Goal: Task Accomplishment & Management: Manage account settings

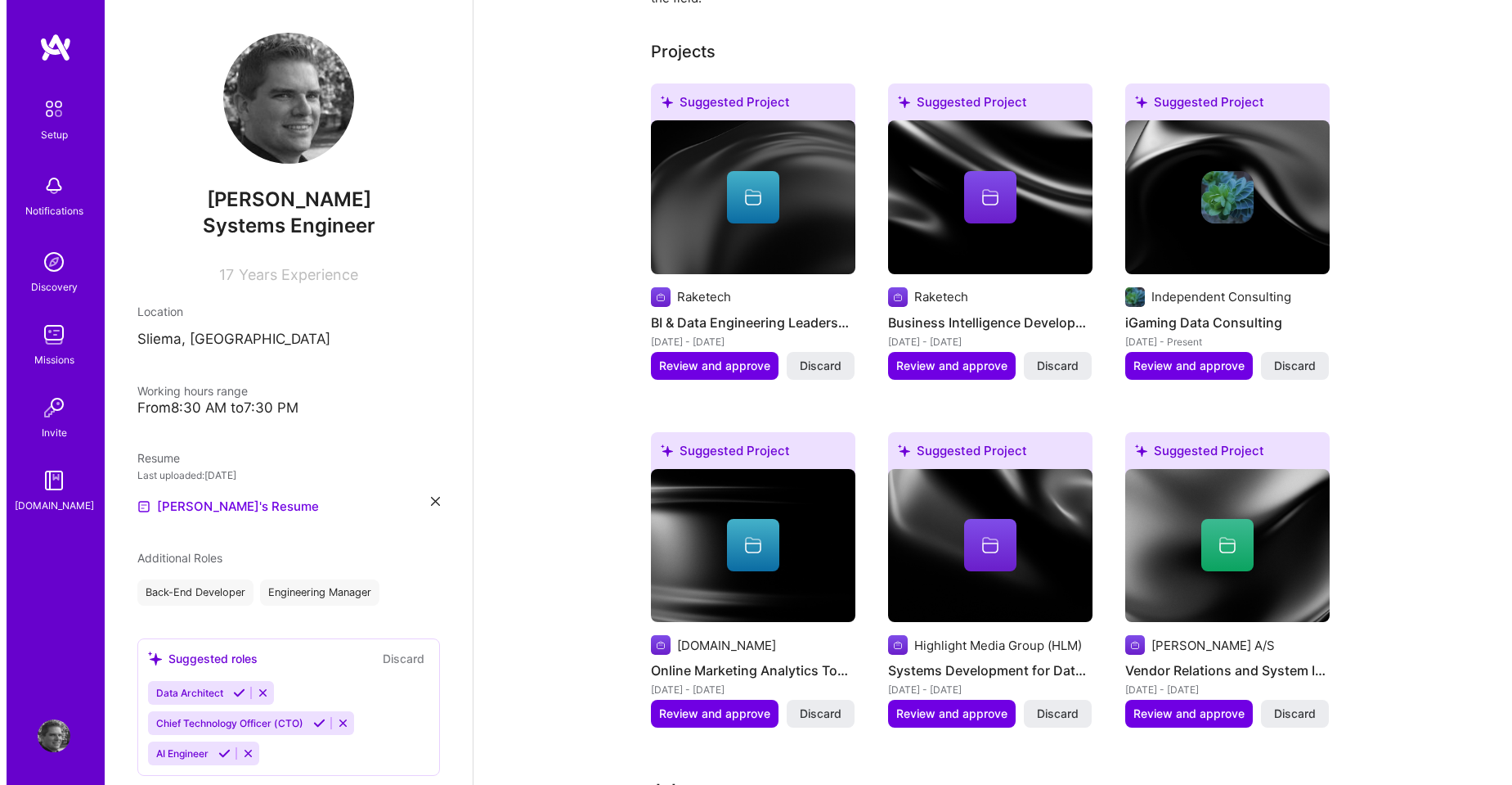
scroll to position [382, 0]
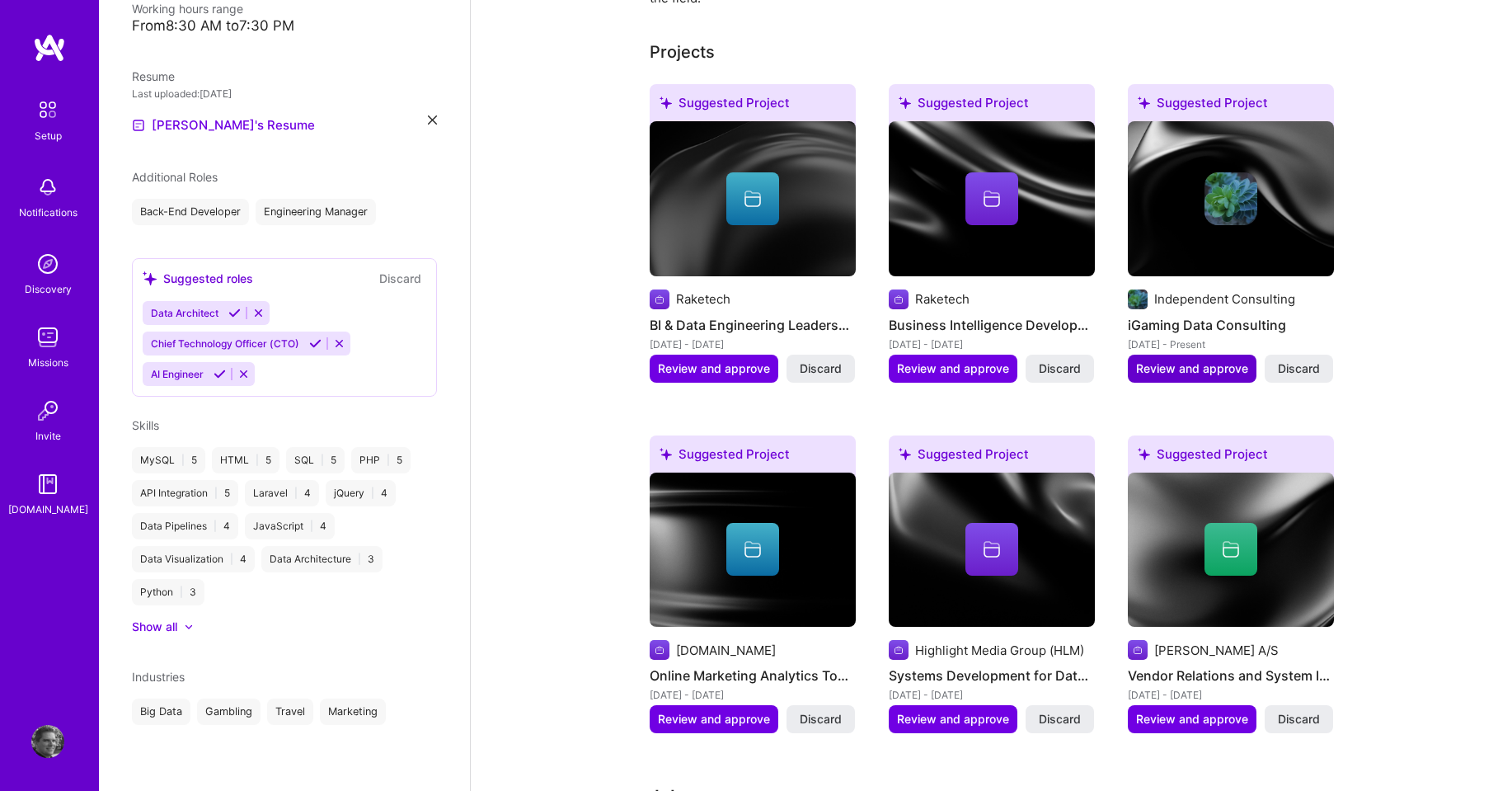
click at [1175, 361] on span "Review and approve" at bounding box center [1192, 369] width 112 height 17
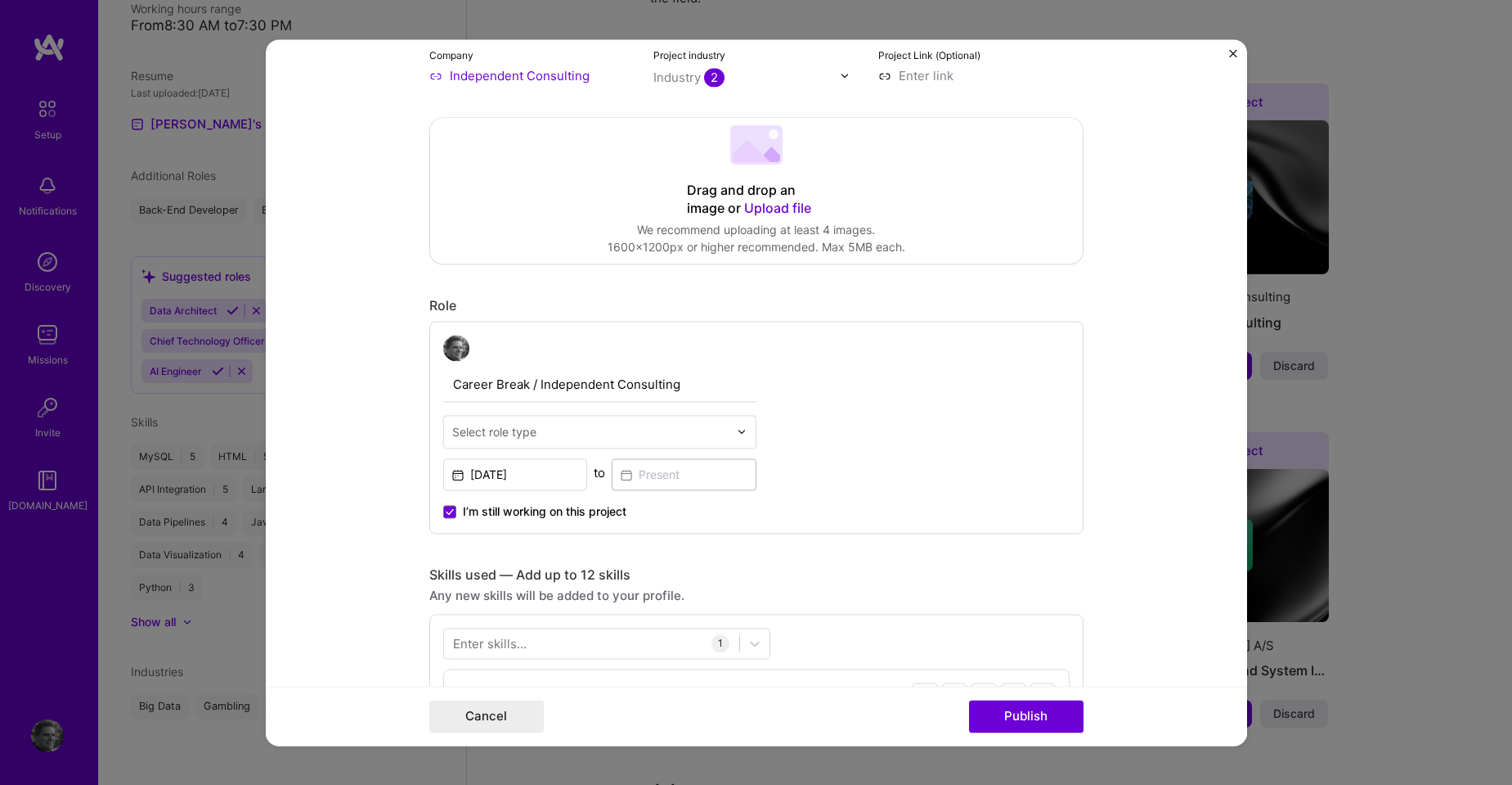
scroll to position [327, 0]
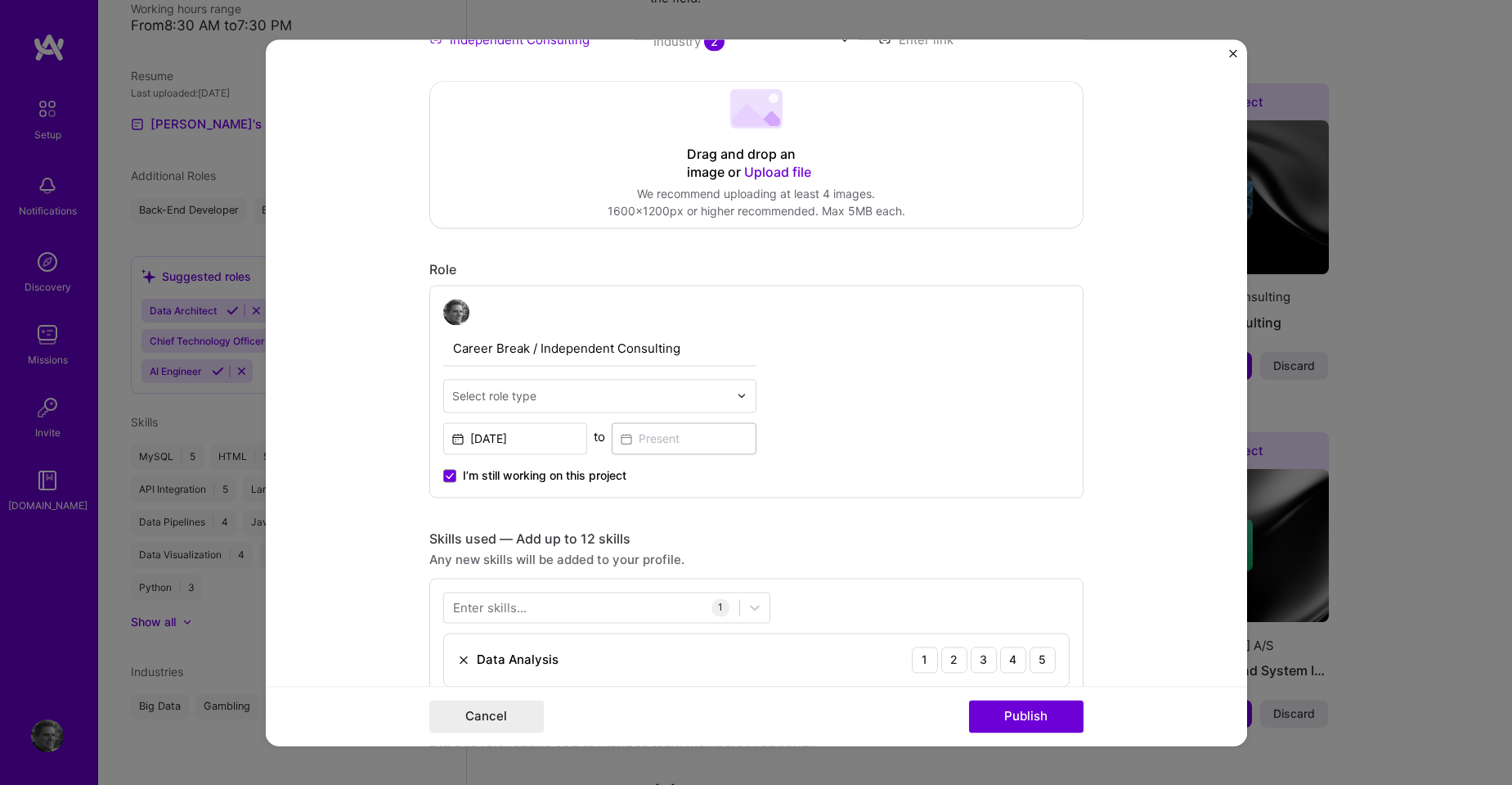
drag, startPoint x: 536, startPoint y: 344, endPoint x: 330, endPoint y: 333, distance: 206.3
click at [330, 333] on form "Editing suggested project This project is suggested based on your LinkedIn, res…" at bounding box center [756, 393] width 982 height 707
type input "Independent Consulting"
click at [737, 396] on img at bounding box center [741, 395] width 10 height 10
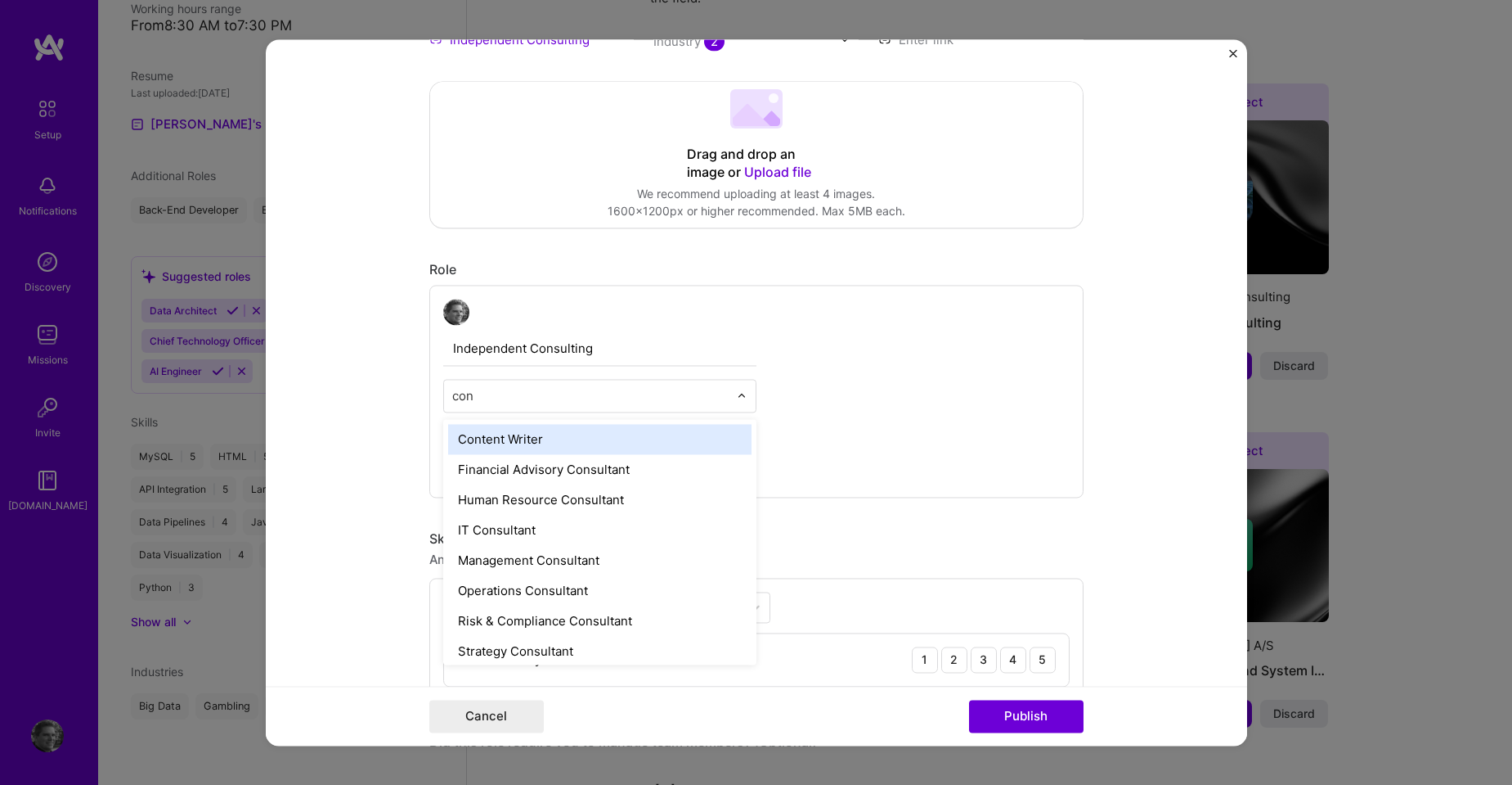
type input "cons"
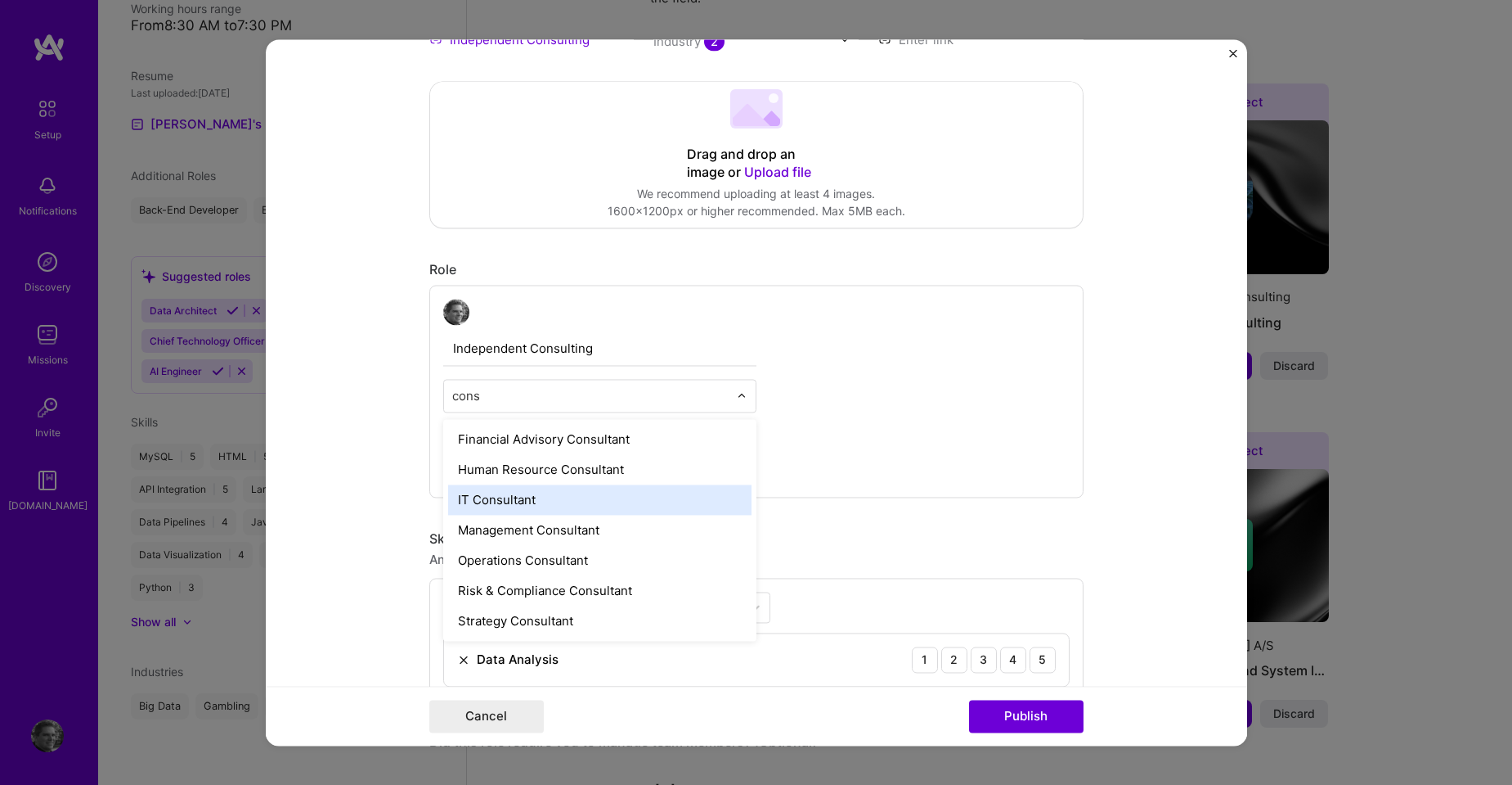
click at [550, 509] on div "IT Consultant" at bounding box center [599, 499] width 303 height 30
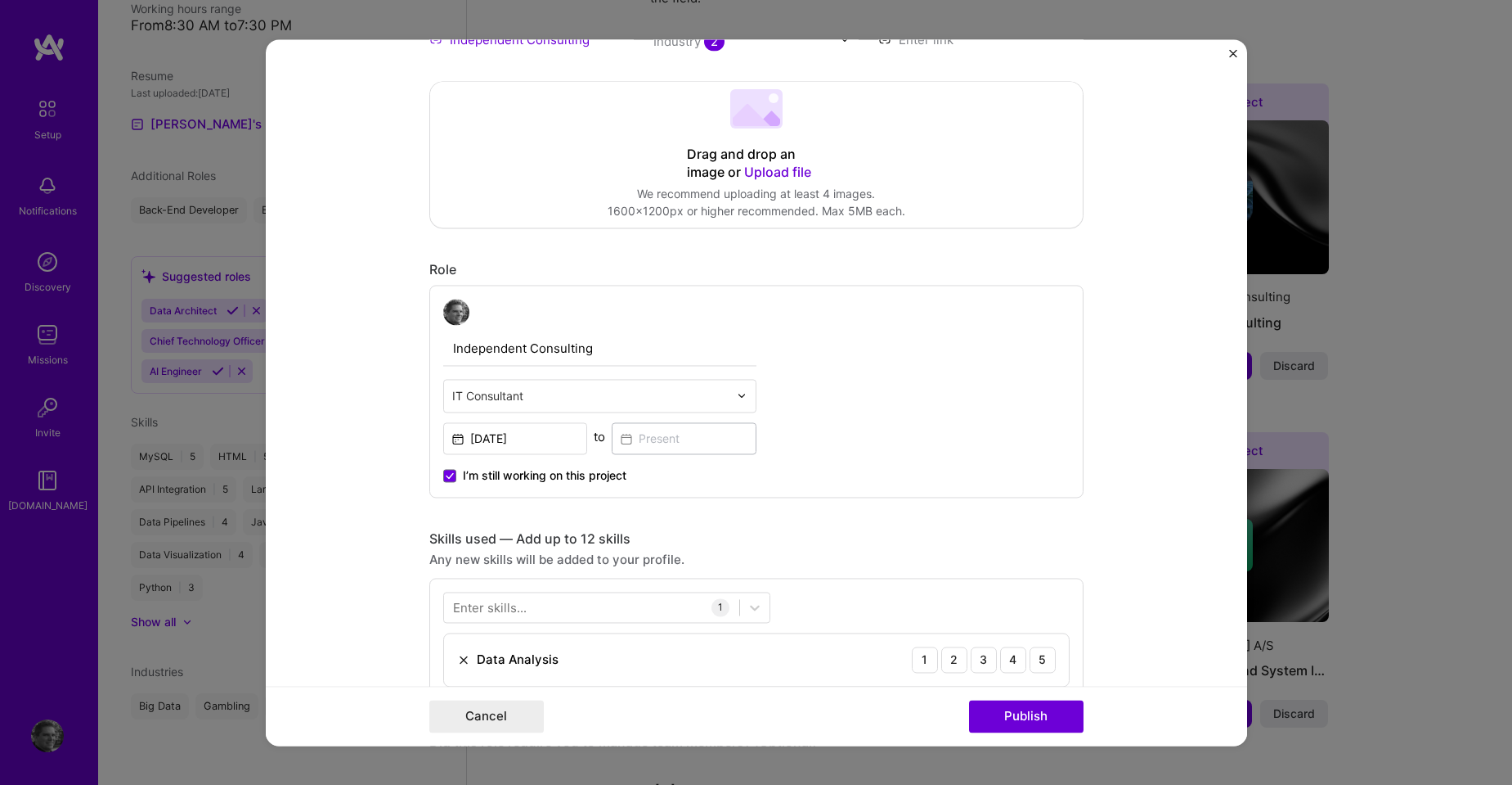
click at [1002, 389] on div "Independent Consulting IT Consultant [DATE] to I’m still working on this project" at bounding box center [757, 391] width 655 height 213
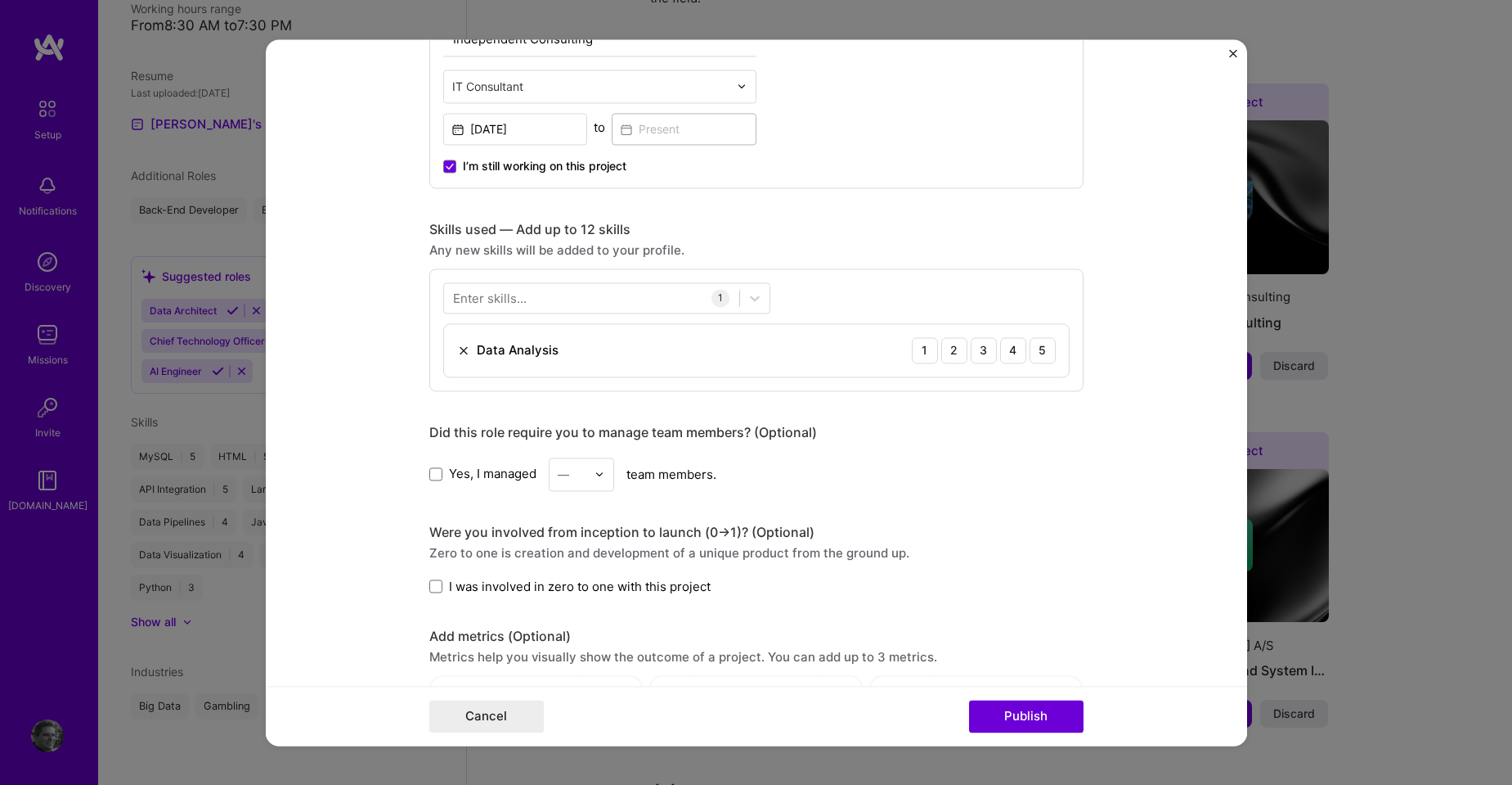
scroll to position [655, 0]
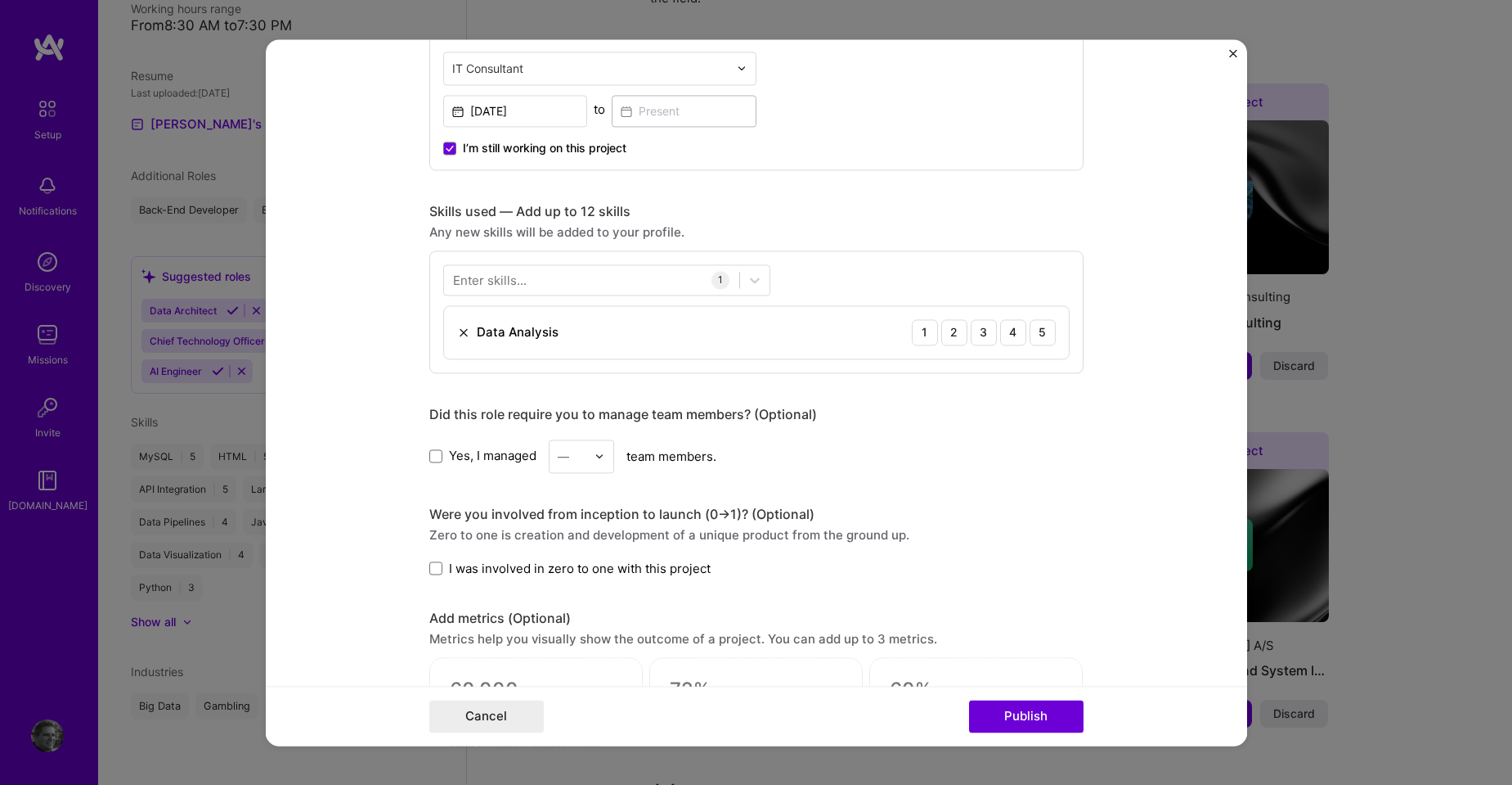
drag, startPoint x: 1007, startPoint y: 338, endPoint x: 914, endPoint y: 375, distance: 100.1
click at [1010, 338] on div "4" at bounding box center [1013, 332] width 26 height 26
click at [431, 570] on span at bounding box center [436, 569] width 13 height 13
click at [0, 0] on input "I was involved in zero to one with this project" at bounding box center [0, 0] width 0 height 0
click at [634, 280] on div at bounding box center [592, 279] width 295 height 27
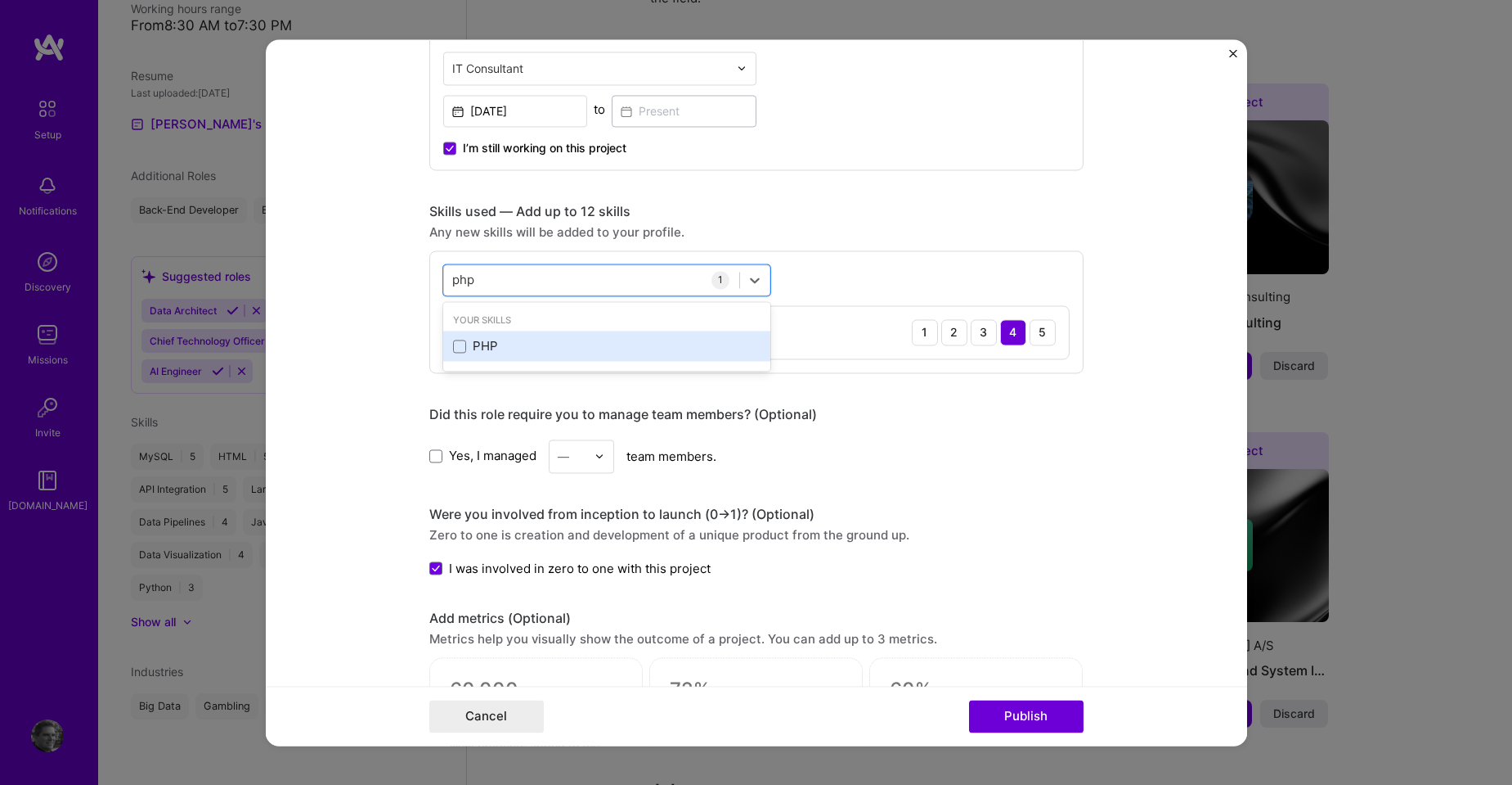
click at [576, 345] on div "PHP" at bounding box center [608, 346] width 308 height 18
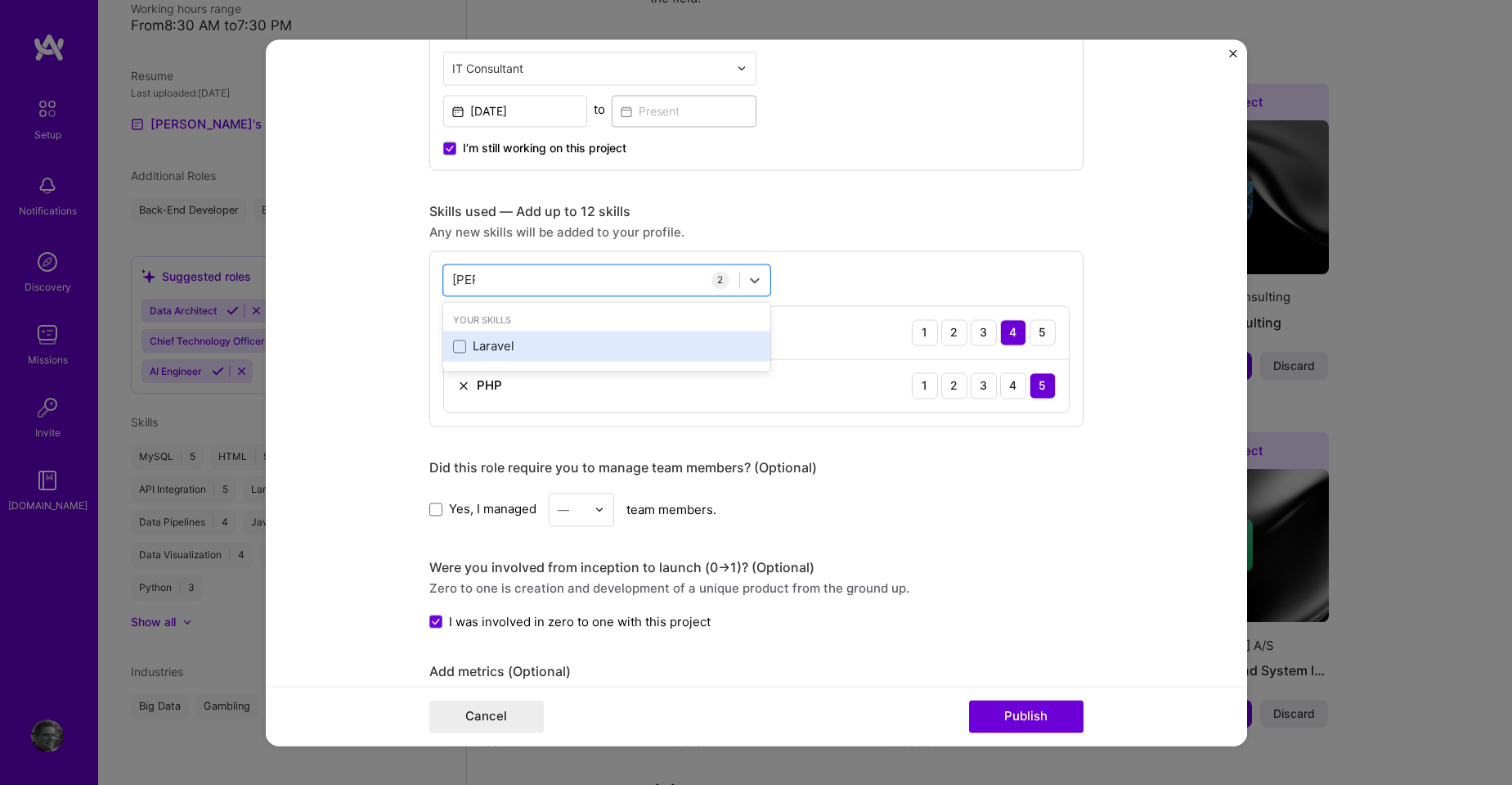
drag, startPoint x: 586, startPoint y: 339, endPoint x: 576, endPoint y: 346, distance: 12.2
click at [584, 341] on div "Laravel" at bounding box center [608, 346] width 308 height 18
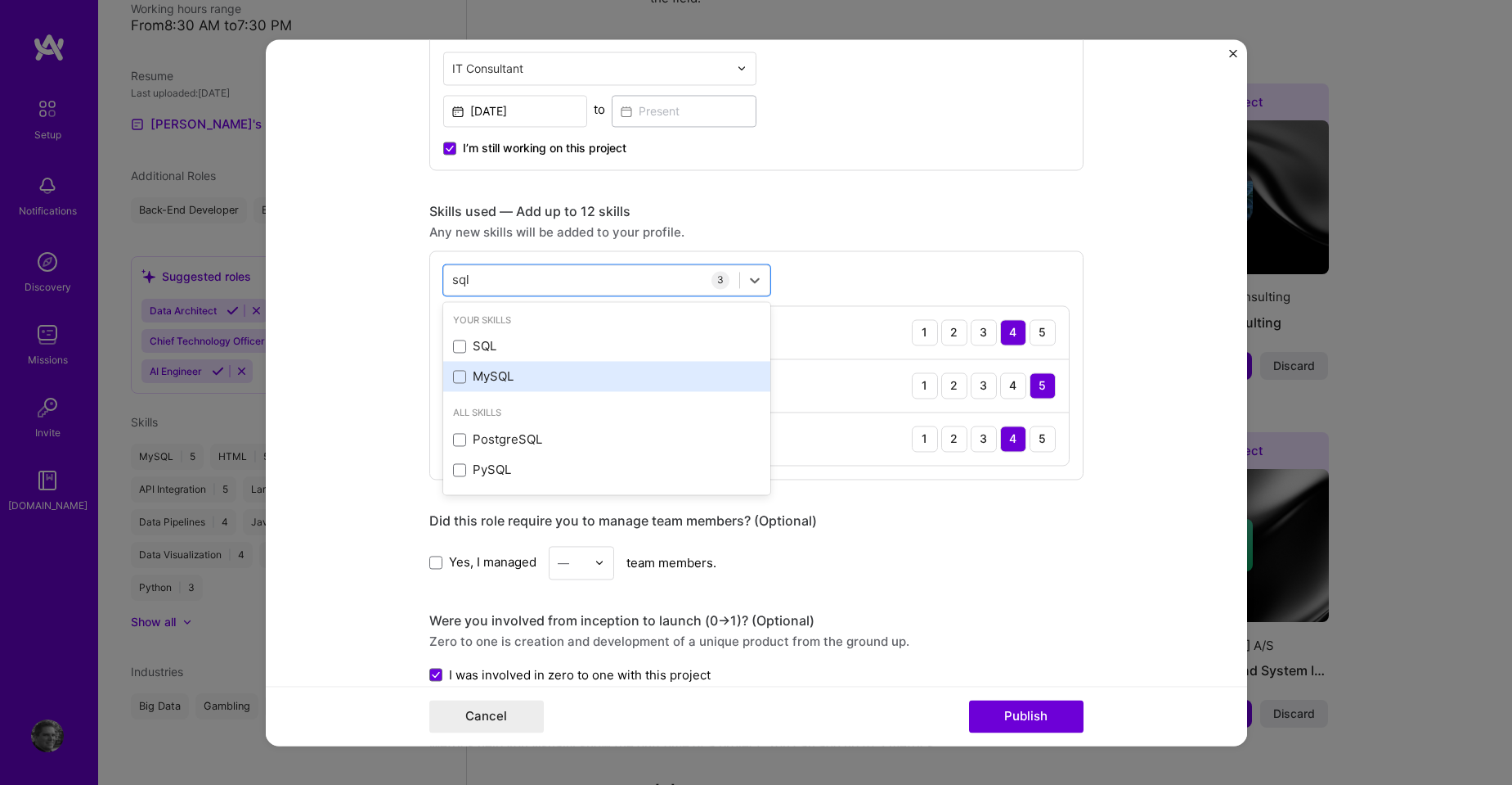
click at [540, 375] on div "MySQL" at bounding box center [608, 376] width 308 height 18
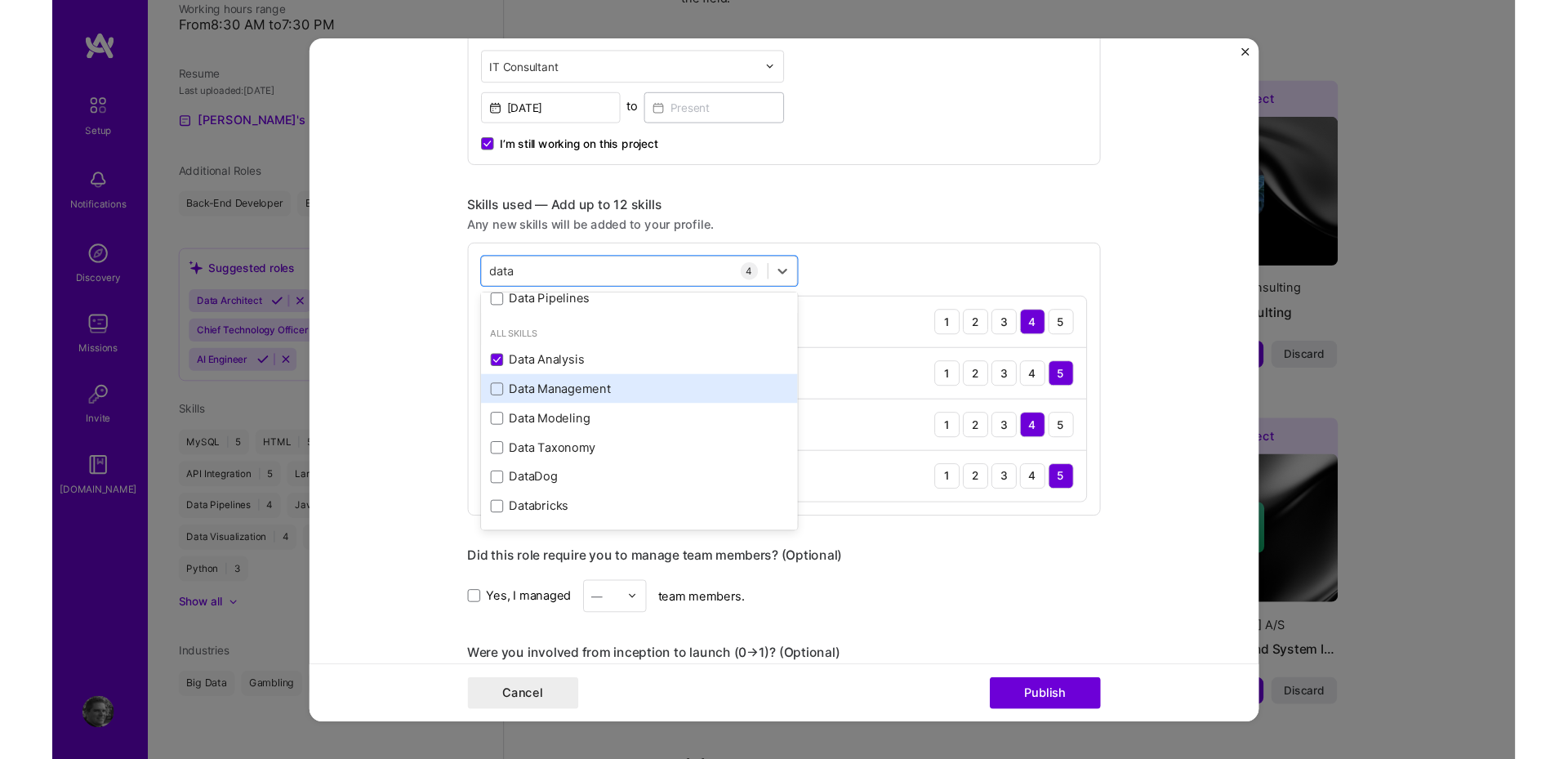
scroll to position [98, 0]
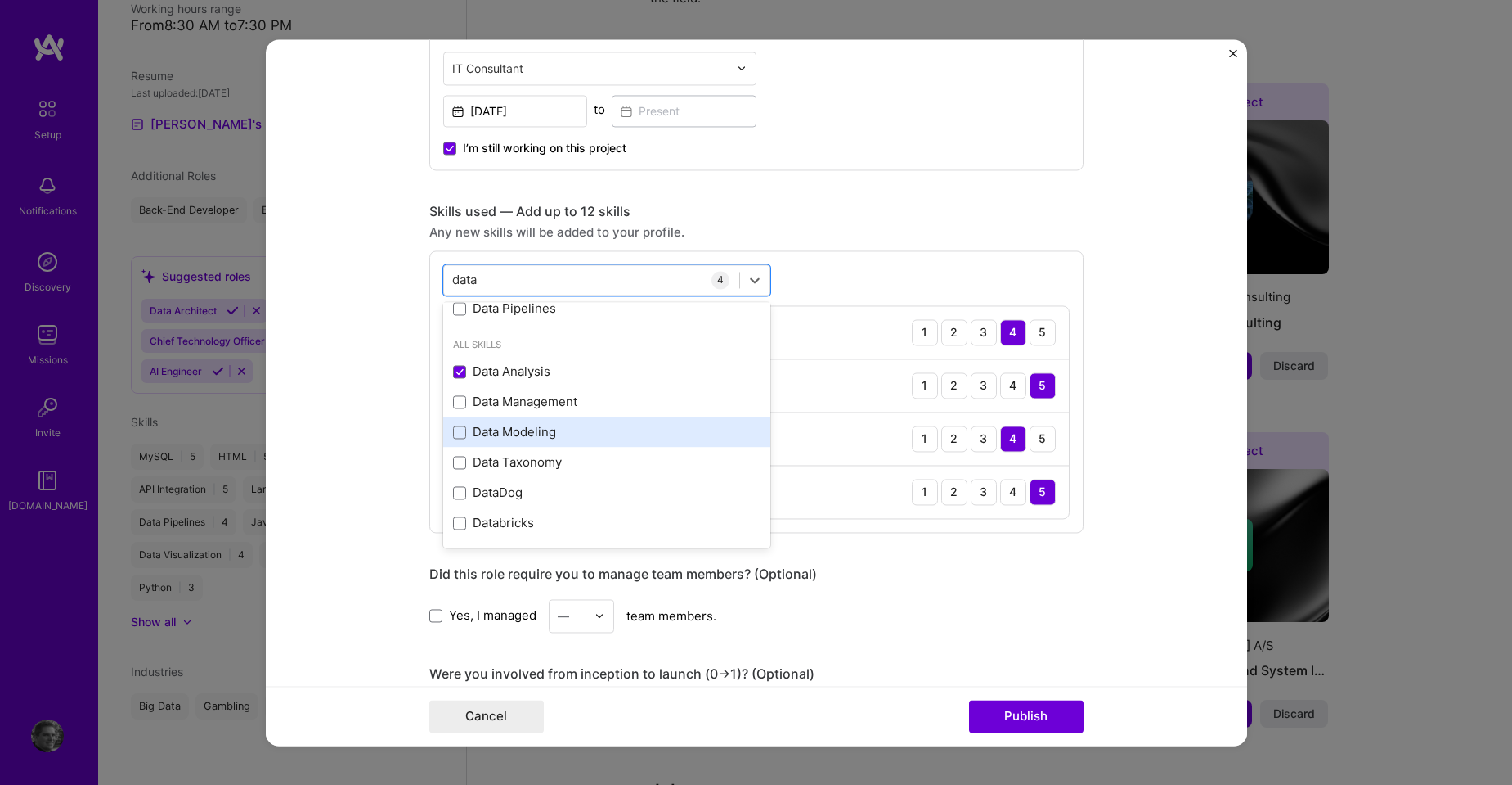
click at [552, 426] on div "Data Modeling" at bounding box center [608, 433] width 308 height 18
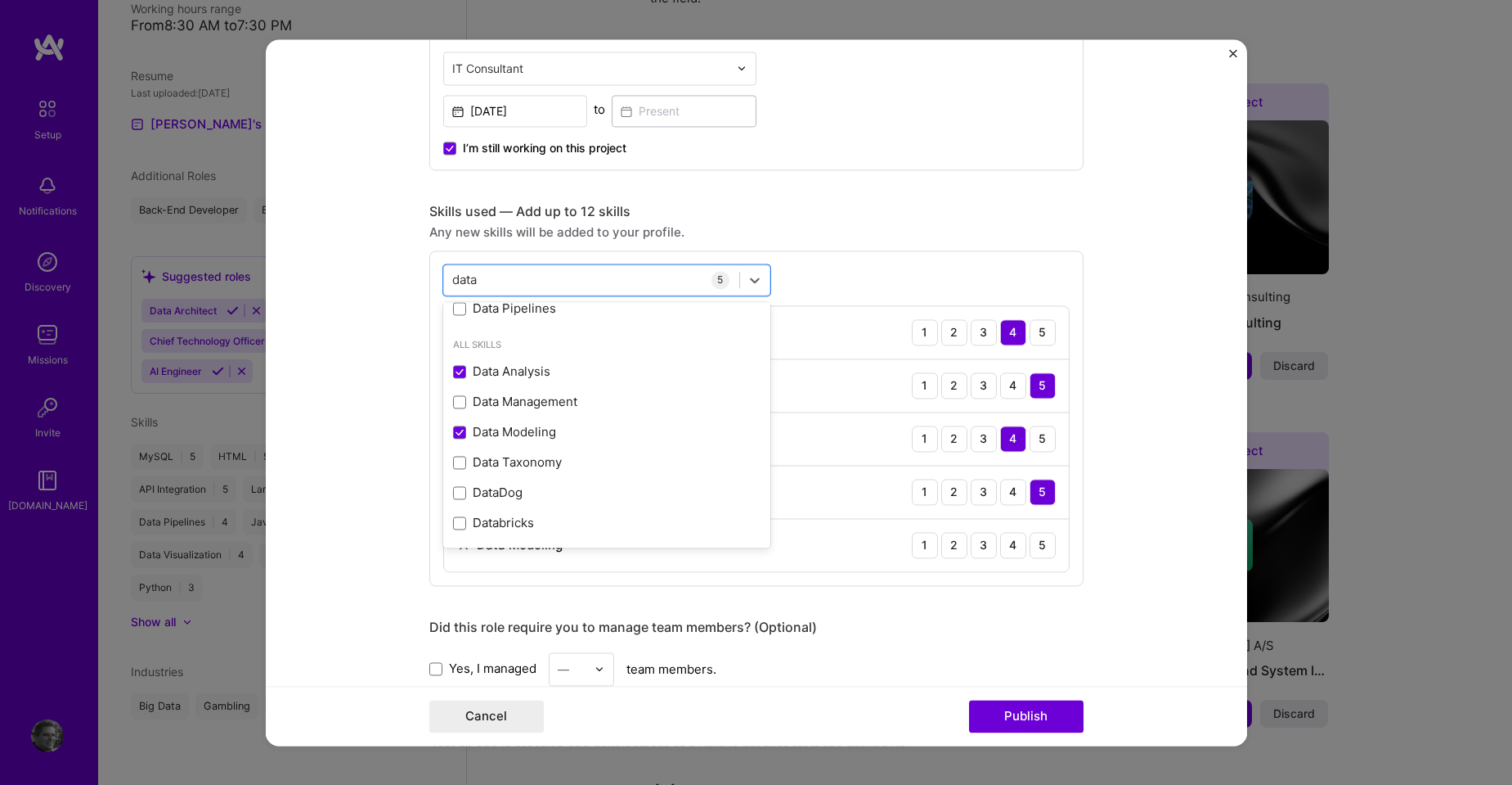
click at [929, 214] on div "Skills used — Add up to 12 skills" at bounding box center [757, 211] width 655 height 18
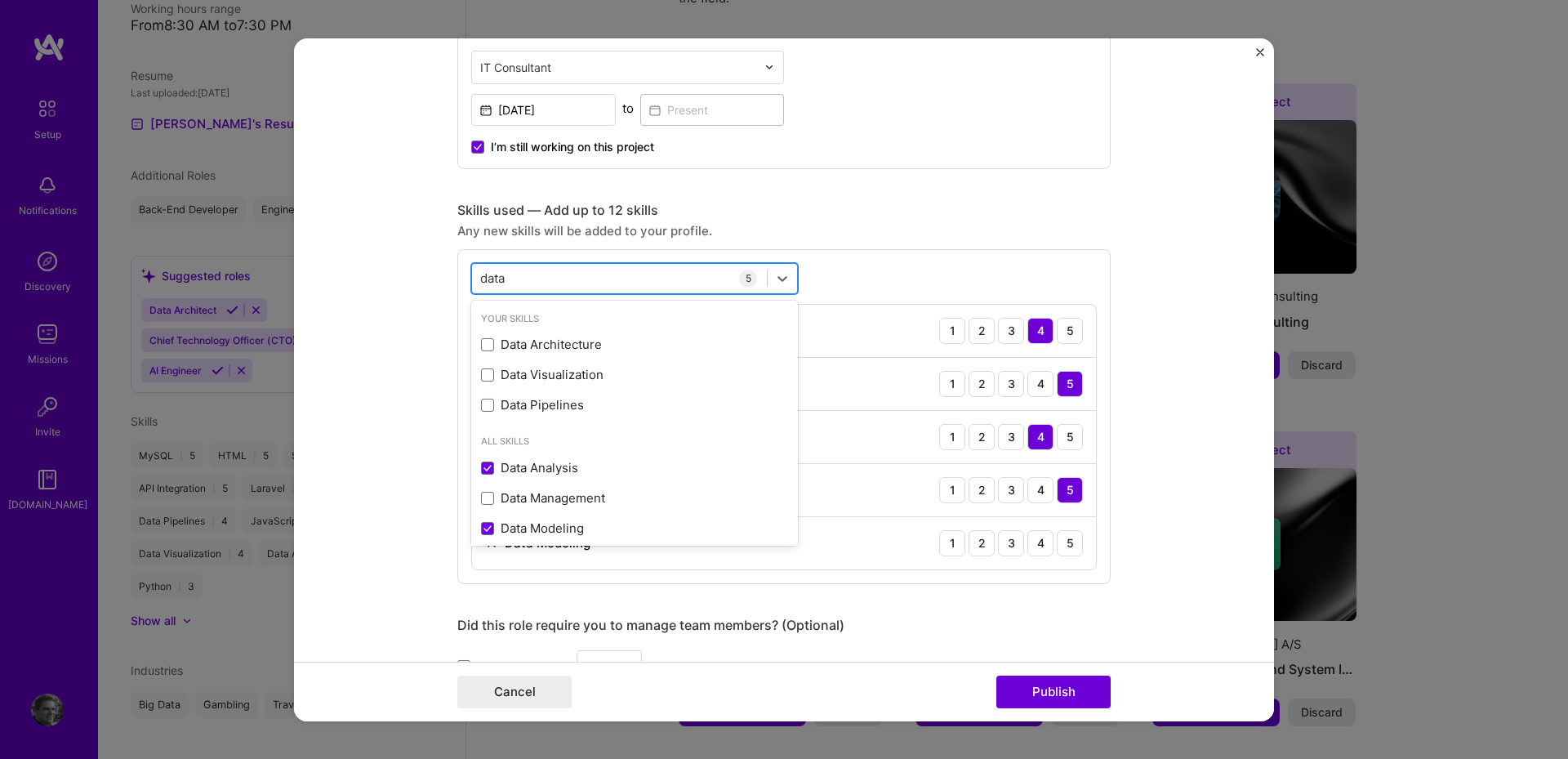
click at [591, 279] on div "data data" at bounding box center [620, 277] width 295 height 27
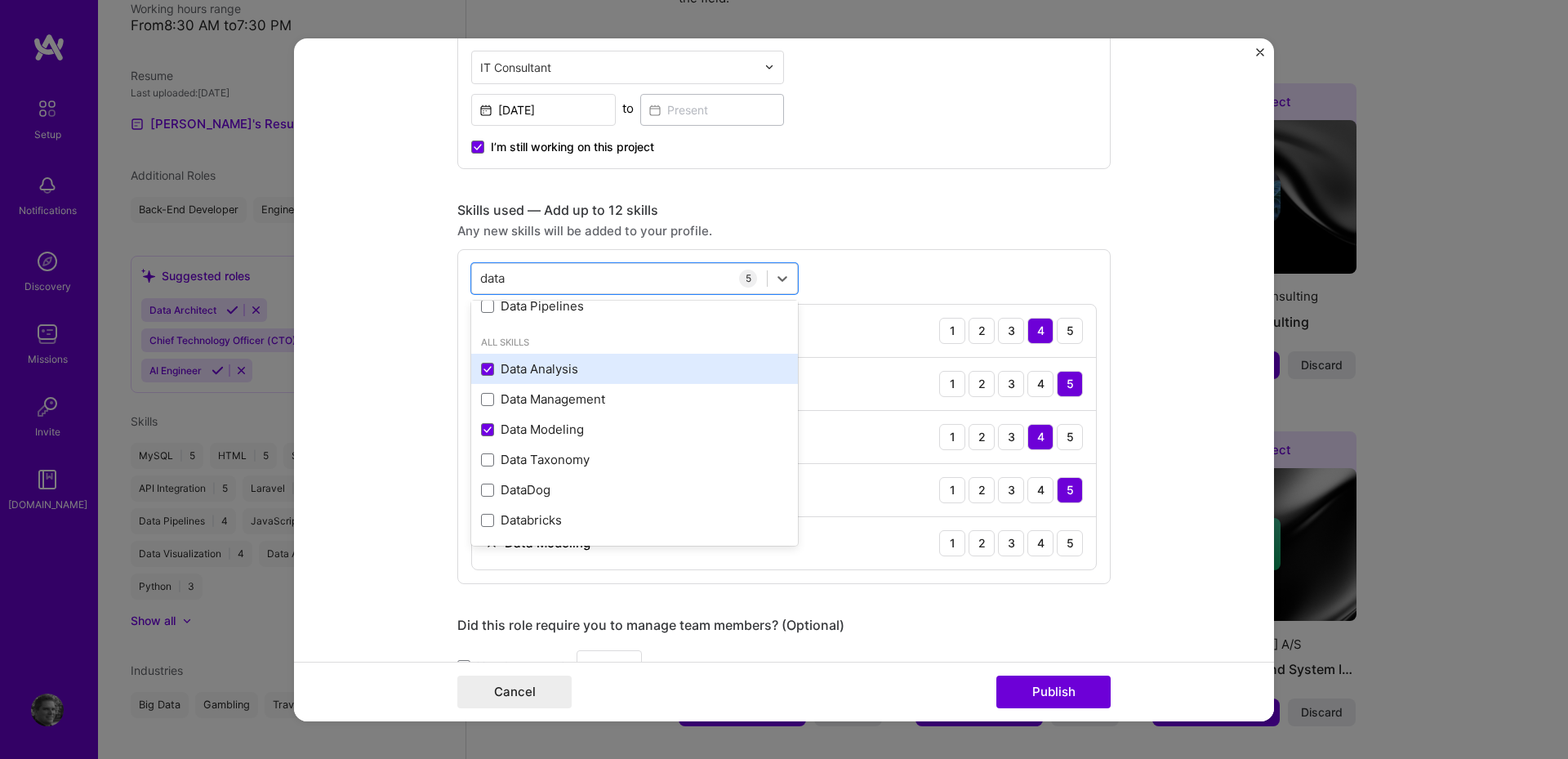
scroll to position [0, 0]
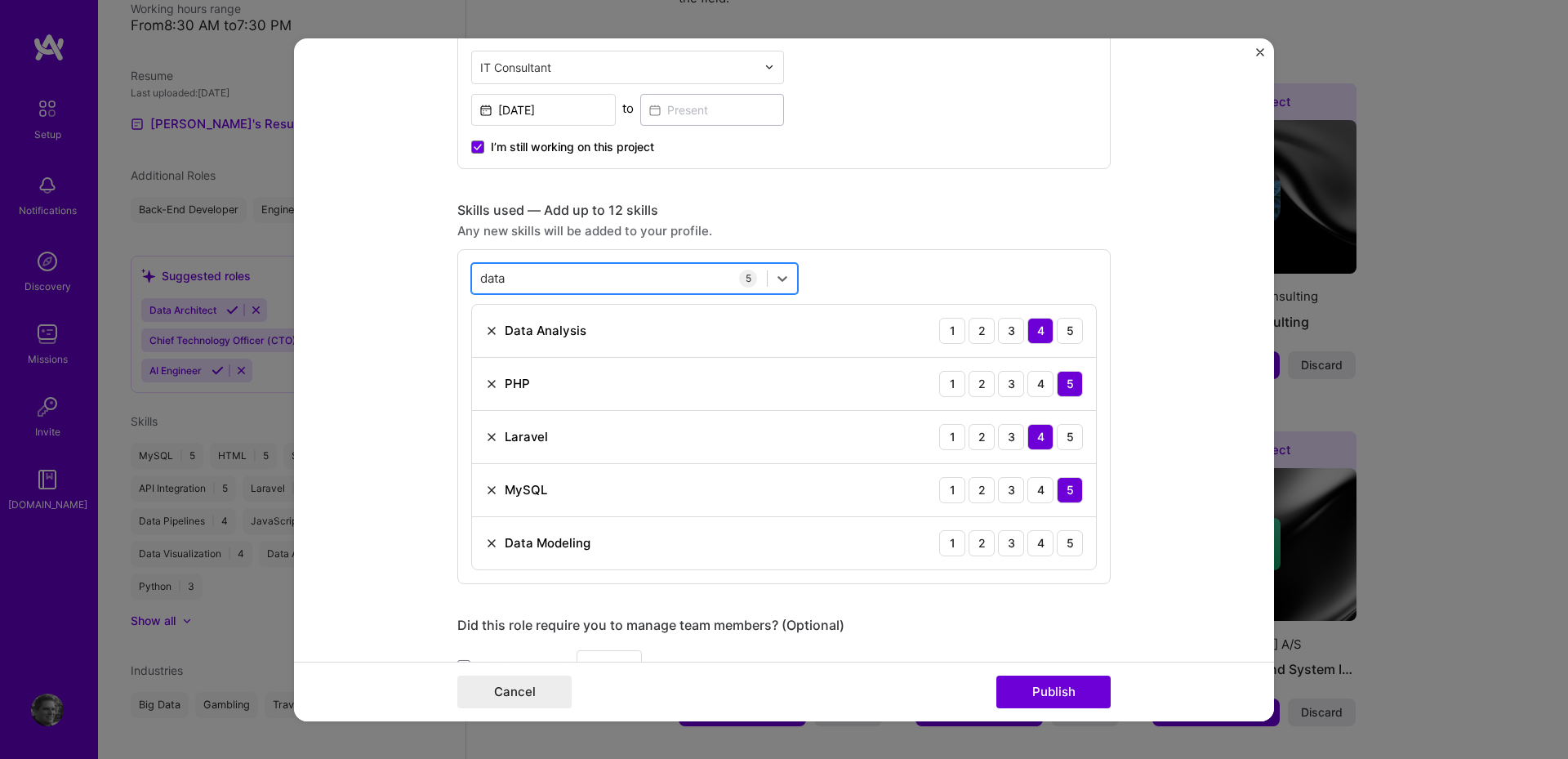
click at [532, 277] on div "data data" at bounding box center [620, 277] width 295 height 27
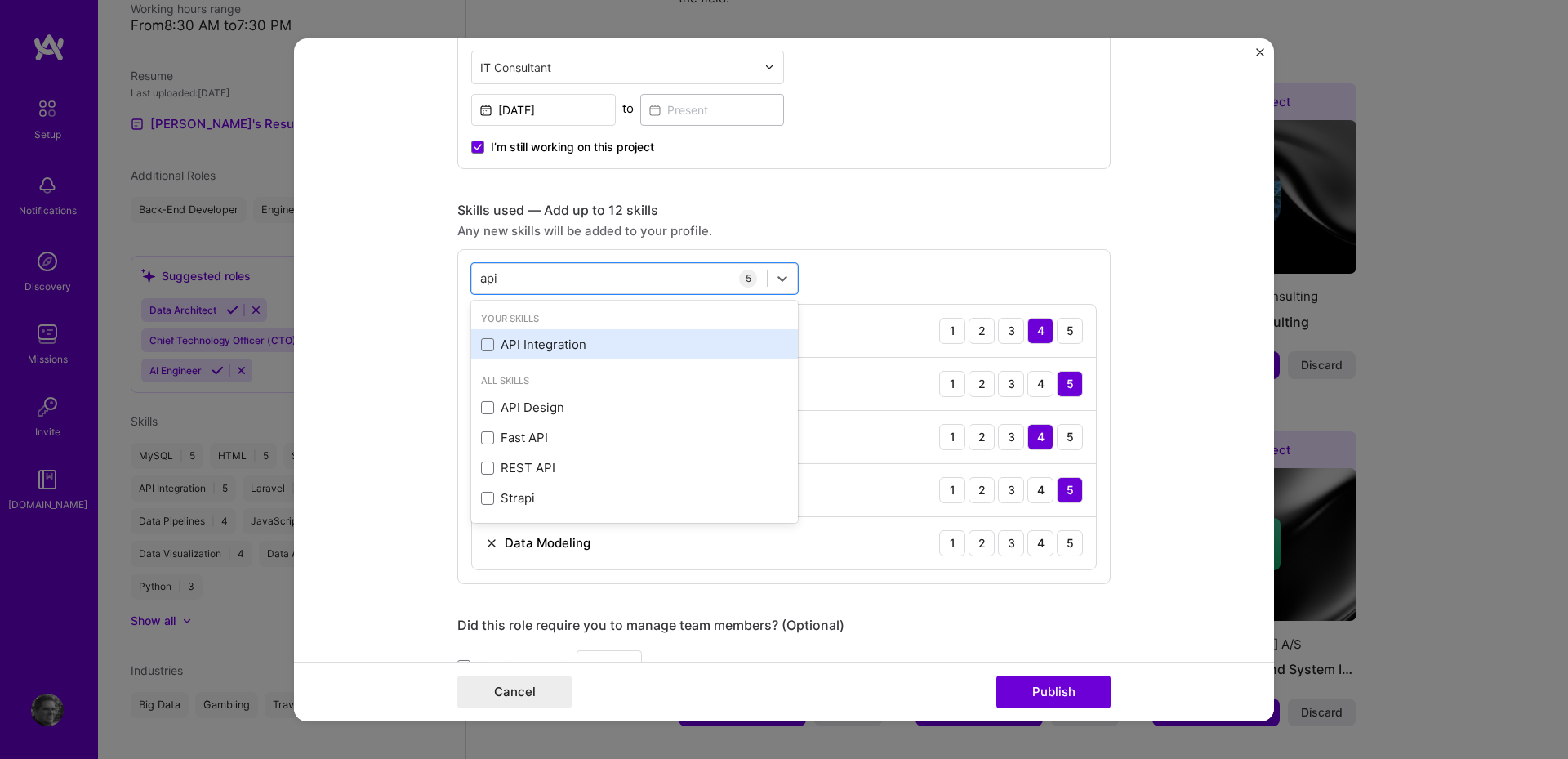
click at [520, 351] on div "API Integration" at bounding box center [635, 344] width 308 height 18
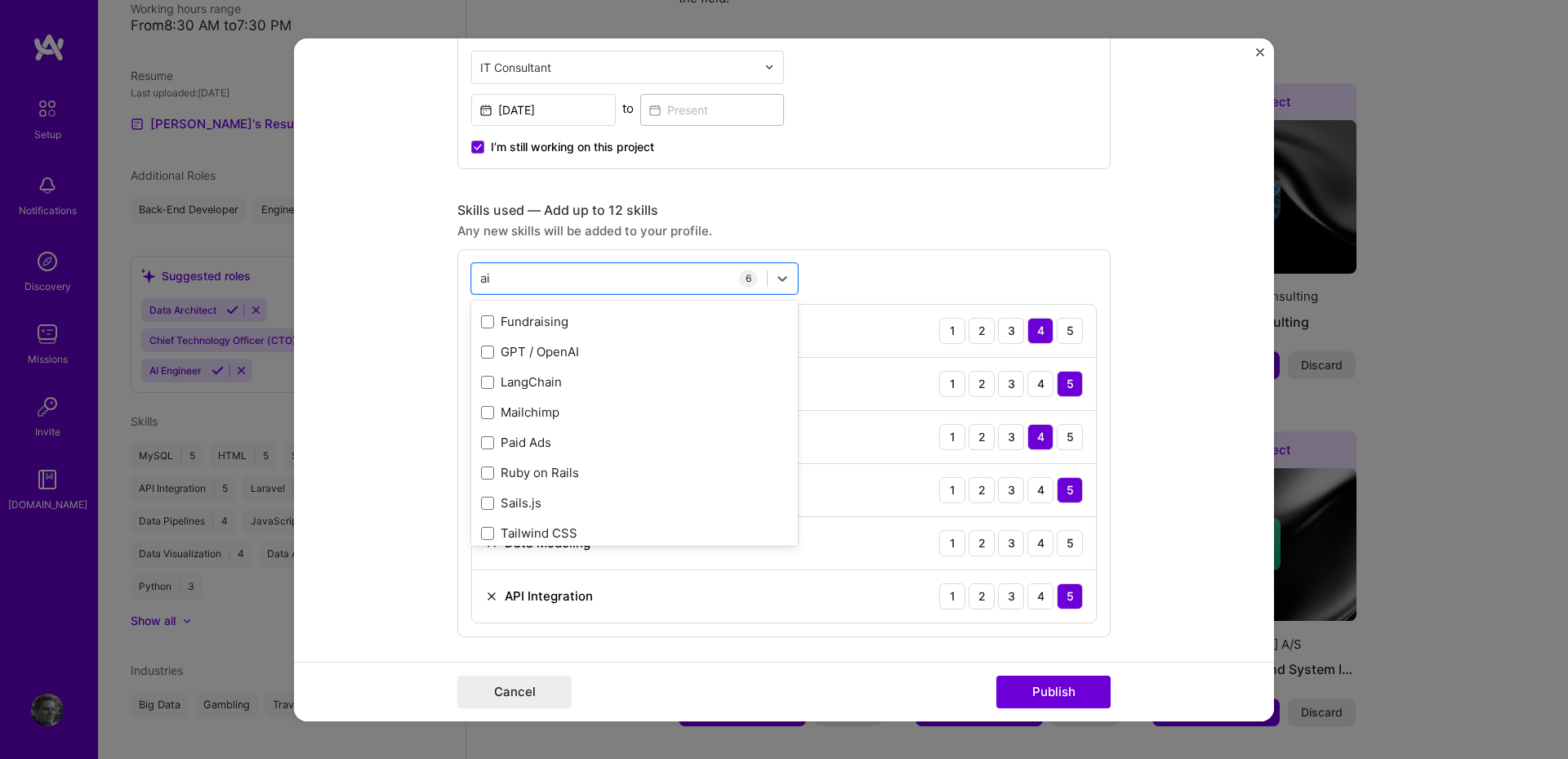
scroll to position [228, 0]
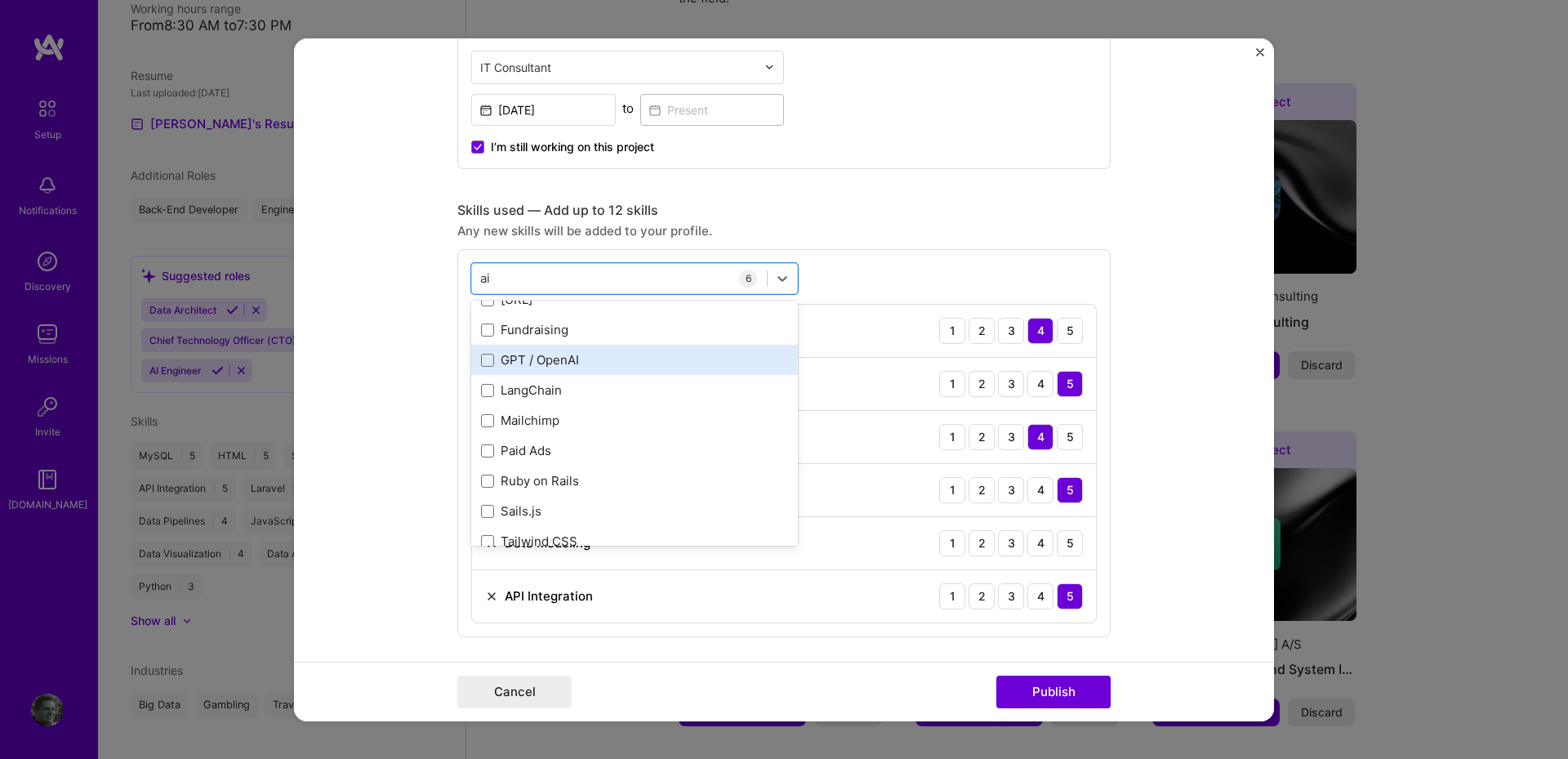
click at [677, 367] on div "GPT / OpenAI" at bounding box center [635, 360] width 308 height 18
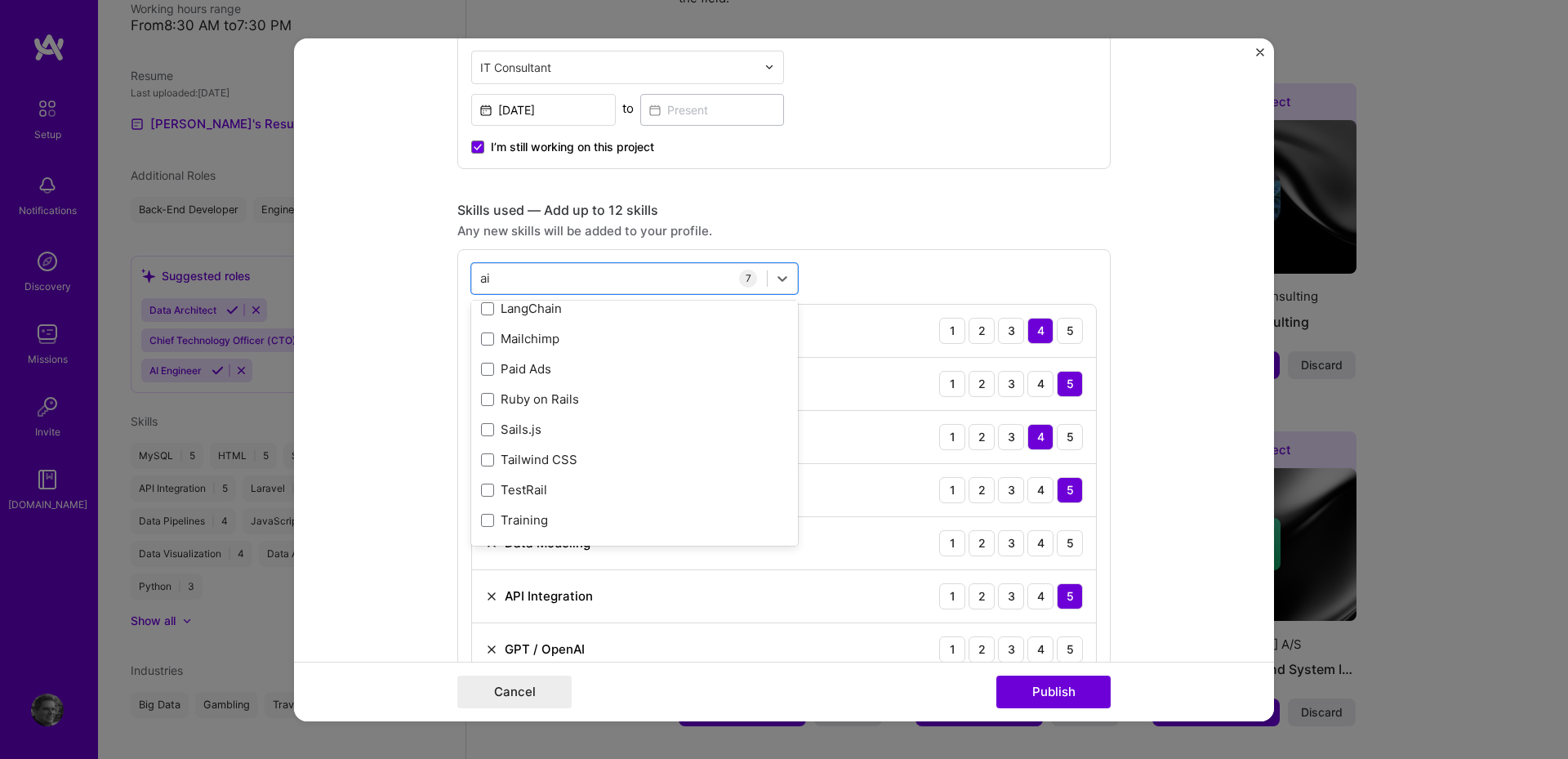
scroll to position [310, 0]
type input "ai"
click at [400, 344] on form "Editing suggested project This project is suggested based on your LinkedIn, res…" at bounding box center [784, 380] width 981 height 683
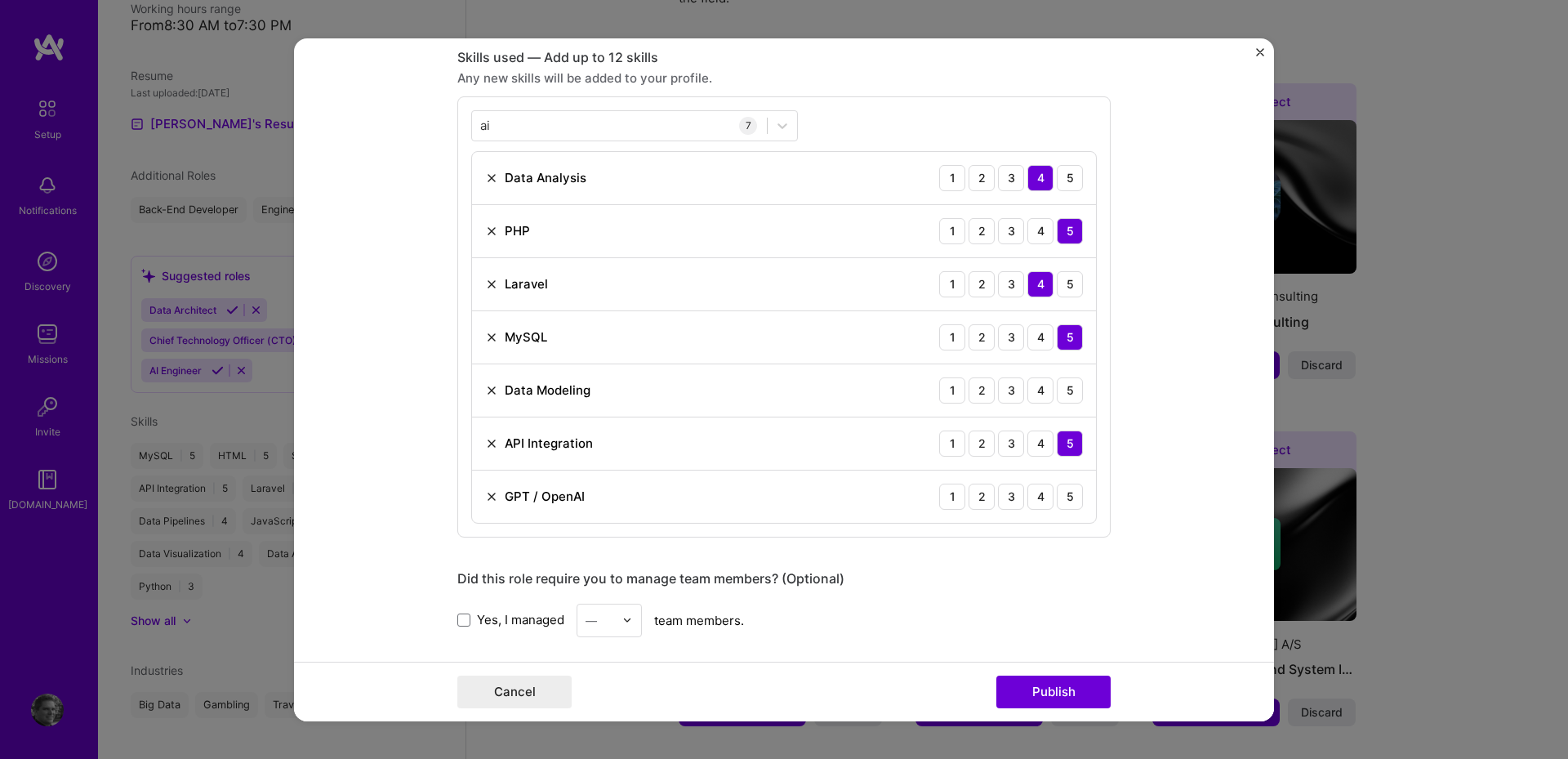
scroll to position [817, 0]
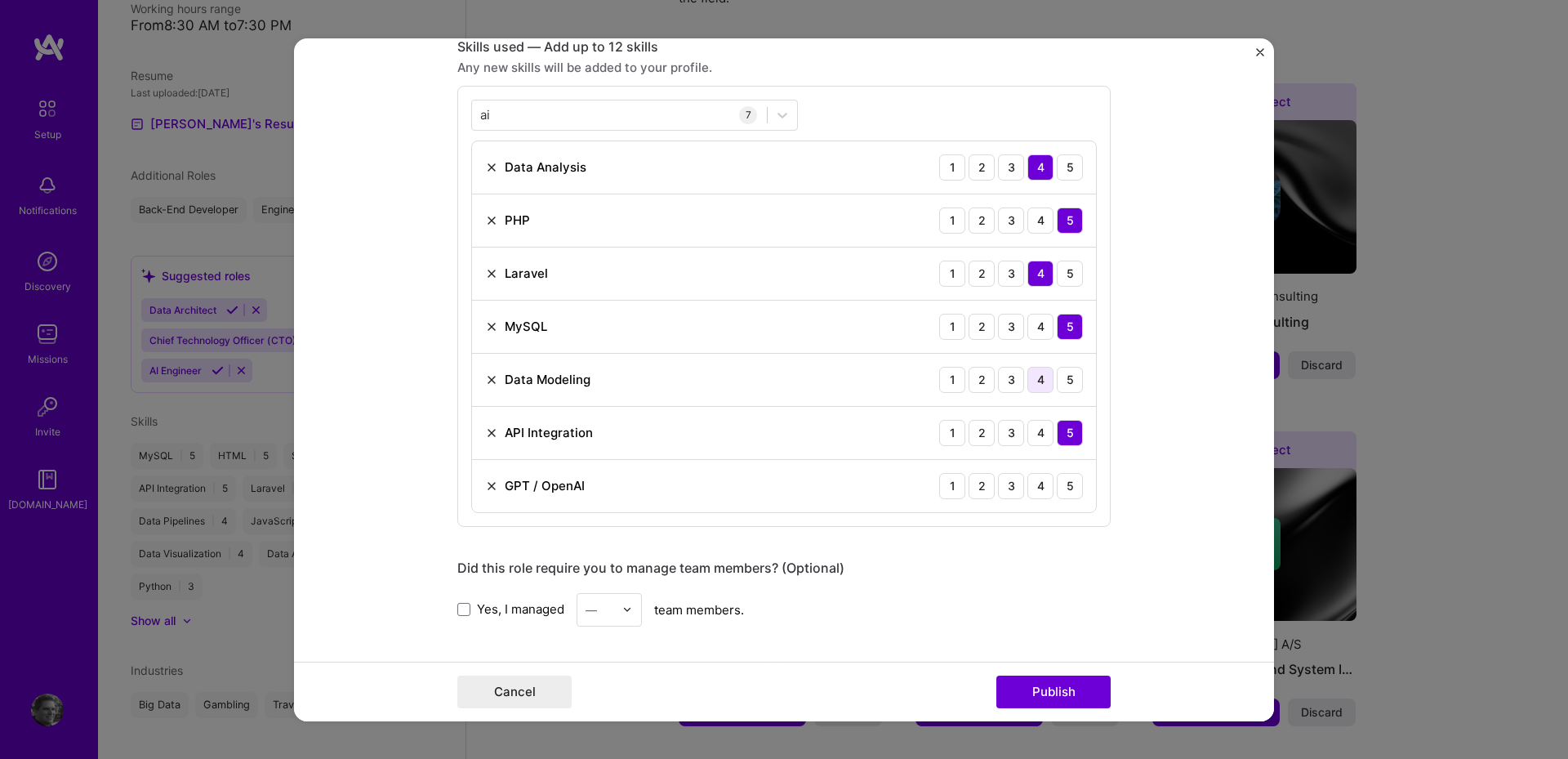
click at [1035, 380] on div "4" at bounding box center [1040, 379] width 26 height 26
click at [1032, 490] on div "4" at bounding box center [1040, 485] width 26 height 26
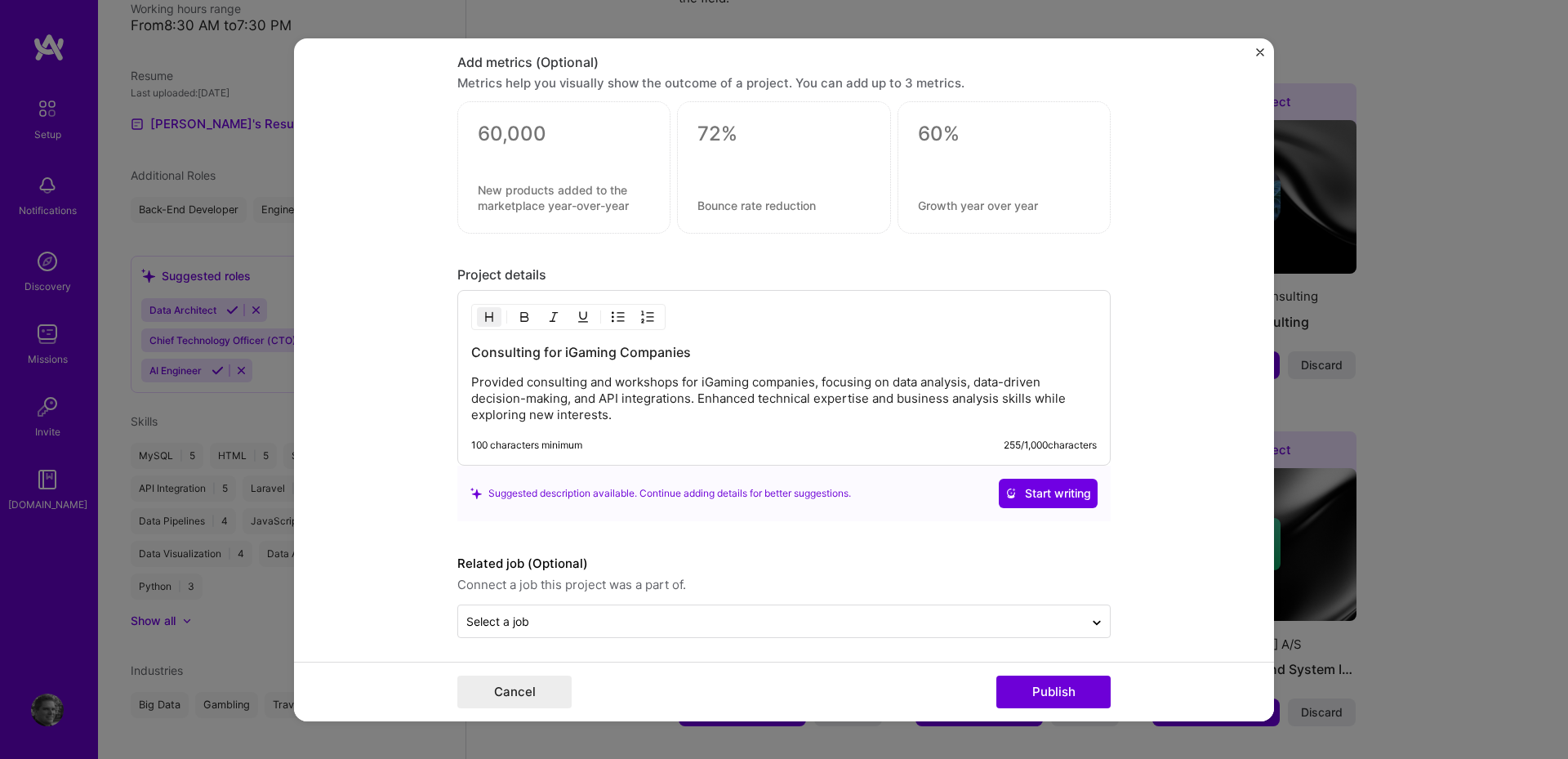
scroll to position [1533, 0]
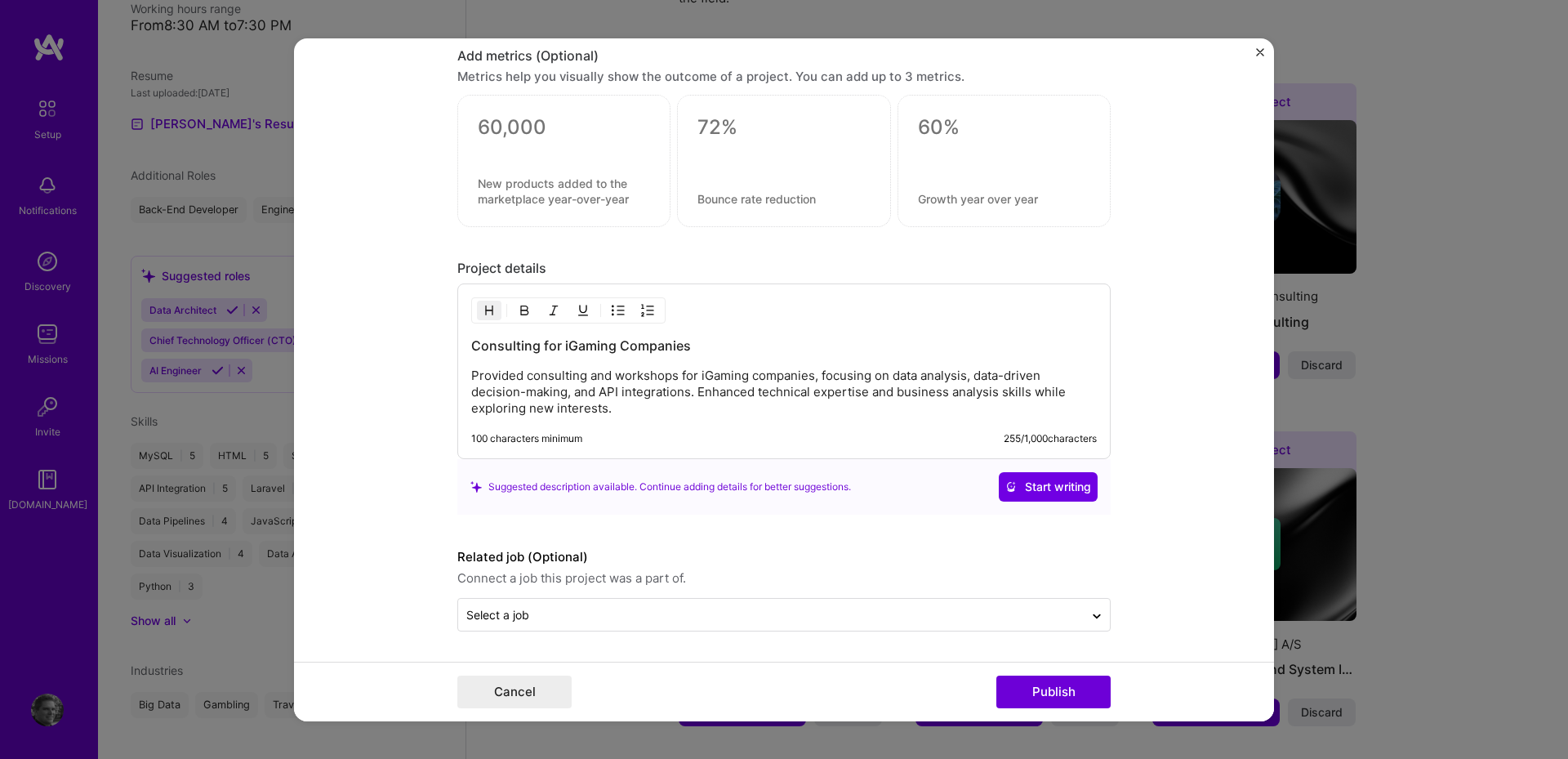
click at [1016, 496] on button "Start writing" at bounding box center [1048, 487] width 99 height 29
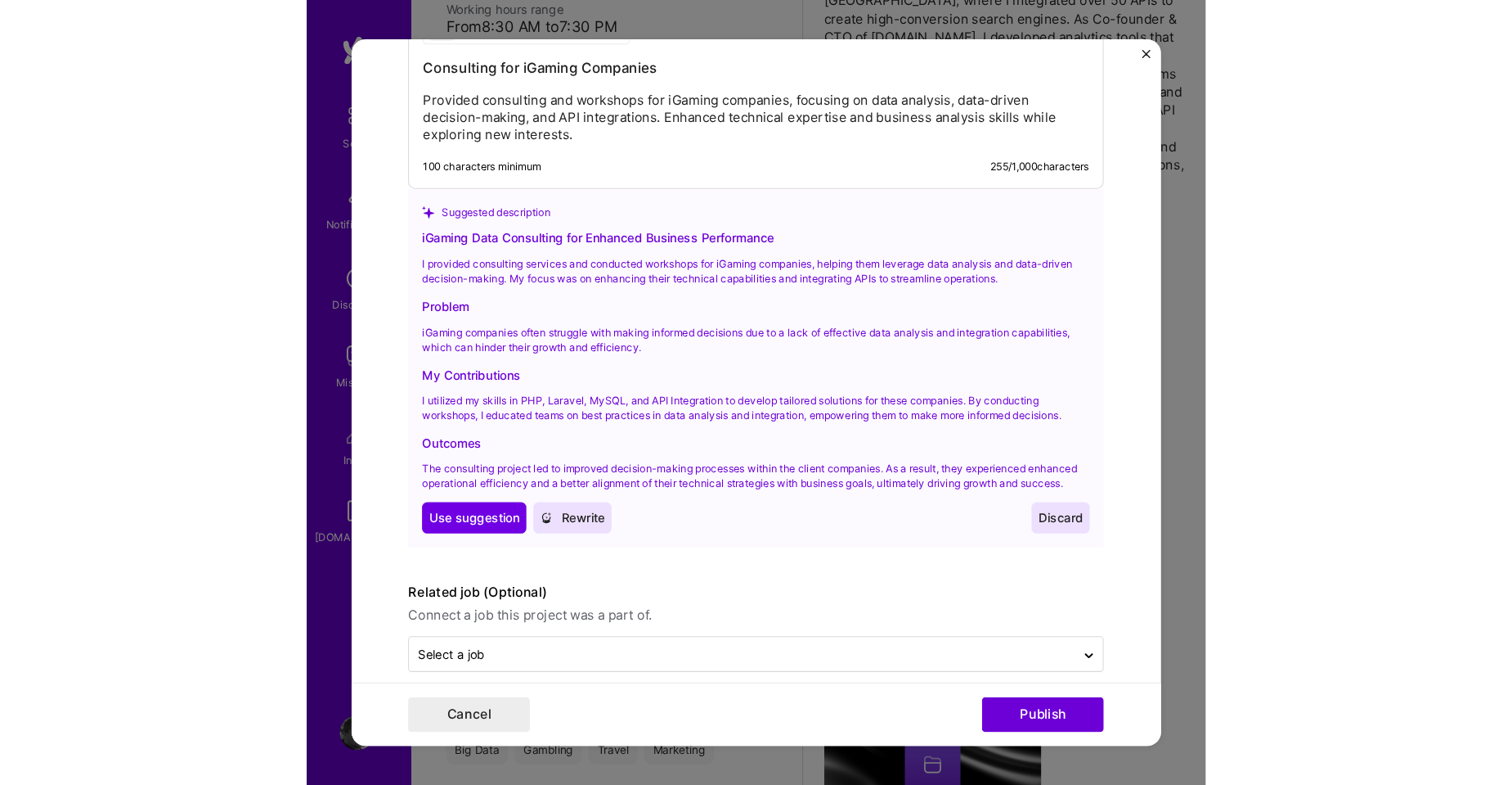
scroll to position [1795, 0]
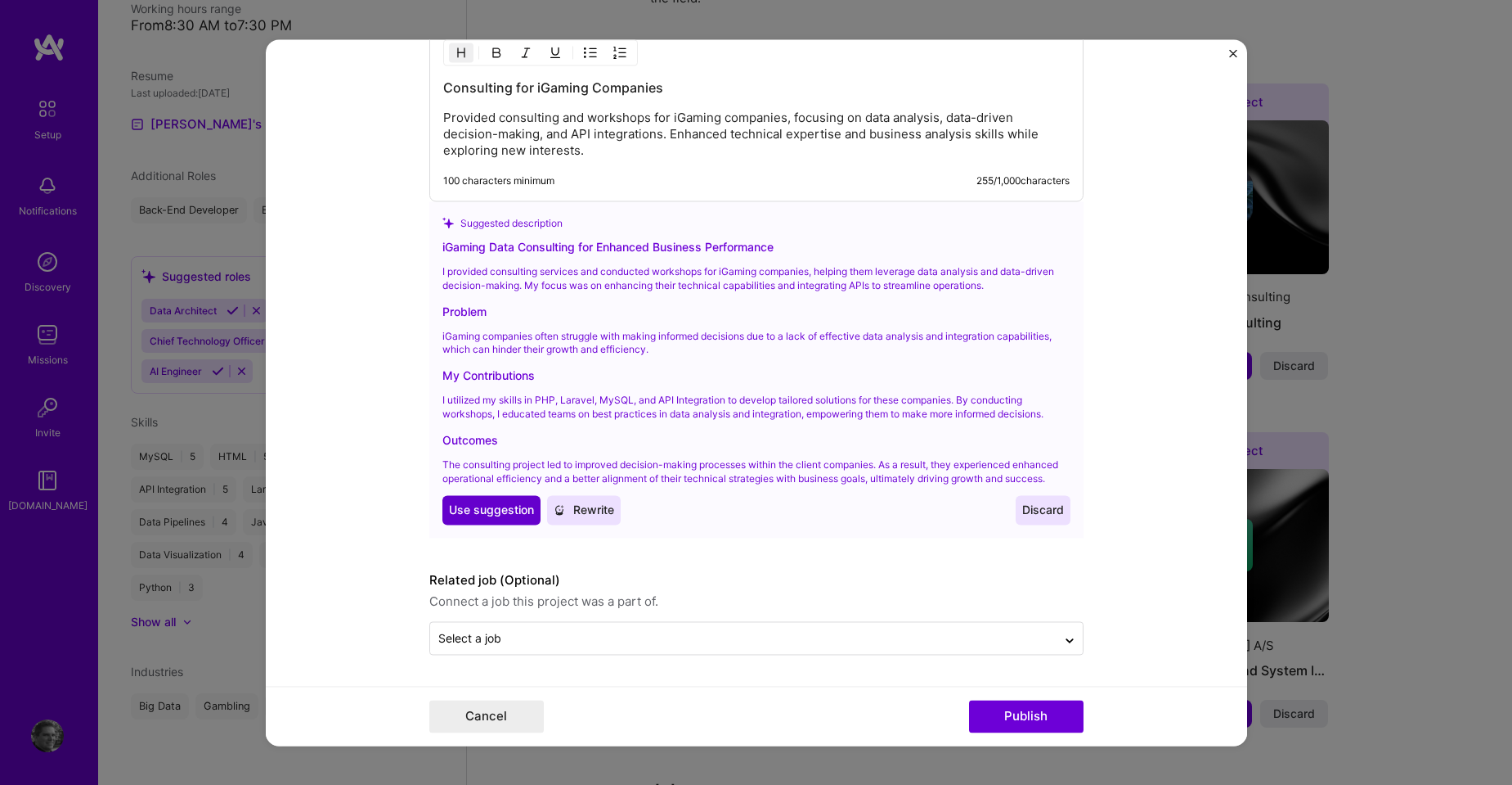
click at [464, 511] on span "Use suggestion" at bounding box center [491, 511] width 85 height 17
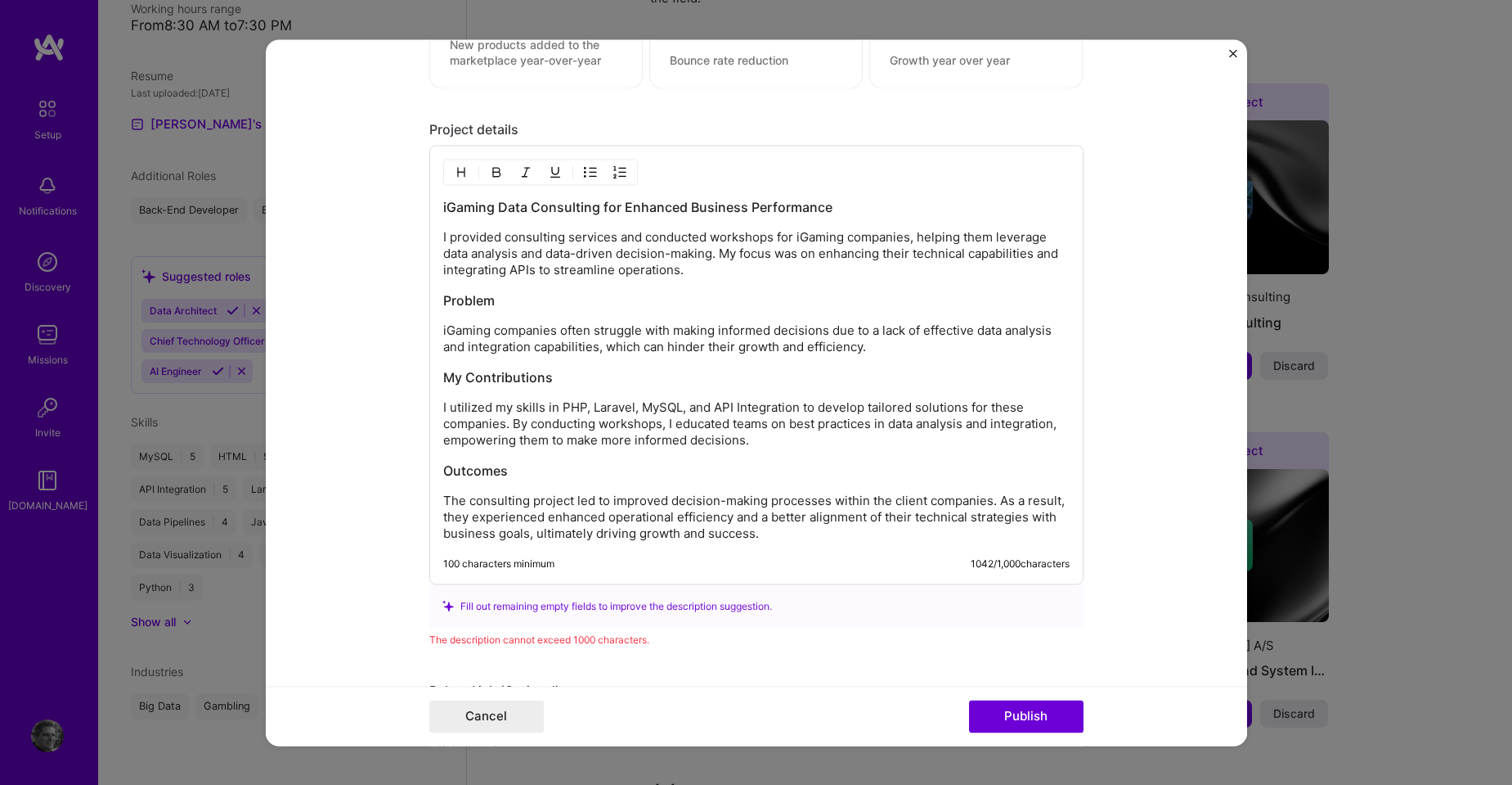
scroll to position [1703, 0]
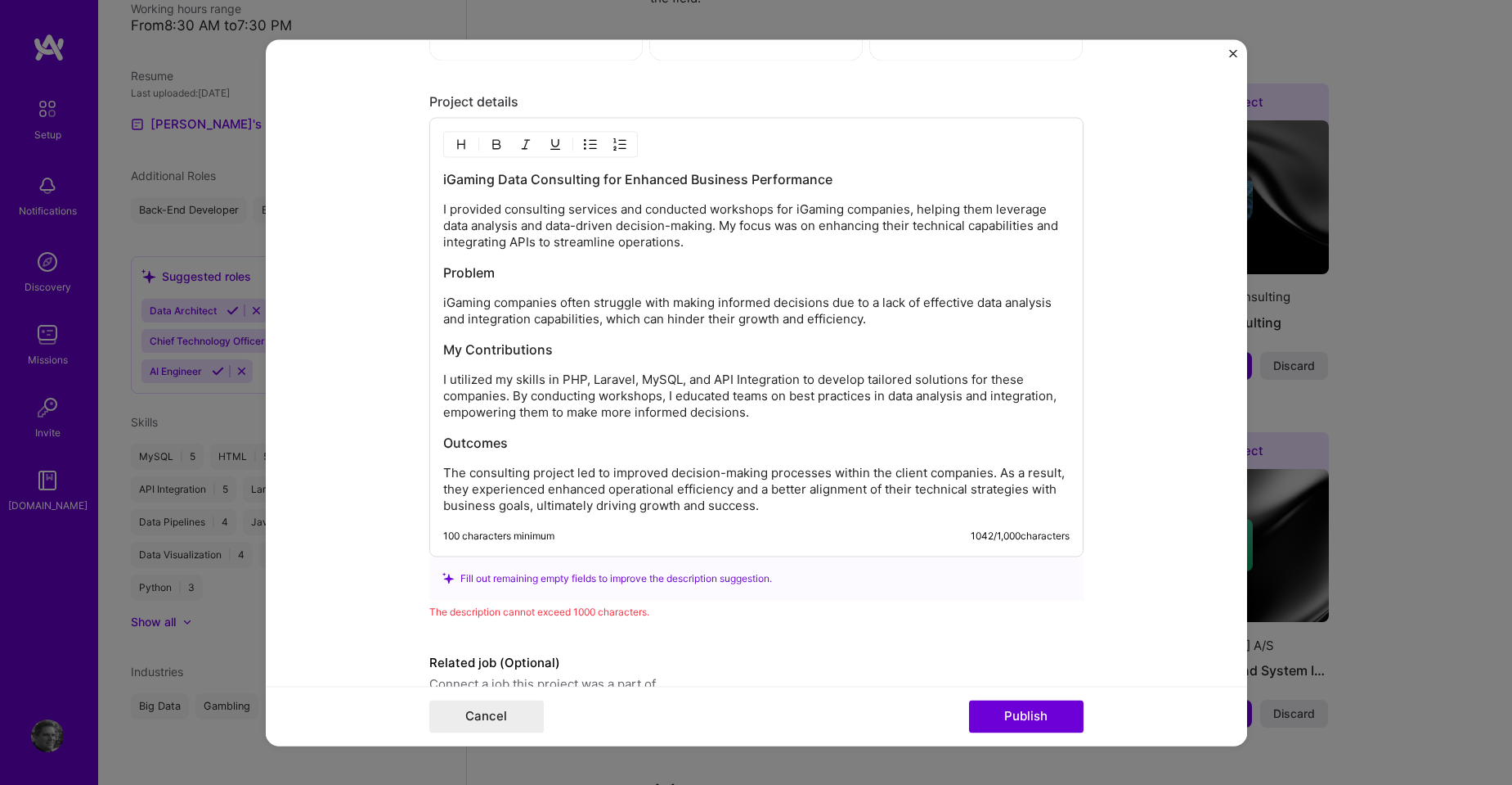
click at [508, 400] on p "I utilized my skills in PHP, Laravel, MySQL, and API Integration to develop tai…" at bounding box center [757, 396] width 627 height 49
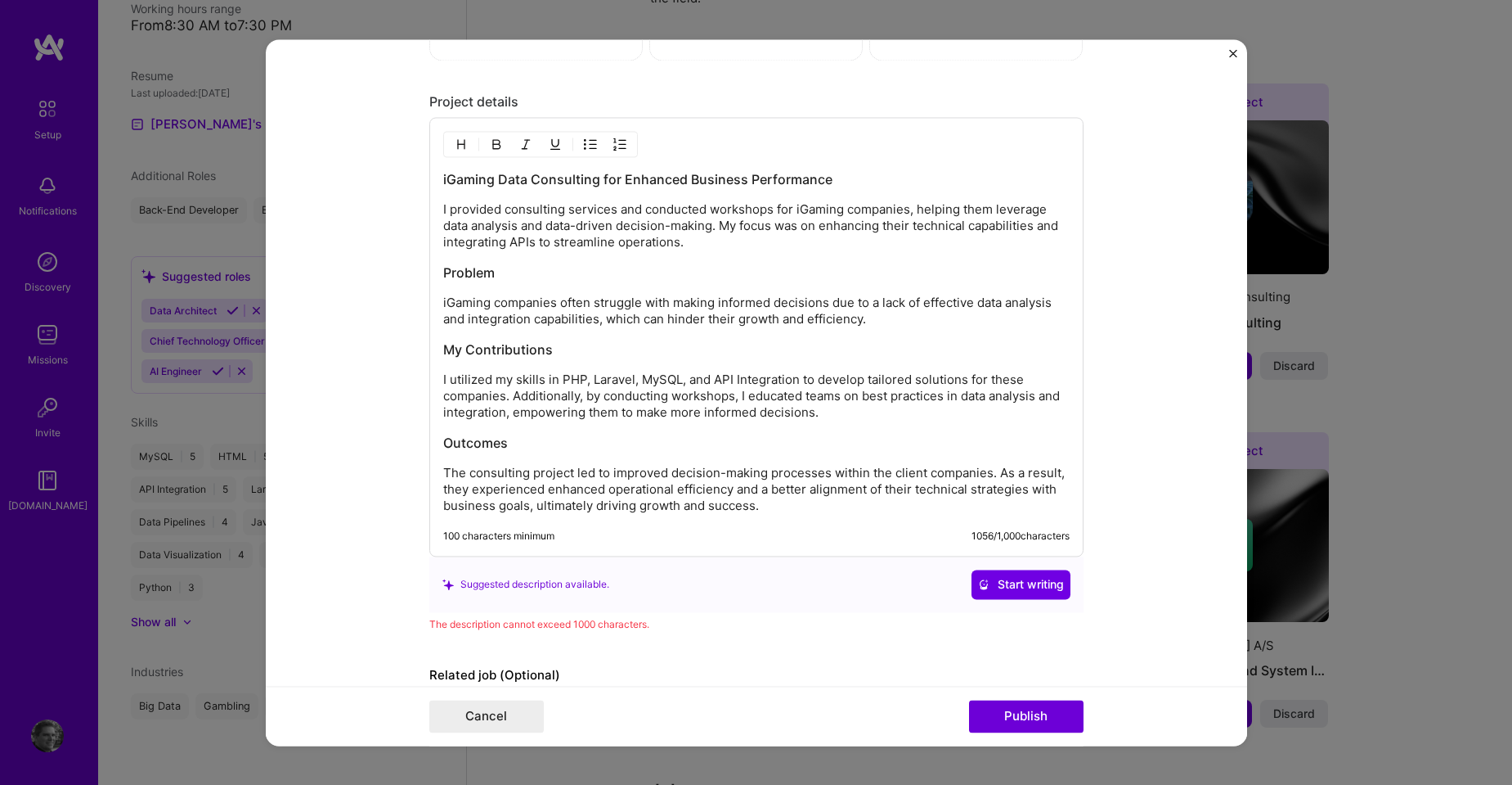
click at [822, 471] on p "The consulting project led to improved decision-making processes within the cli…" at bounding box center [757, 489] width 627 height 49
click at [586, 178] on h3 "iGaming Data Consulting for Enhanced Business Performance" at bounding box center [757, 180] width 627 height 18
drag, startPoint x: 591, startPoint y: 178, endPoint x: 836, endPoint y: 176, distance: 245.0
click at [836, 176] on h3 "iGaming Data Consulting for Enhanced Business Performance" at bounding box center [757, 180] width 627 height 18
click at [702, 317] on p "iGaming companies often struggle with making informed decisions due to a lack o…" at bounding box center [757, 310] width 627 height 32
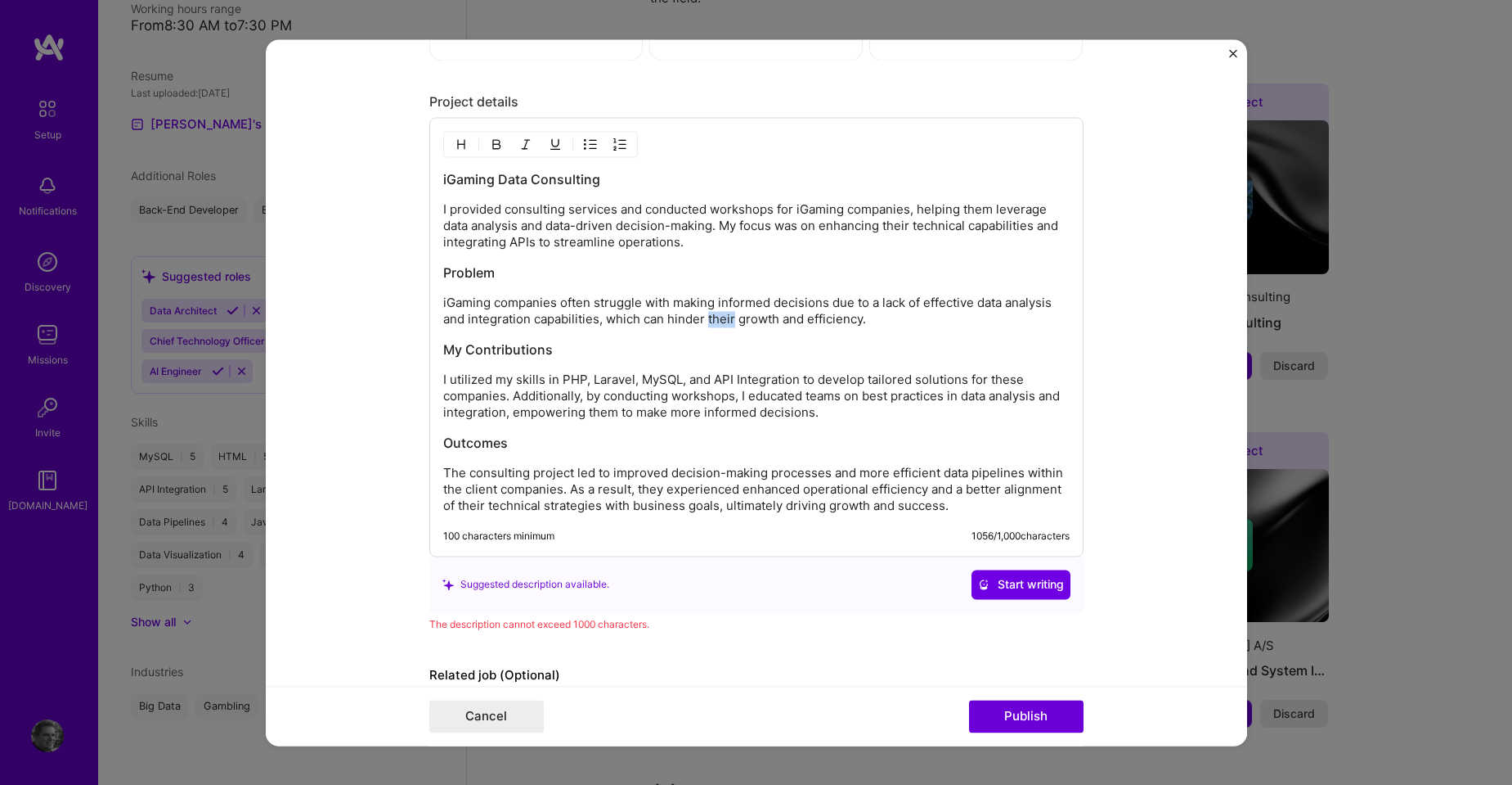
click at [702, 315] on p "iGaming companies often struggle with making informed decisions due to a lack o…" at bounding box center [757, 310] width 627 height 32
drag, startPoint x: 542, startPoint y: 377, endPoint x: 790, endPoint y: 374, distance: 248.0
click at [790, 374] on p "I utilized my skills in PHP, Laravel, MySQL, and API Integration to develop tai…" at bounding box center [757, 396] width 627 height 49
drag, startPoint x: 628, startPoint y: 398, endPoint x: 728, endPoint y: 395, distance: 100.0
click at [728, 395] on p "I utilized my skills to develop tailored solutions for these companies. Additio…" at bounding box center [757, 396] width 627 height 49
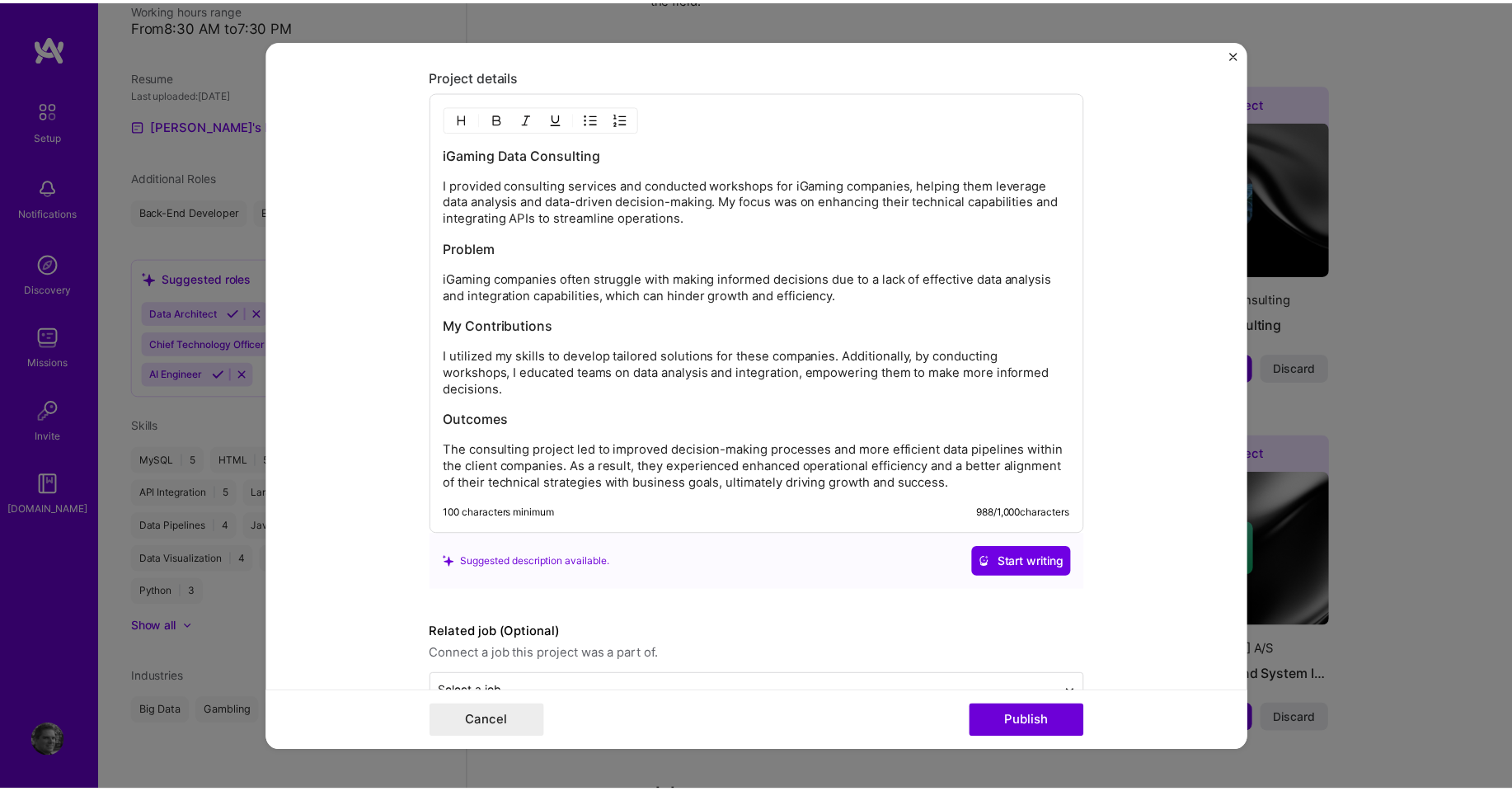
scroll to position [1790, 0]
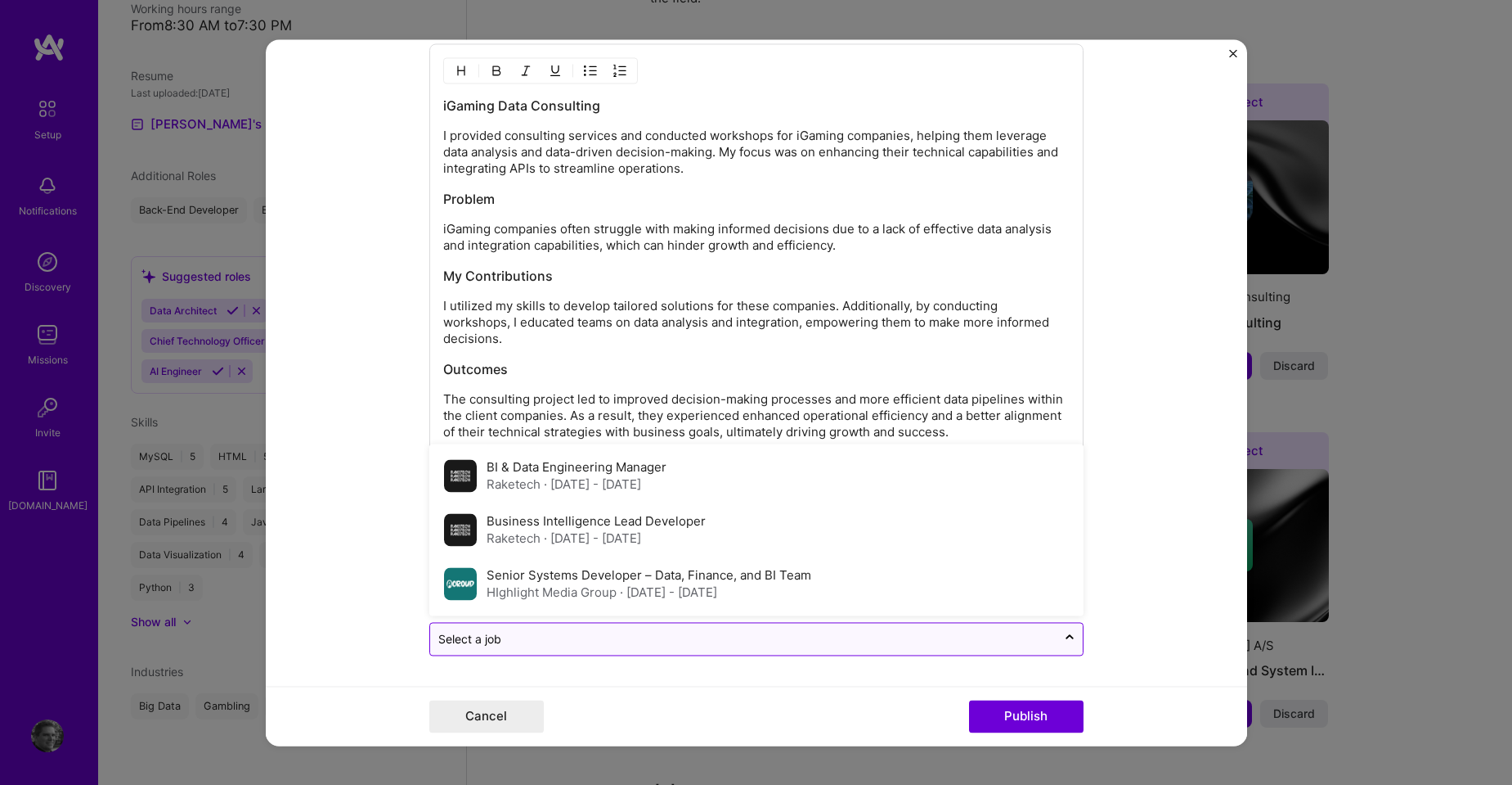
click at [1040, 646] on input "text" at bounding box center [744, 638] width 610 height 18
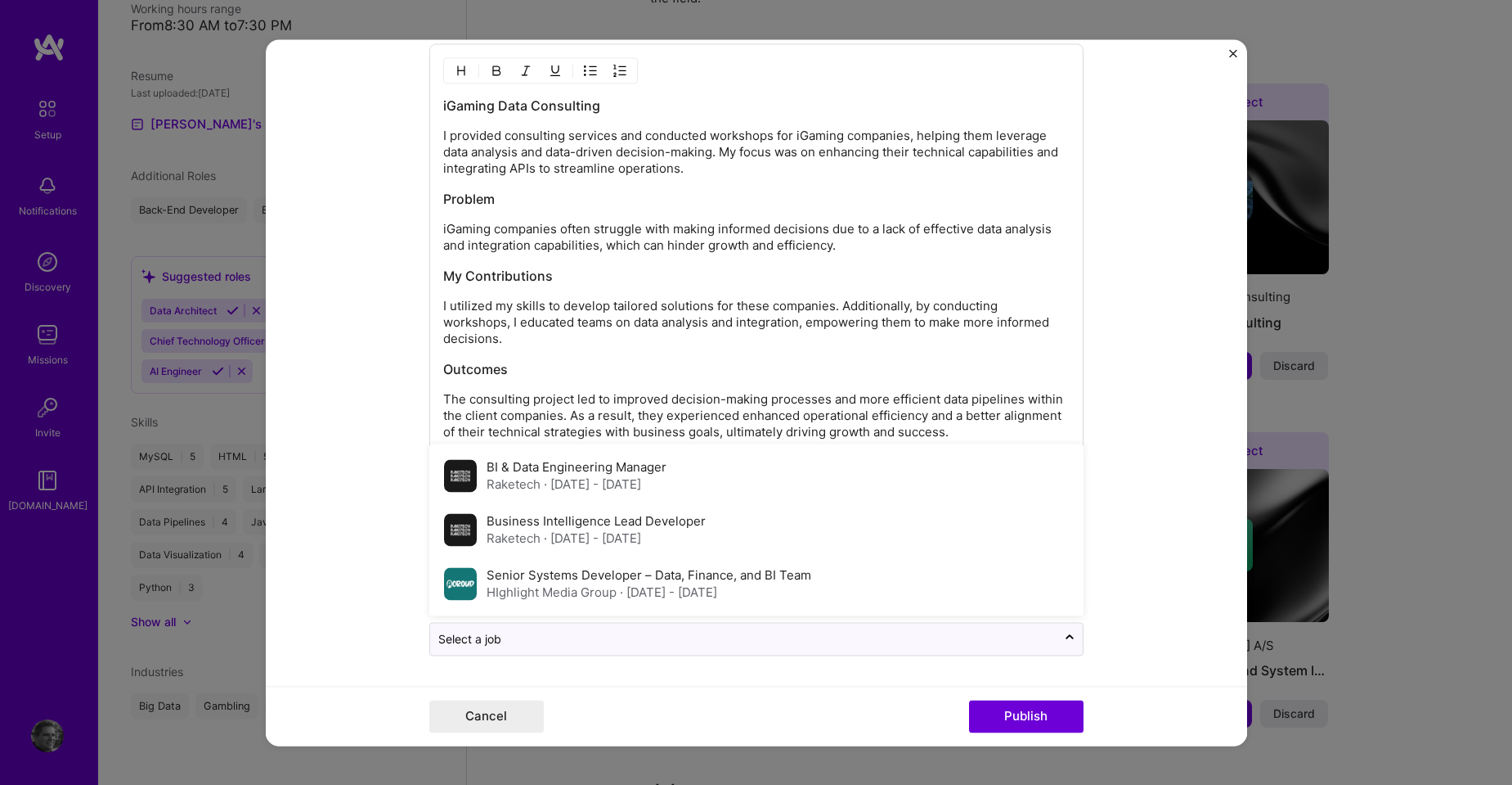
click at [1117, 572] on form "Editing suggested project This project is suggested based on your LinkedIn, res…" at bounding box center [756, 393] width 982 height 707
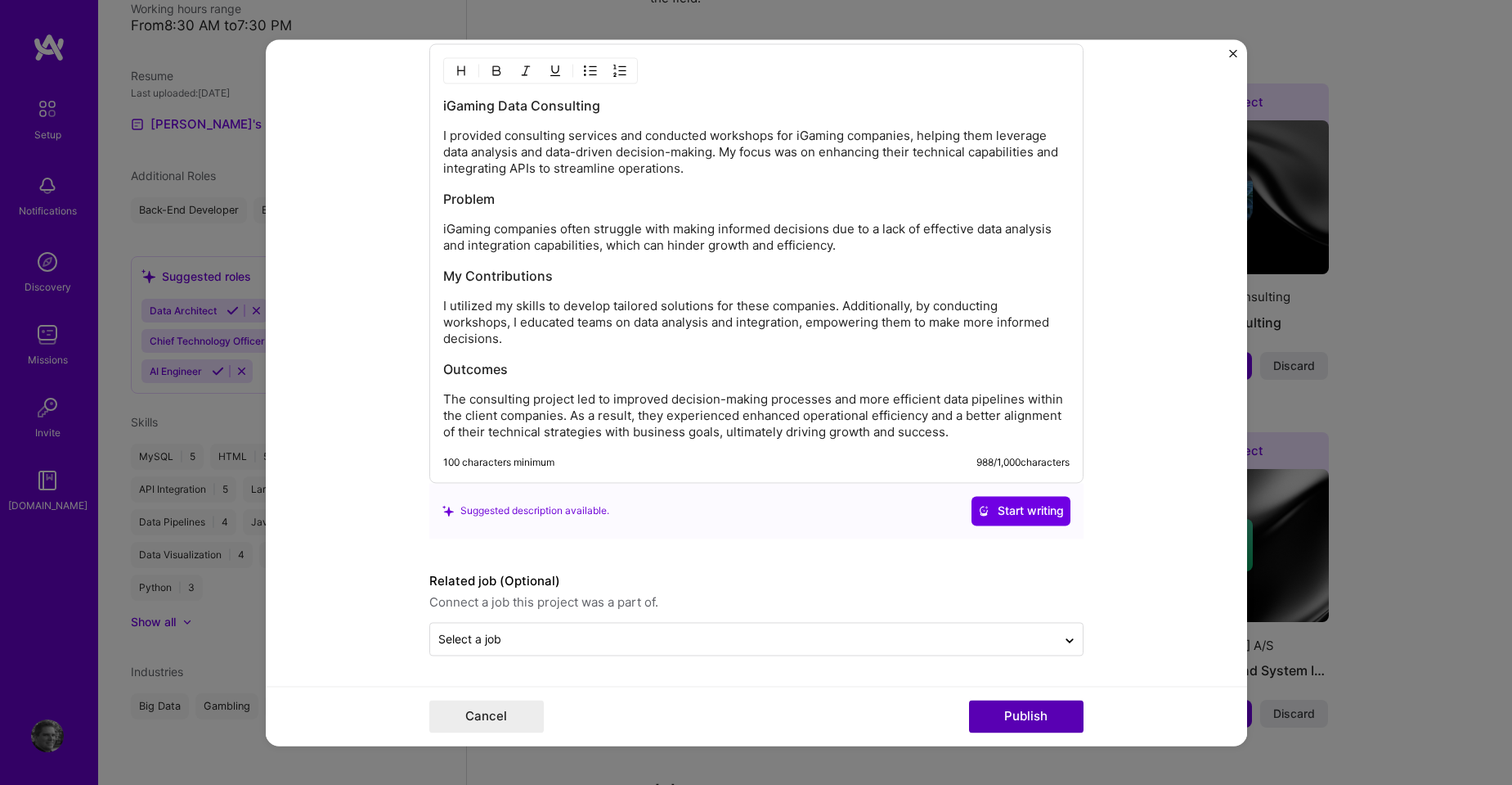
click at [1017, 720] on button "Publish" at bounding box center [1026, 716] width 114 height 32
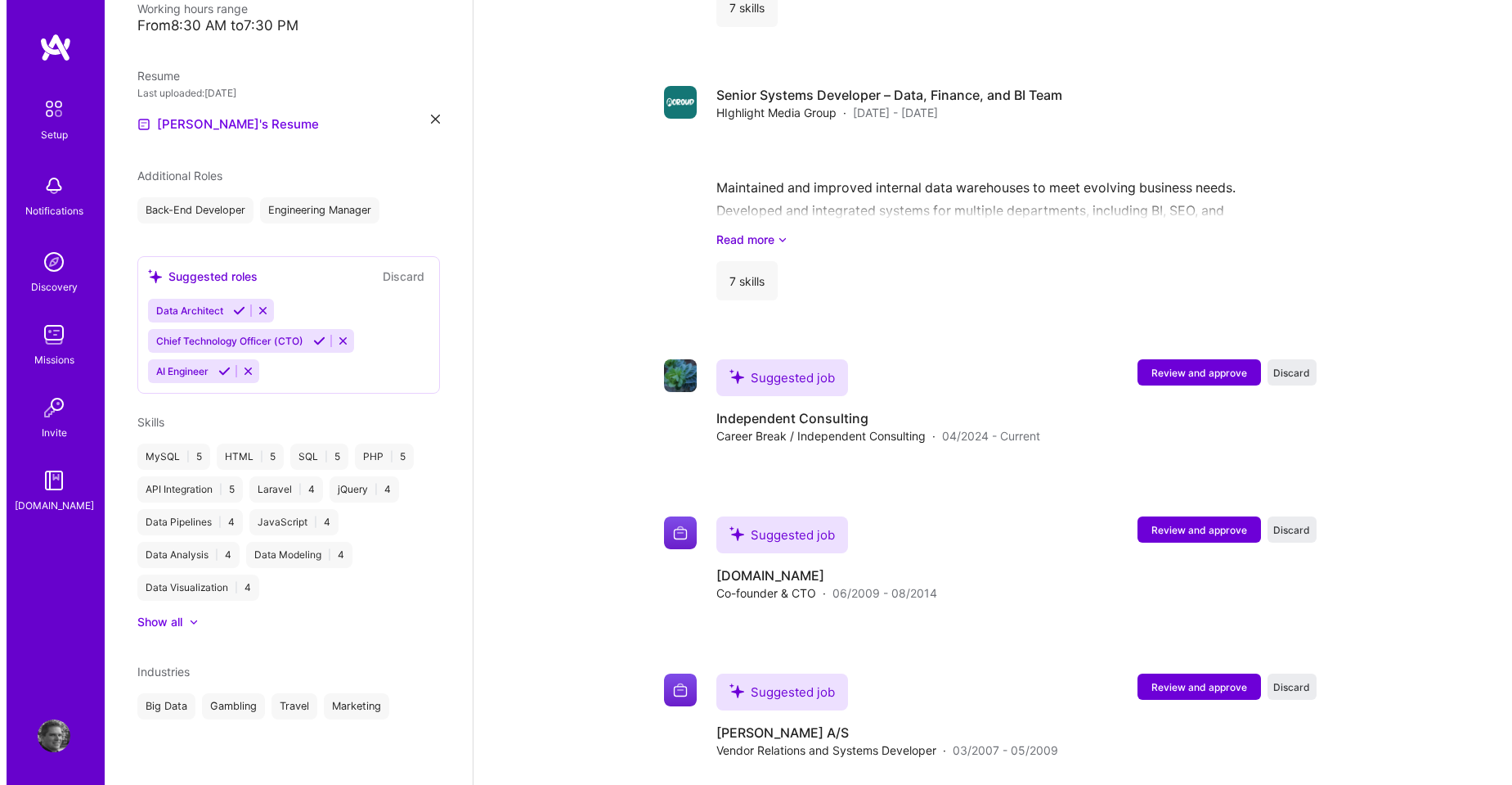
scroll to position [1848, 0]
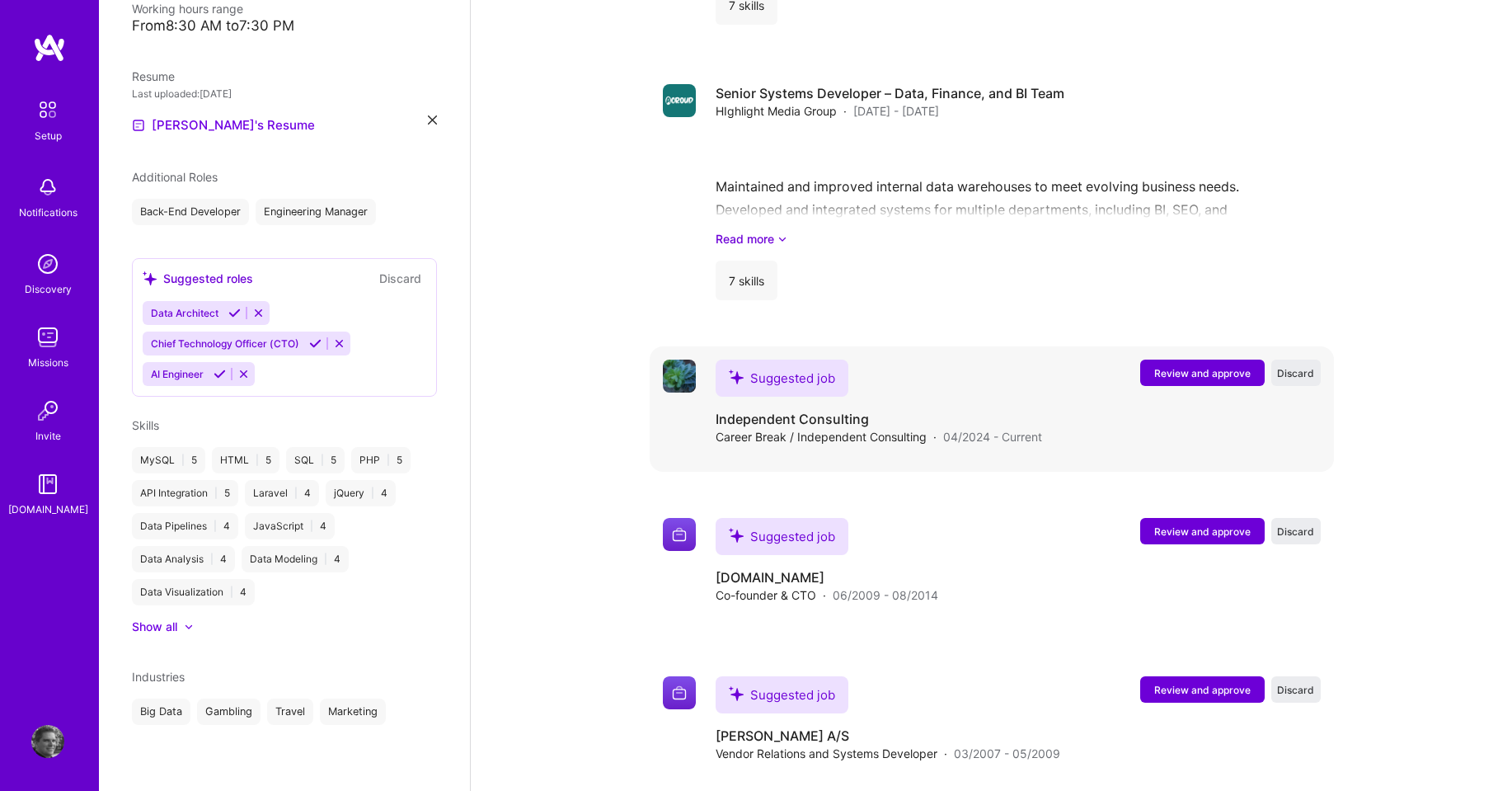
click at [1187, 366] on span "Review and approve" at bounding box center [1203, 373] width 97 height 14
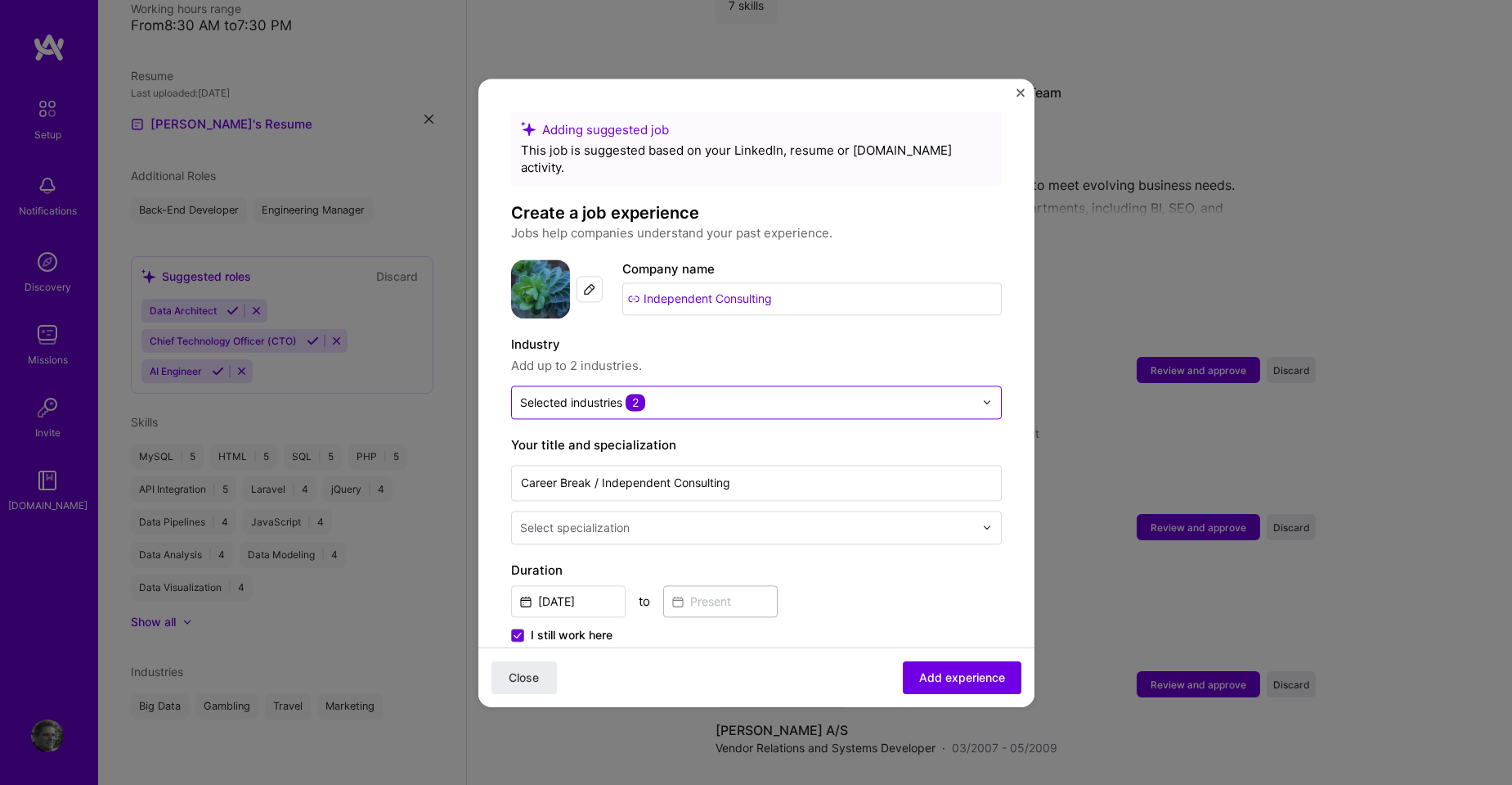
click at [983, 387] on div at bounding box center [992, 402] width 18 height 32
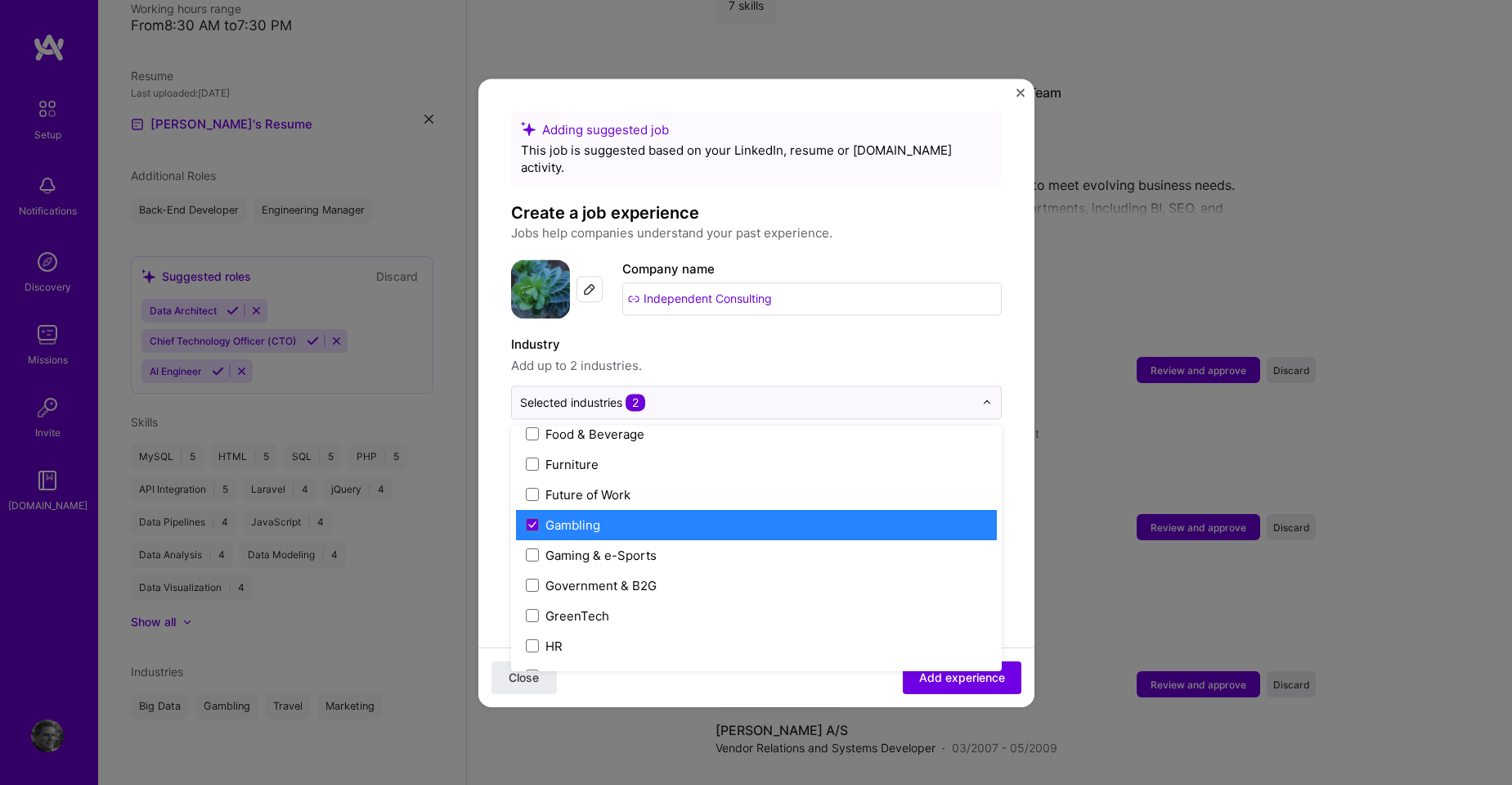
scroll to position [1883, 0]
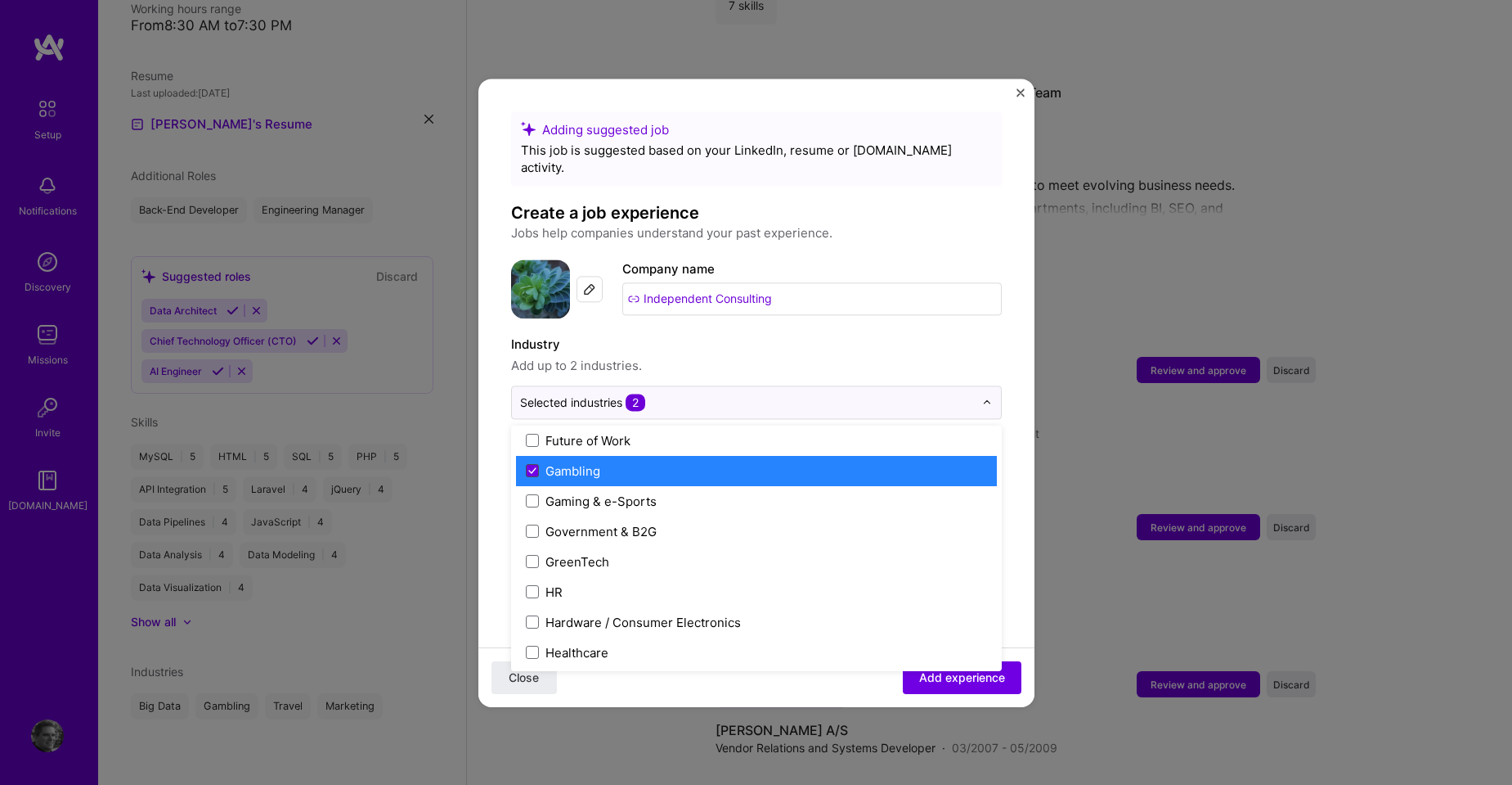
click at [529, 464] on span at bounding box center [532, 470] width 13 height 13
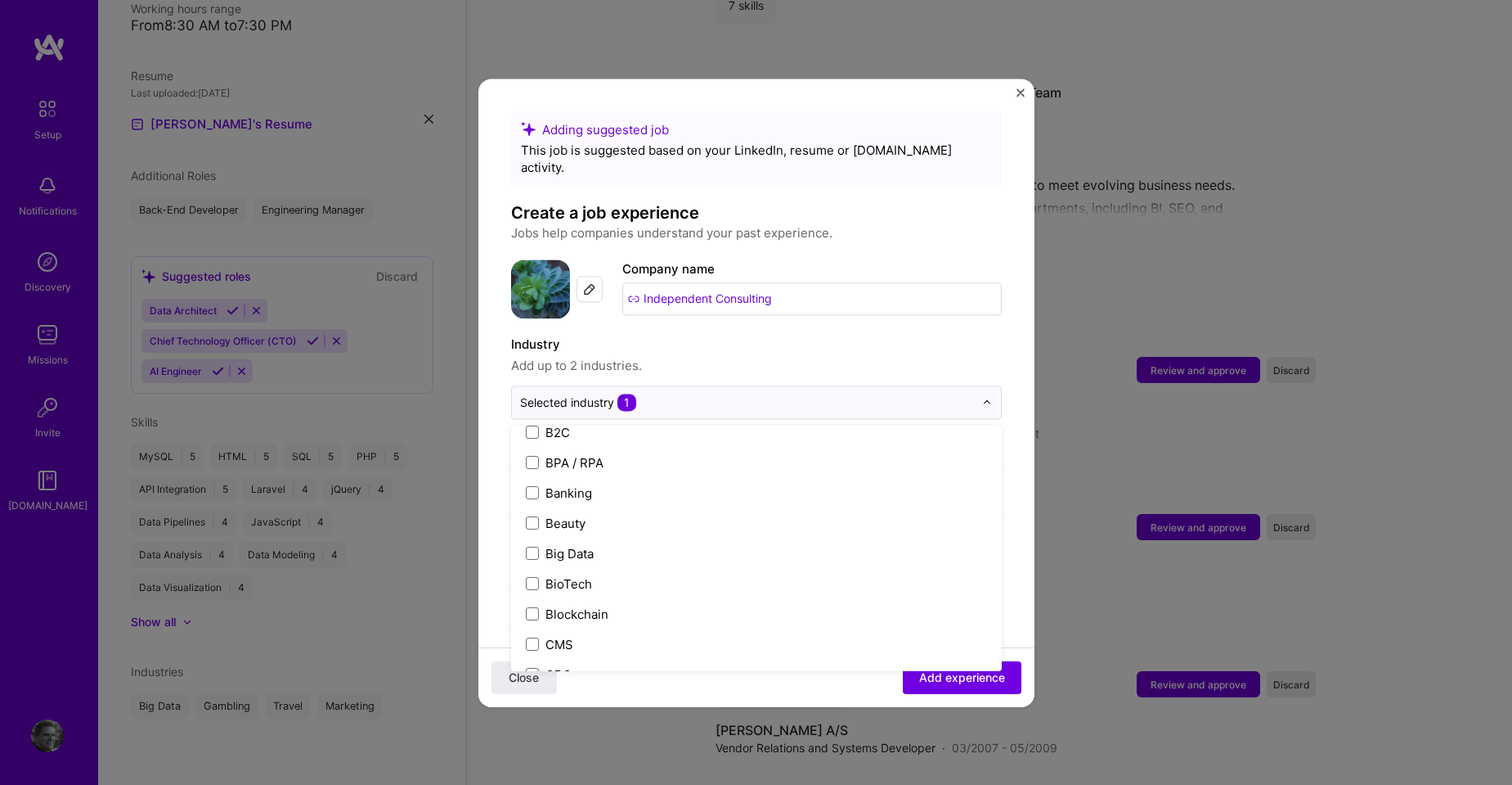
scroll to position [533, 0]
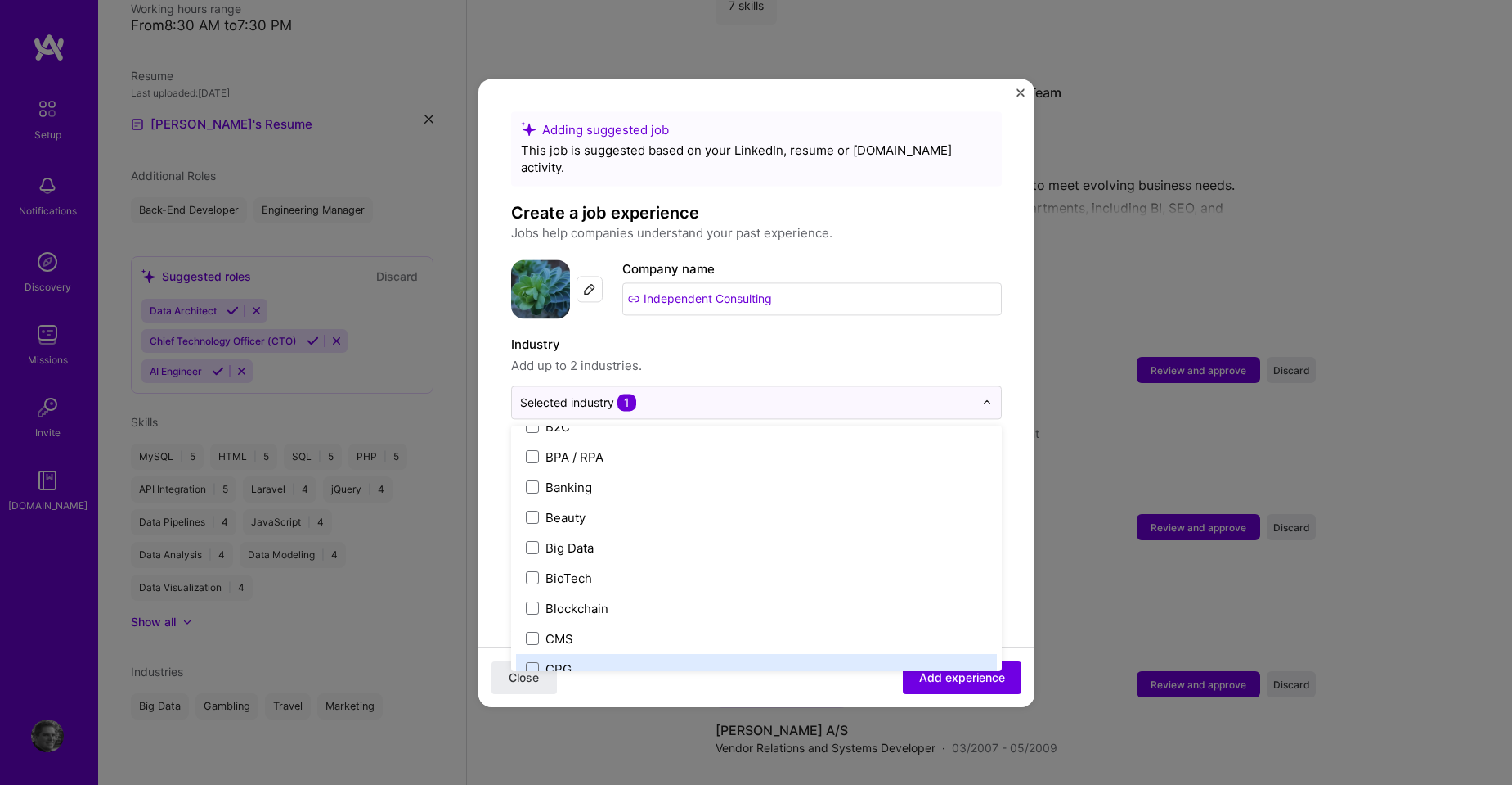
click at [715, 684] on div "Close Add experience" at bounding box center [756, 676] width 556 height 60
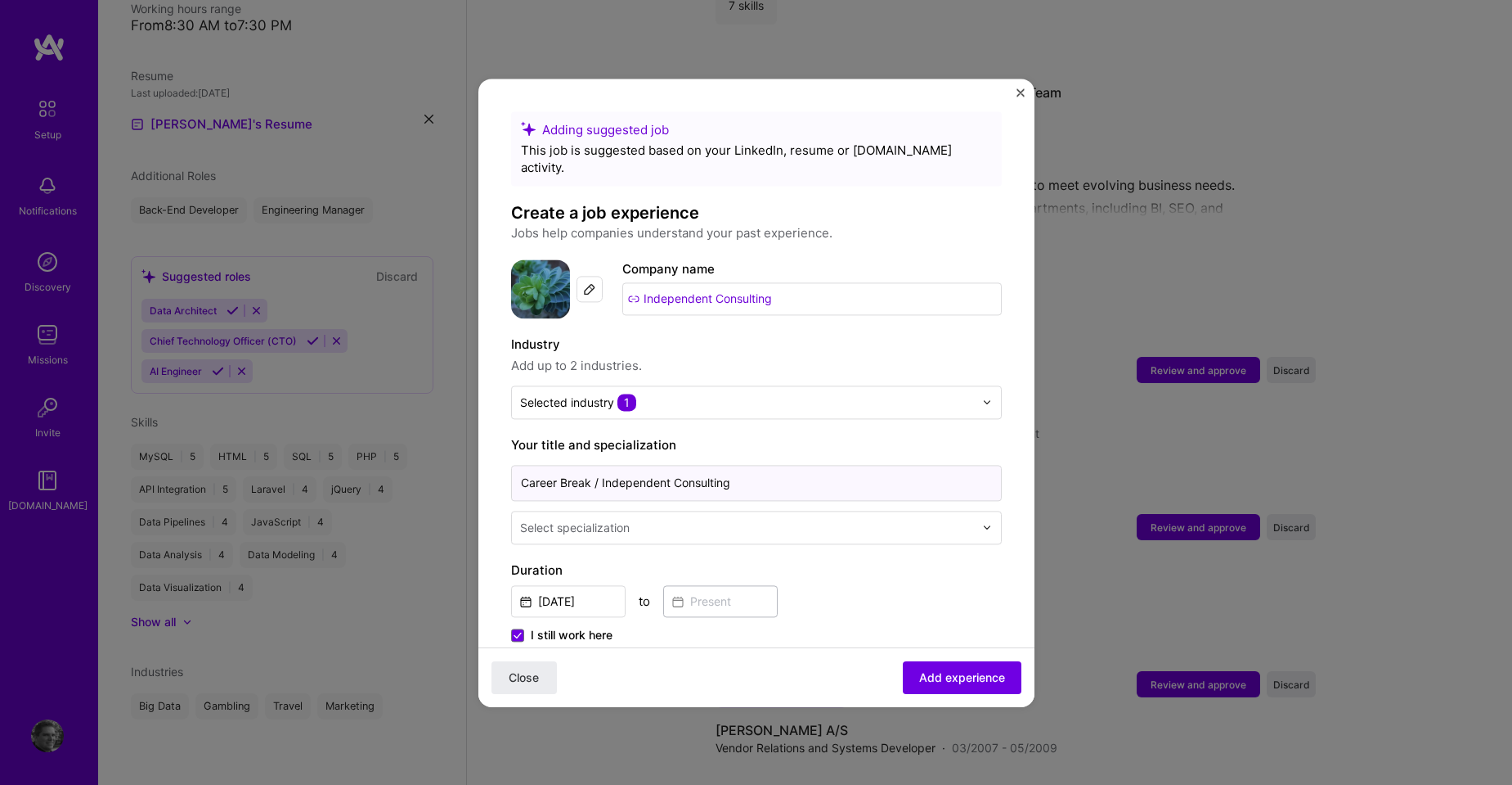
drag, startPoint x: 601, startPoint y: 464, endPoint x: 326, endPoint y: 446, distance: 275.6
click at [328, 445] on div "Adding suggested job This job is suggested based on your LinkedIn, resume or [D…" at bounding box center [756, 392] width 1512 height 785
type input "Independent Consulting"
click at [700, 512] on div "Select specialization" at bounding box center [747, 528] width 470 height 32
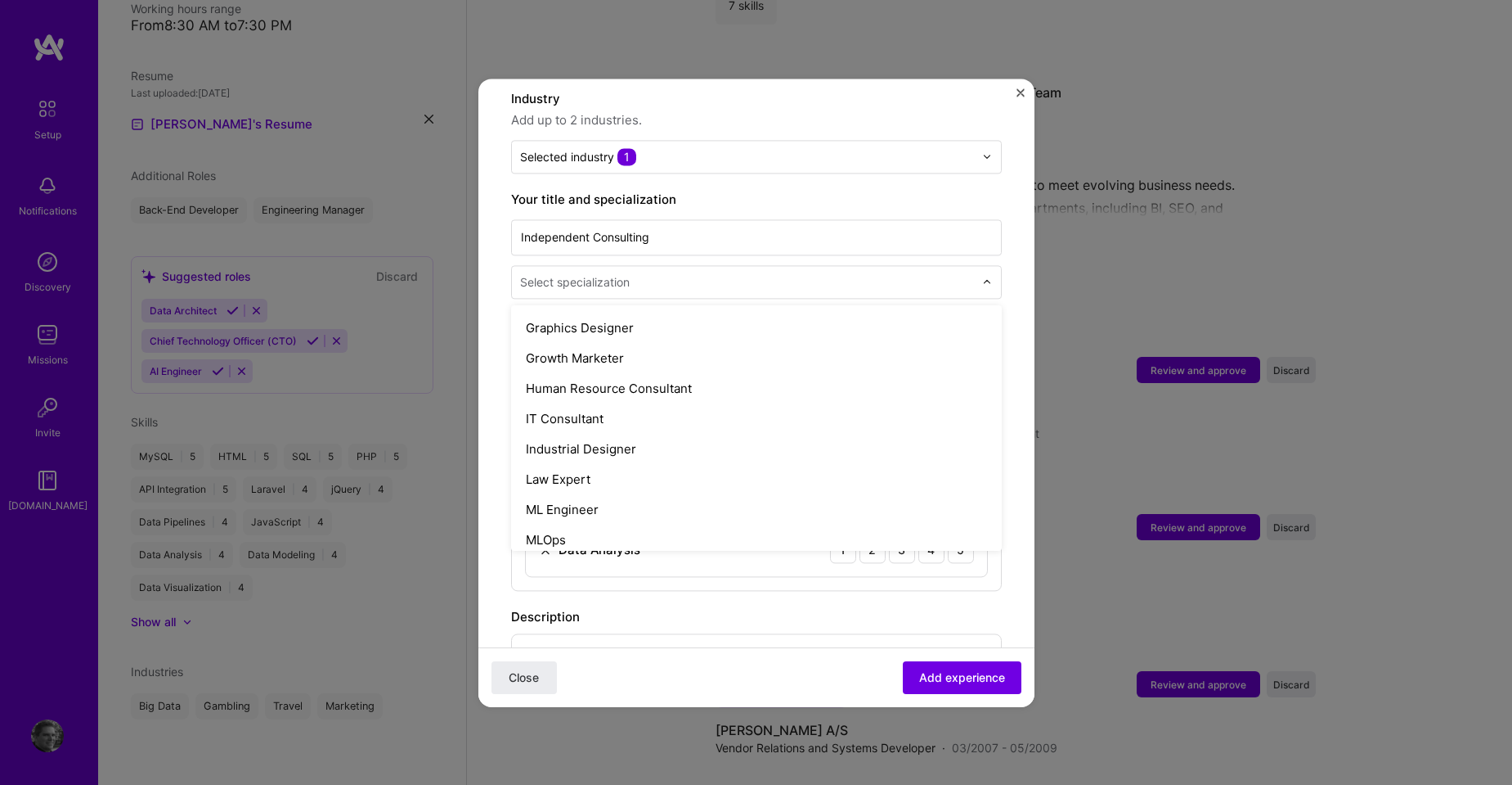
scroll to position [1064, 0]
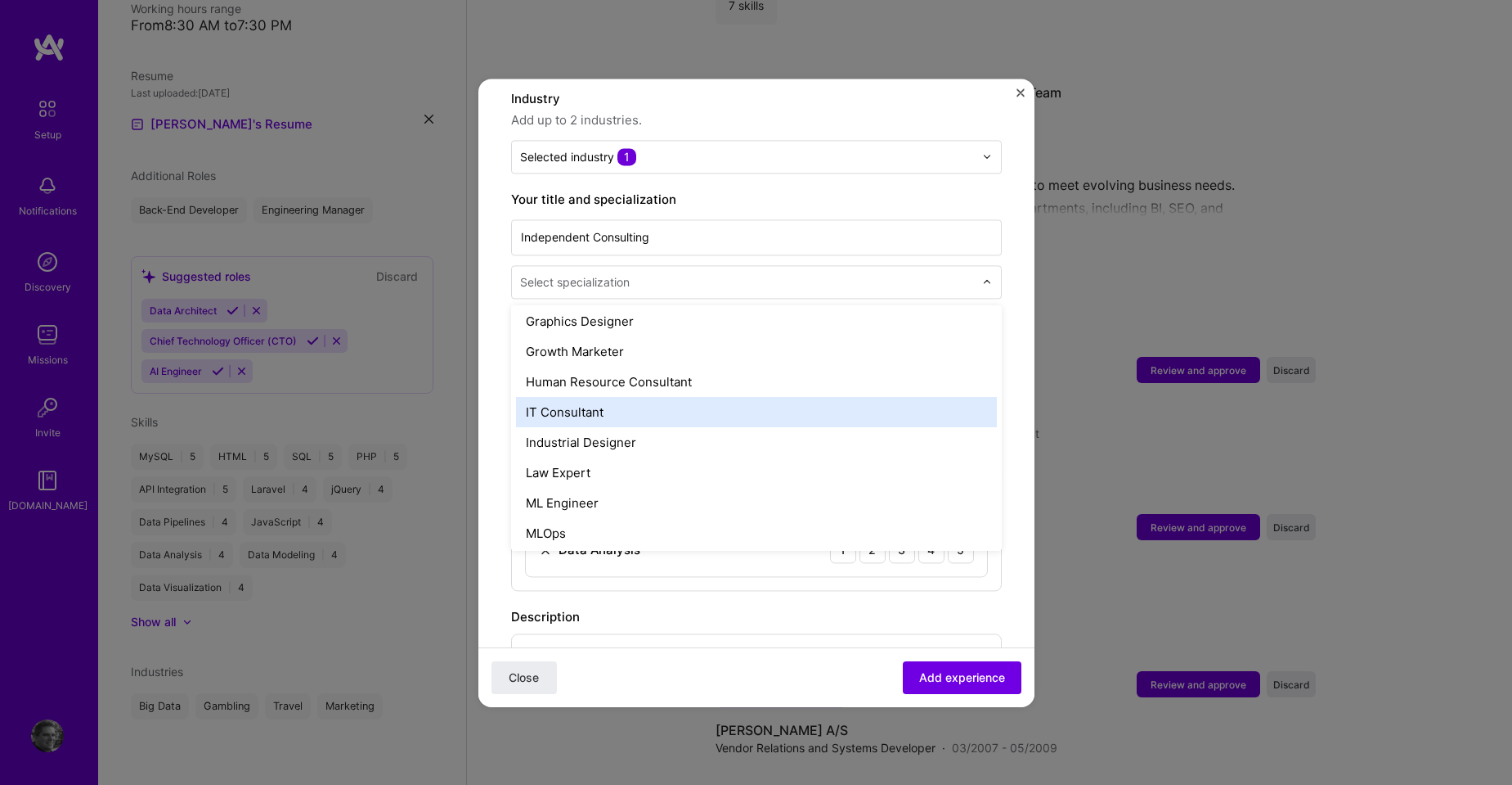
click at [842, 397] on div "IT Consultant" at bounding box center [757, 411] width 481 height 30
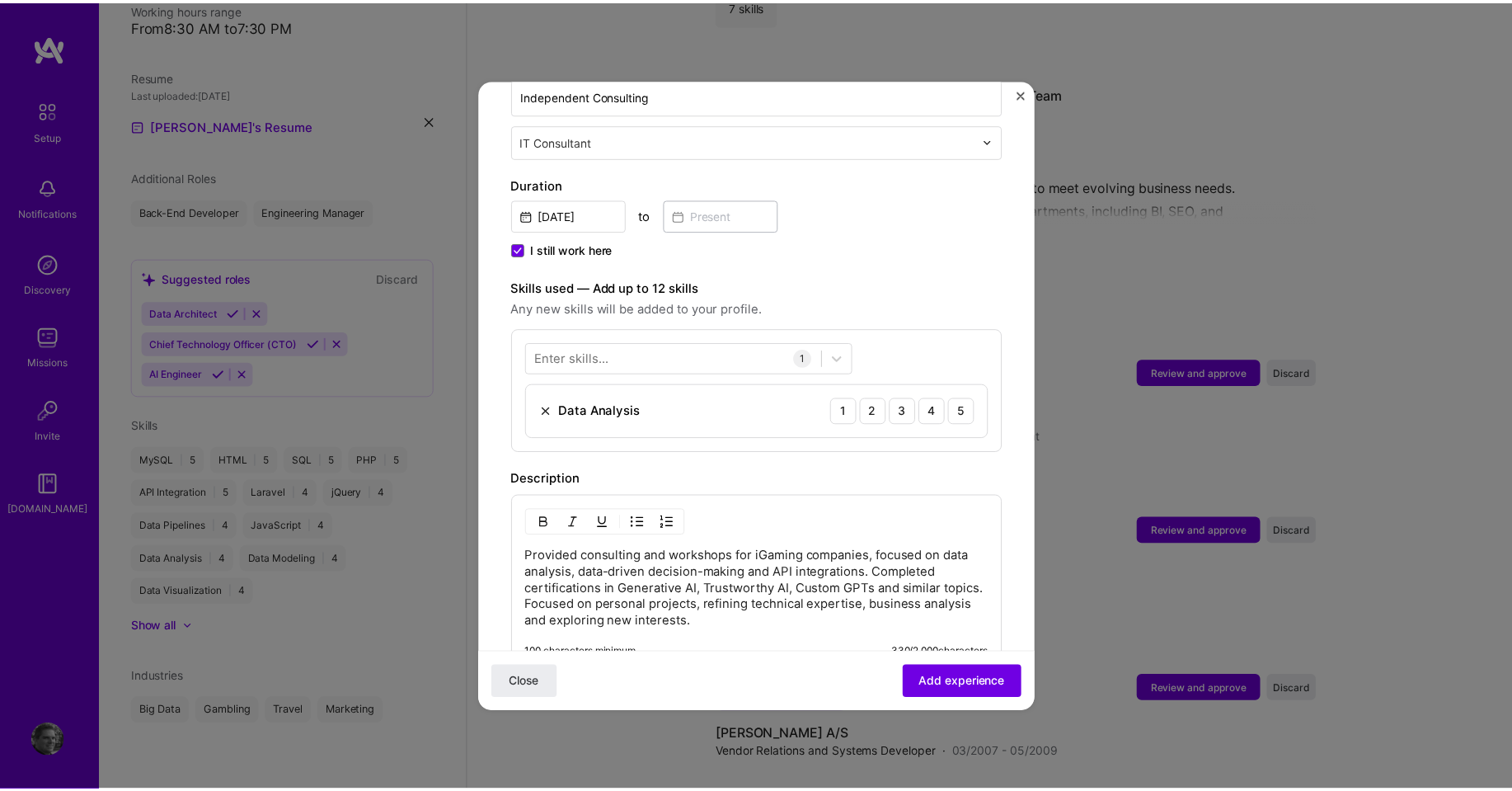
scroll to position [413, 0]
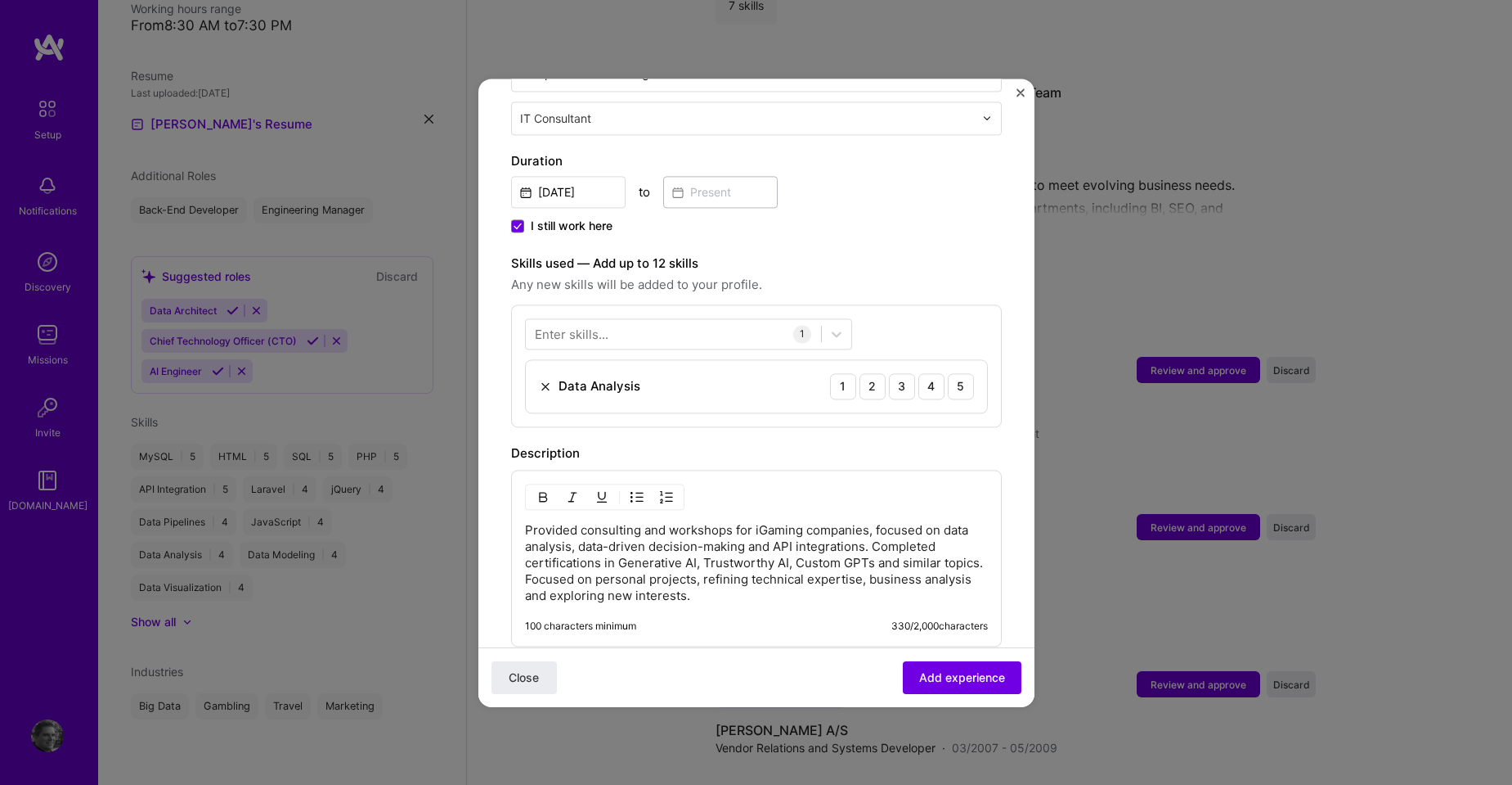
click at [1186, 251] on div "Adding suggested job This job is suggested based on your LinkedIn, resume or [D…" at bounding box center [756, 392] width 1512 height 785
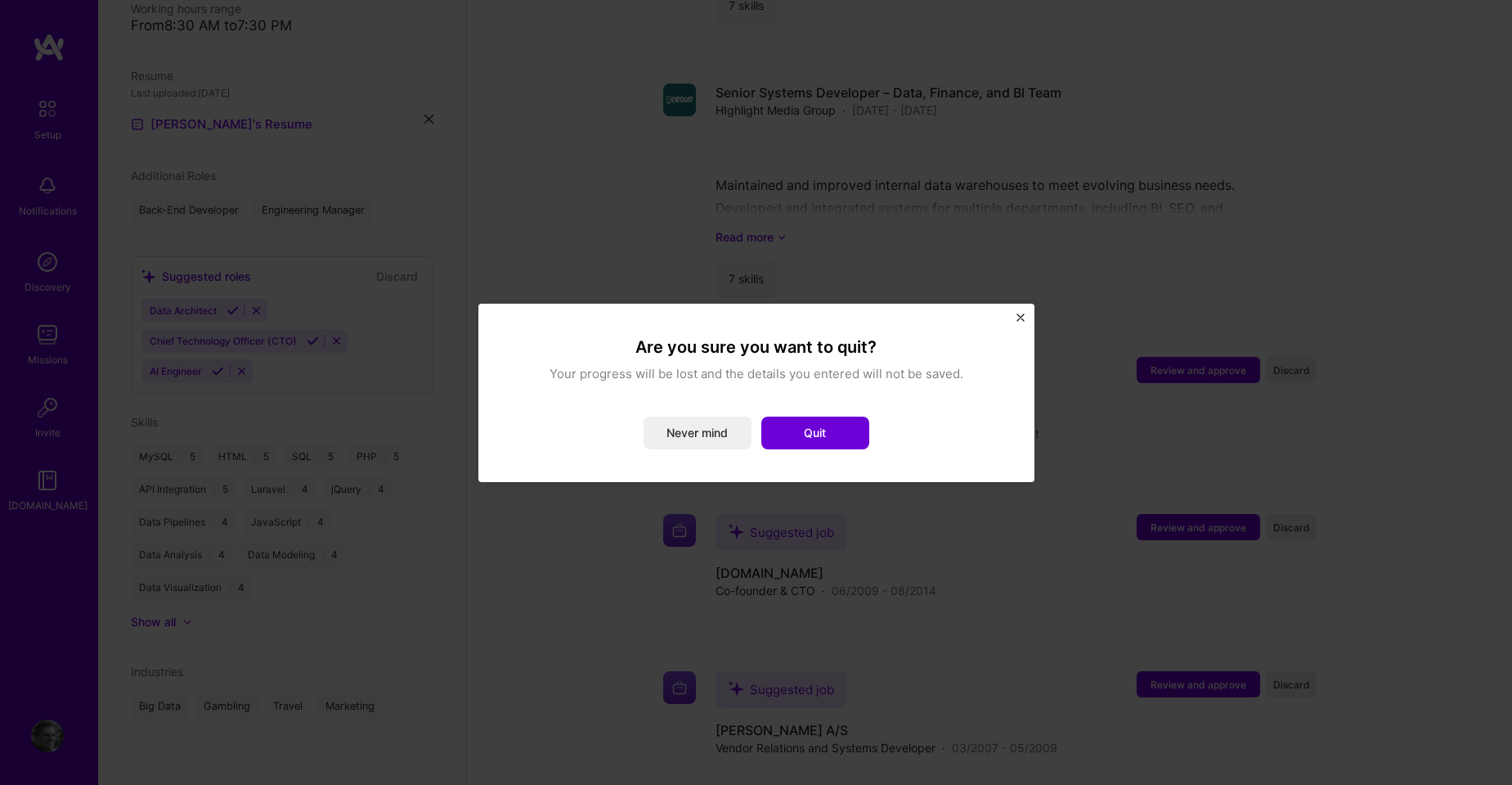
click at [1167, 256] on div "Are you sure you want to quit? Your progress will be lost and the details you e…" at bounding box center [756, 392] width 1512 height 785
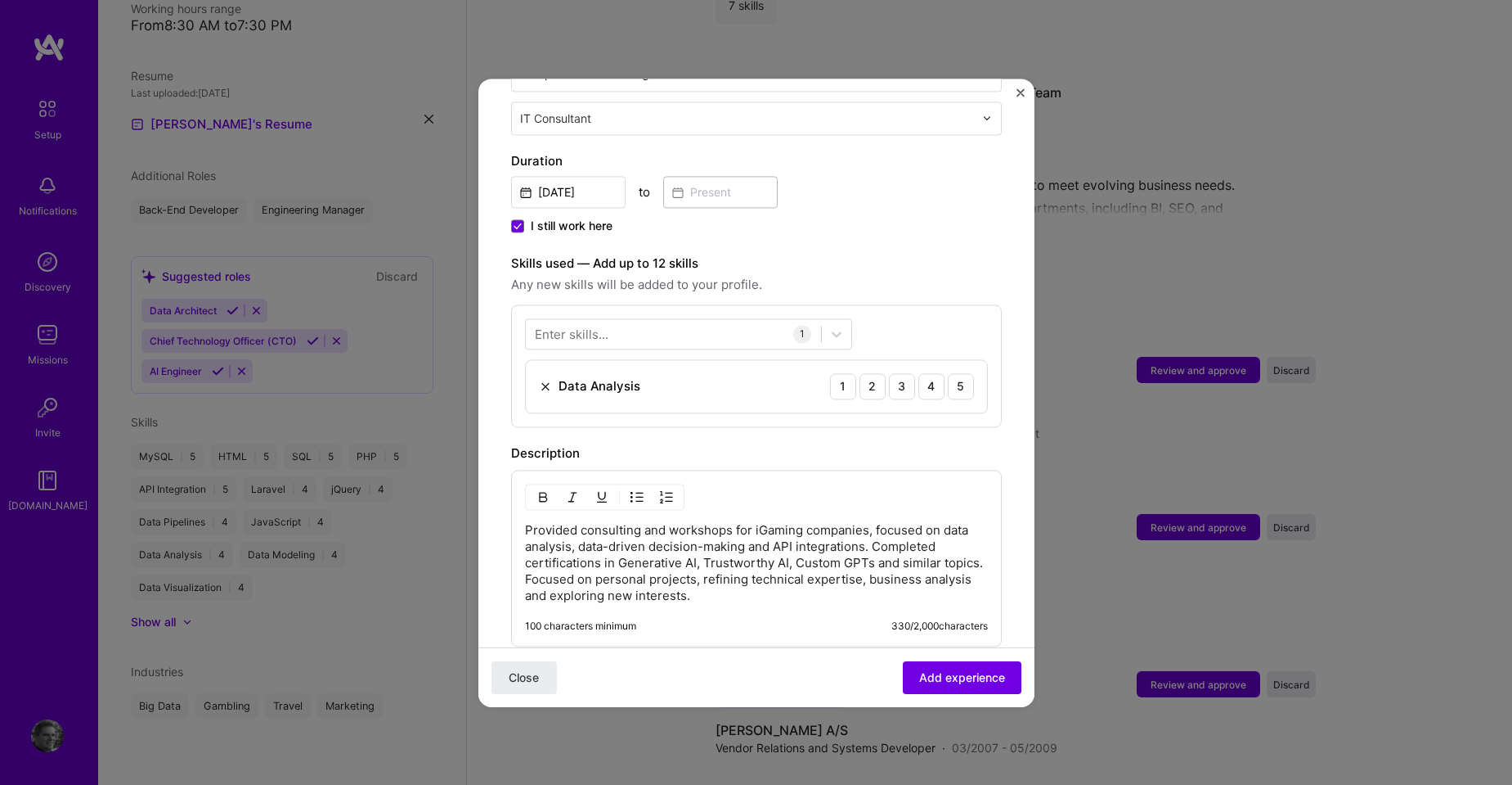
click at [1130, 283] on div "Adding suggested job This job is suggested based on your LinkedIn, resume or [D…" at bounding box center [756, 392] width 1512 height 785
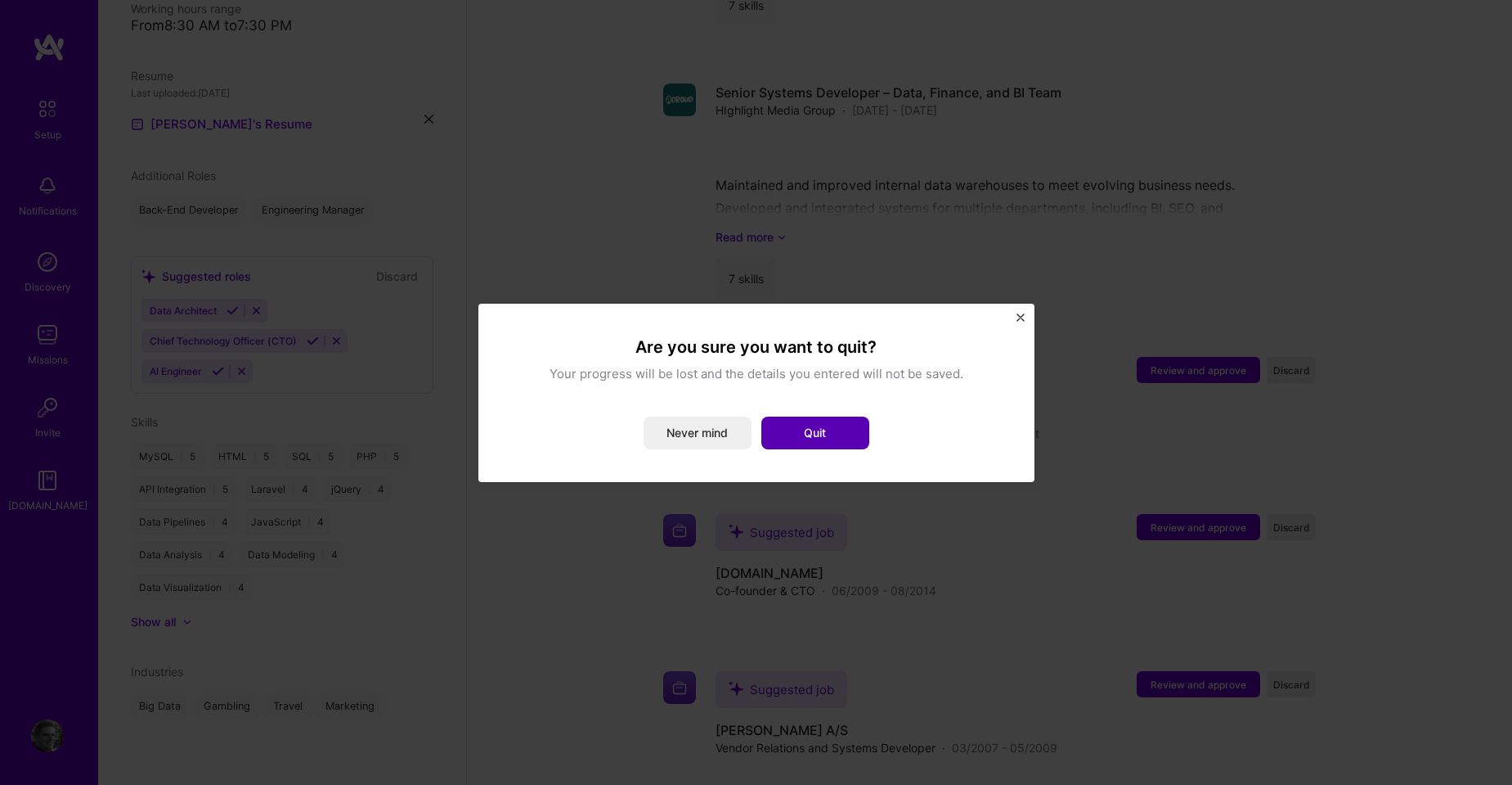
click at [822, 428] on button "Quit" at bounding box center [815, 433] width 108 height 32
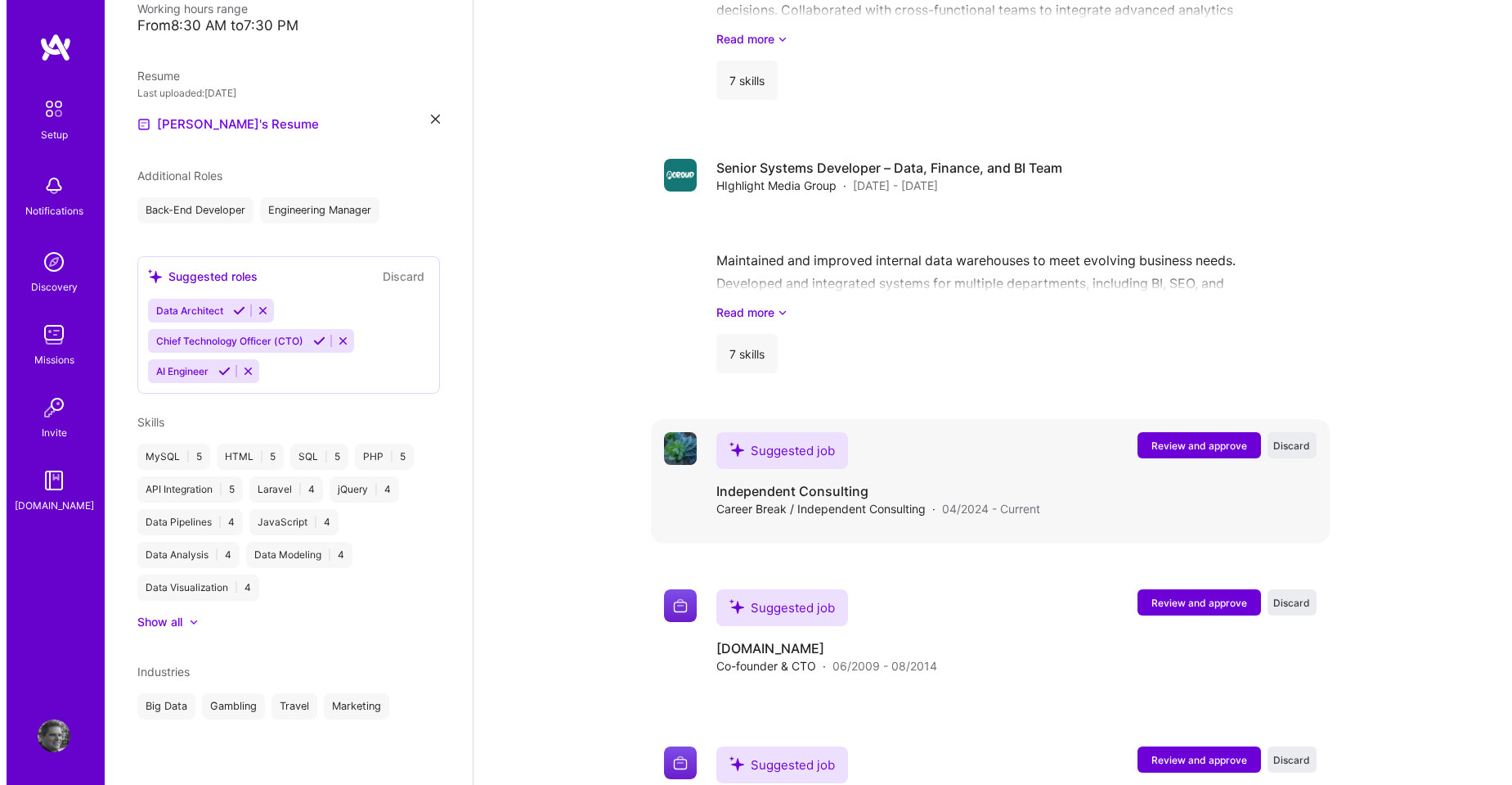
scroll to position [1848, 0]
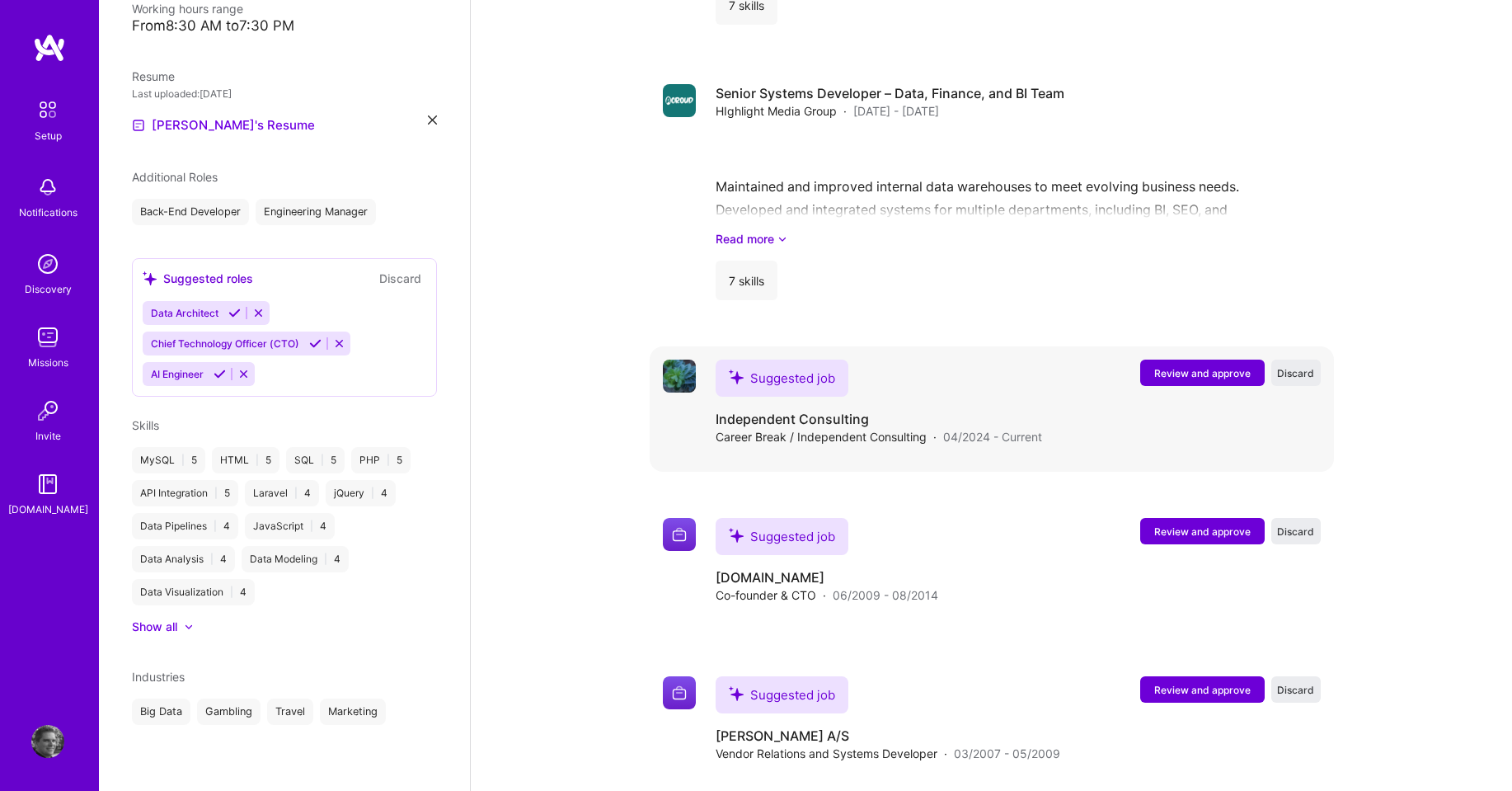
click at [1193, 366] on span "Review and approve" at bounding box center [1203, 373] width 97 height 14
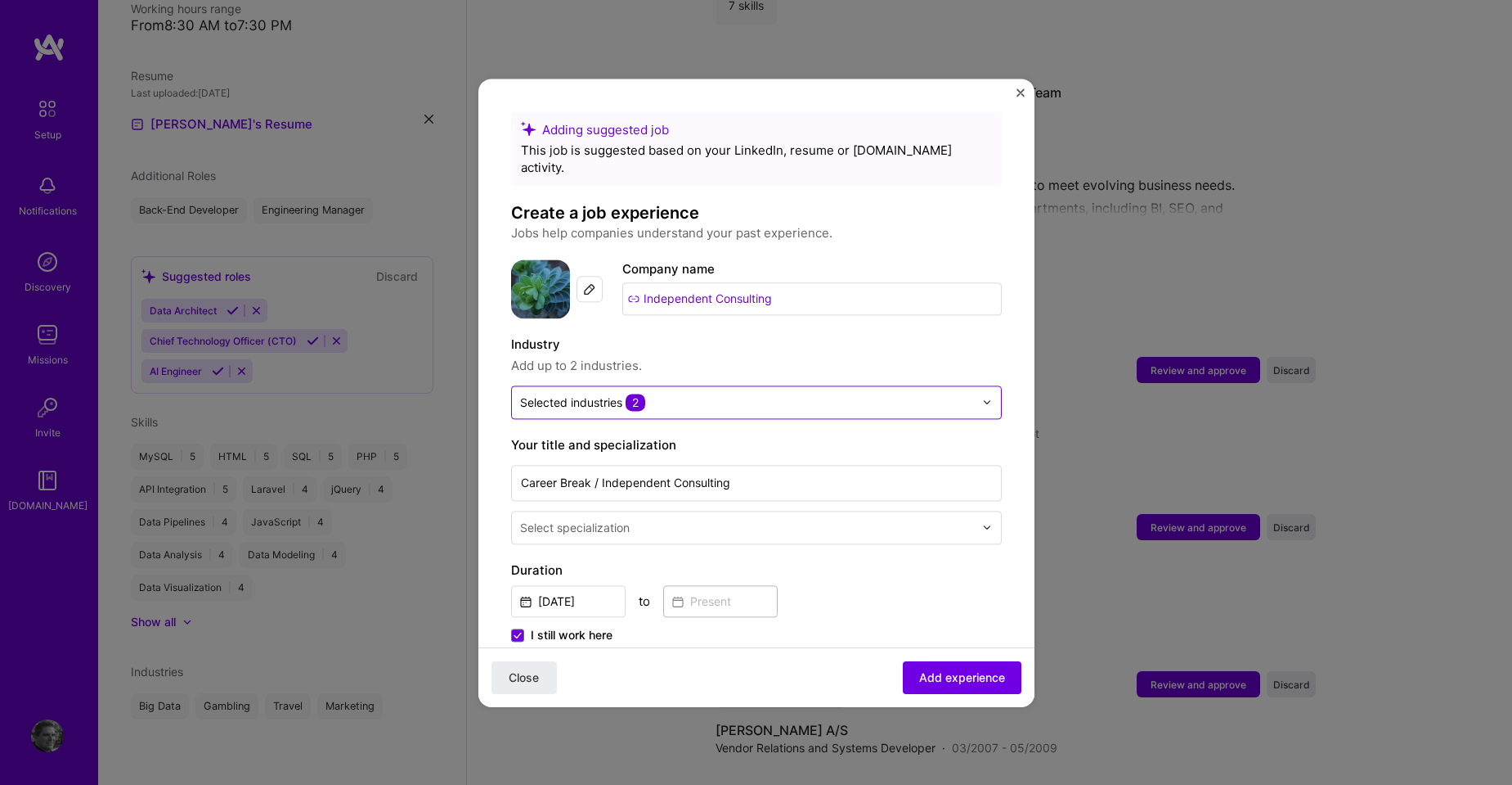
click at [983, 387] on div at bounding box center [992, 402] width 18 height 32
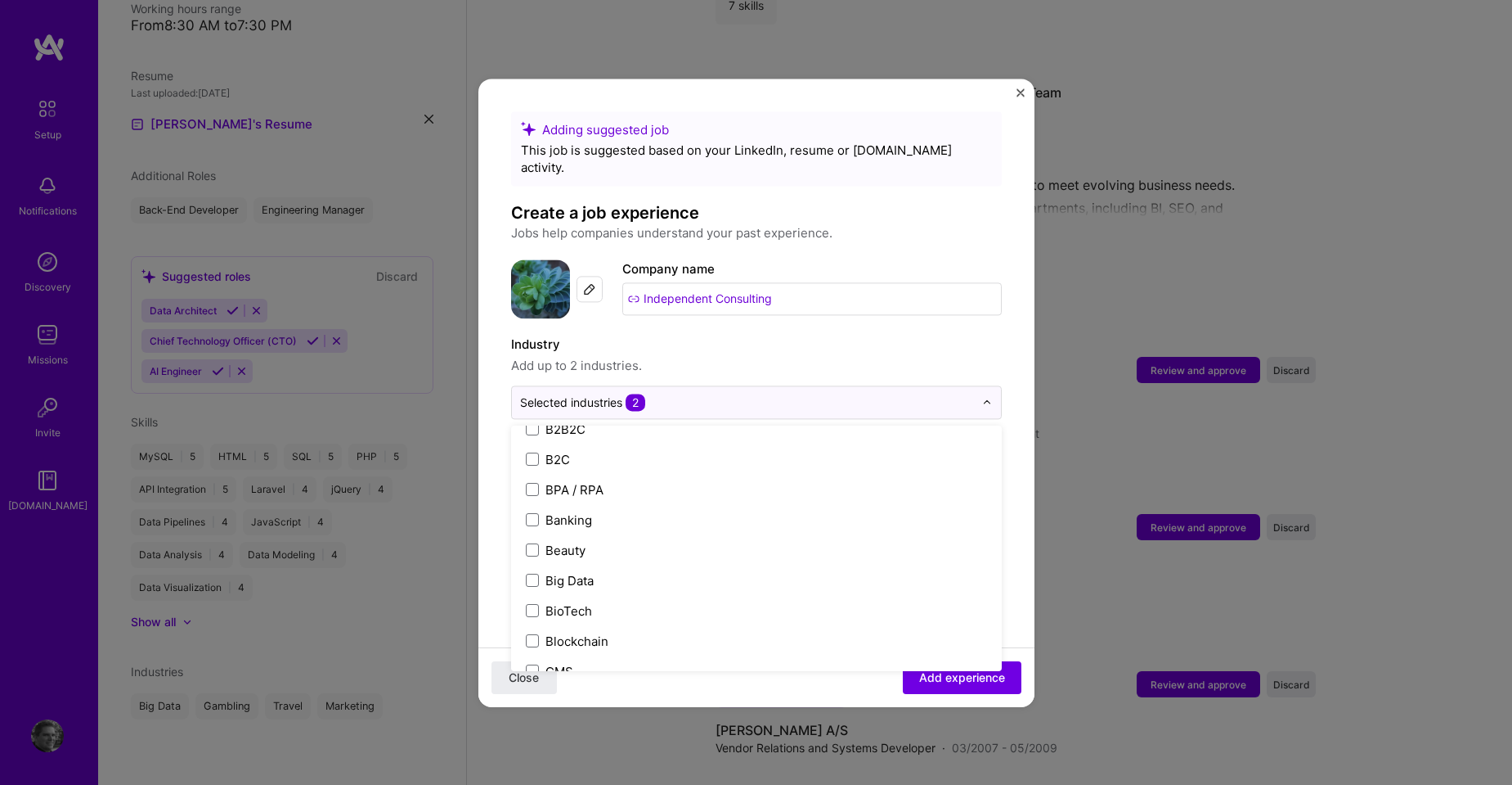
scroll to position [491, 0]
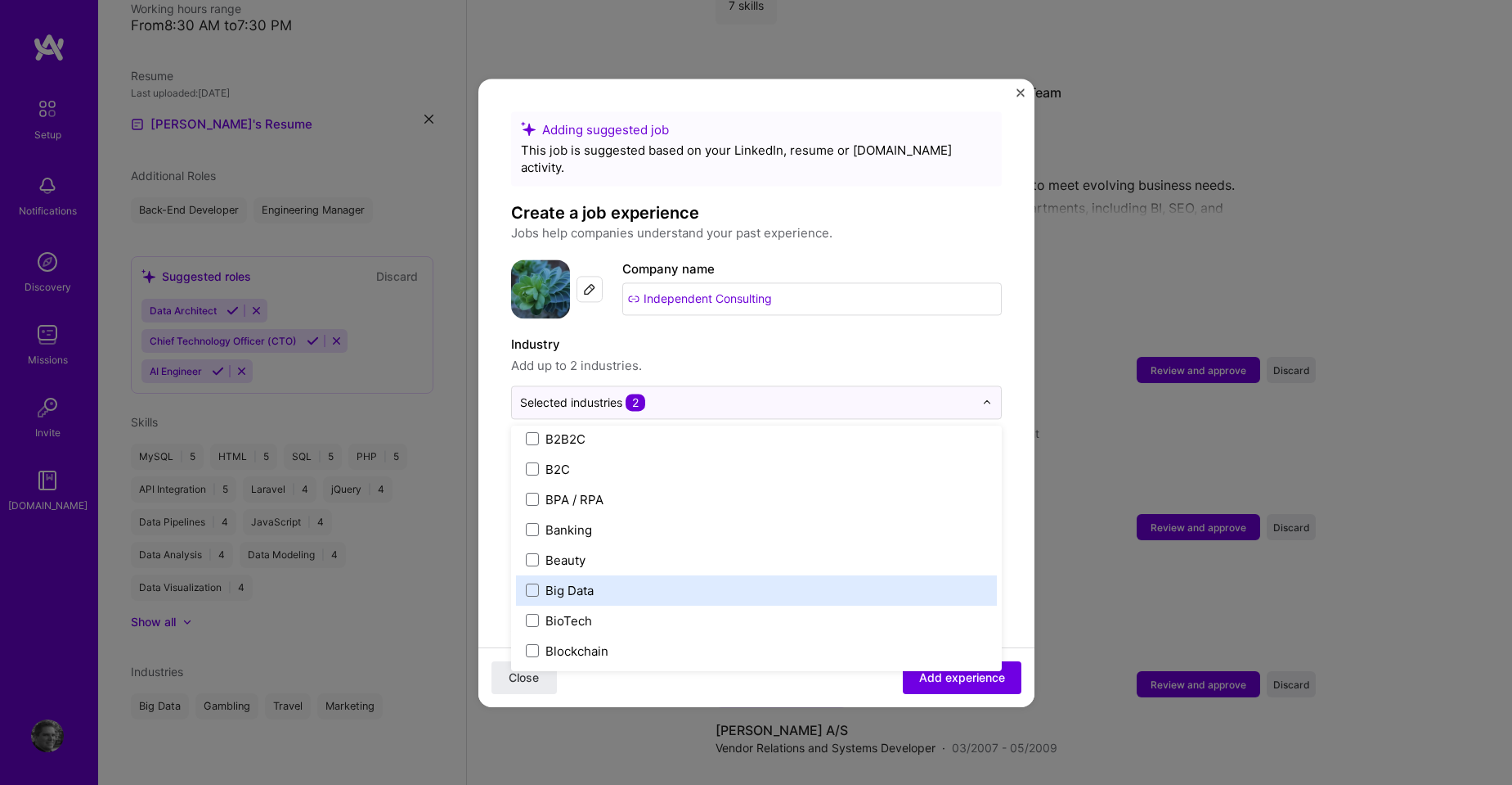
click at [732, 582] on label "Big Data" at bounding box center [756, 590] width 461 height 18
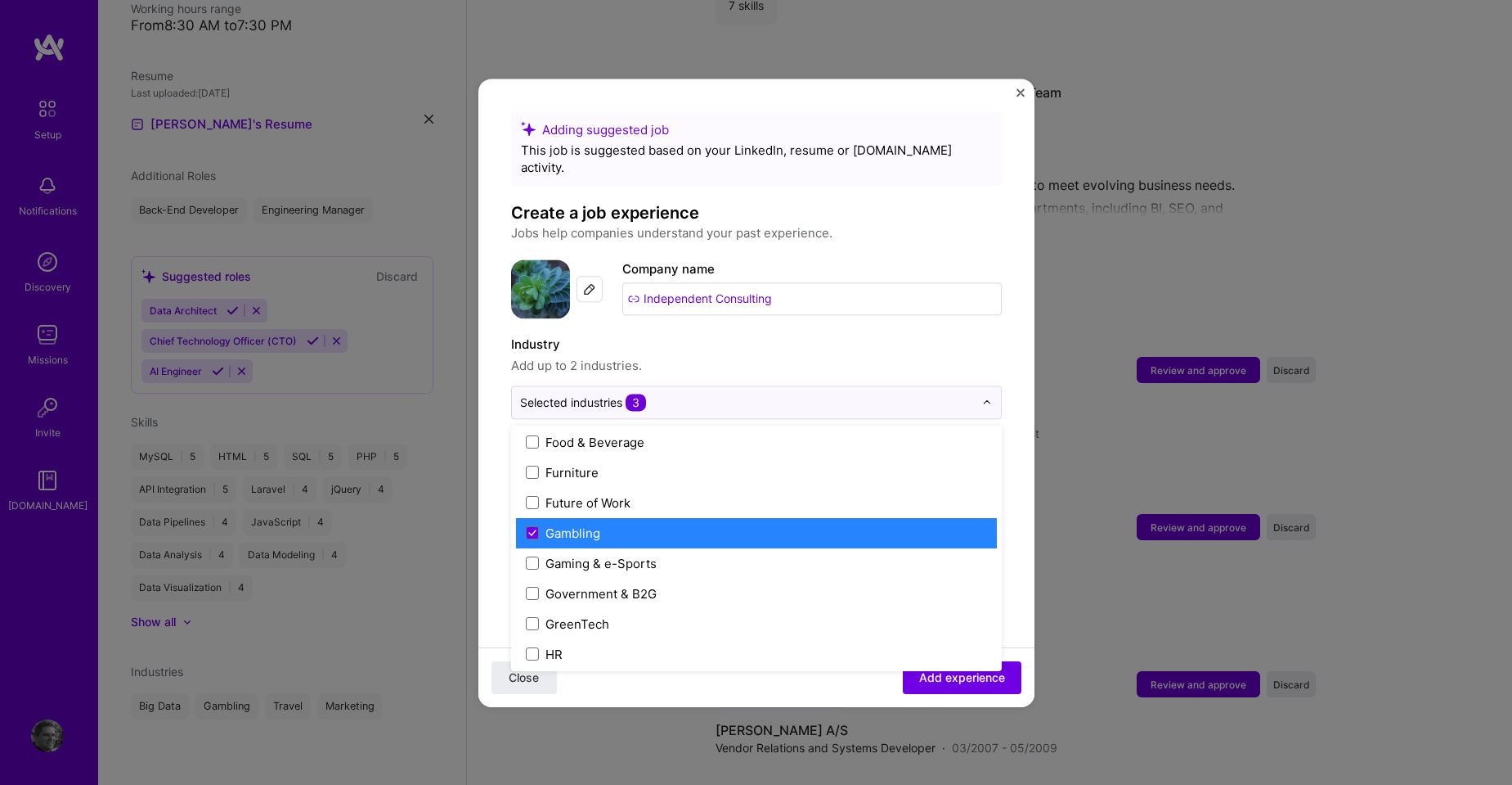
scroll to position [1883, 0]
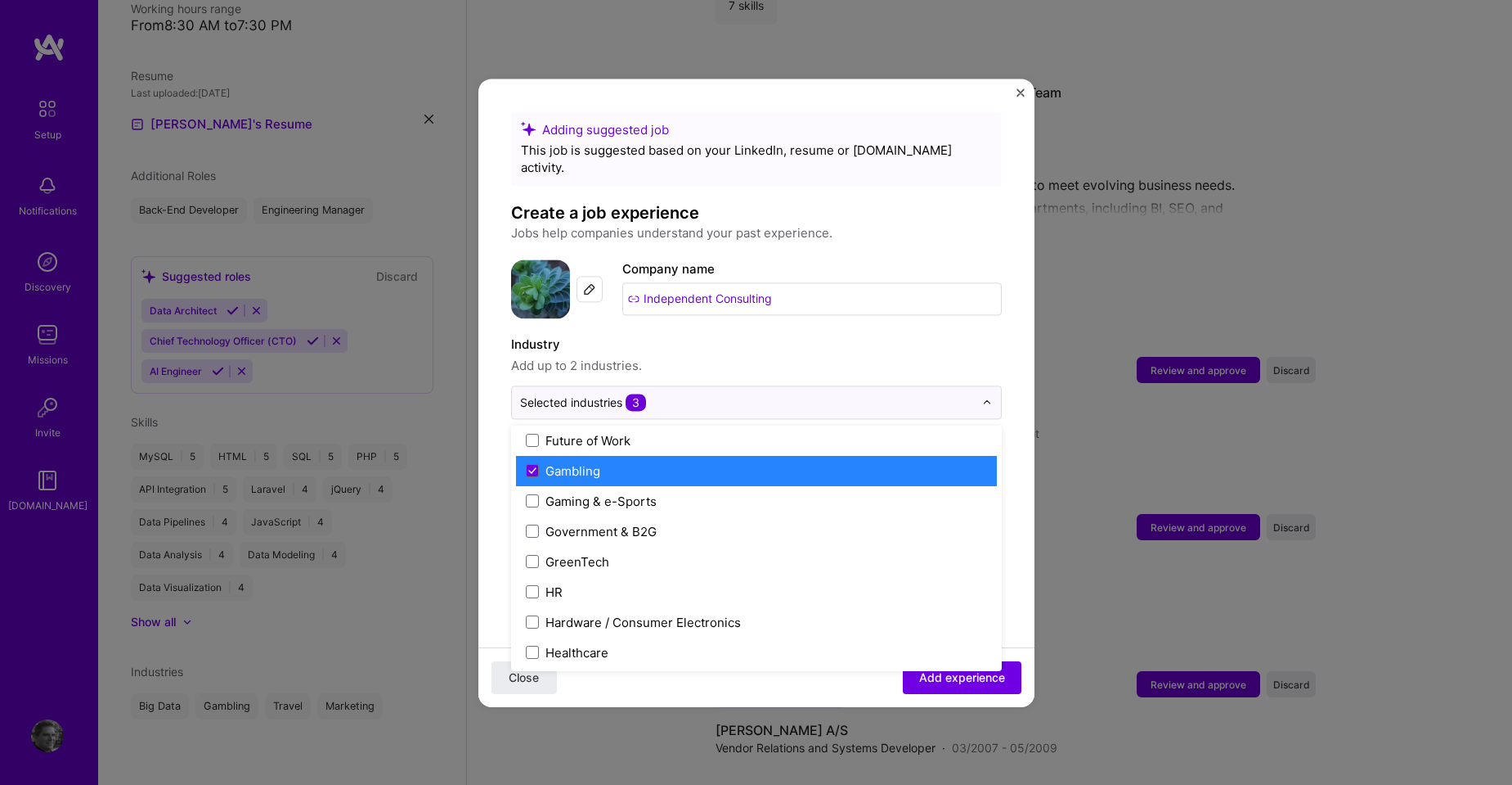
click at [652, 462] on label "Gambling" at bounding box center [756, 470] width 461 height 18
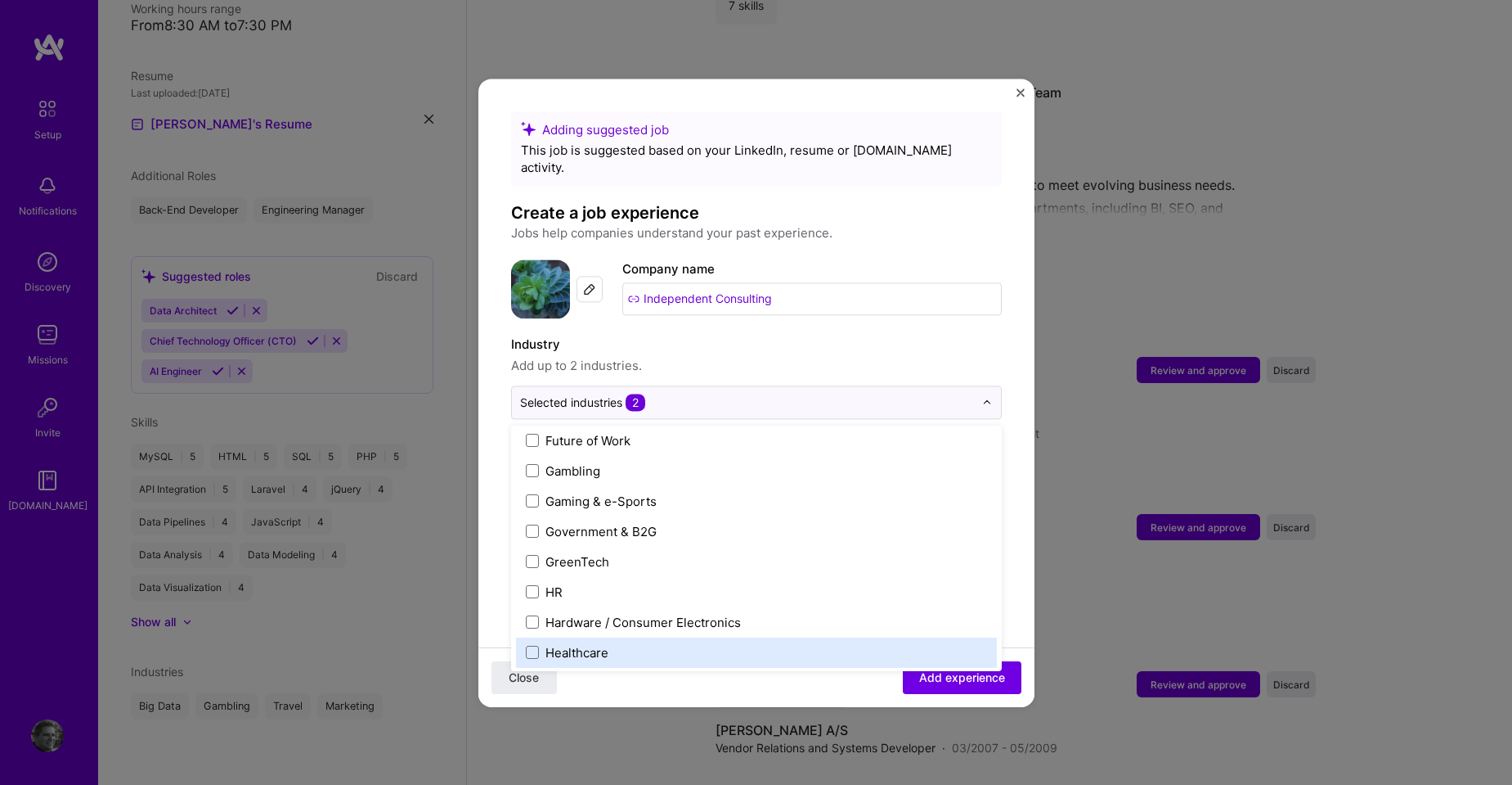
click at [670, 688] on div "Close Add experience" at bounding box center [756, 676] width 556 height 60
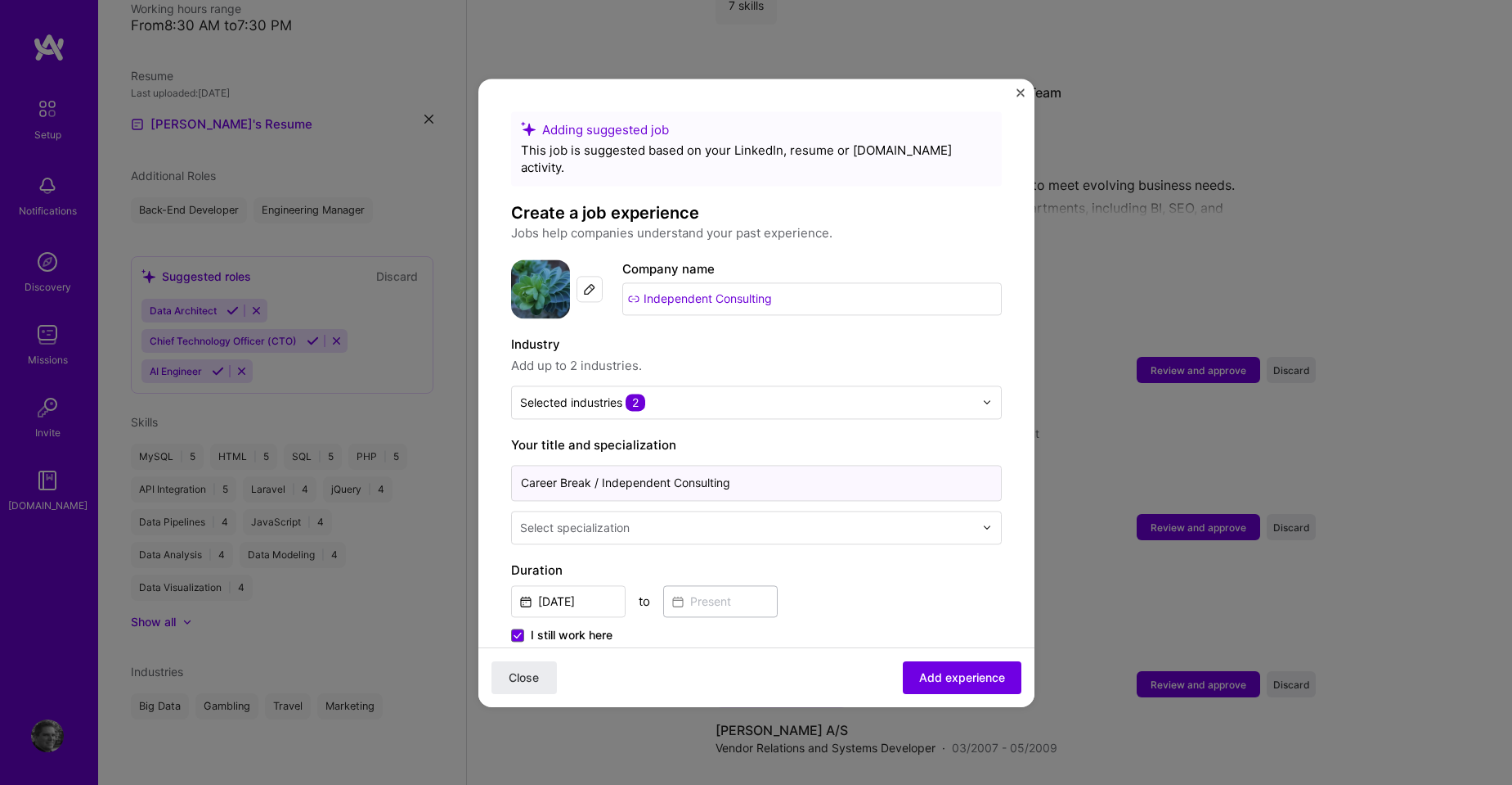
drag, startPoint x: 598, startPoint y: 467, endPoint x: 288, endPoint y: 463, distance: 310.0
click at [288, 463] on div "Adding suggested job This job is suggested based on your LinkedIn, resume or [D…" at bounding box center [756, 392] width 1512 height 785
type input "Independent Consulting"
click at [651, 518] on input "text" at bounding box center [749, 527] width 457 height 18
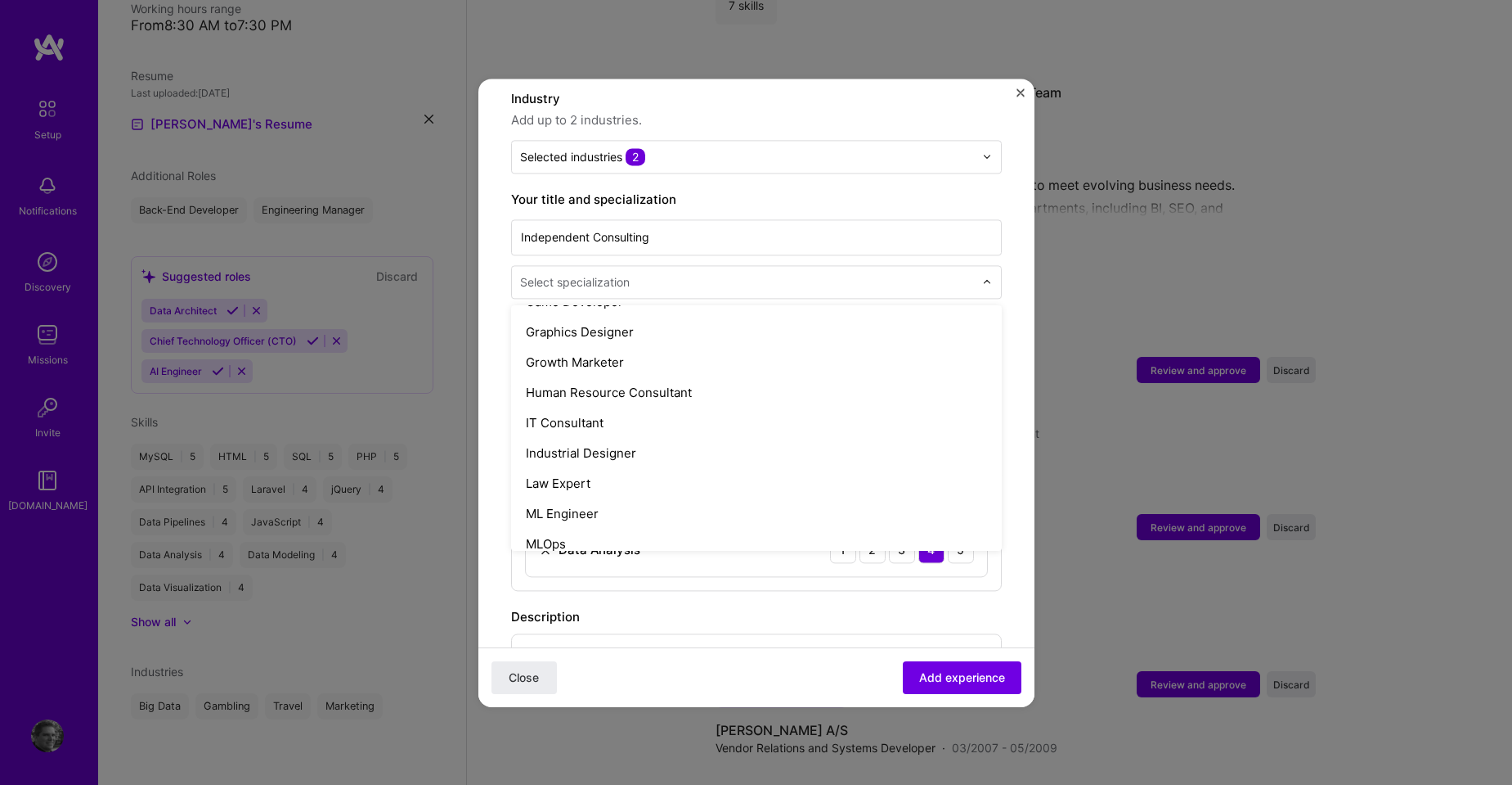
scroll to position [1064, 0]
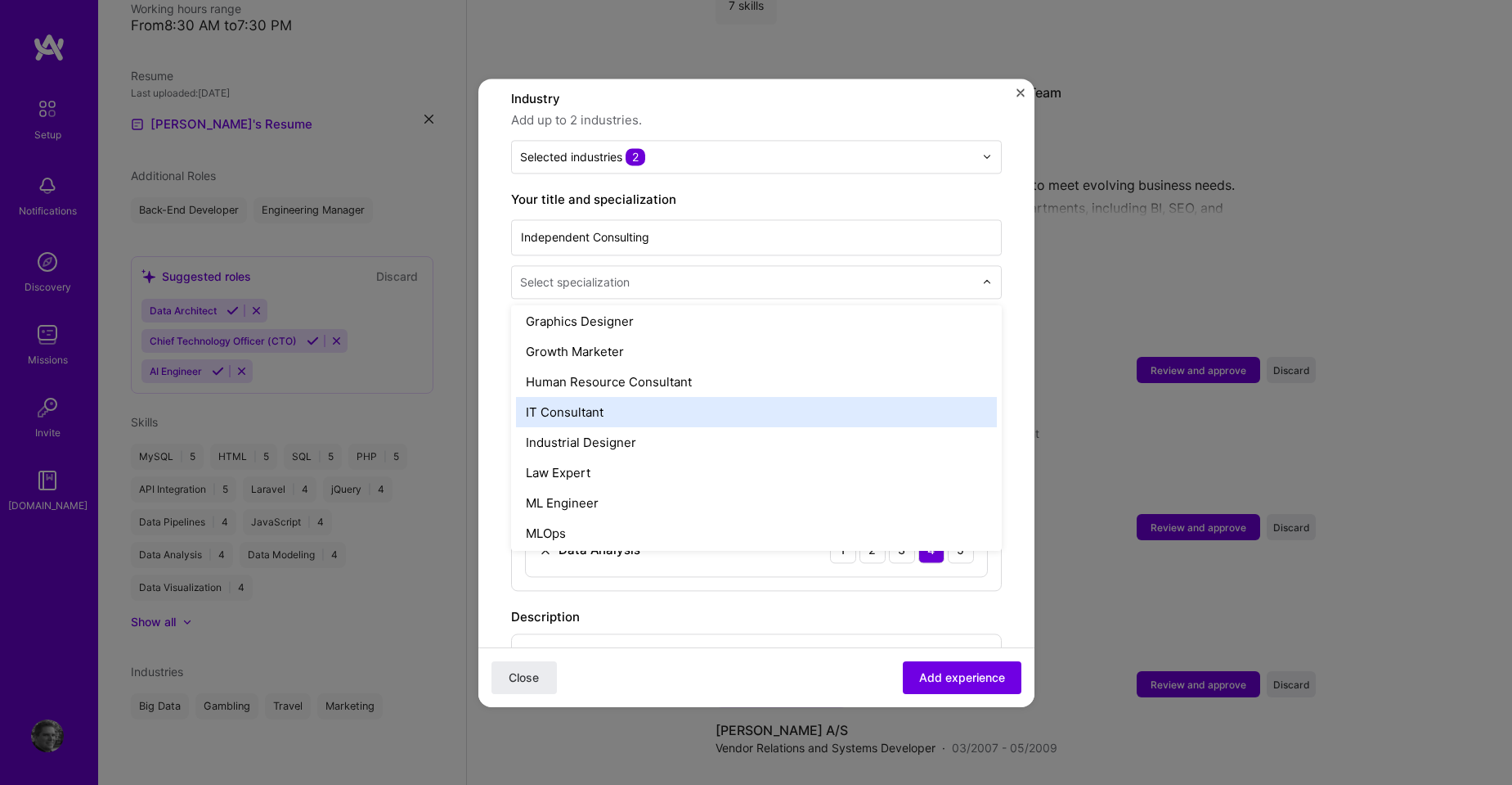
click at [751, 402] on div "IT Consultant" at bounding box center [757, 411] width 481 height 30
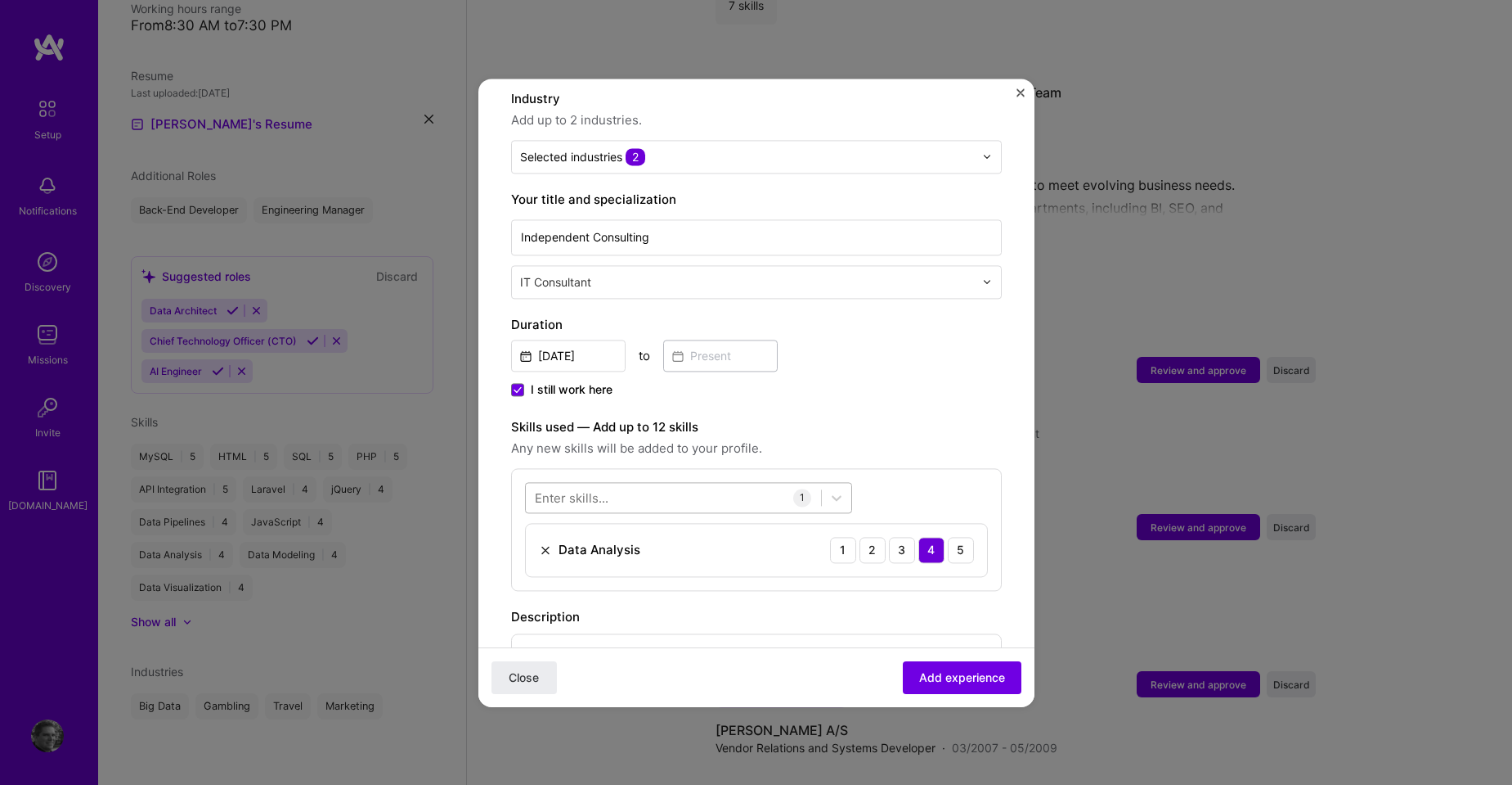
click at [719, 483] on div at bounding box center [673, 496] width 295 height 27
click at [597, 555] on div "PHP" at bounding box center [689, 564] width 308 height 18
click at [599, 555] on div "Laravel" at bounding box center [689, 564] width 308 height 18
click at [599, 555] on div "MySQL" at bounding box center [689, 564] width 308 height 18
click at [599, 555] on div "GPT / OpenAI" at bounding box center [689, 564] width 308 height 18
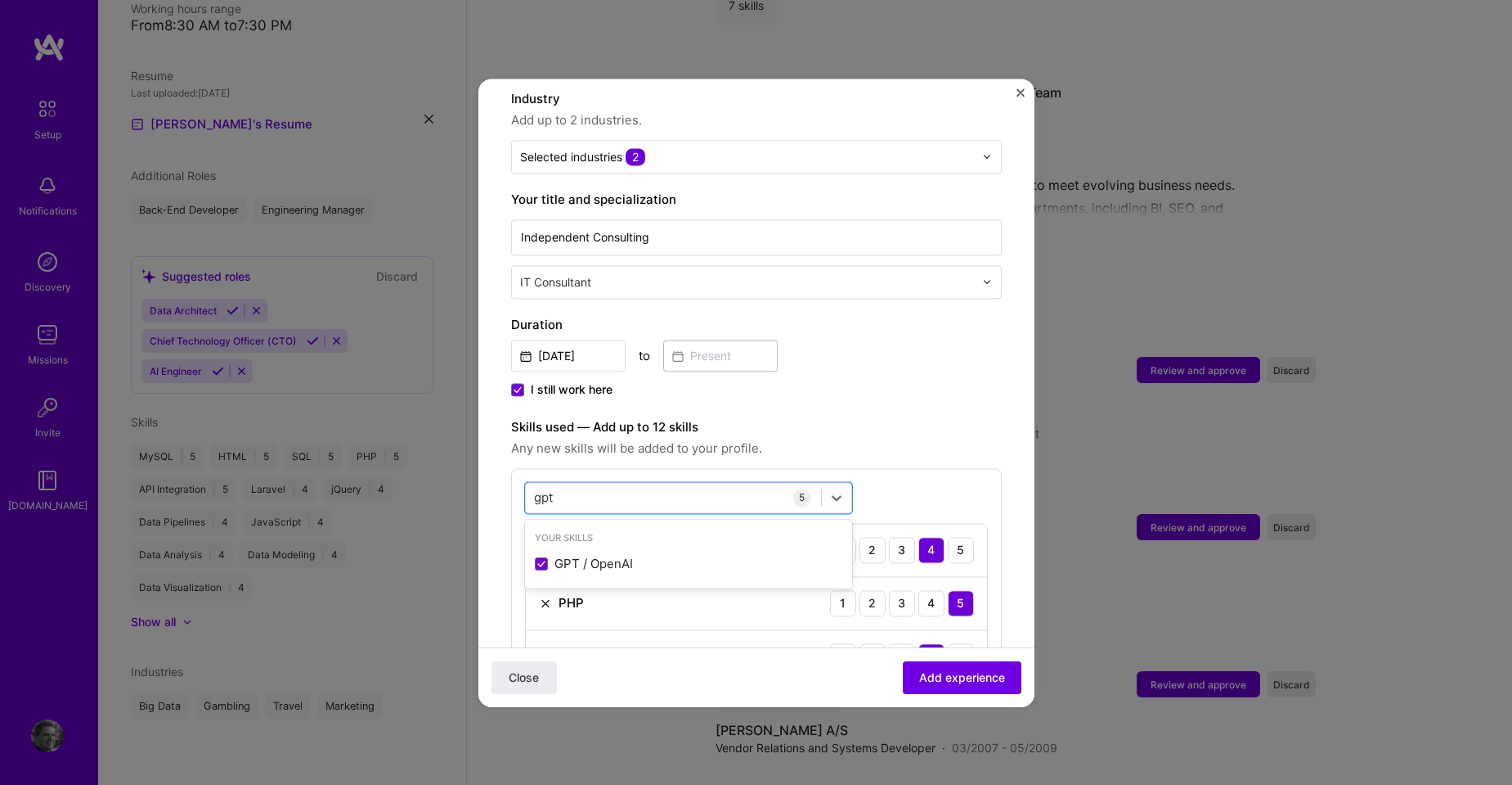
type input "gpt"
click at [841, 359] on div "Duration [DATE] to I still work here" at bounding box center [757, 358] width 490 height 86
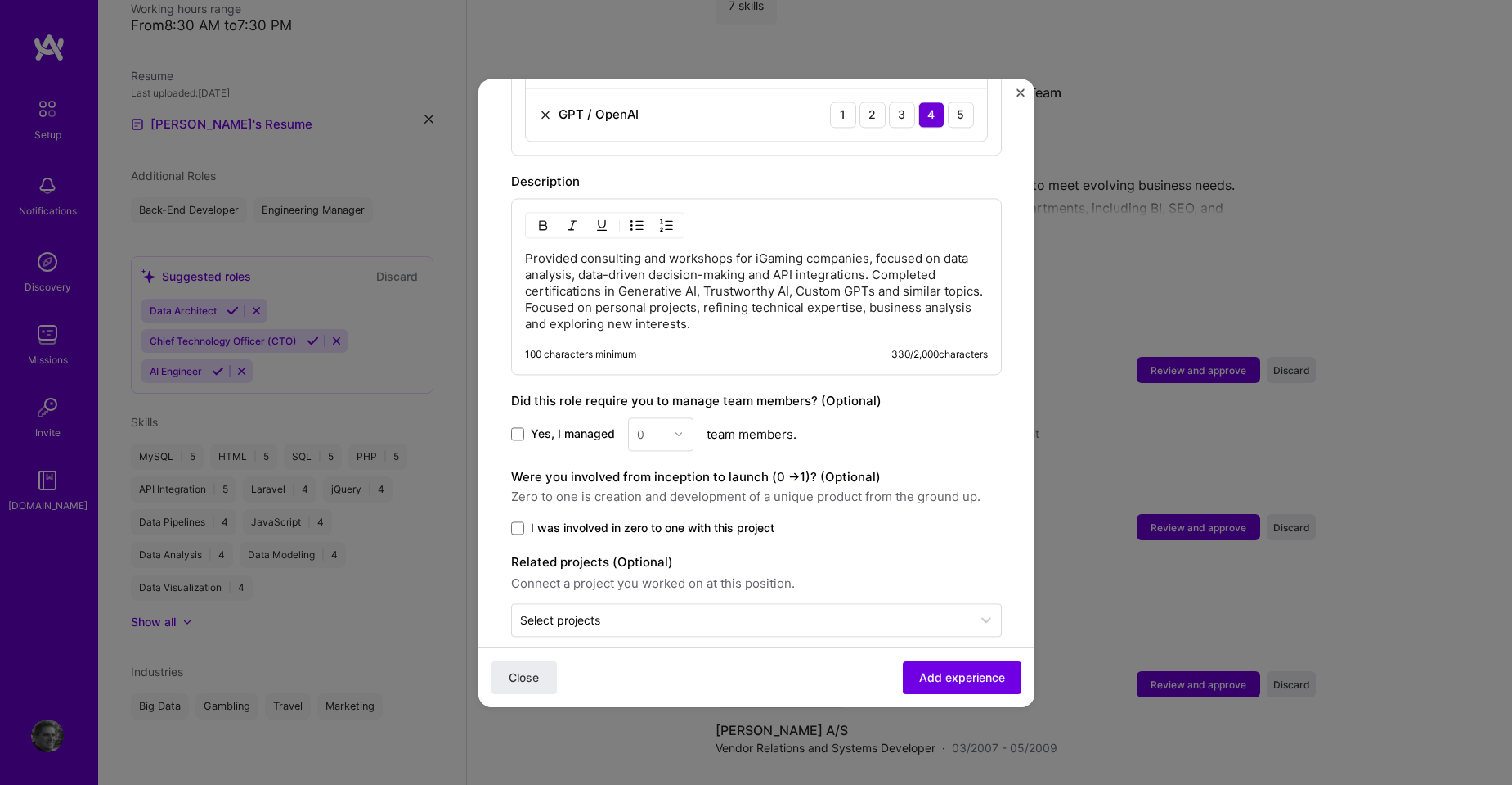
scroll to position [899, 0]
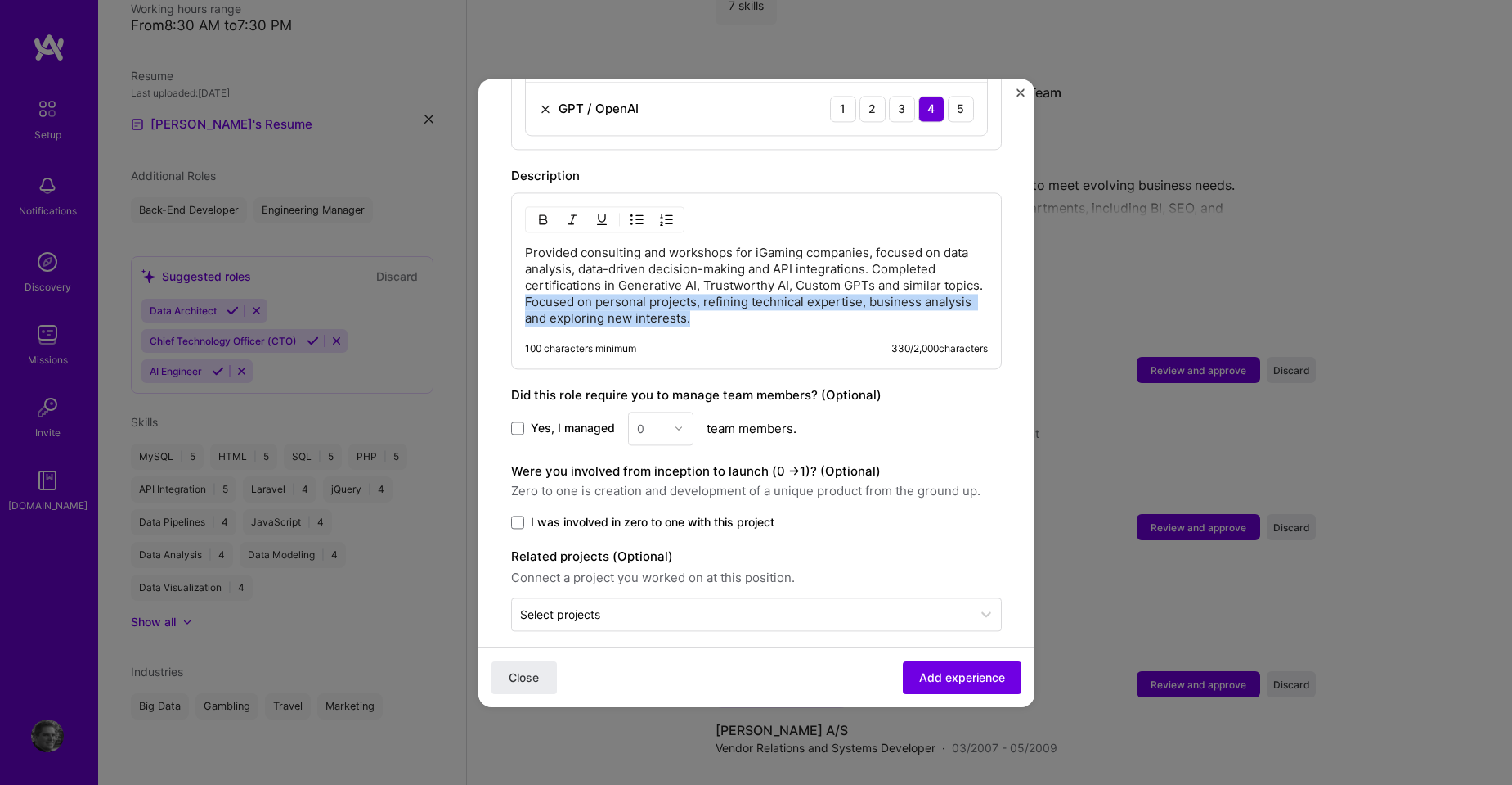
drag, startPoint x: 567, startPoint y: 282, endPoint x: 762, endPoint y: 299, distance: 195.7
click at [762, 299] on p "Provided consulting and workshops for iGaming companies, focused on data analys…" at bounding box center [757, 285] width 463 height 82
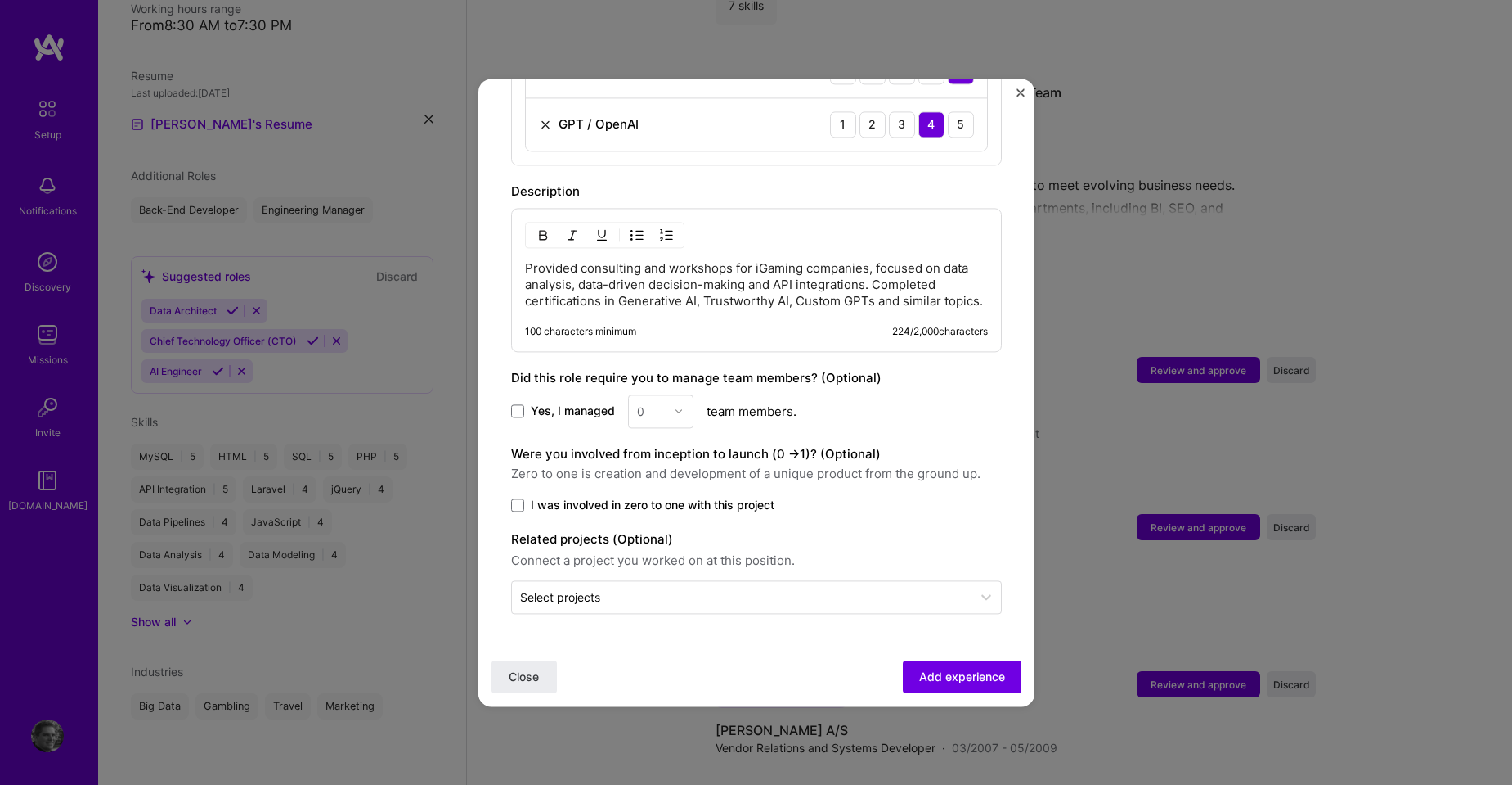
scroll to position [883, 0]
click at [519, 504] on span at bounding box center [518, 505] width 13 height 13
click at [0, 0] on input "I was involved in zero to one with this project" at bounding box center [0, 0] width 0 height 0
click at [659, 598] on input "text" at bounding box center [741, 598] width 443 height 18
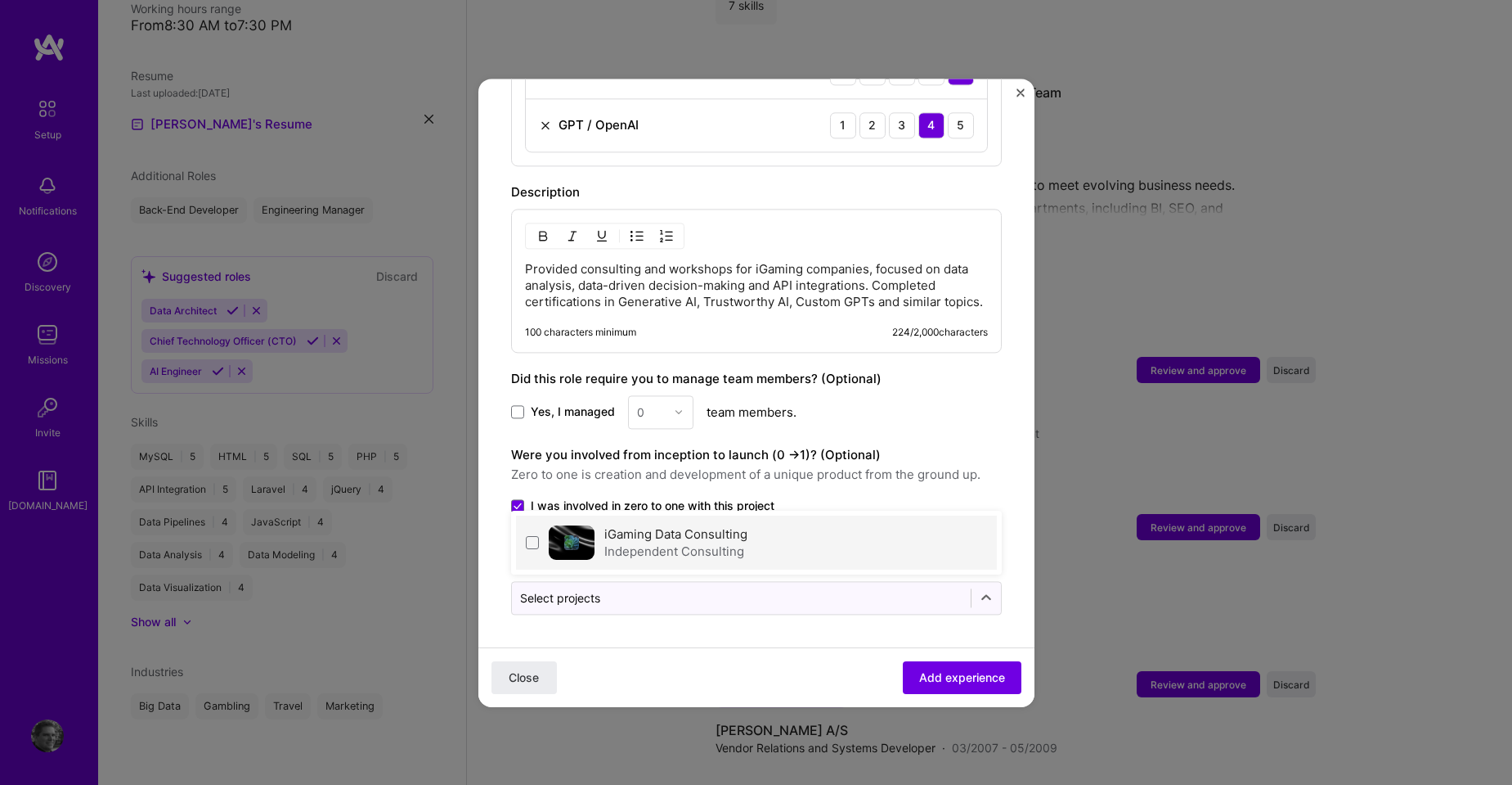
click at [620, 546] on div "Independent Consulting" at bounding box center [676, 551] width 143 height 18
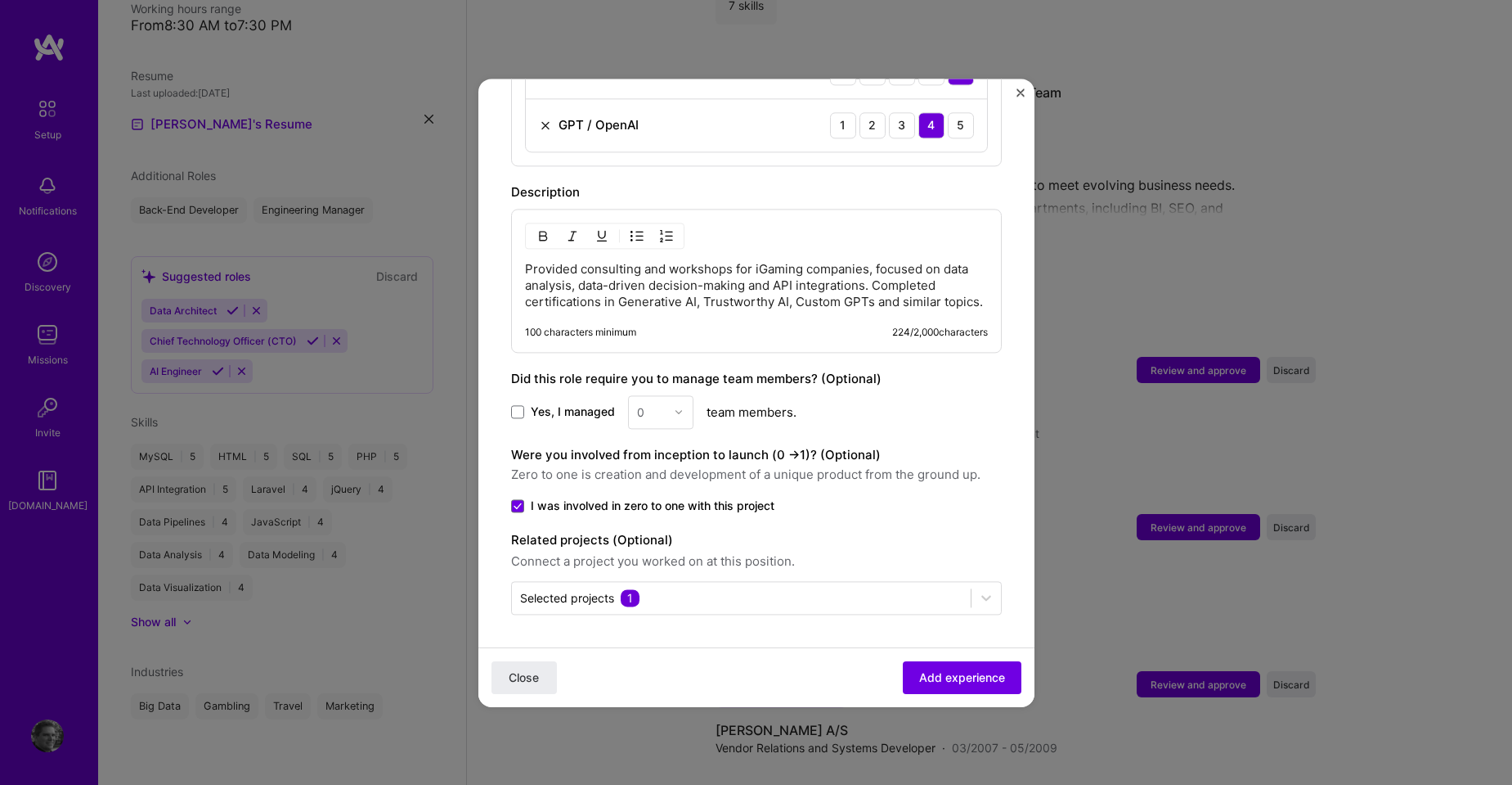
click at [960, 678] on span "Add experience" at bounding box center [962, 677] width 86 height 17
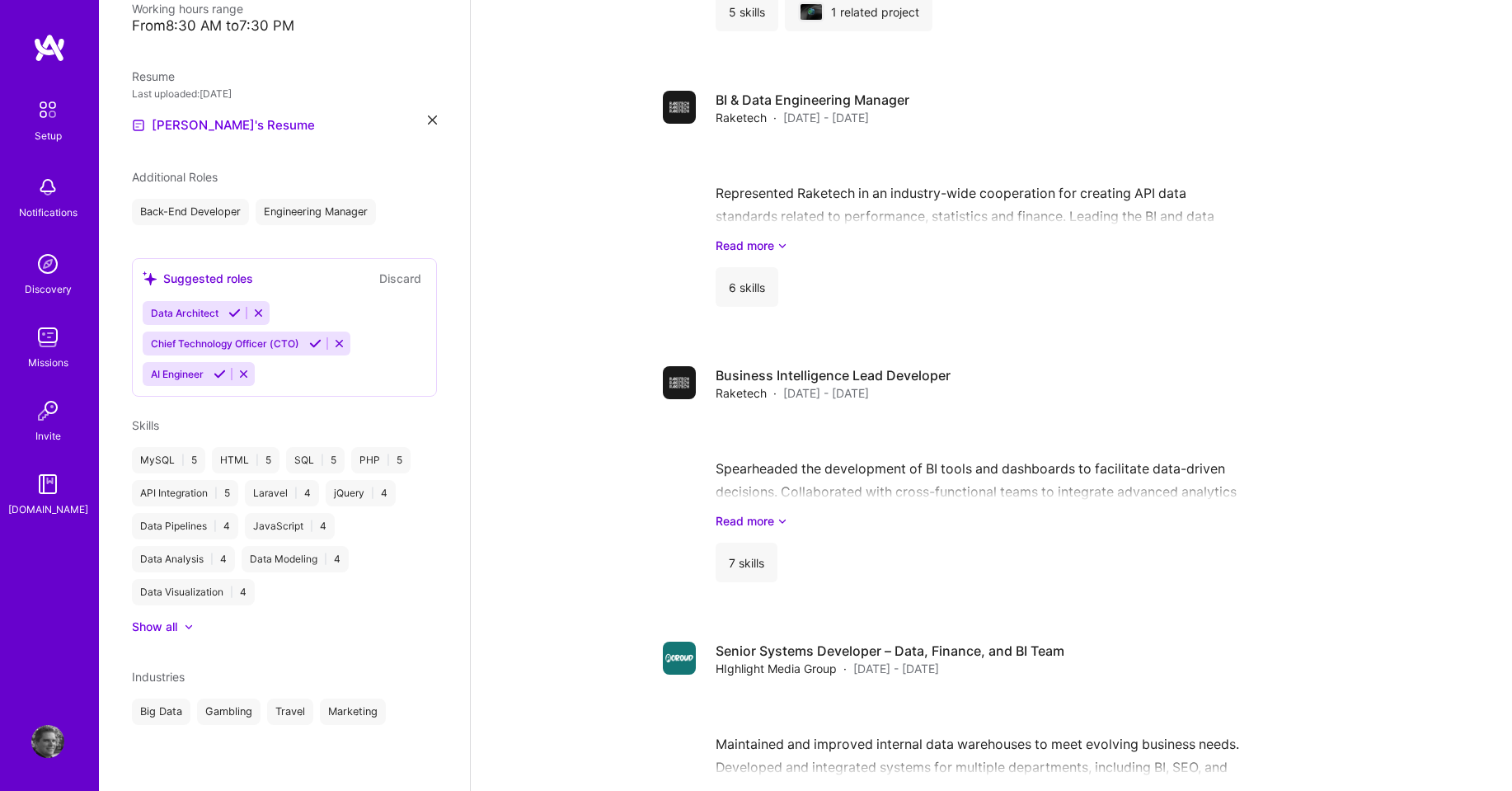
scroll to position [1693, 0]
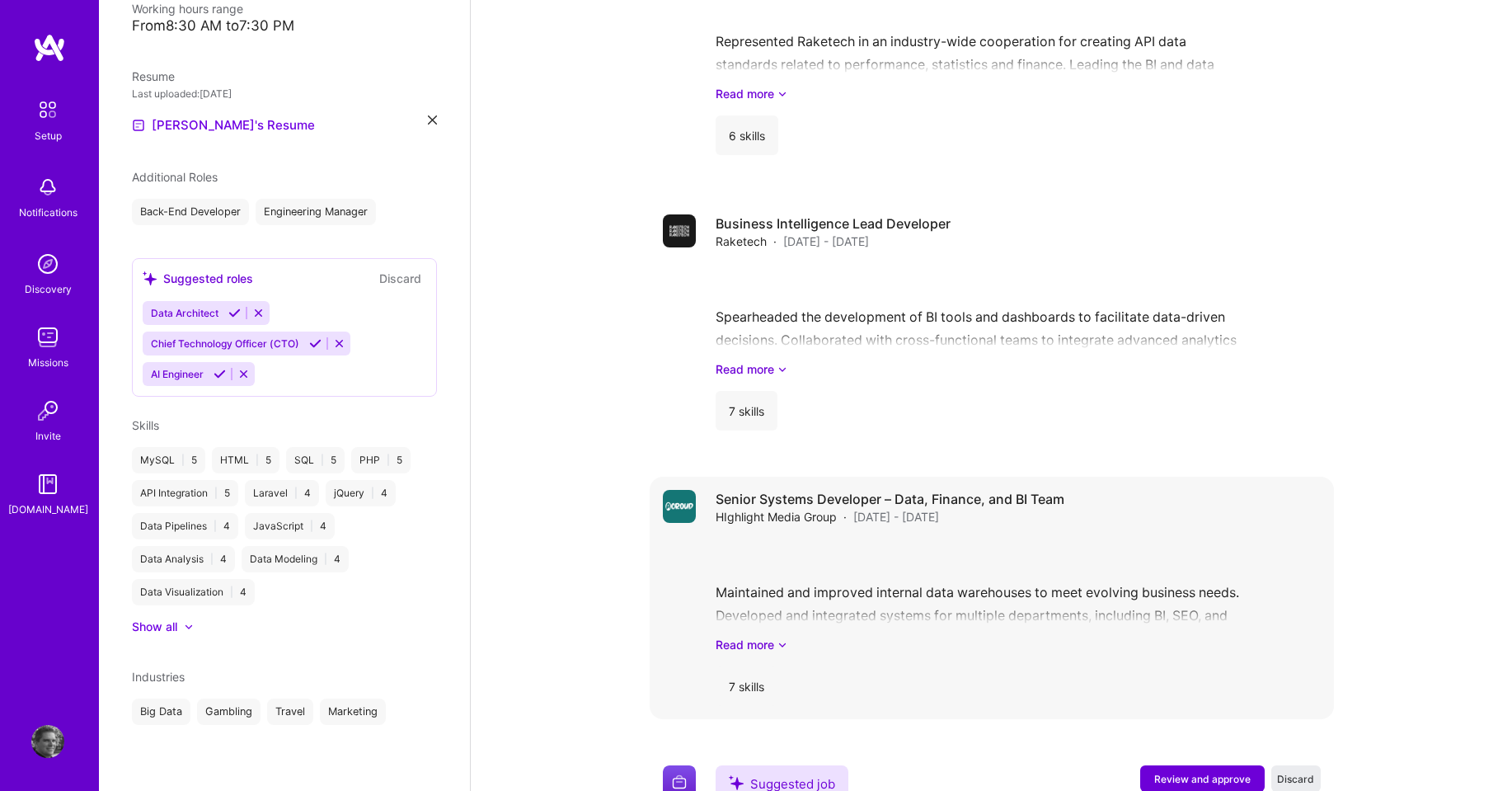
click at [1221, 490] on div "Senior Systems Developer – Data, Finance, and BI Team HIghlight Media Group · […" at bounding box center [1018, 508] width 605 height 35
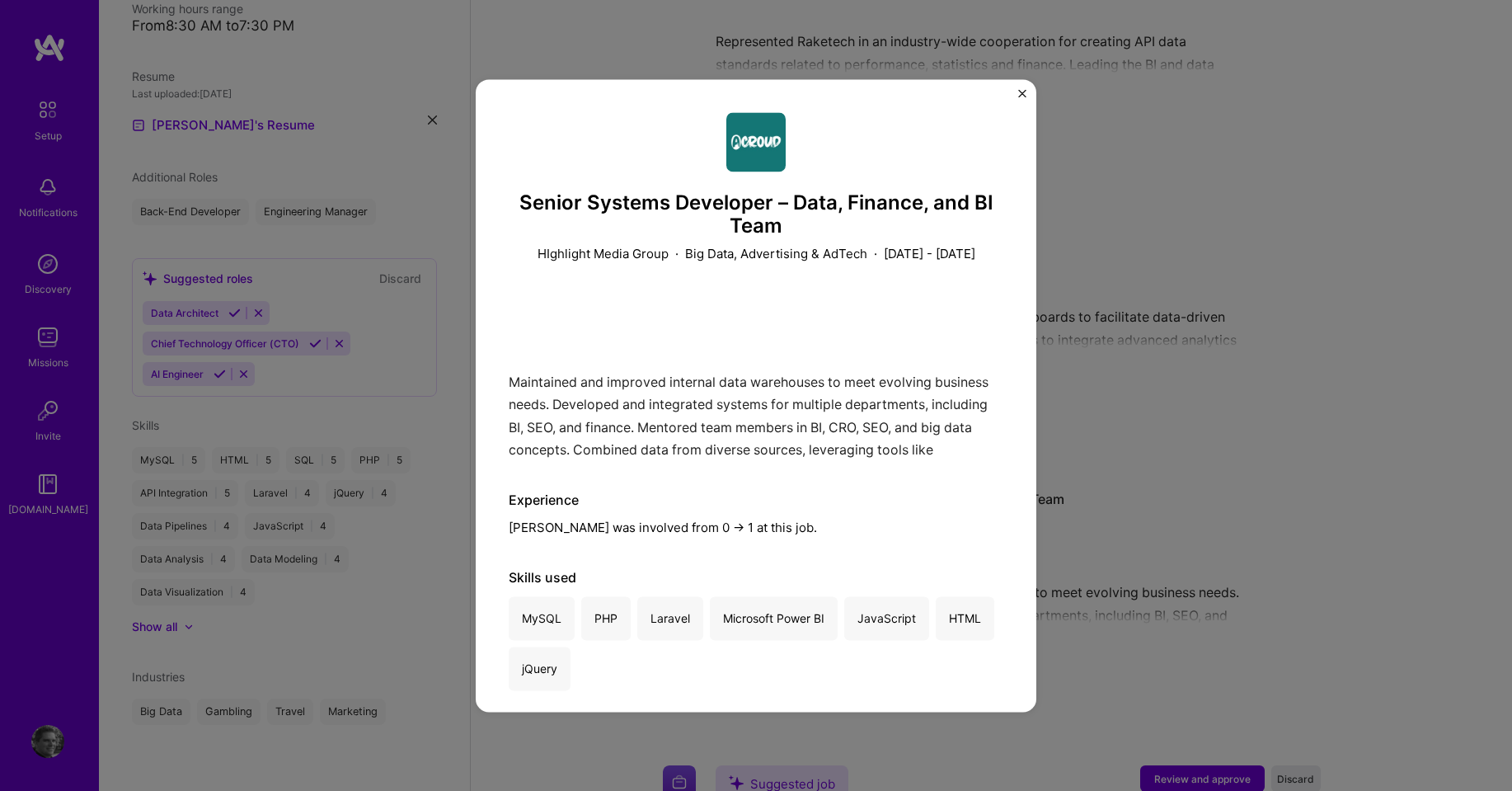
click at [774, 208] on h3 "Senior Systems Developer – Data, Finance, and BI Team" at bounding box center [756, 215] width 494 height 47
click at [1300, 442] on div "Senior Systems Developer – Data, Finance, and BI Team HIghlight Media Group · B…" at bounding box center [756, 395] width 1512 height 791
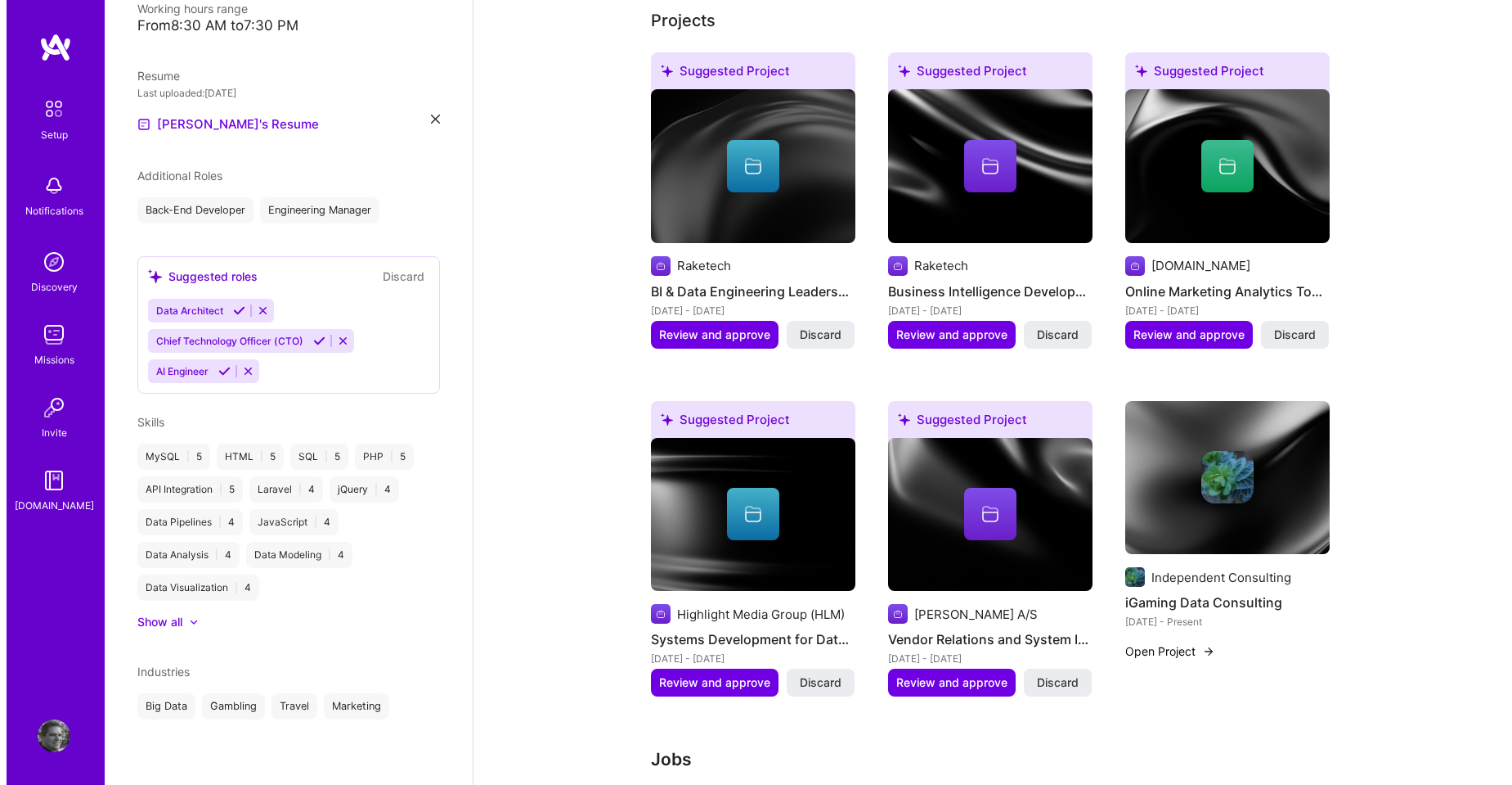
scroll to position [573, 0]
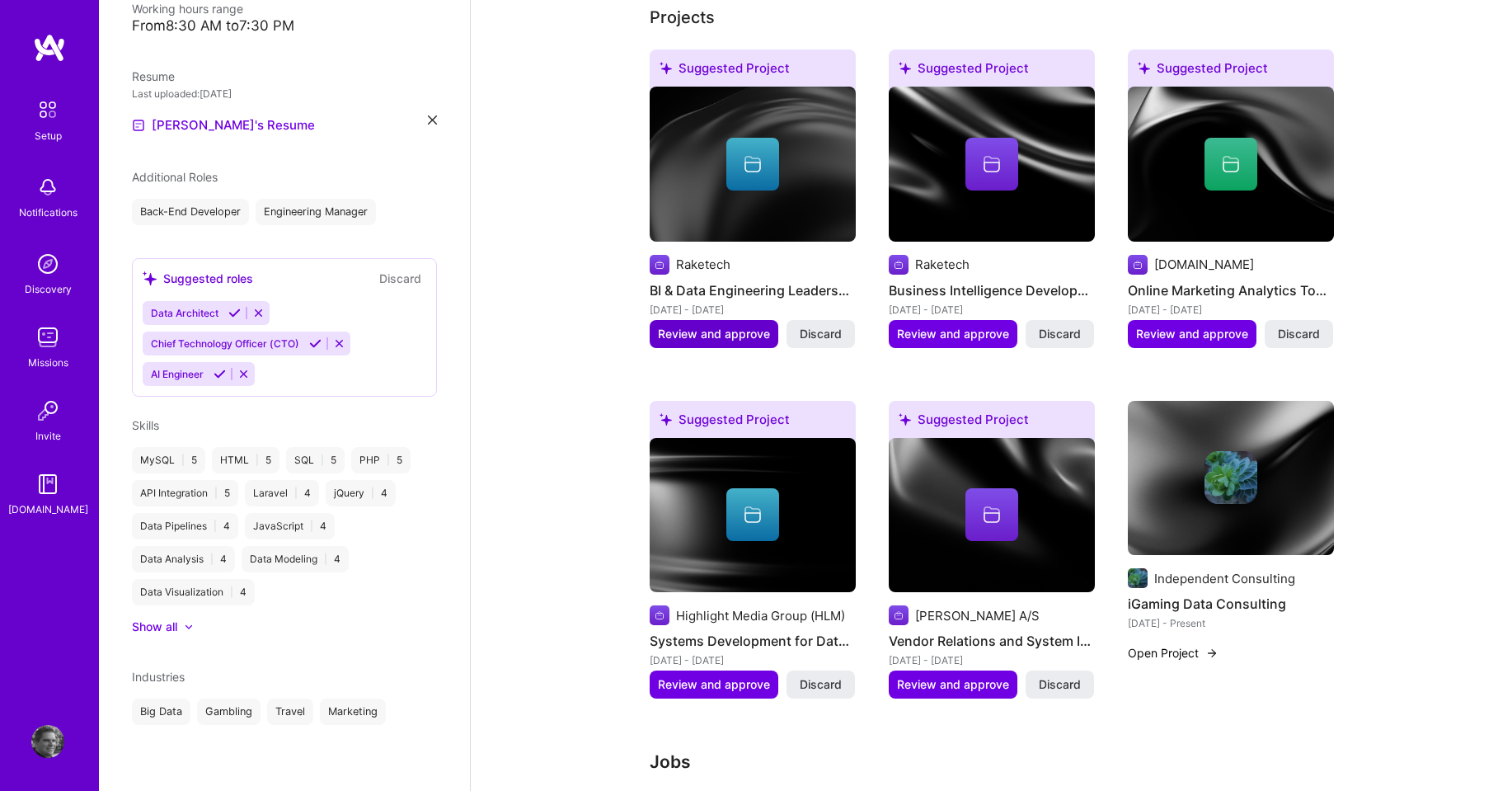
click at [707, 325] on span "Review and approve" at bounding box center [714, 334] width 112 height 17
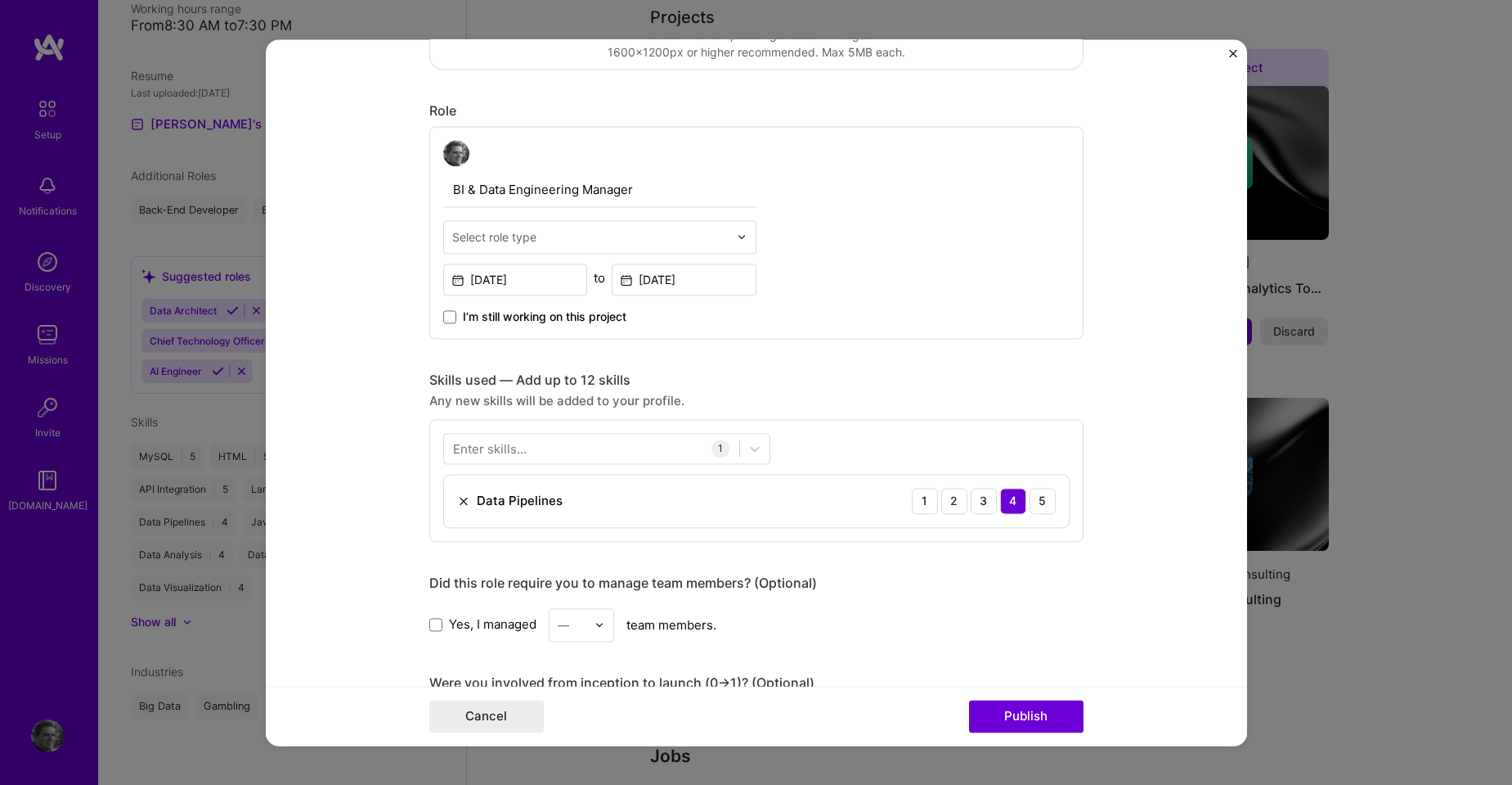
scroll to position [491, 0]
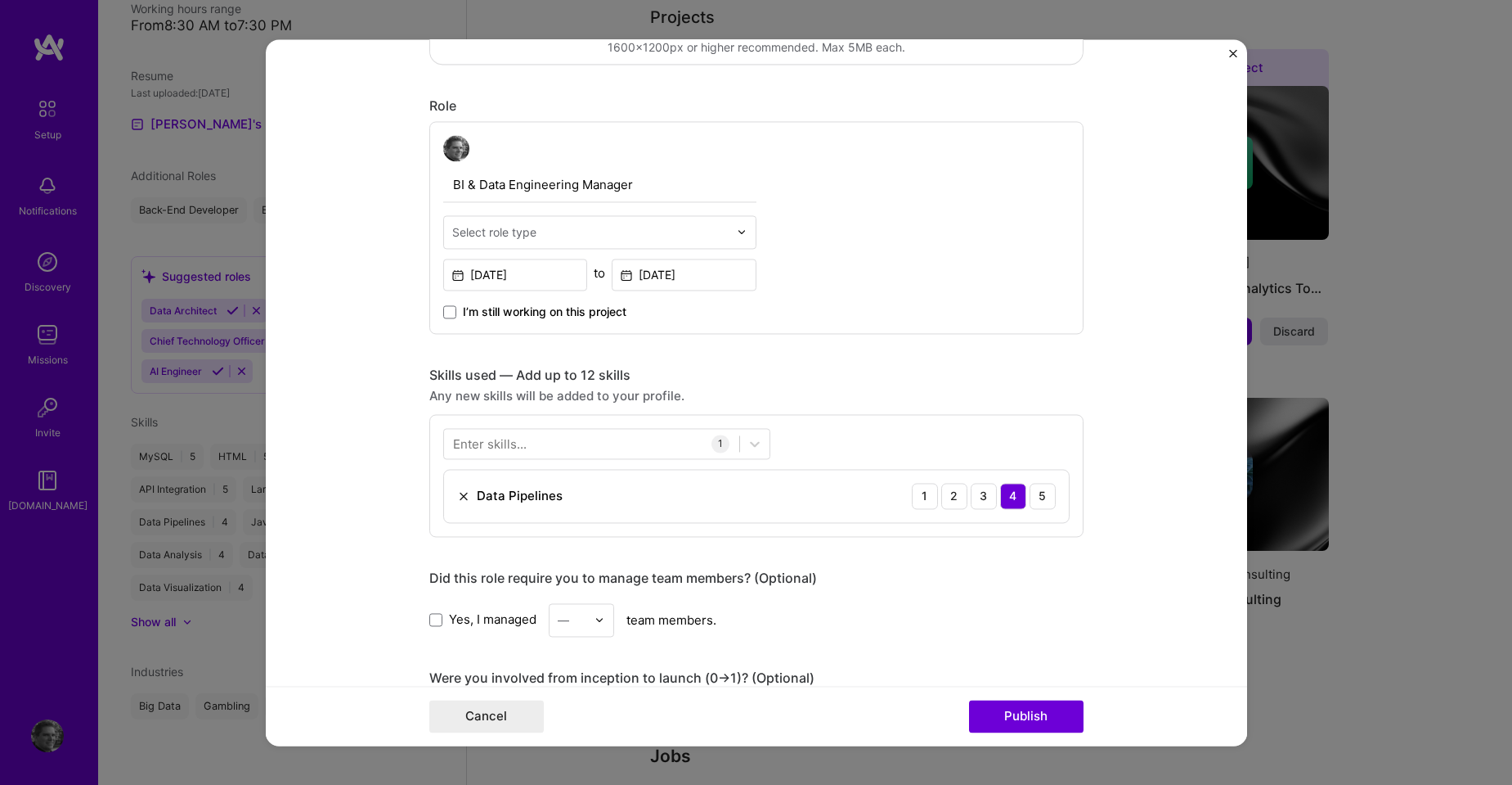
click at [740, 235] on div at bounding box center [746, 232] width 18 height 32
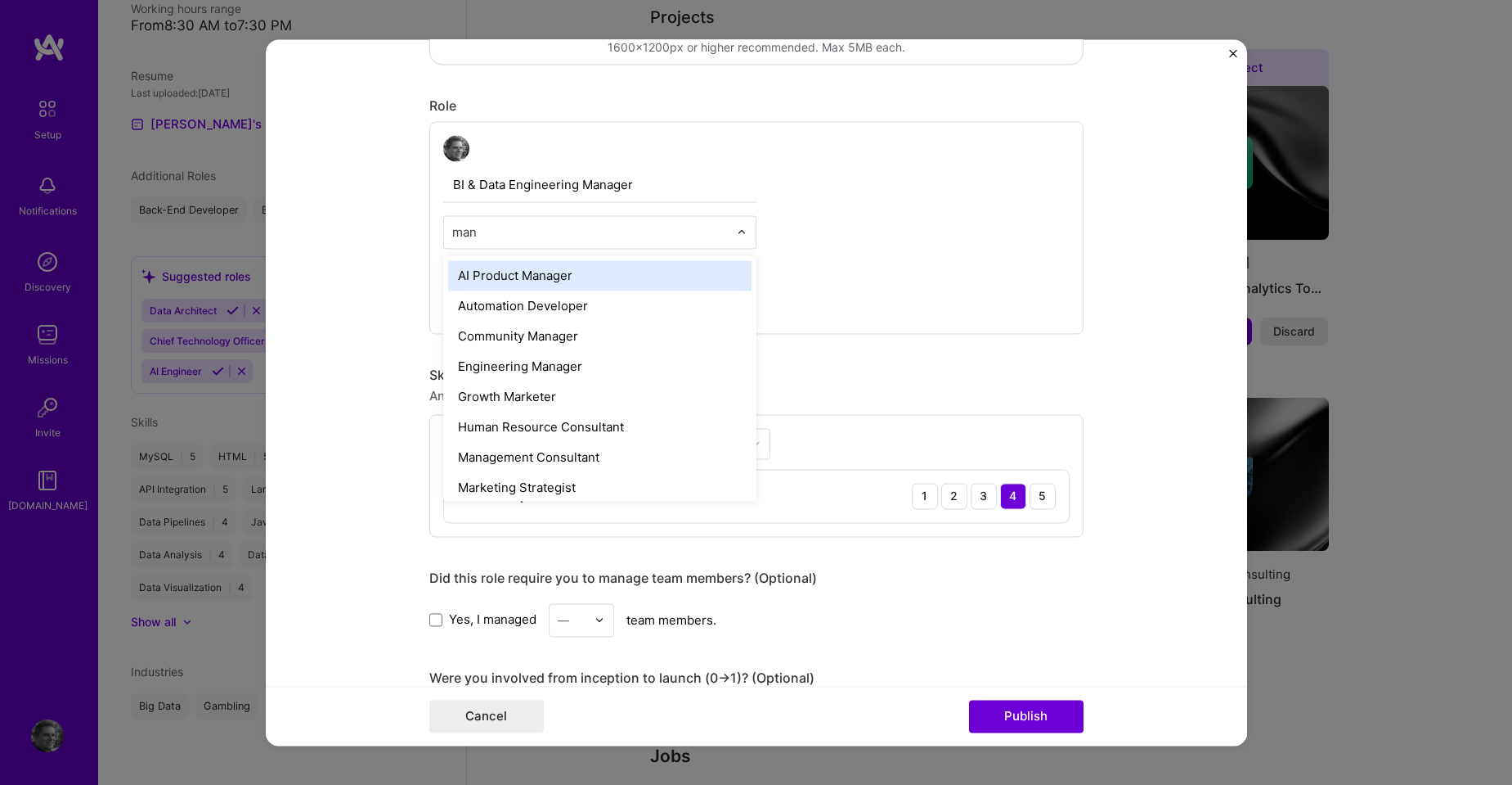
type input "mana"
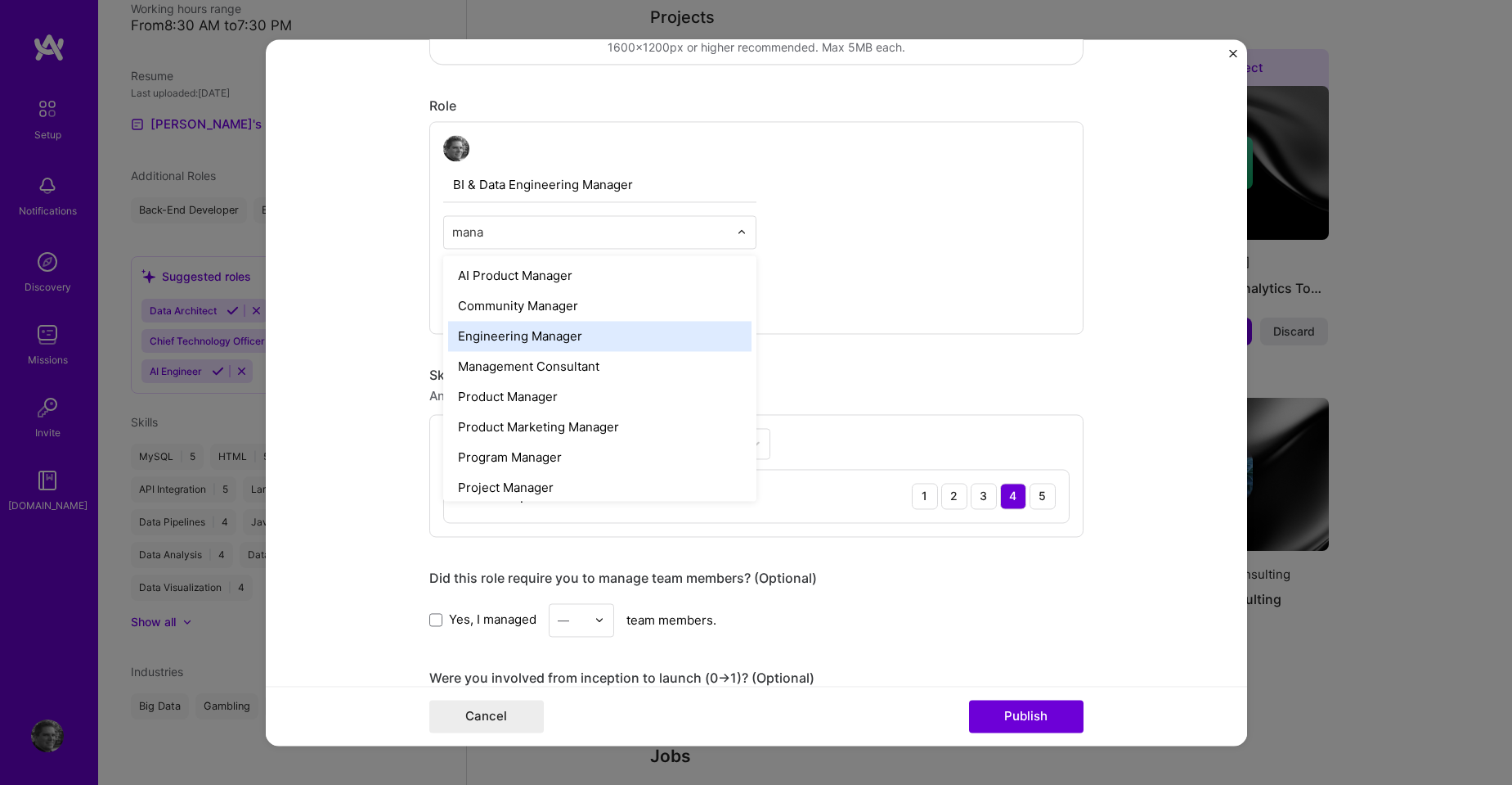
click at [529, 339] on div "Engineering Manager" at bounding box center [599, 336] width 303 height 30
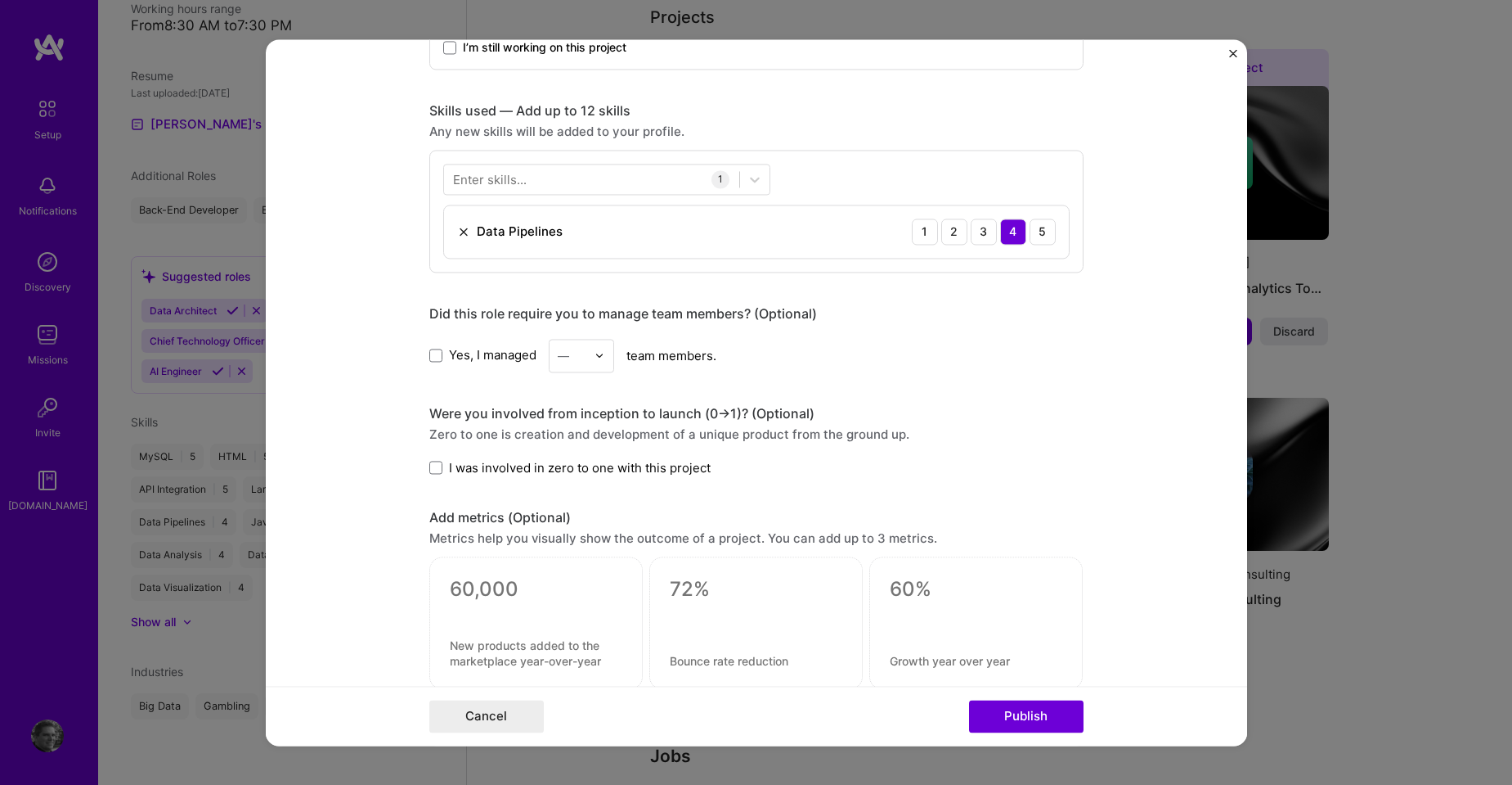
scroll to position [703, 0]
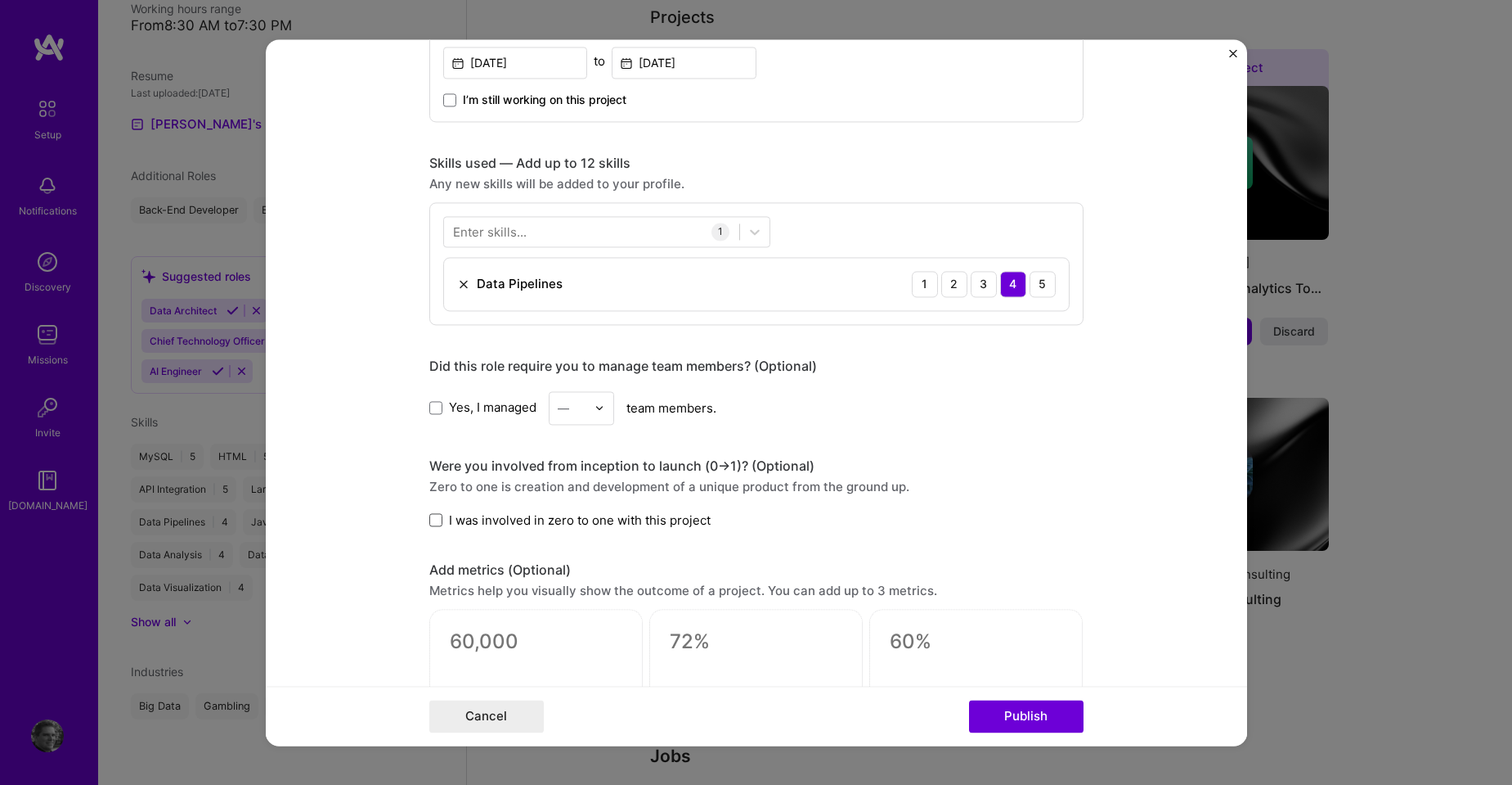
click at [434, 518] on span at bounding box center [436, 520] width 13 height 13
click at [0, 0] on input "I was involved in zero to one with this project" at bounding box center [0, 0] width 0 height 0
click at [659, 232] on div at bounding box center [592, 231] width 295 height 27
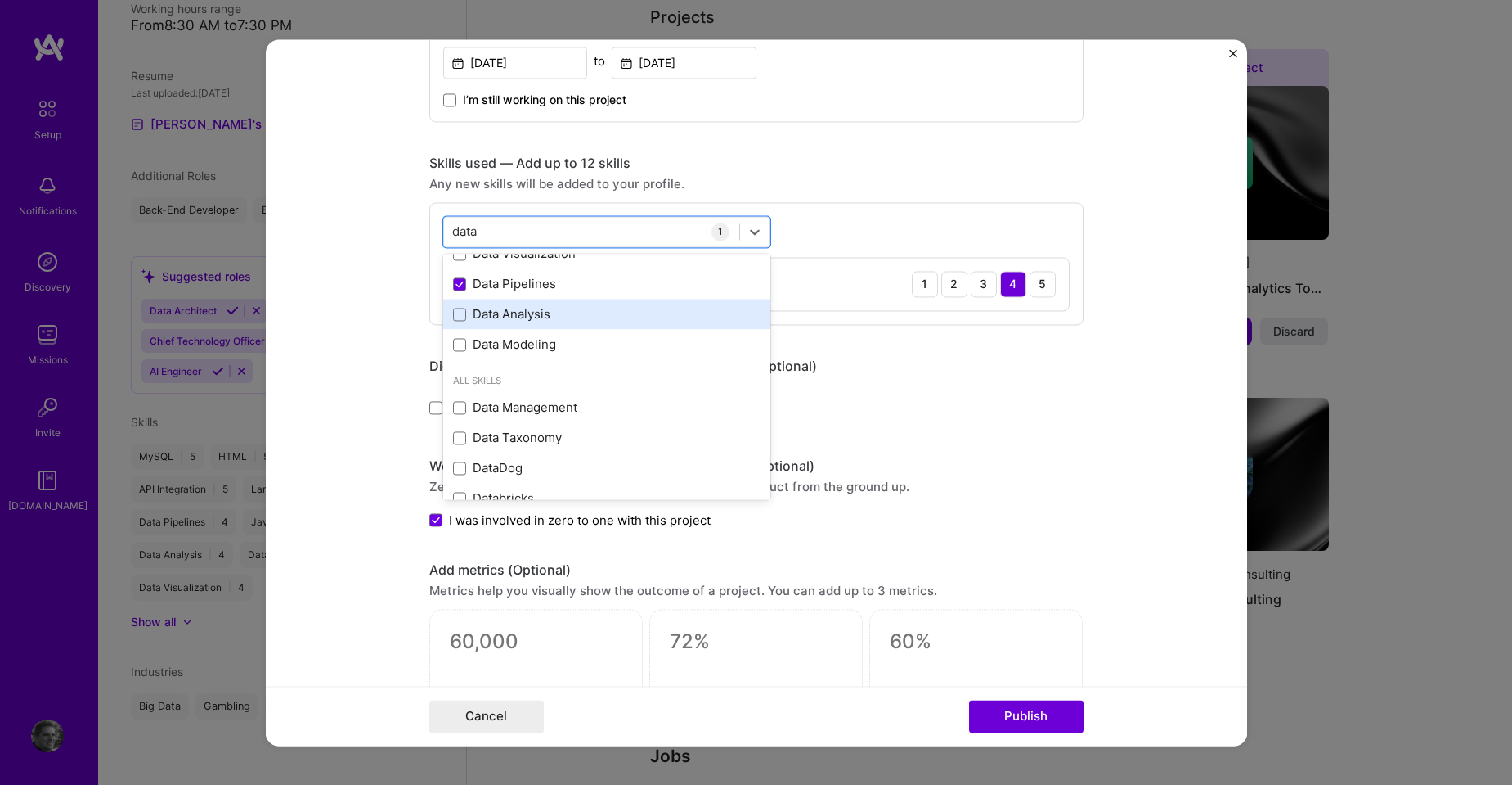
scroll to position [0, 0]
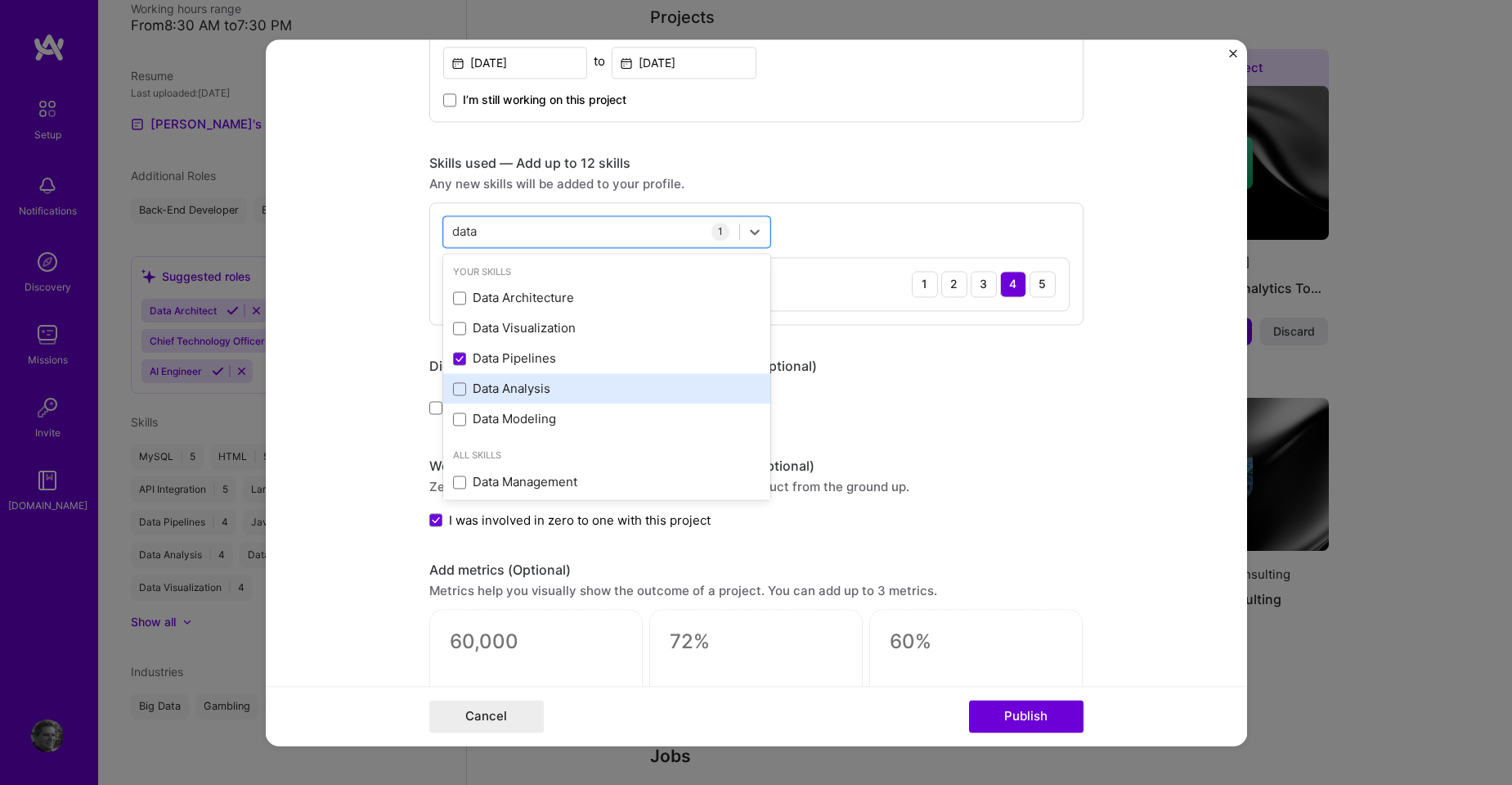
click at [510, 389] on div "Data Analysis" at bounding box center [608, 389] width 308 height 18
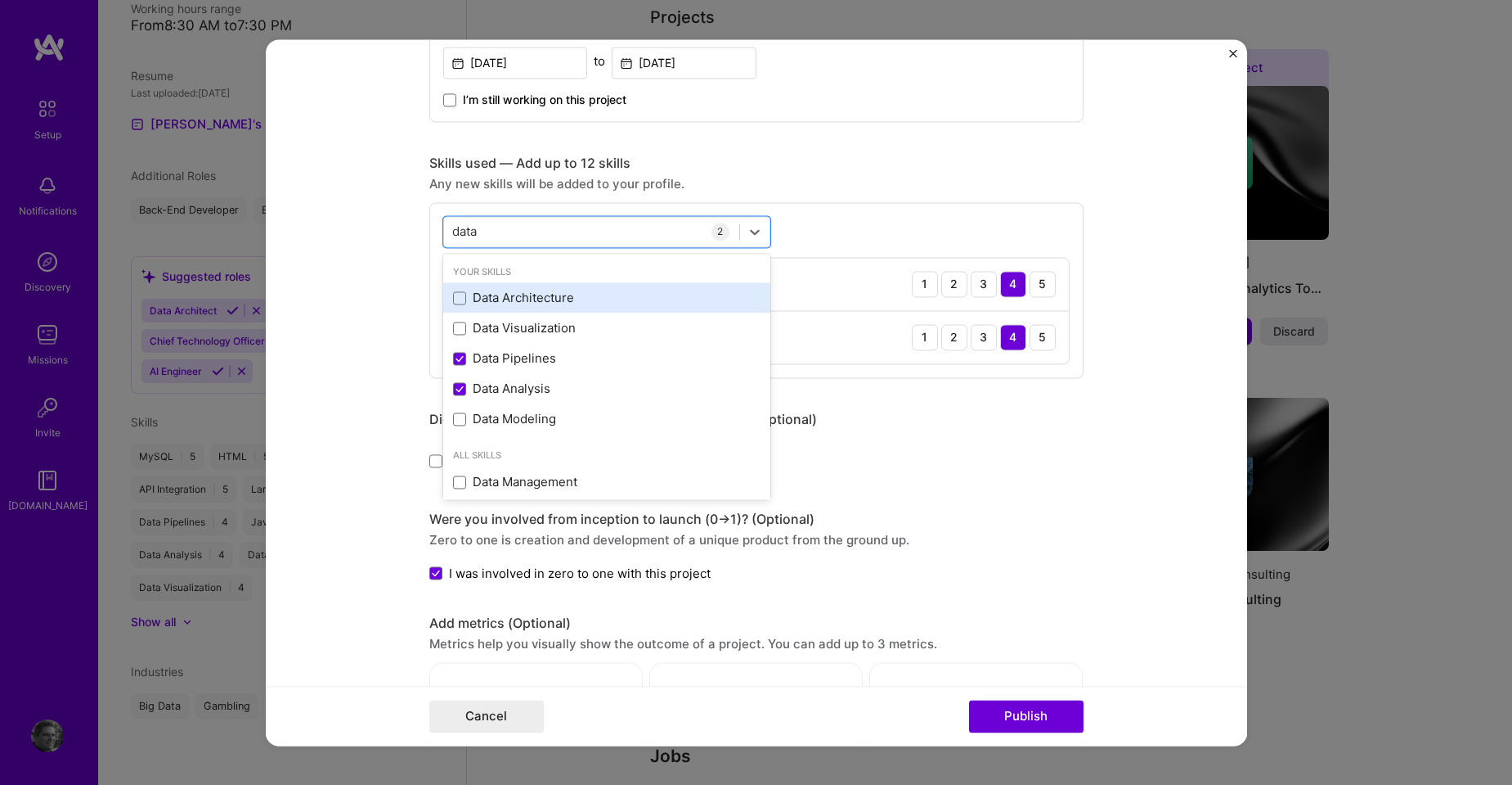
click at [526, 293] on div "Data Architecture" at bounding box center [608, 298] width 308 height 18
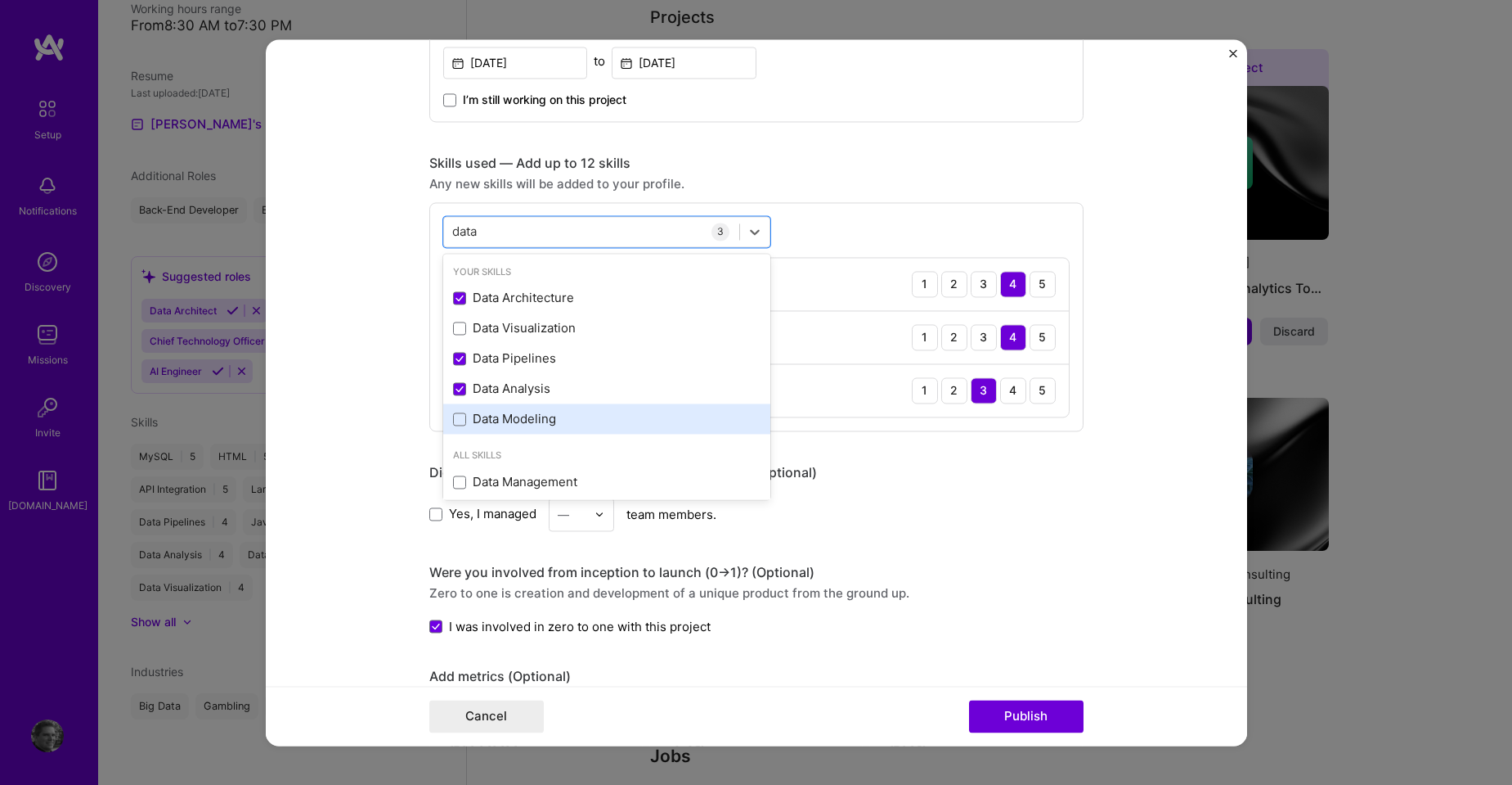
click at [514, 421] on div "Data Modeling" at bounding box center [608, 419] width 308 height 18
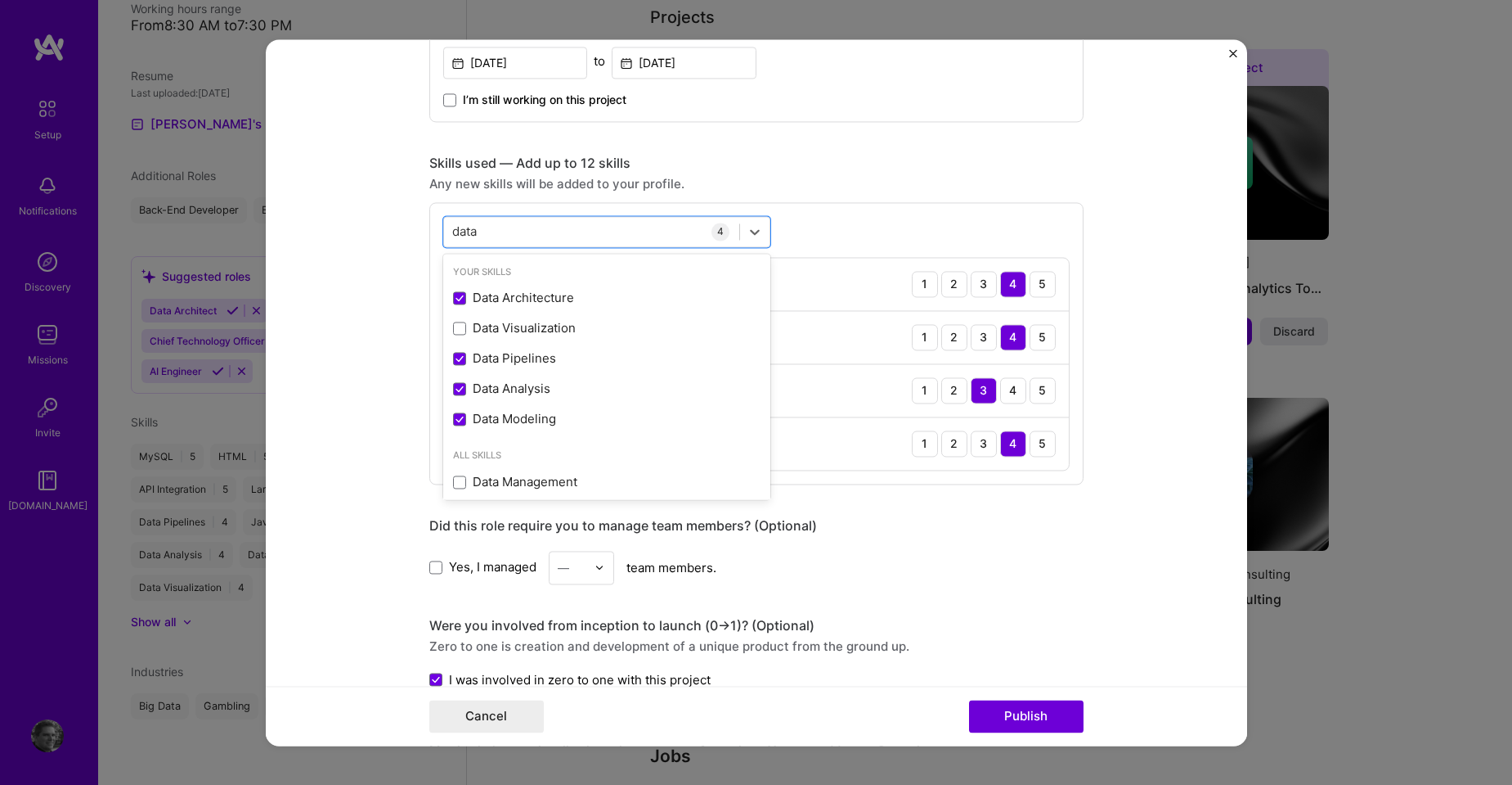
scroll to position [98, 0]
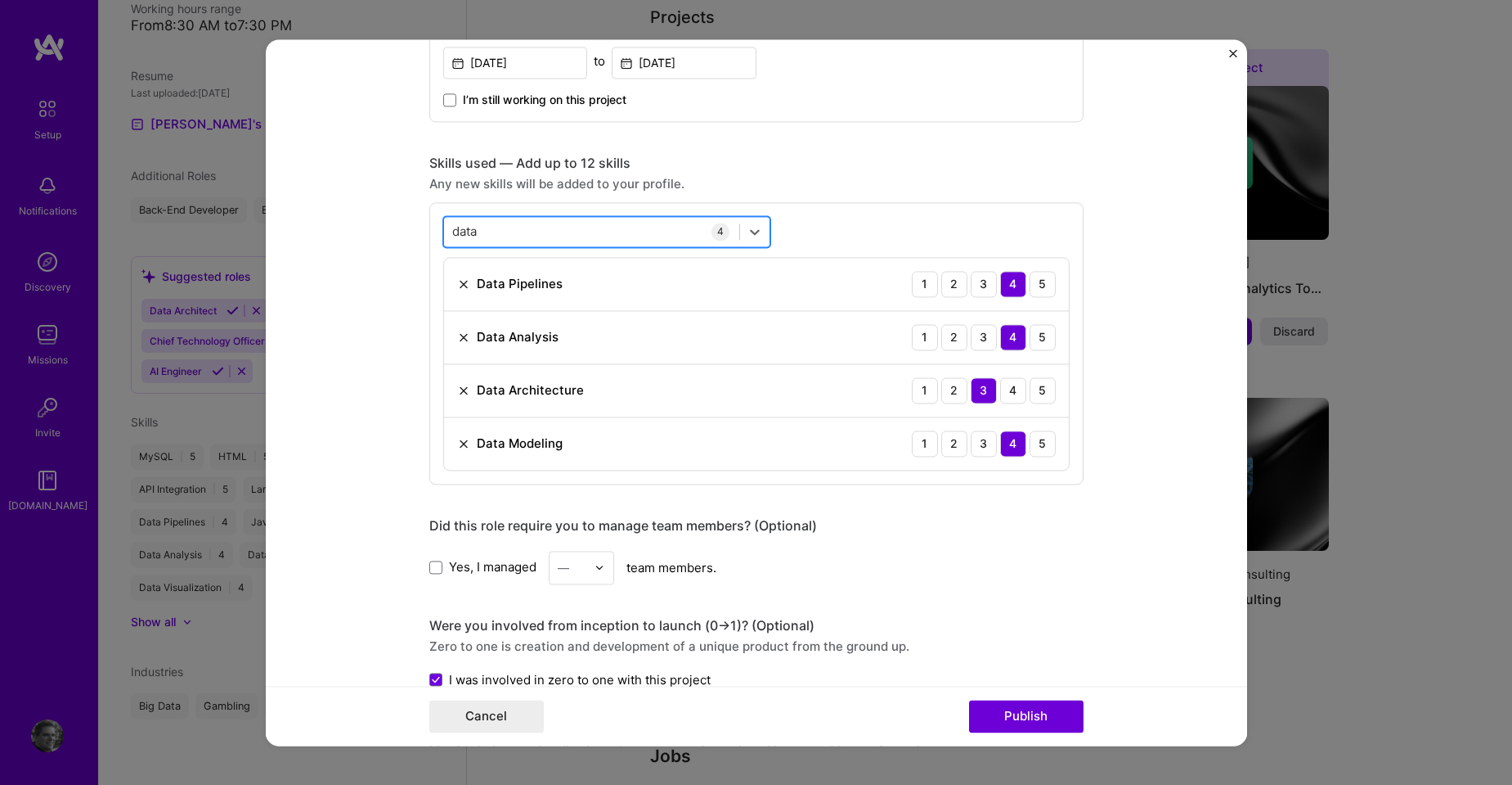
click at [474, 230] on div "data data" at bounding box center [592, 231] width 295 height 27
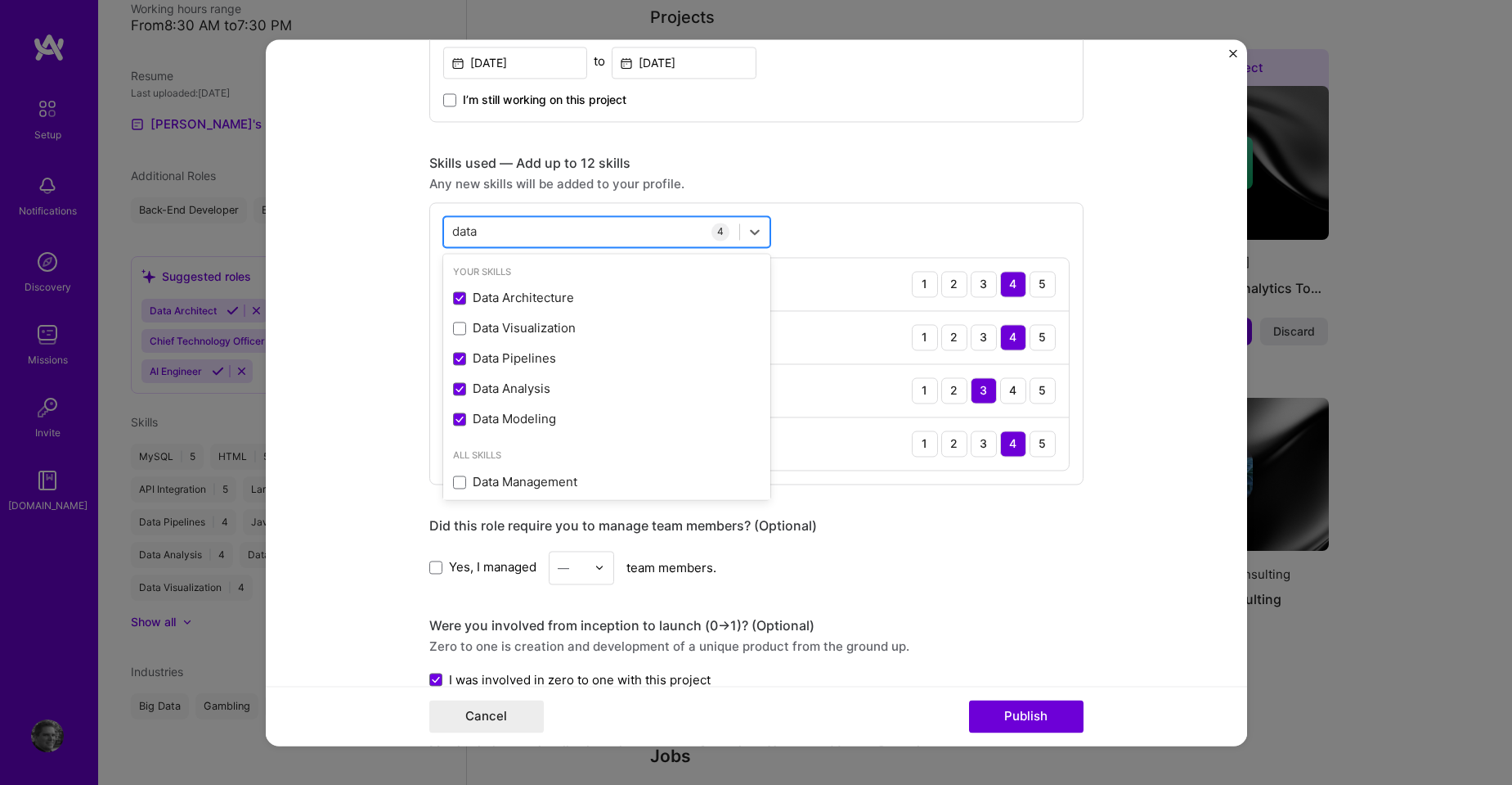
click at [474, 230] on div "data data" at bounding box center [592, 231] width 295 height 27
click at [456, 235] on input "data" at bounding box center [467, 231] width 28 height 18
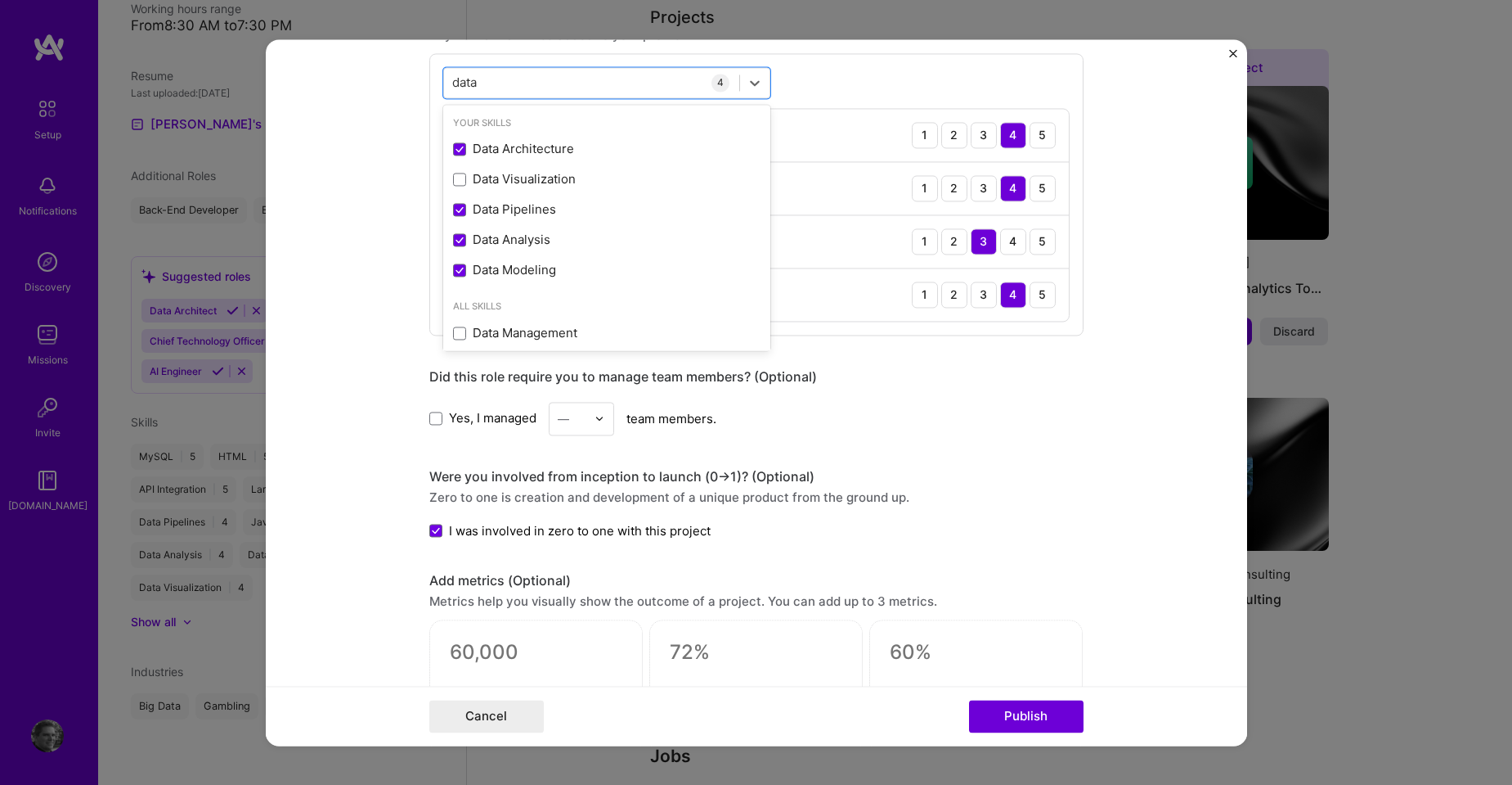
scroll to position [867, 0]
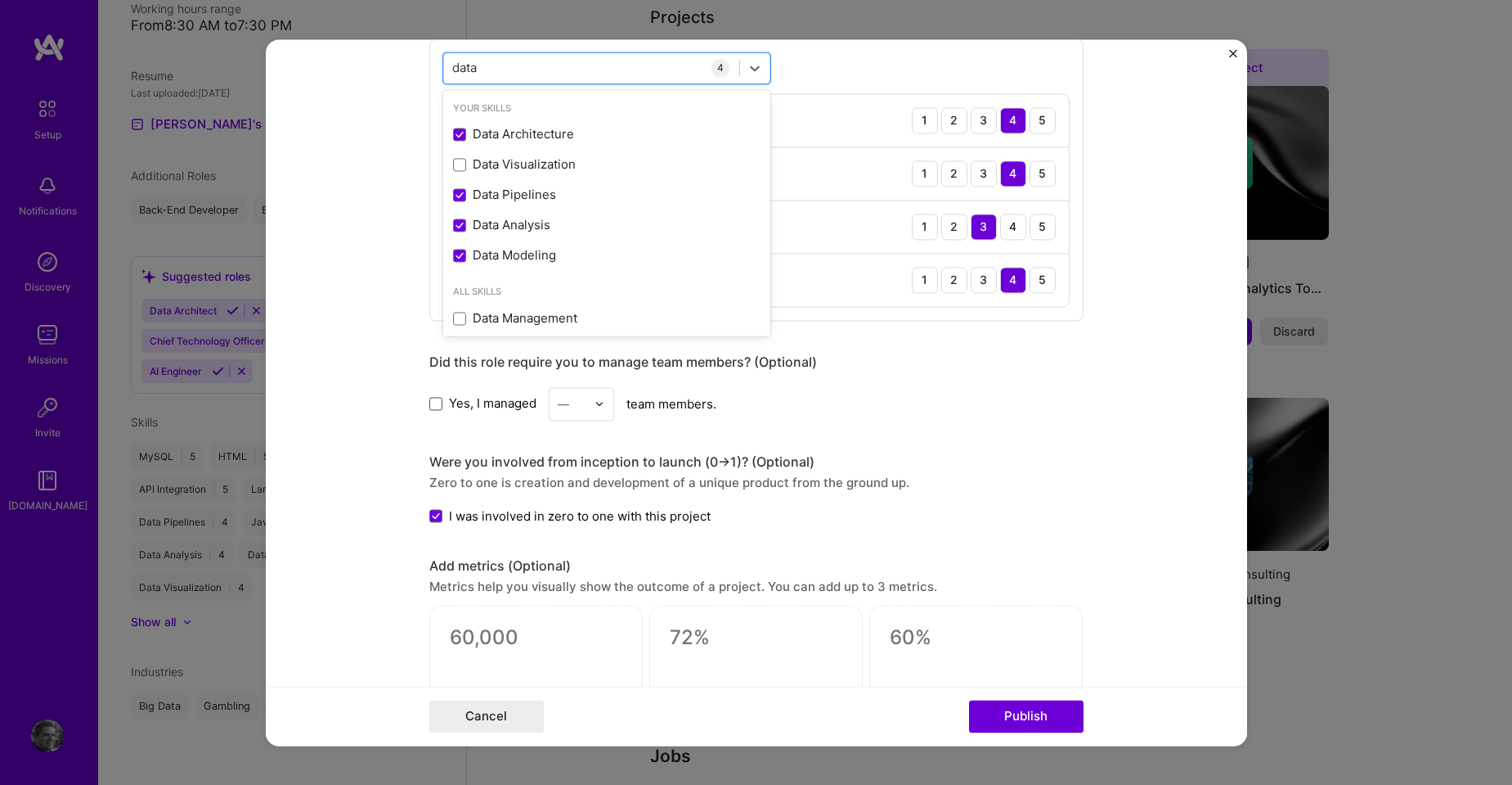
type input "data"
click at [430, 403] on span at bounding box center [436, 403] width 13 height 13
click at [0, 0] on input "Yes, I managed" at bounding box center [0, 0] width 0 height 0
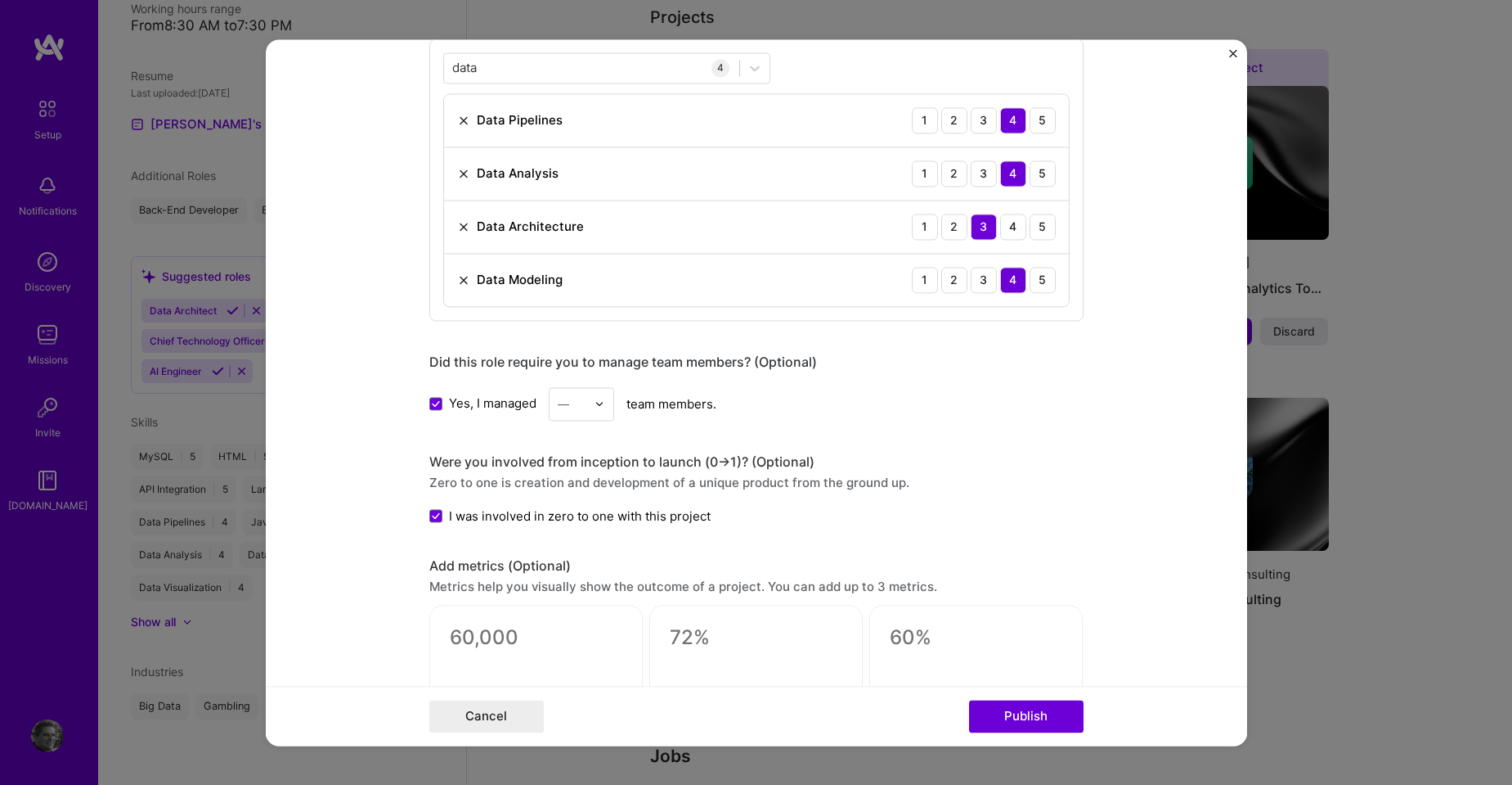
click at [597, 405] on img at bounding box center [599, 403] width 10 height 10
click at [558, 565] on div "5" at bounding box center [582, 568] width 55 height 30
click at [1016, 446] on div "Editing suggested project This project is suggested based on your LinkedIn, res…" at bounding box center [757, 174] width 655 height 1937
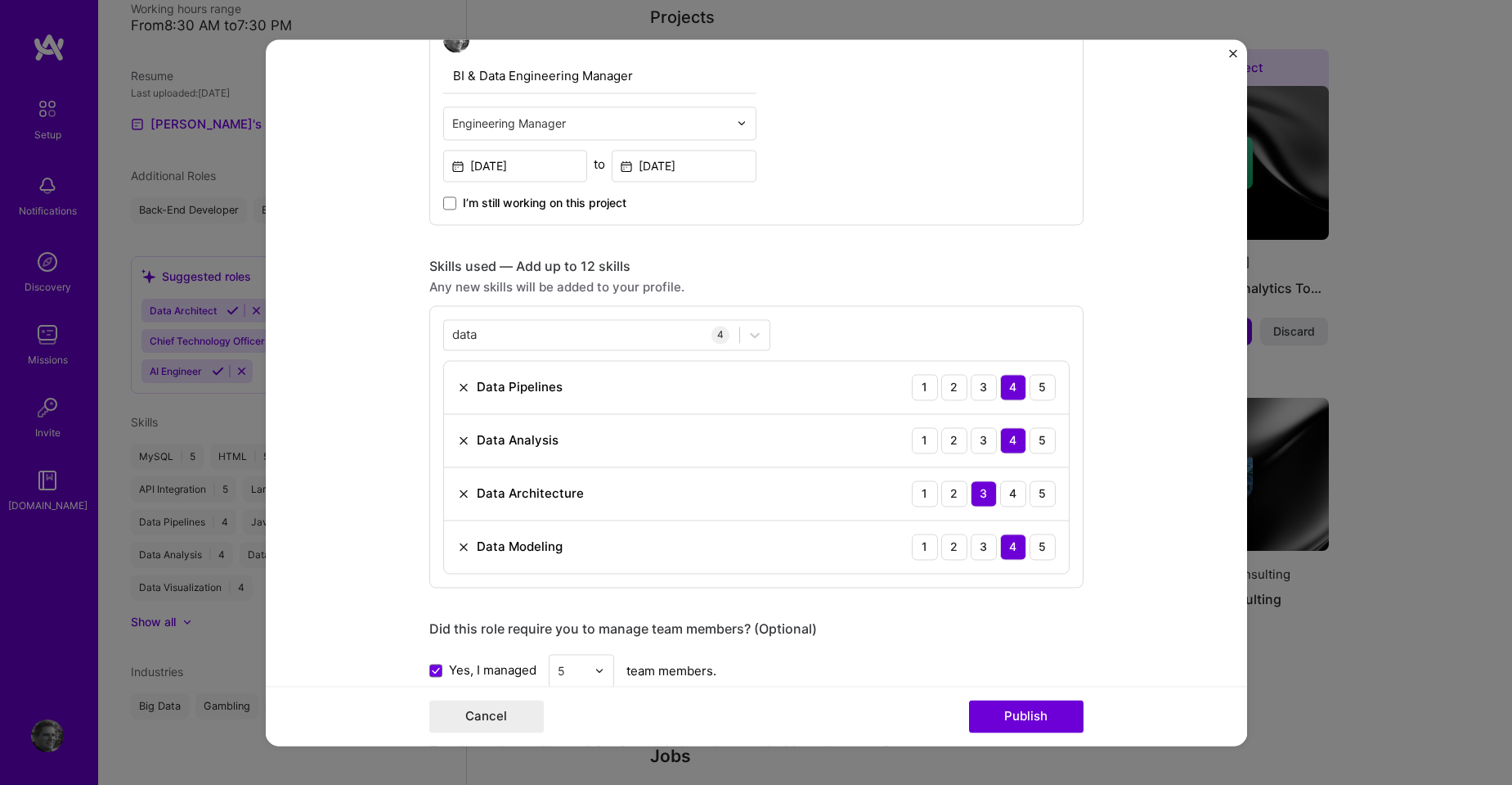
scroll to position [82, 0]
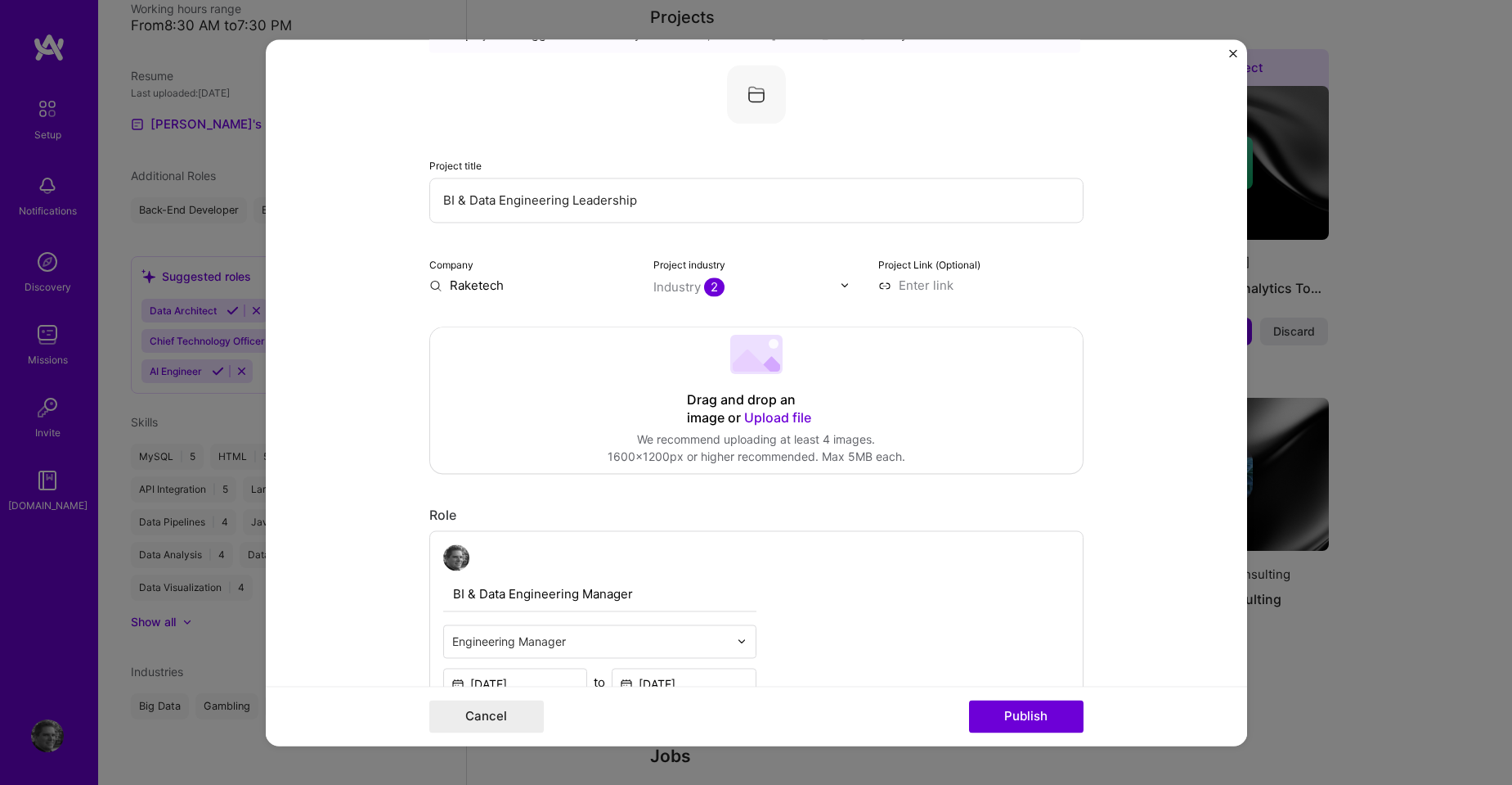
click at [610, 195] on input "BI & Data Engineering Leadership" at bounding box center [757, 200] width 655 height 45
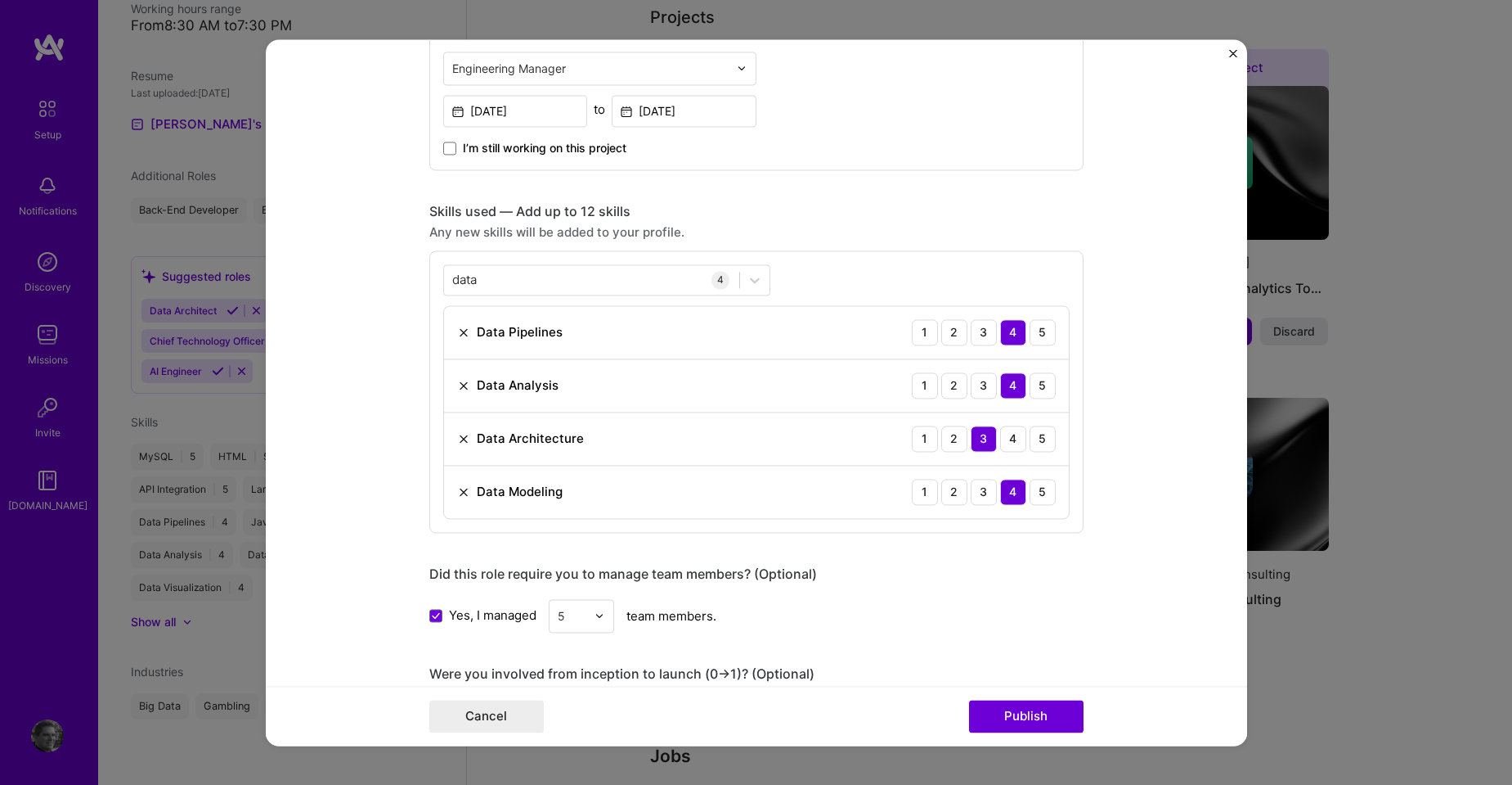
click at [1117, 454] on form "Editing suggested project This project is suggested based on your LinkedIn, res…" at bounding box center [756, 393] width 982 height 707
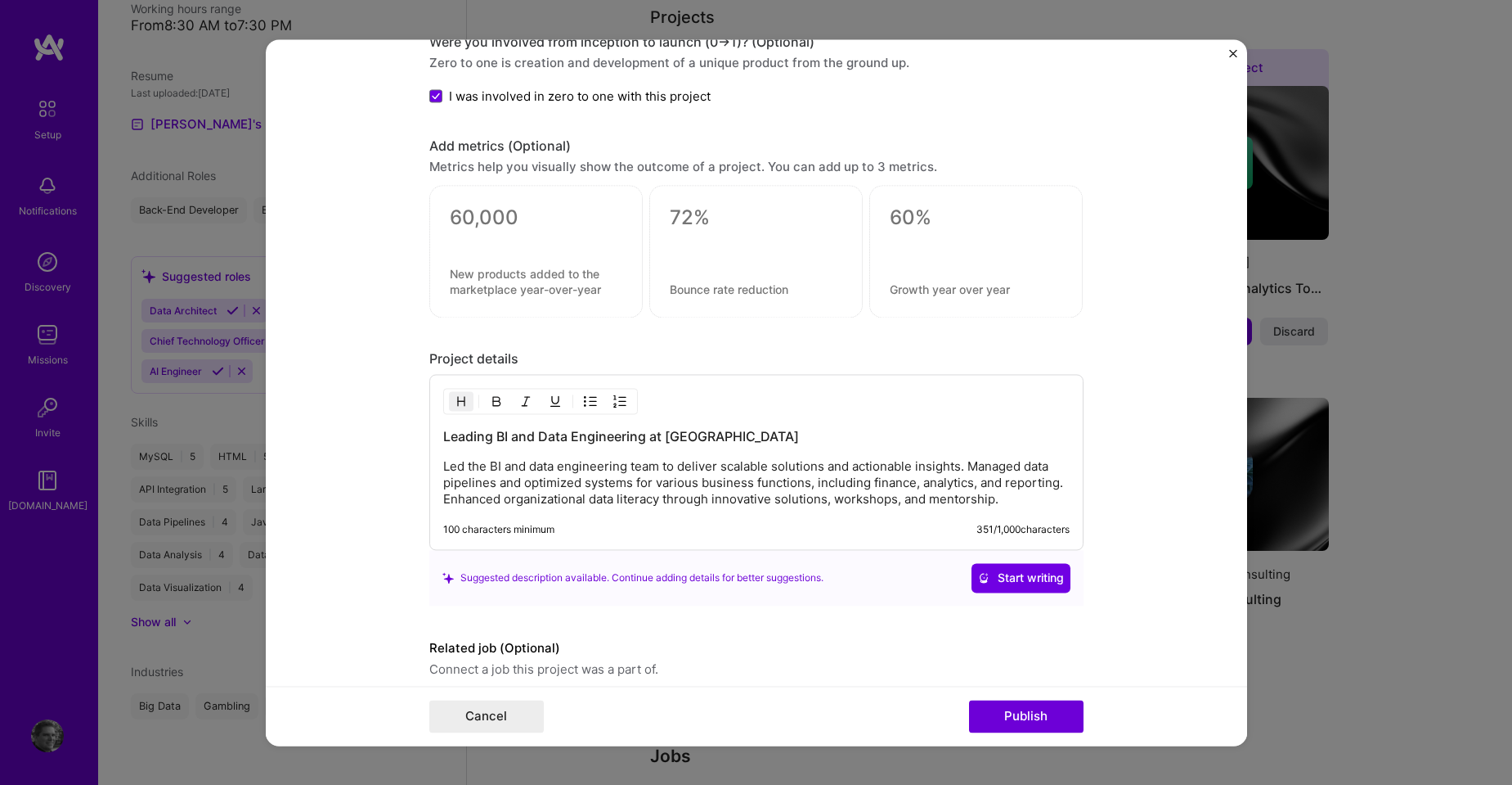
scroll to position [1353, 0]
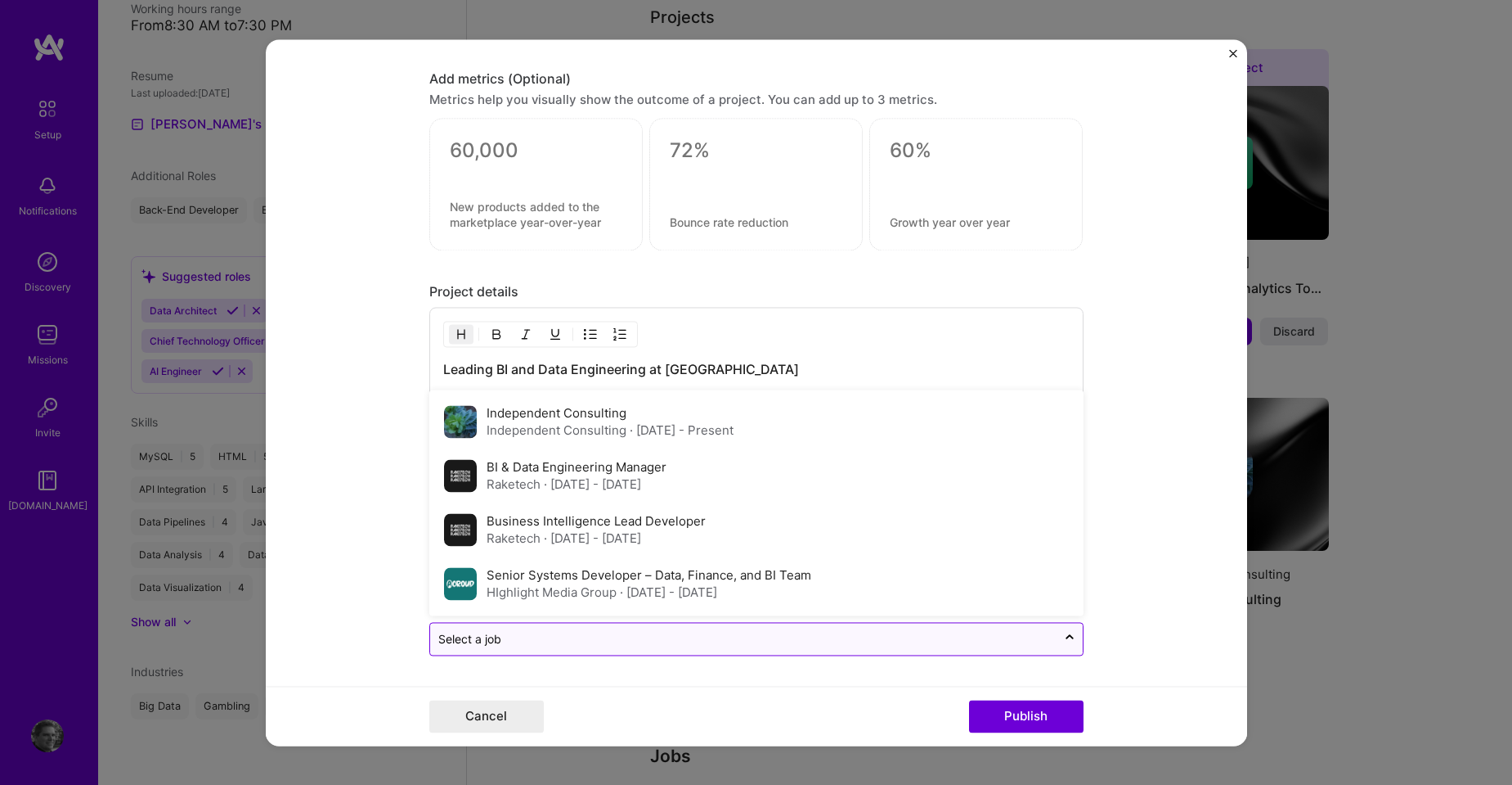
click at [522, 635] on input "text" at bounding box center [744, 638] width 610 height 18
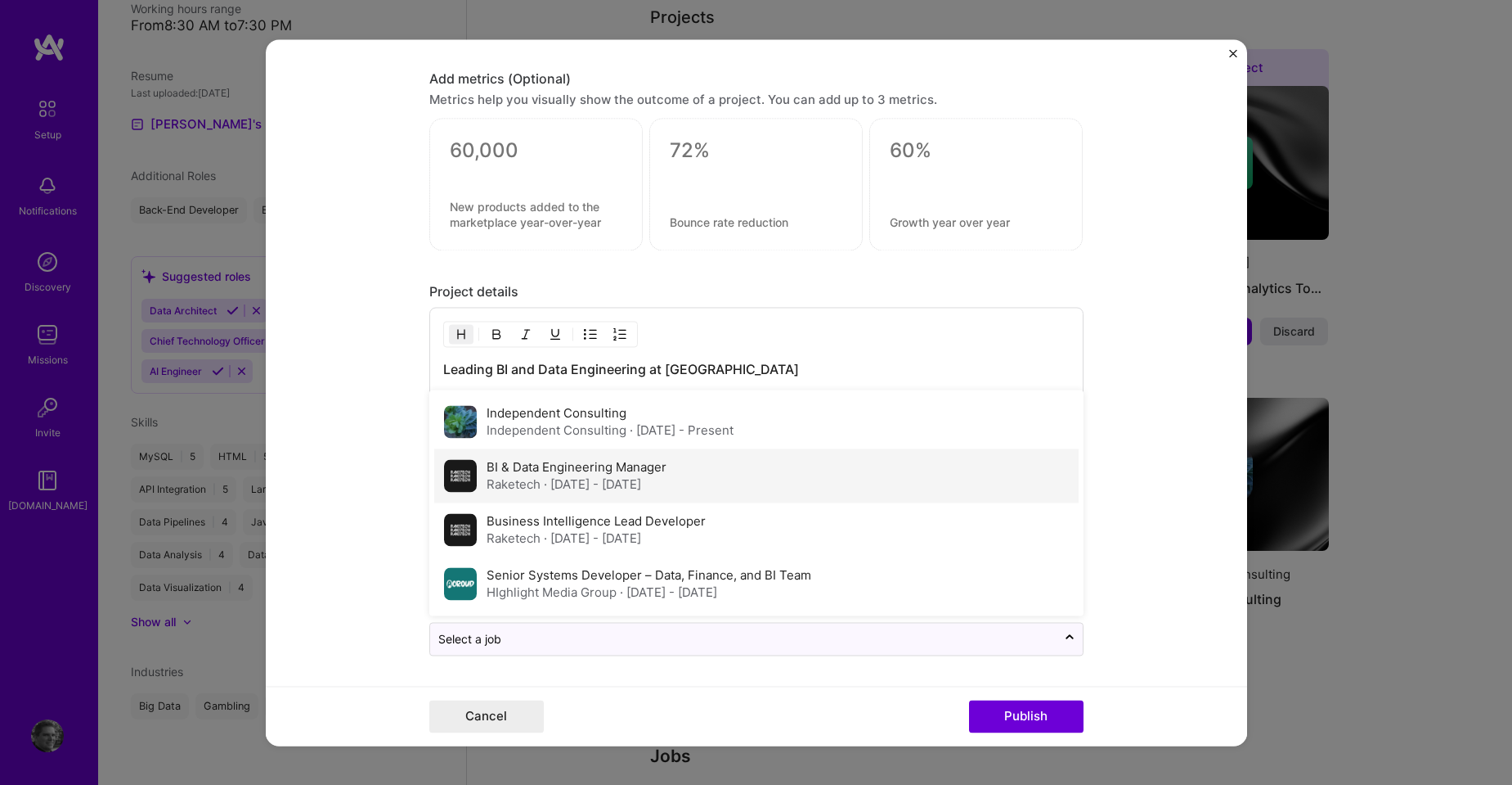
click at [793, 483] on div "BI & Data Engineering Manager Raketech · [DATE] - [DATE]" at bounding box center [756, 475] width 644 height 54
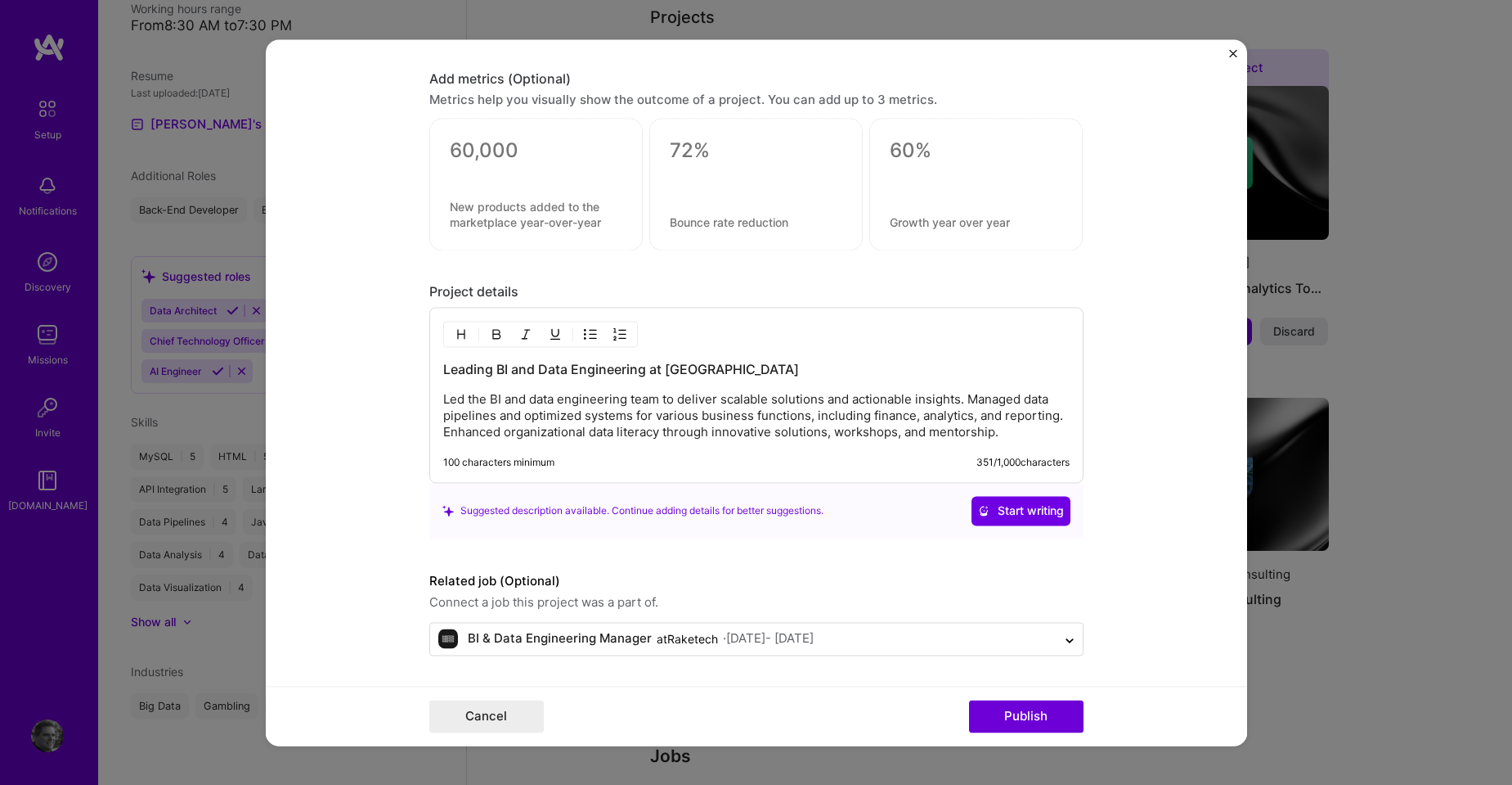
click at [998, 434] on p "Led the BI and data engineering team to deliver scalable solutions and actionab…" at bounding box center [757, 415] width 627 height 49
click at [1010, 512] on span "Start writing" at bounding box center [1021, 511] width 86 height 17
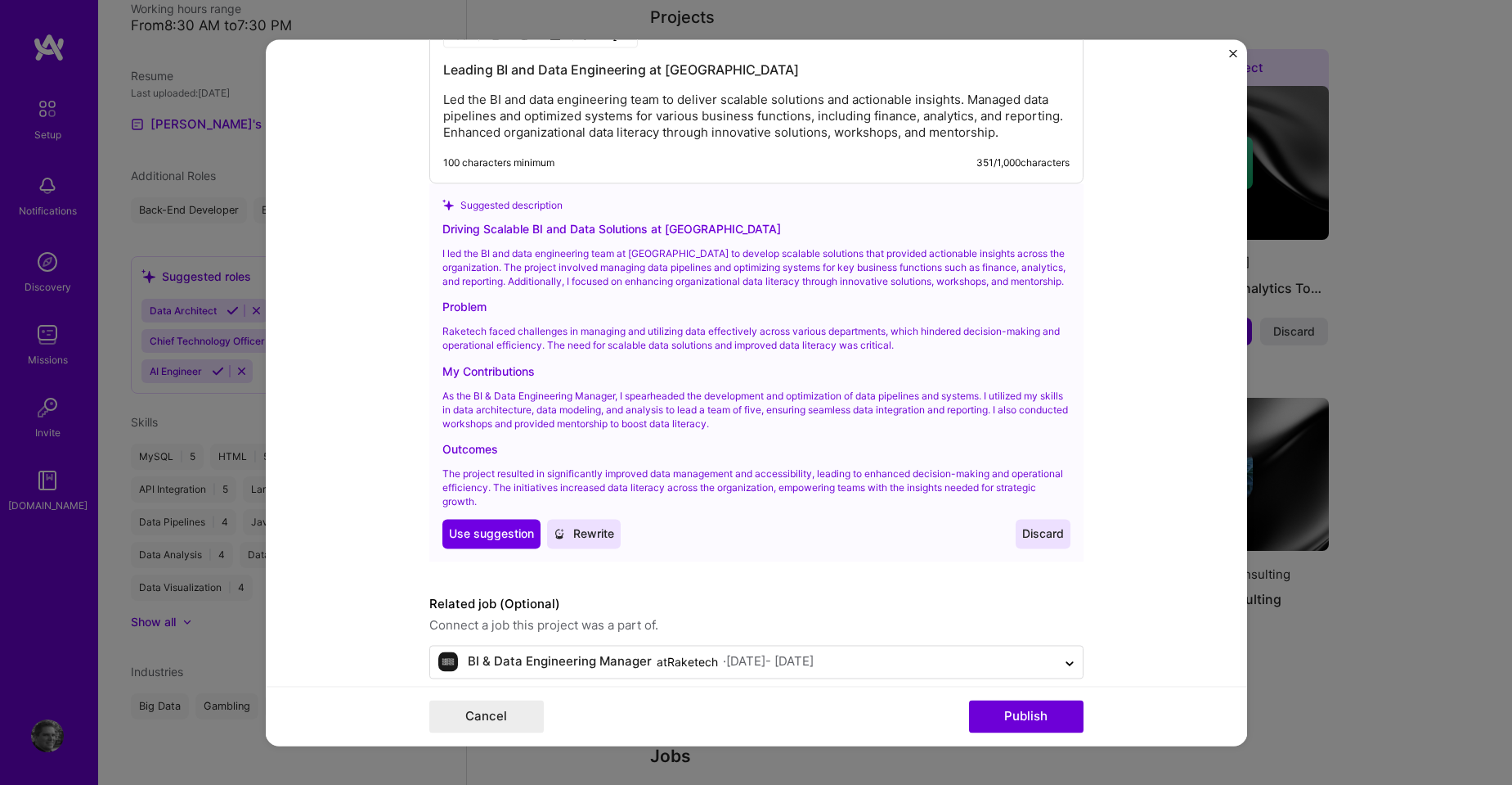
scroll to position [1681, 0]
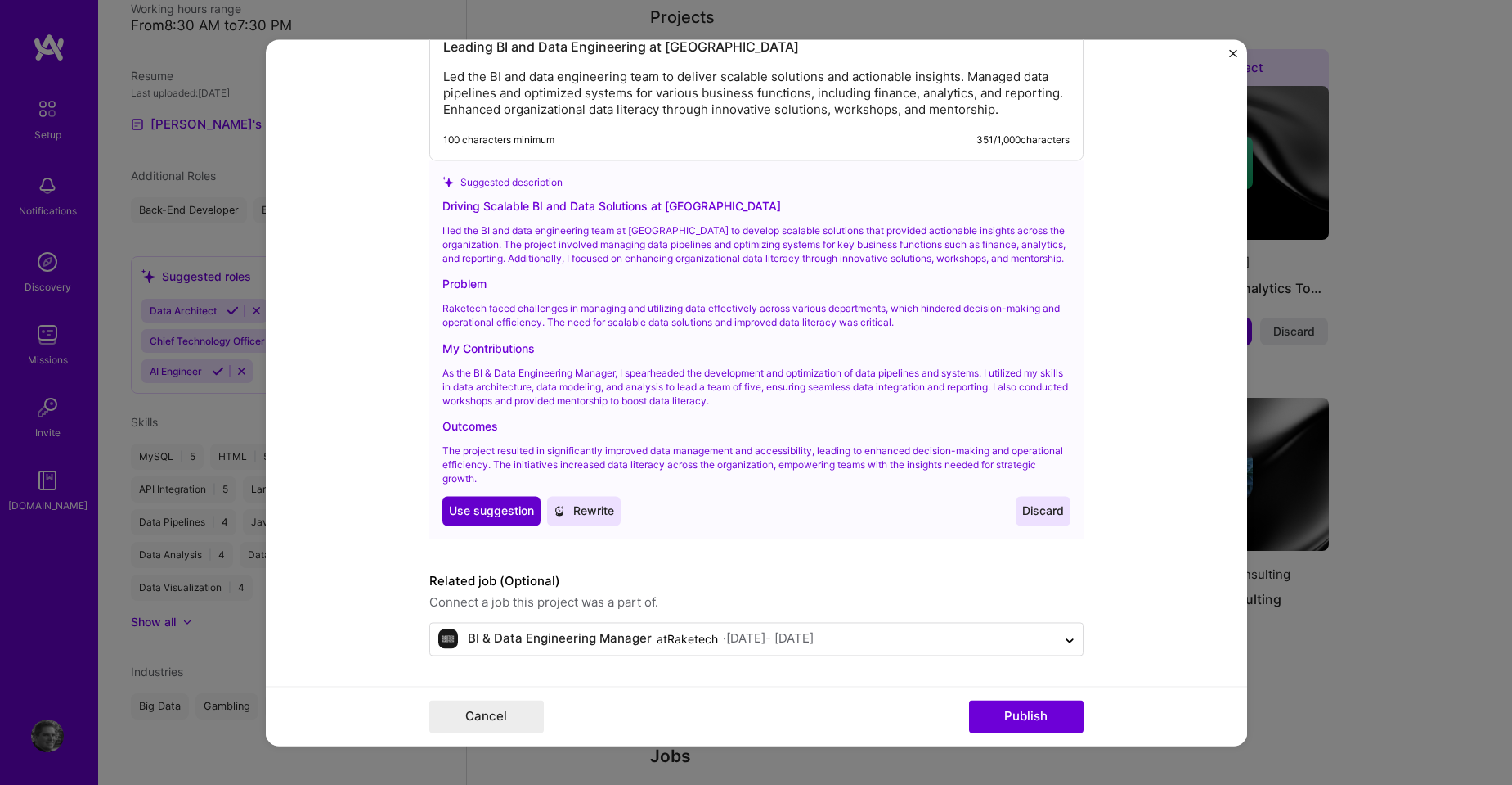
click at [477, 518] on span "Use suggestion" at bounding box center [491, 511] width 85 height 17
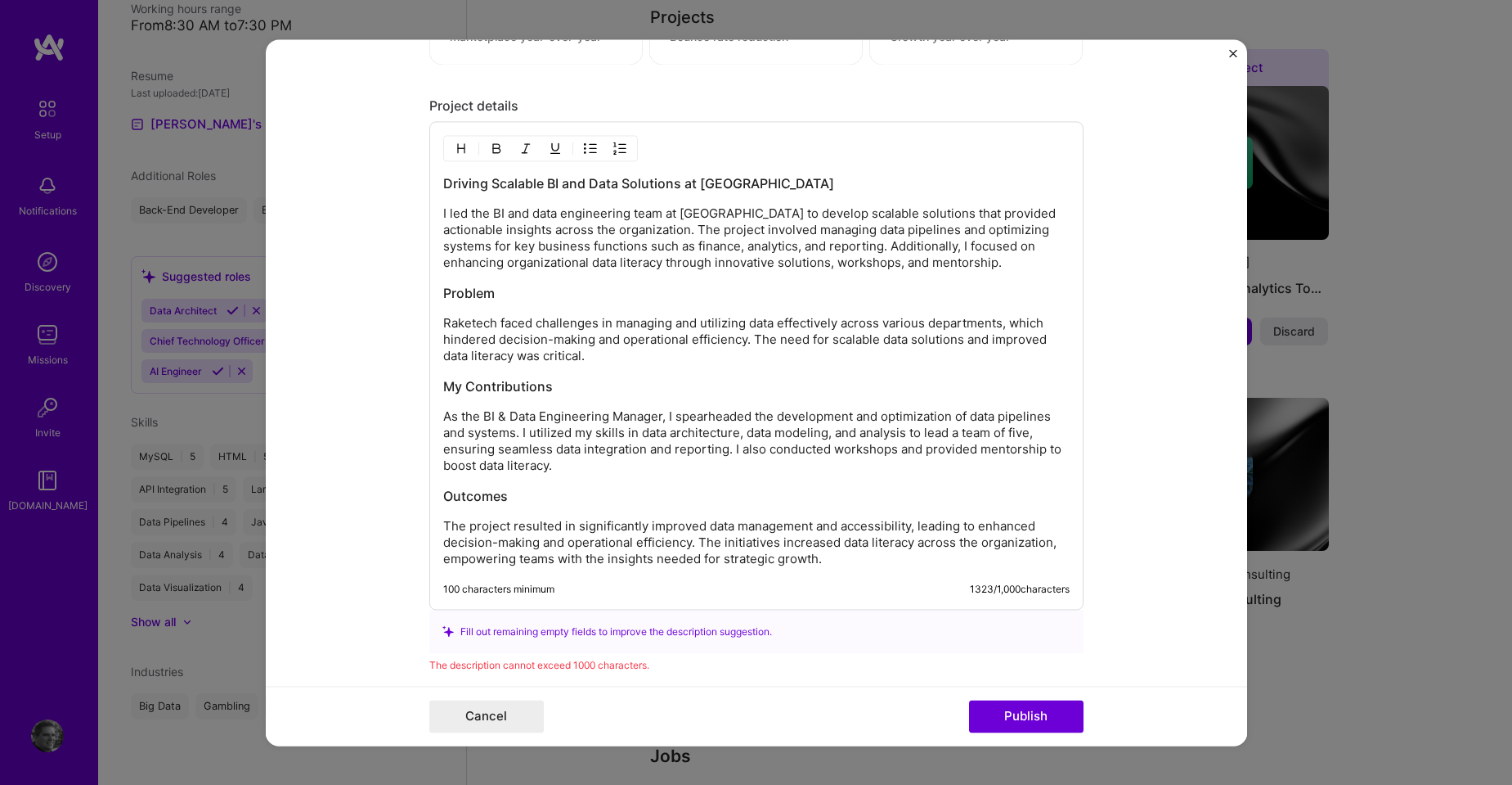
scroll to position [1593, 0]
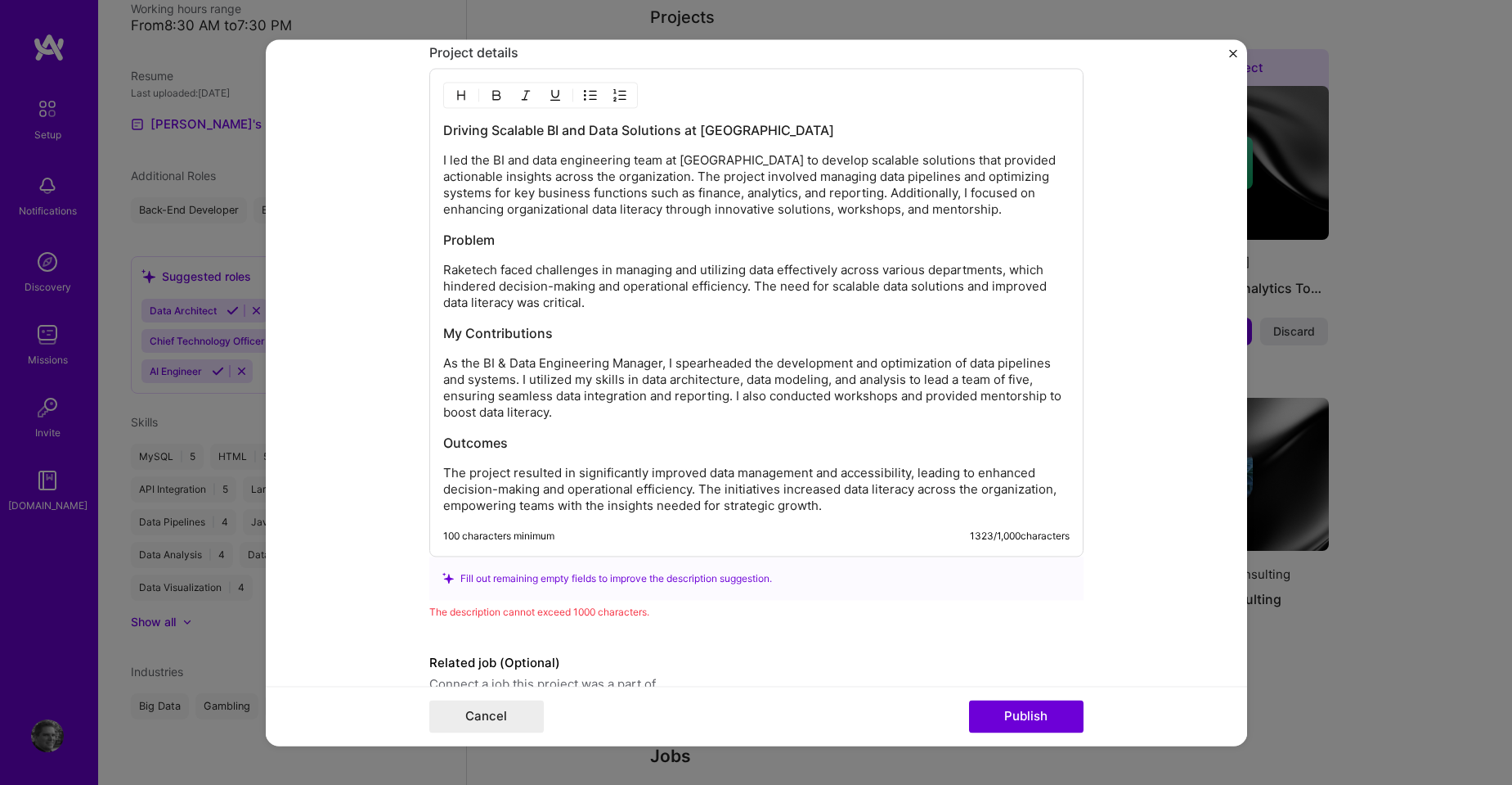
click at [511, 384] on p "As the BI & Data Engineering Manager, I spearheaded the development and optimiz…" at bounding box center [757, 387] width 627 height 65
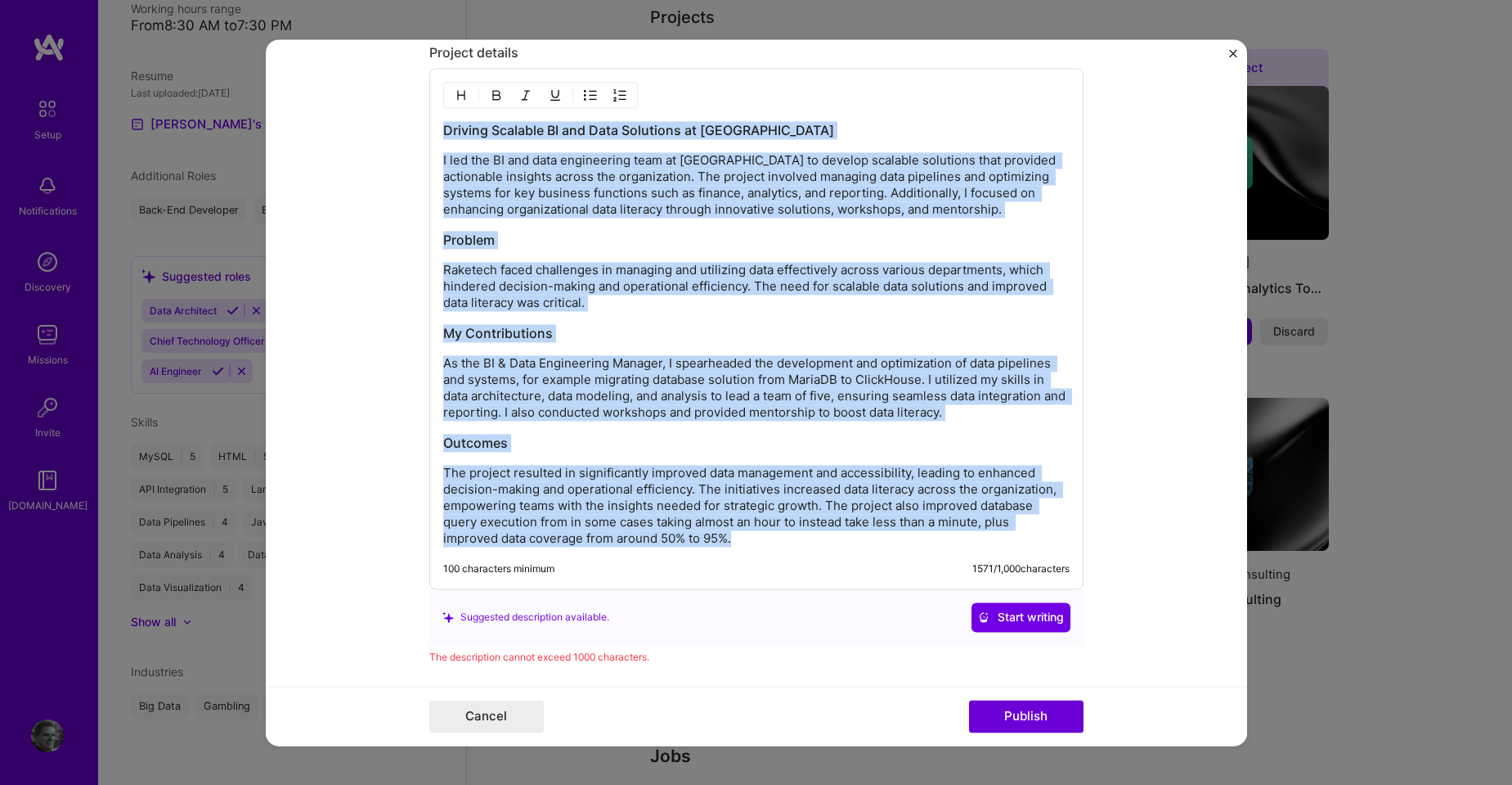
copy div "Driving Scalable BI and Data Solutions at [GEOGRAPHIC_DATA] I led the BI and da…"
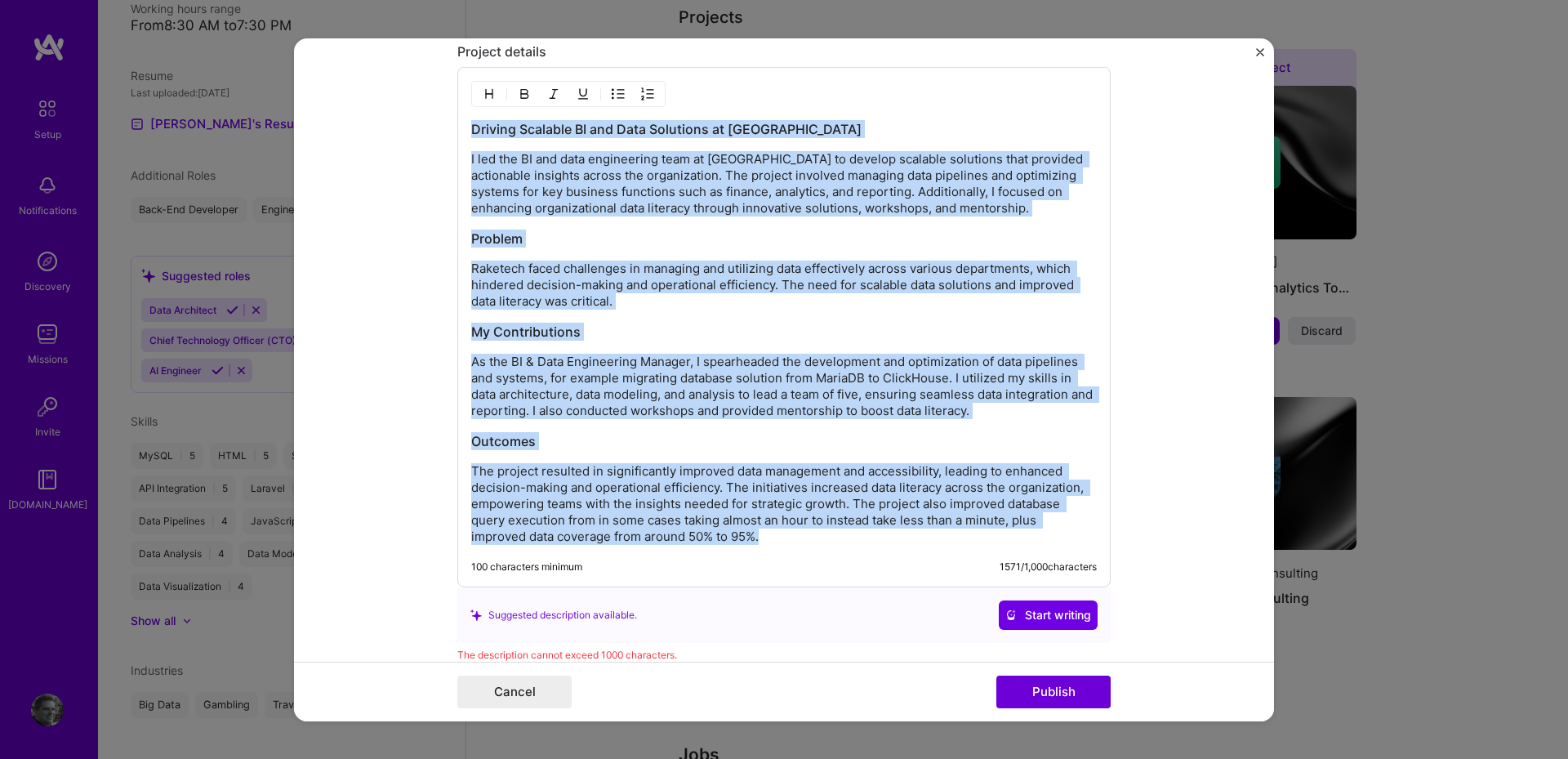
drag, startPoint x: 761, startPoint y: 352, endPoint x: 750, endPoint y: 353, distance: 11.0
click at [760, 352] on div "Driving Scalable BI and Data Solutions at [GEOGRAPHIC_DATA] I led the BI and da…" at bounding box center [784, 332] width 626 height 425
click at [747, 356] on p "As the BI & Data Engineering Manager, I spearheaded the development and optimiz…" at bounding box center [784, 386] width 626 height 65
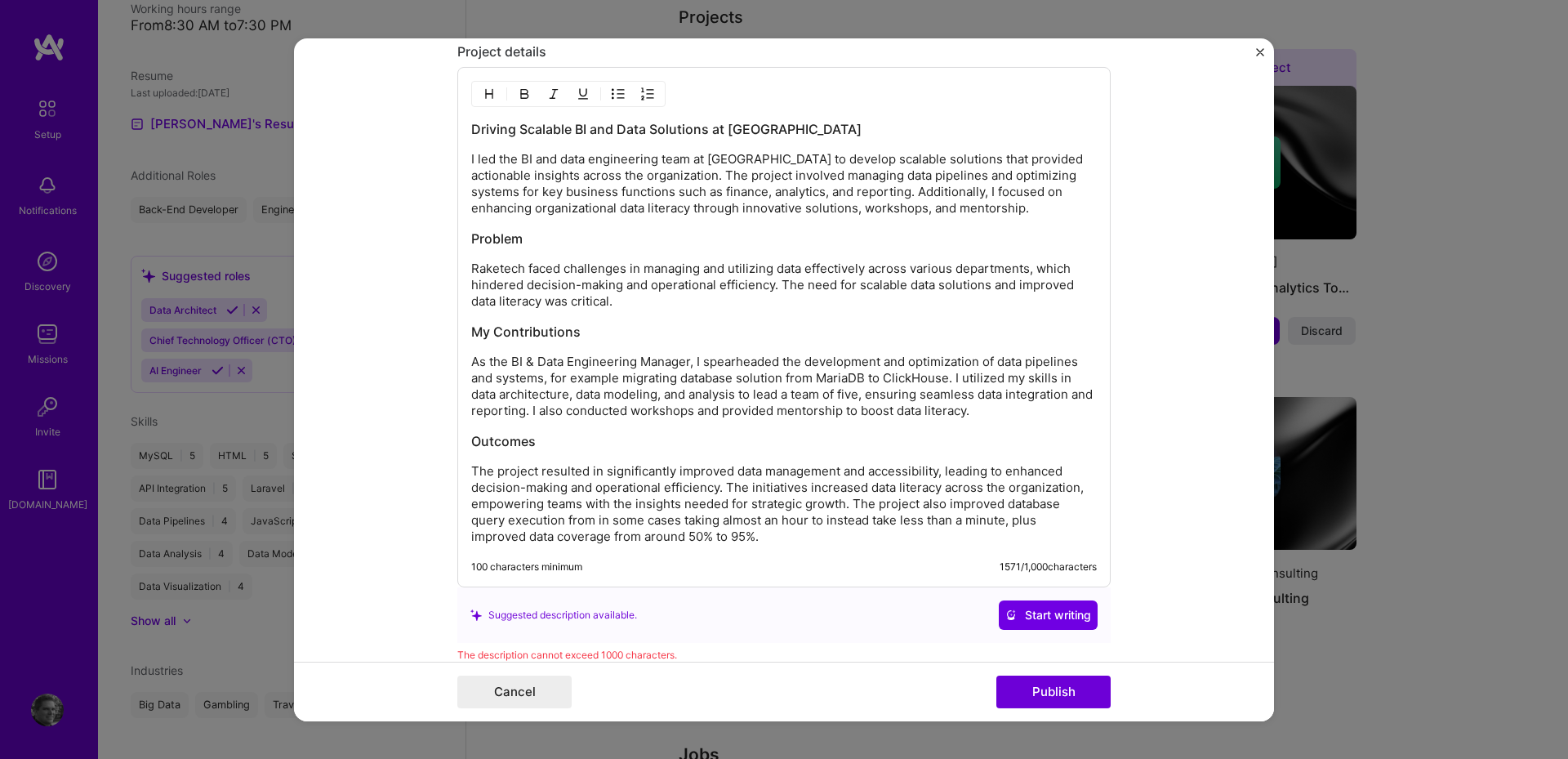
click at [721, 460] on div "Driving Scalable BI and Data Solutions at [GEOGRAPHIC_DATA] I led the BI and da…" at bounding box center [784, 332] width 626 height 425
click at [937, 308] on p "Raketech faced challenges in managing and utilizing data effectively across var…" at bounding box center [784, 285] width 626 height 49
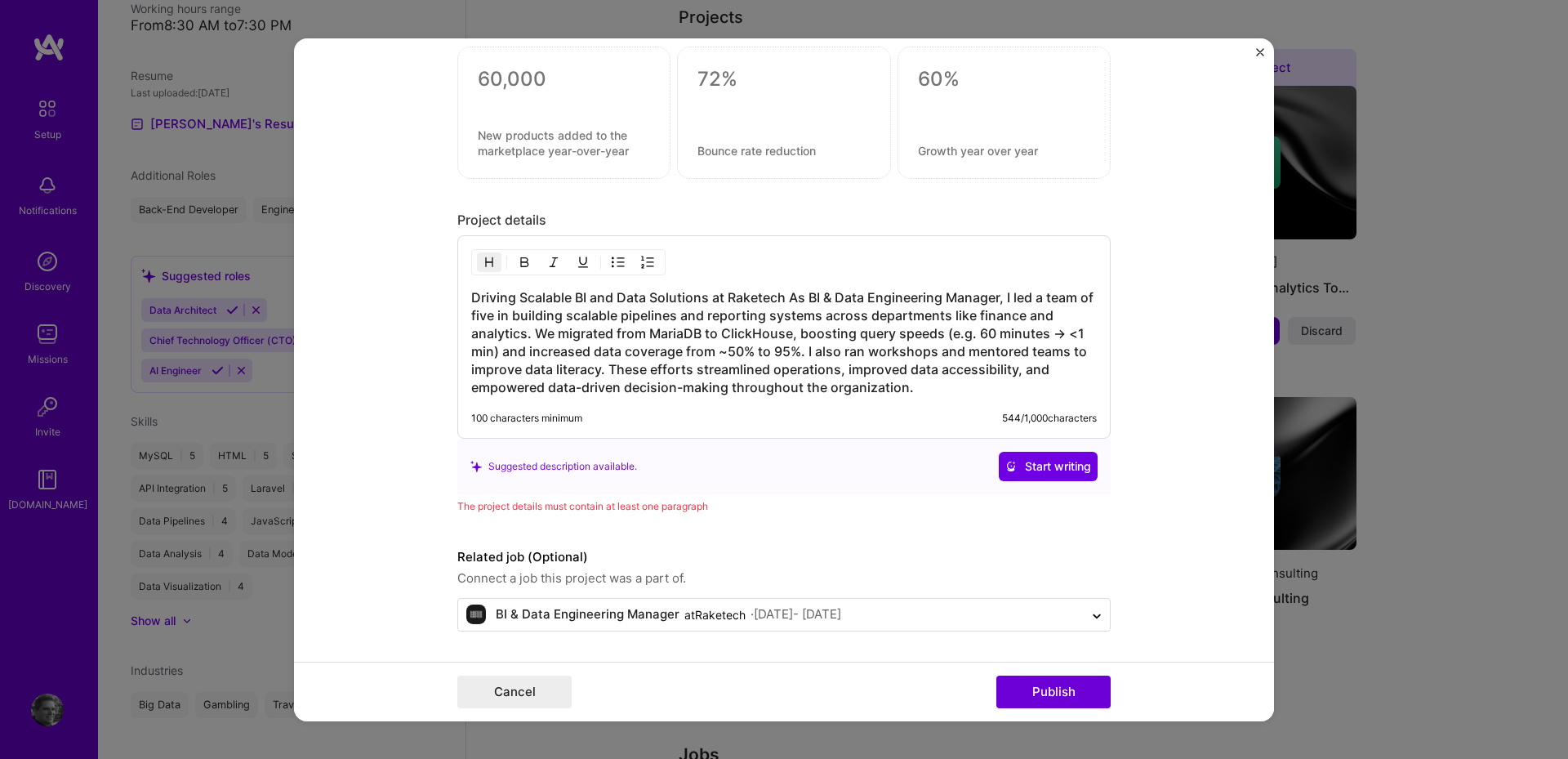
scroll to position [1422, 0]
click at [673, 358] on h3 "Driving Scalable BI and Data Solutions at Raketech As BI & Data Engineering Man…" at bounding box center [784, 342] width 626 height 108
click at [674, 359] on h3 "Driving Scalable BI and Data Solutions at Raketech As BI & Data Engineering Man…" at bounding box center [784, 342] width 626 height 108
click at [680, 330] on h3 "Driving Scalable BI and Data Solutions at Raketech As BI & Data Engineering Man…" at bounding box center [784, 342] width 626 height 108
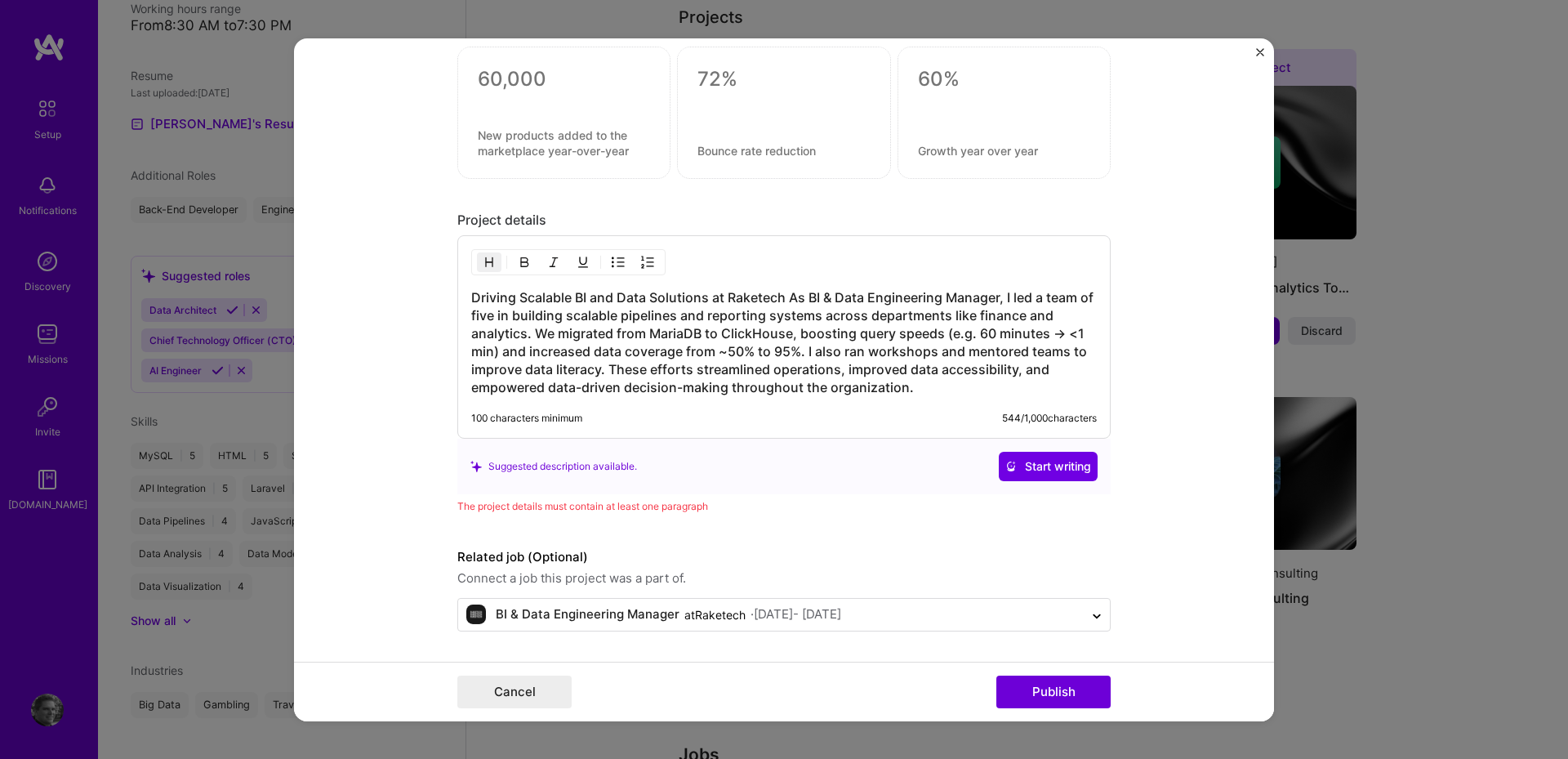
click at [735, 383] on h3 "Driving Scalable BI and Data Solutions at Raketech As BI & Data Engineering Man…" at bounding box center [784, 342] width 626 height 108
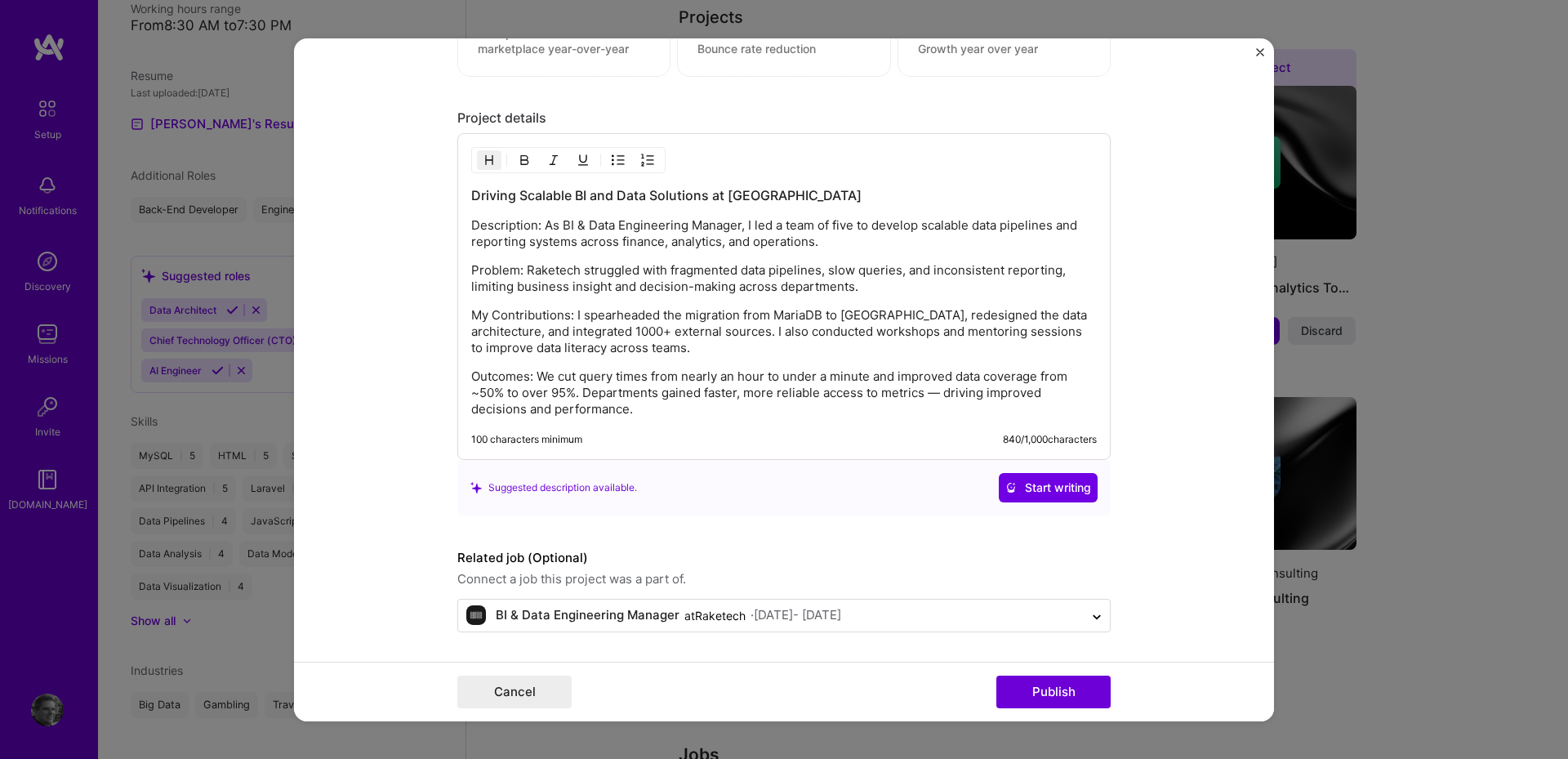
scroll to position [1525, 0]
click at [567, 309] on p "My Contributions: I spearheaded the migration from MariaDB to [GEOGRAPHIC_DATA]…" at bounding box center [784, 331] width 626 height 49
click at [1051, 691] on button "Publish" at bounding box center [1053, 692] width 114 height 32
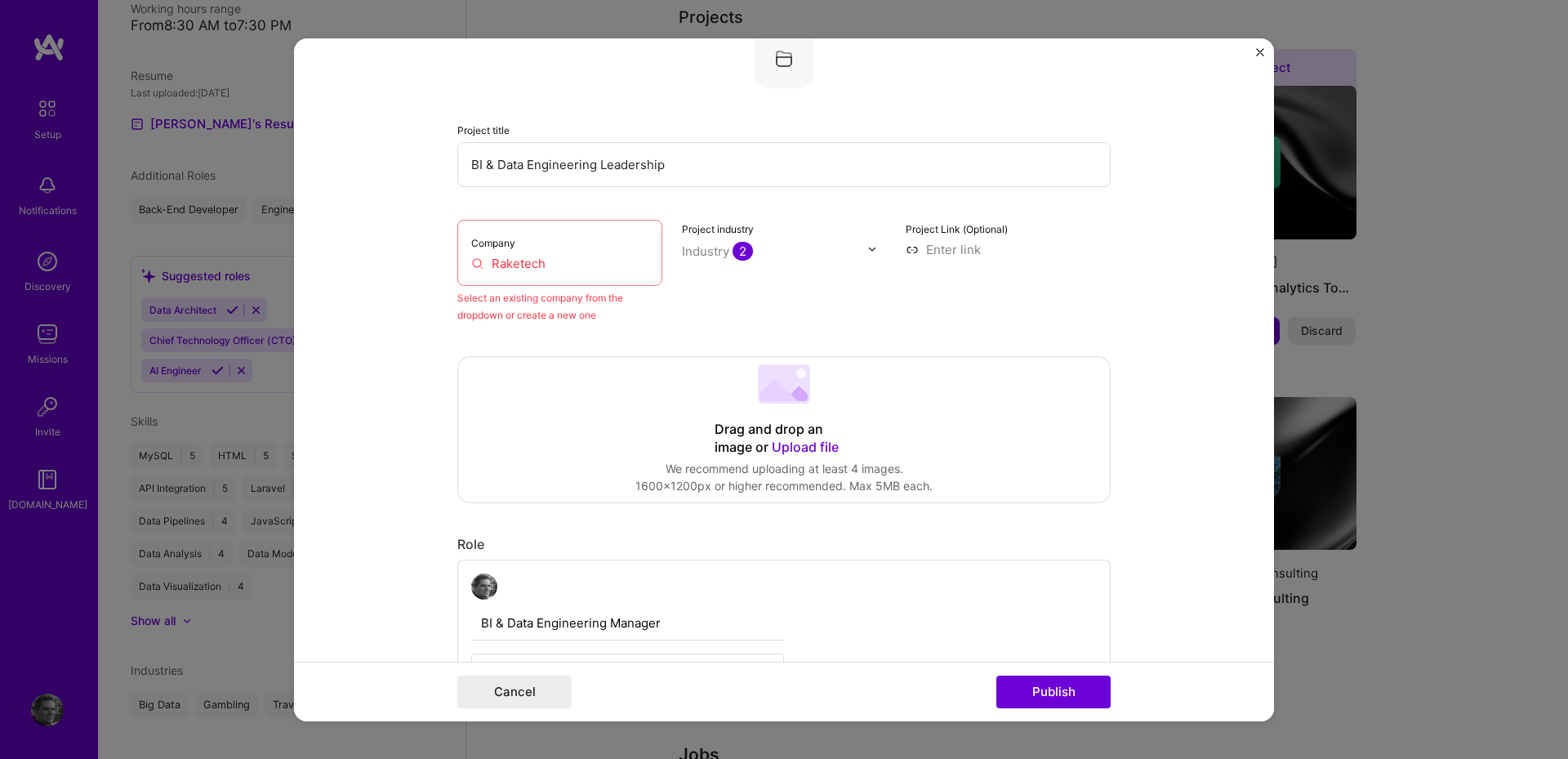
scroll to position [107, 0]
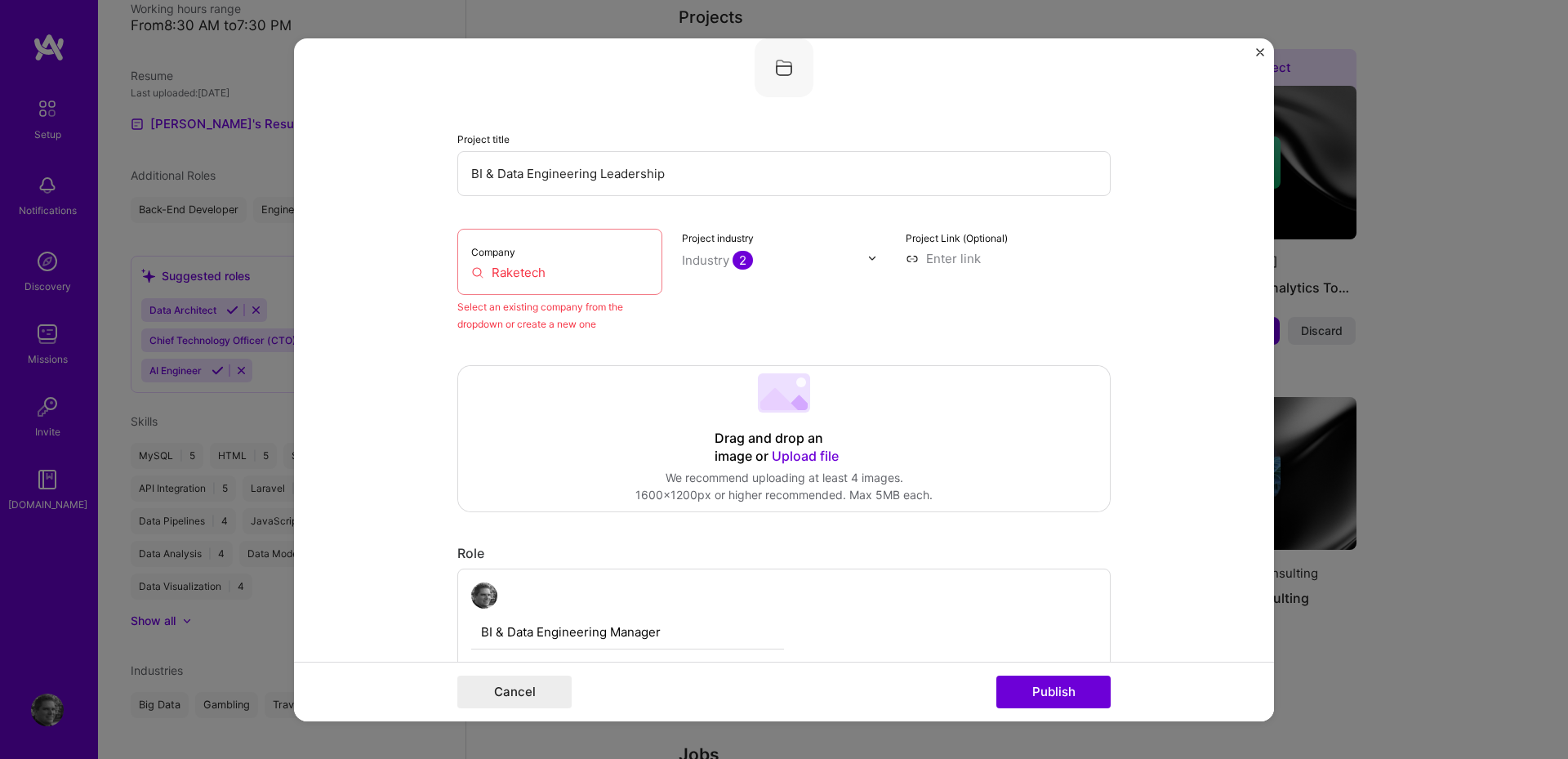
click at [531, 277] on input "Raketech" at bounding box center [560, 272] width 178 height 18
click at [532, 262] on div "Company Raketech" at bounding box center [560, 262] width 205 height 66
click at [474, 260] on div "Company Raketech" at bounding box center [560, 262] width 205 height 66
click at [490, 231] on div "Company Raketech" at bounding box center [560, 262] width 205 height 66
drag, startPoint x: 544, startPoint y: 273, endPoint x: 518, endPoint y: 284, distance: 28.2
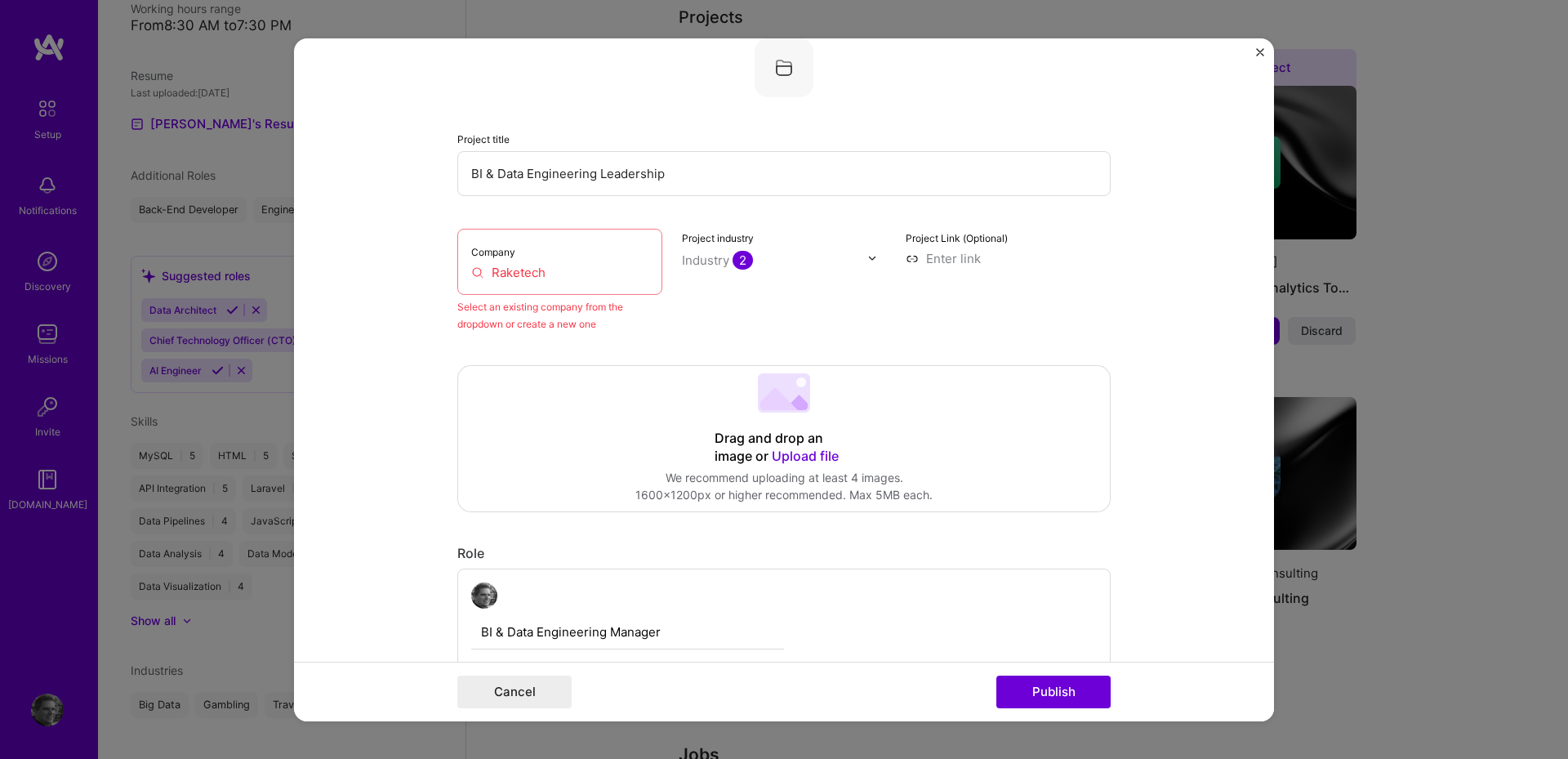
click at [541, 274] on input "Raketech" at bounding box center [560, 272] width 178 height 18
click at [471, 273] on input "Raketech" at bounding box center [560, 272] width 178 height 18
drag, startPoint x: 482, startPoint y: 272, endPoint x: 515, endPoint y: 271, distance: 33.0
click at [485, 272] on input "Raketech" at bounding box center [560, 272] width 178 height 18
click at [515, 271] on input "Raketech" at bounding box center [560, 272] width 178 height 18
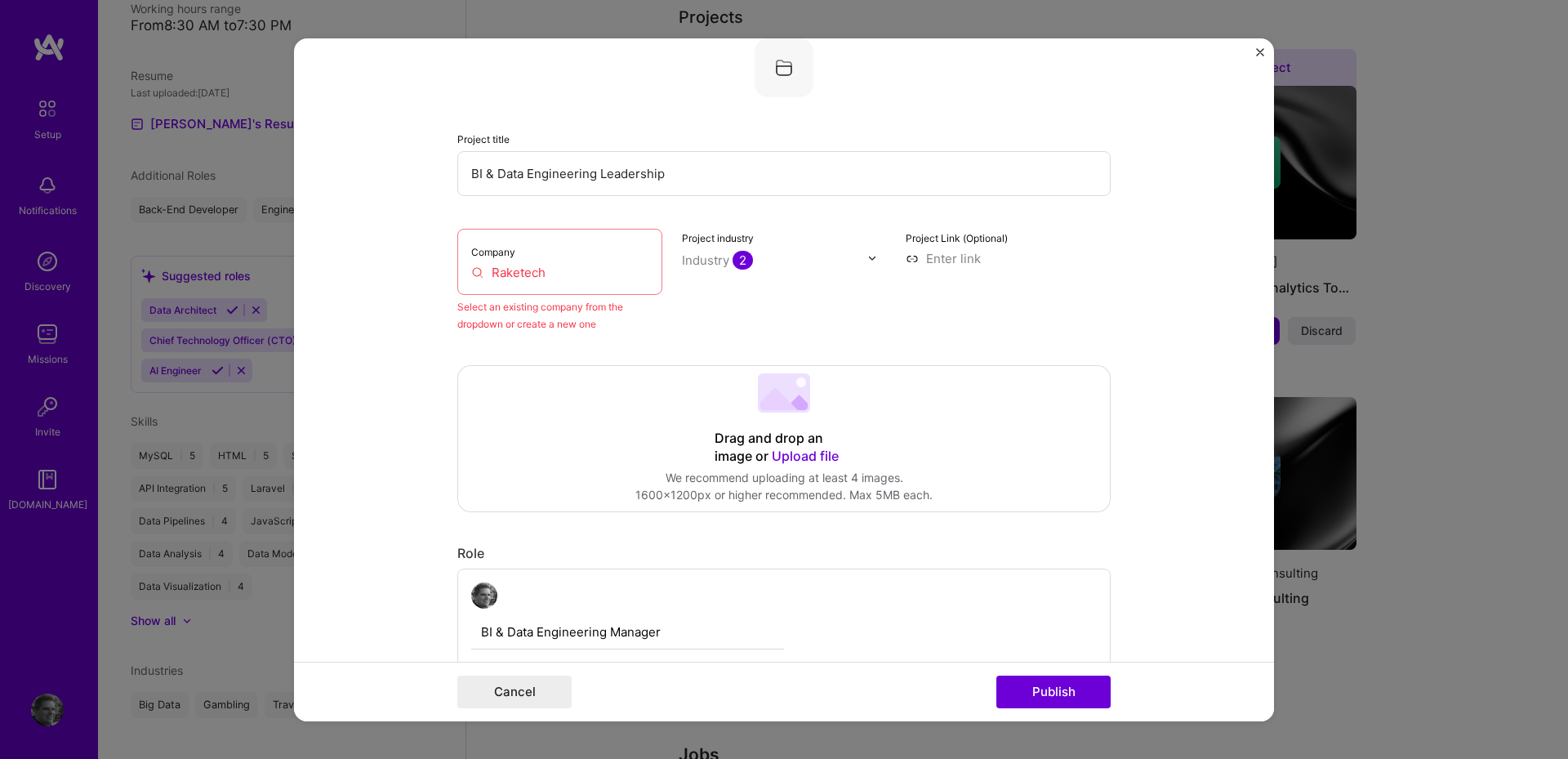
click at [512, 271] on input "Raketech" at bounding box center [560, 272] width 178 height 18
click at [509, 272] on input "Raketech" at bounding box center [560, 272] width 178 height 18
click at [519, 272] on input "Raketech" at bounding box center [560, 272] width 178 height 18
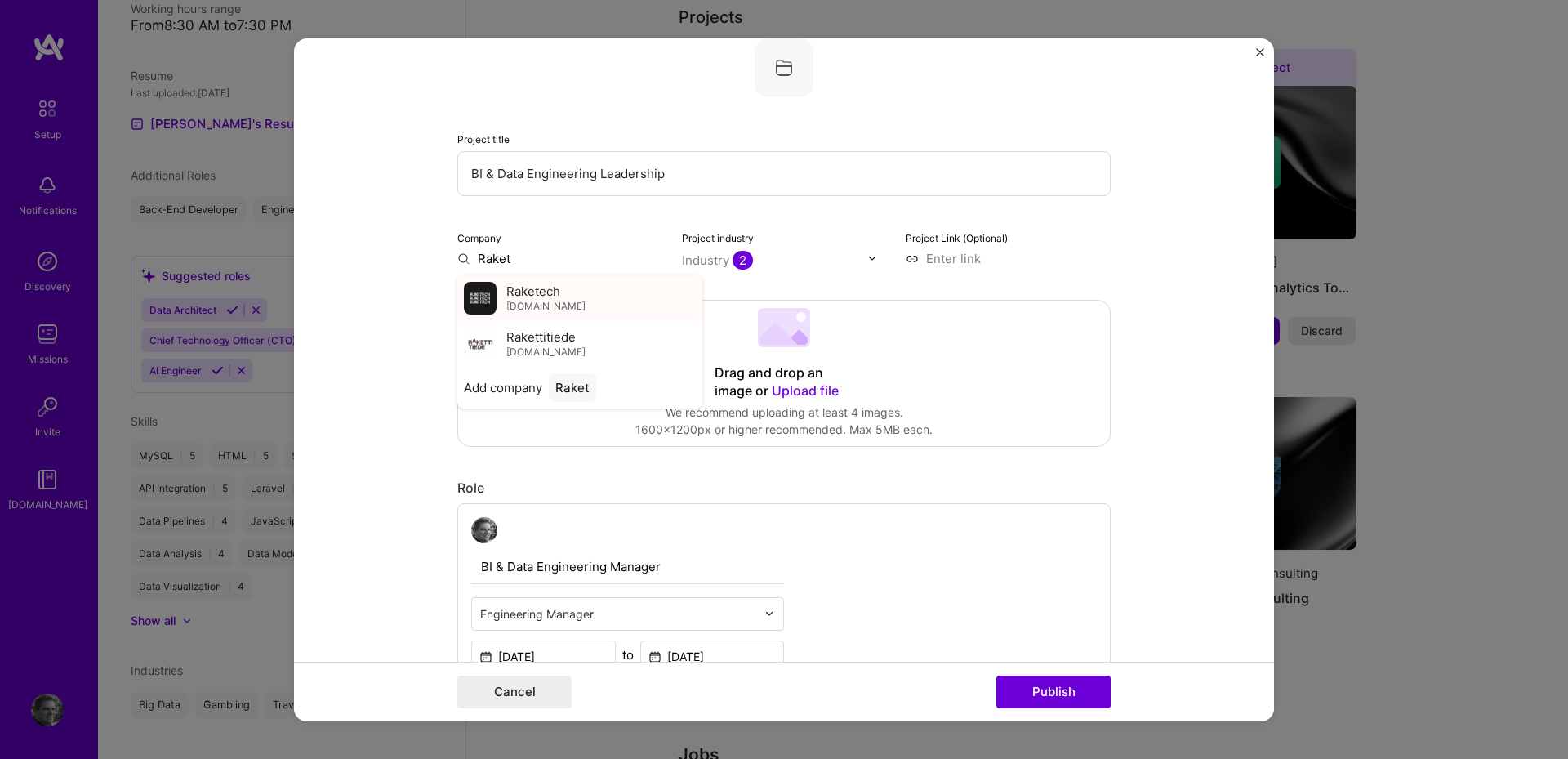
click at [552, 296] on span "Raketech" at bounding box center [533, 291] width 54 height 18
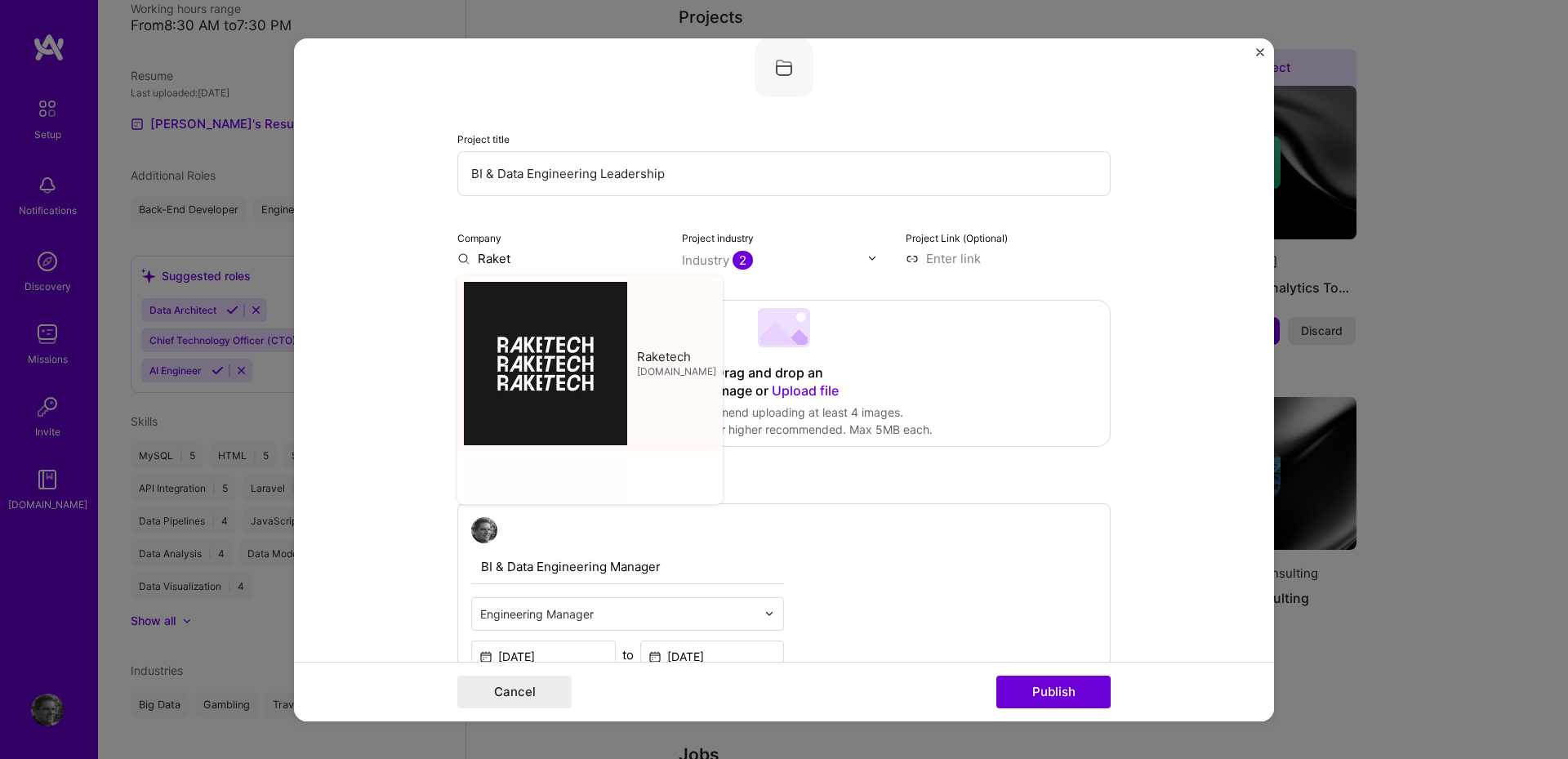
type input "Raketech"
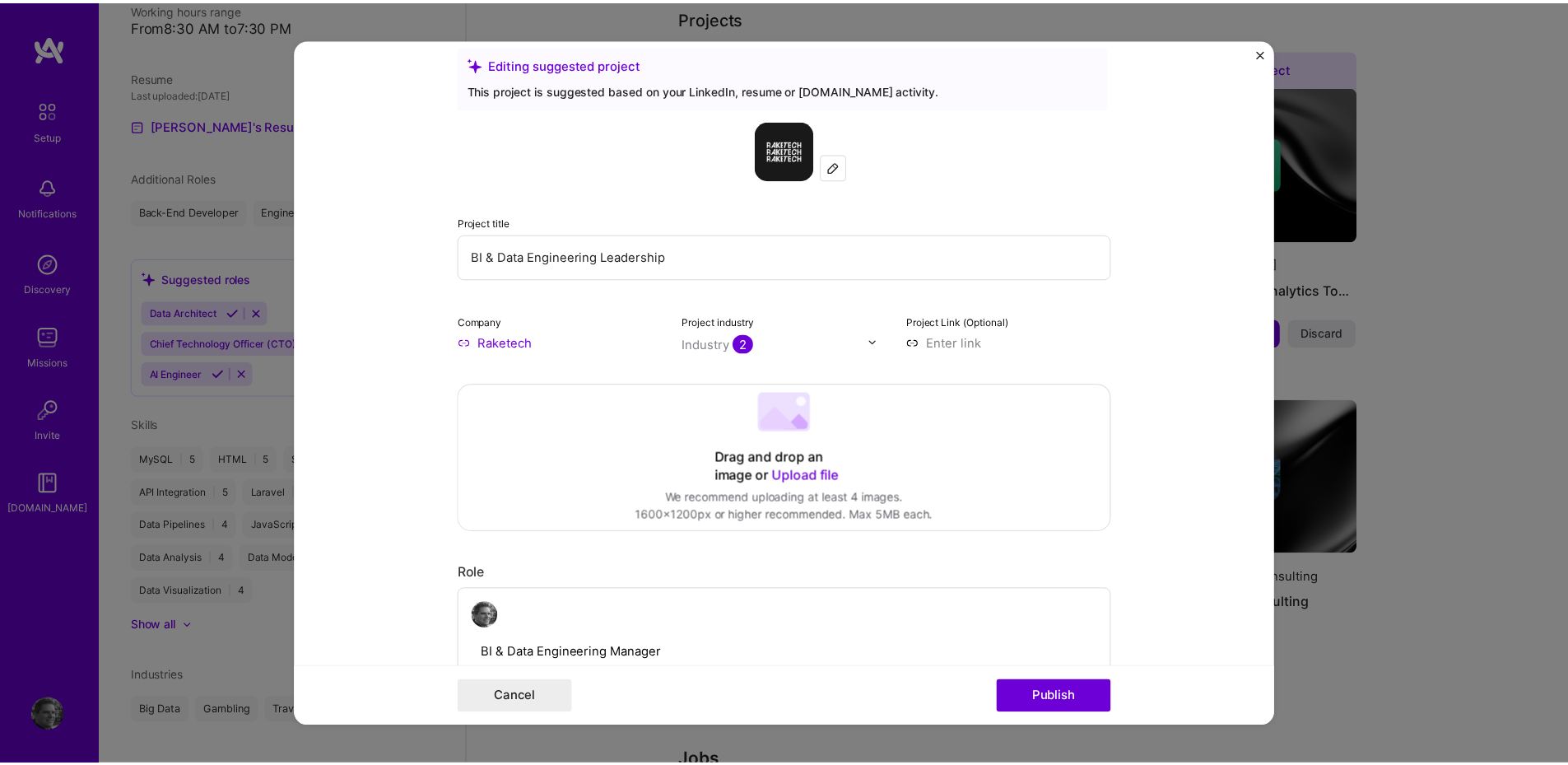
scroll to position [0, 0]
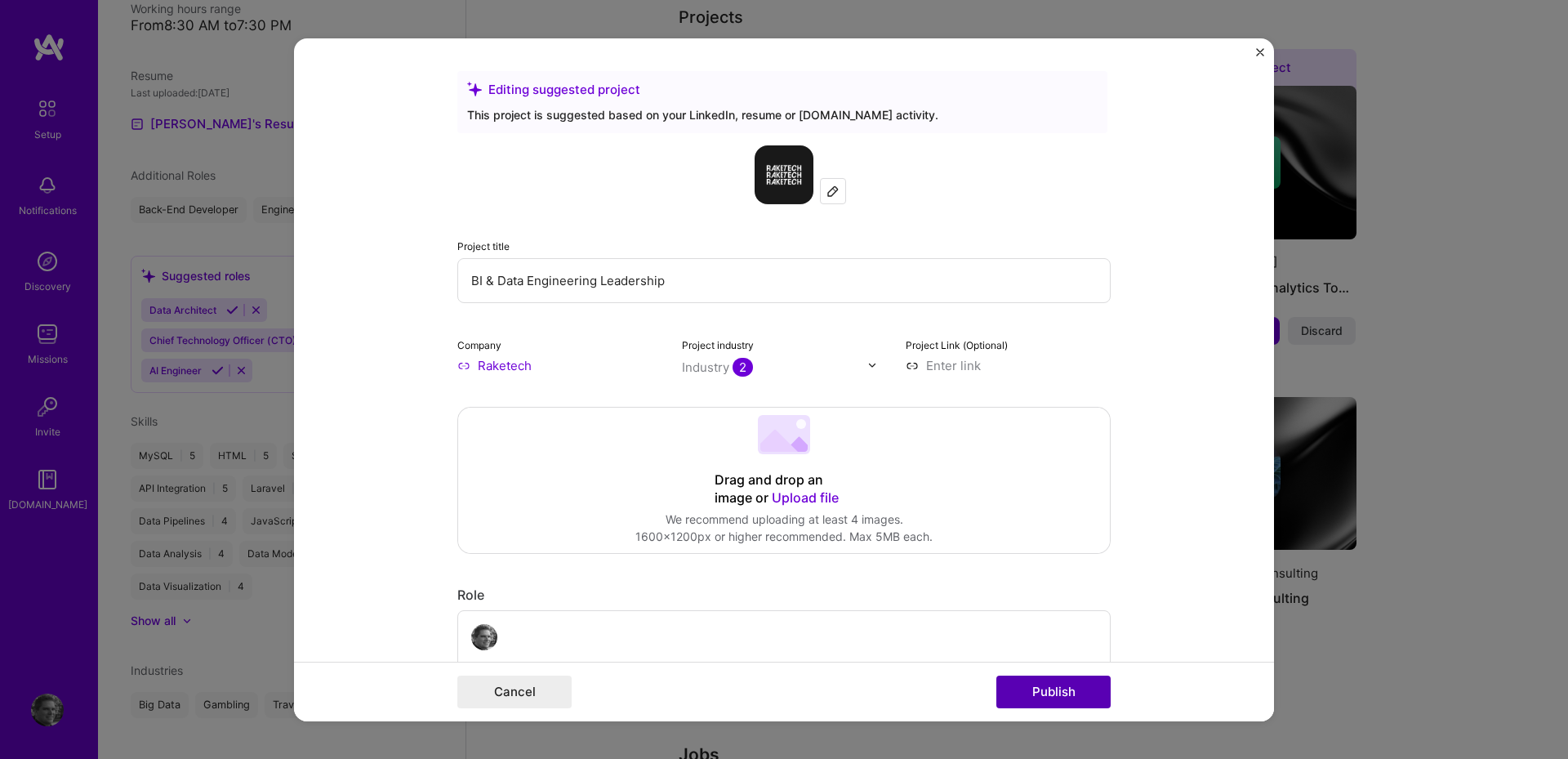
click at [1061, 698] on button "Publish" at bounding box center [1053, 692] width 114 height 32
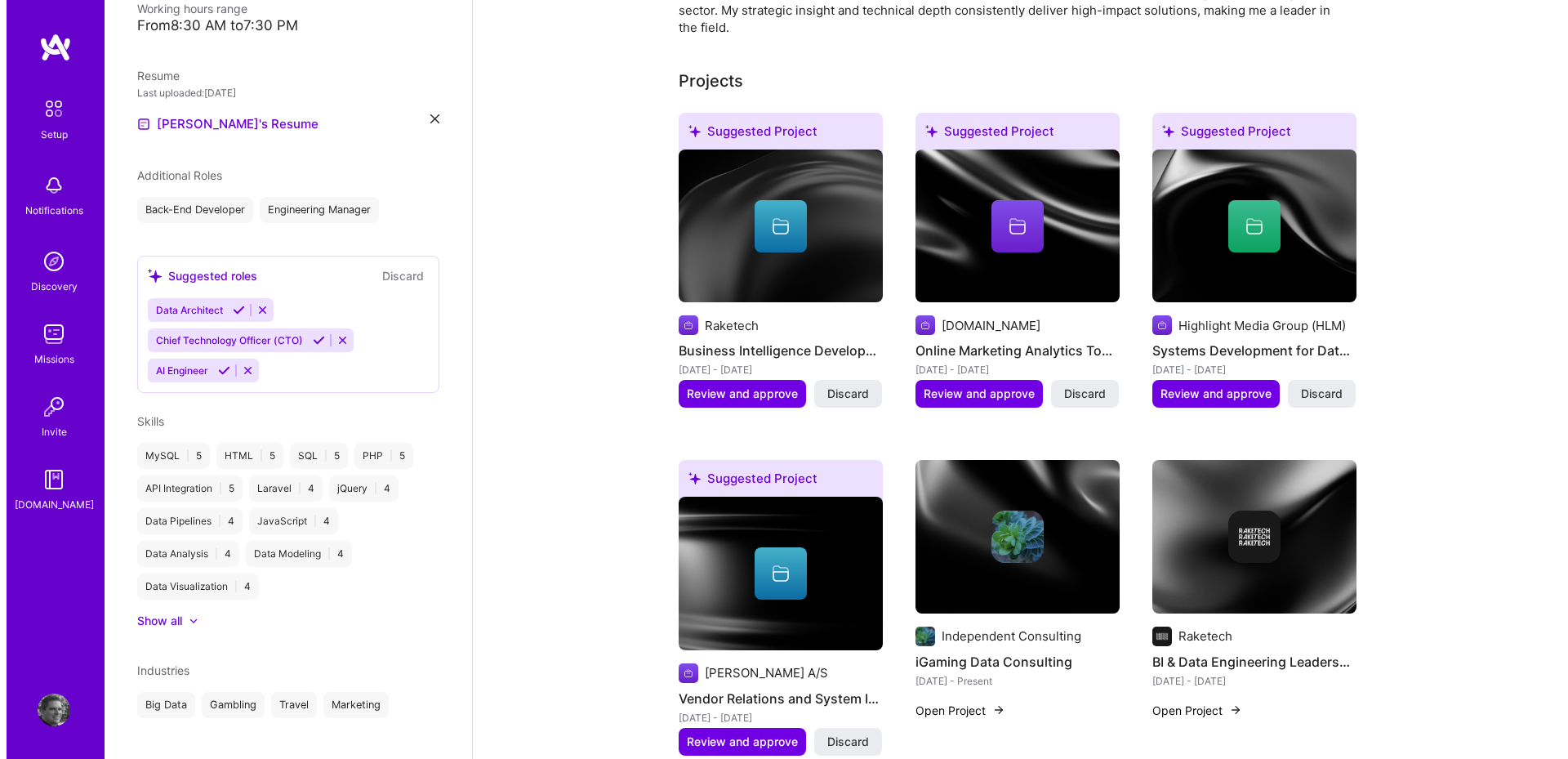
scroll to position [490, 0]
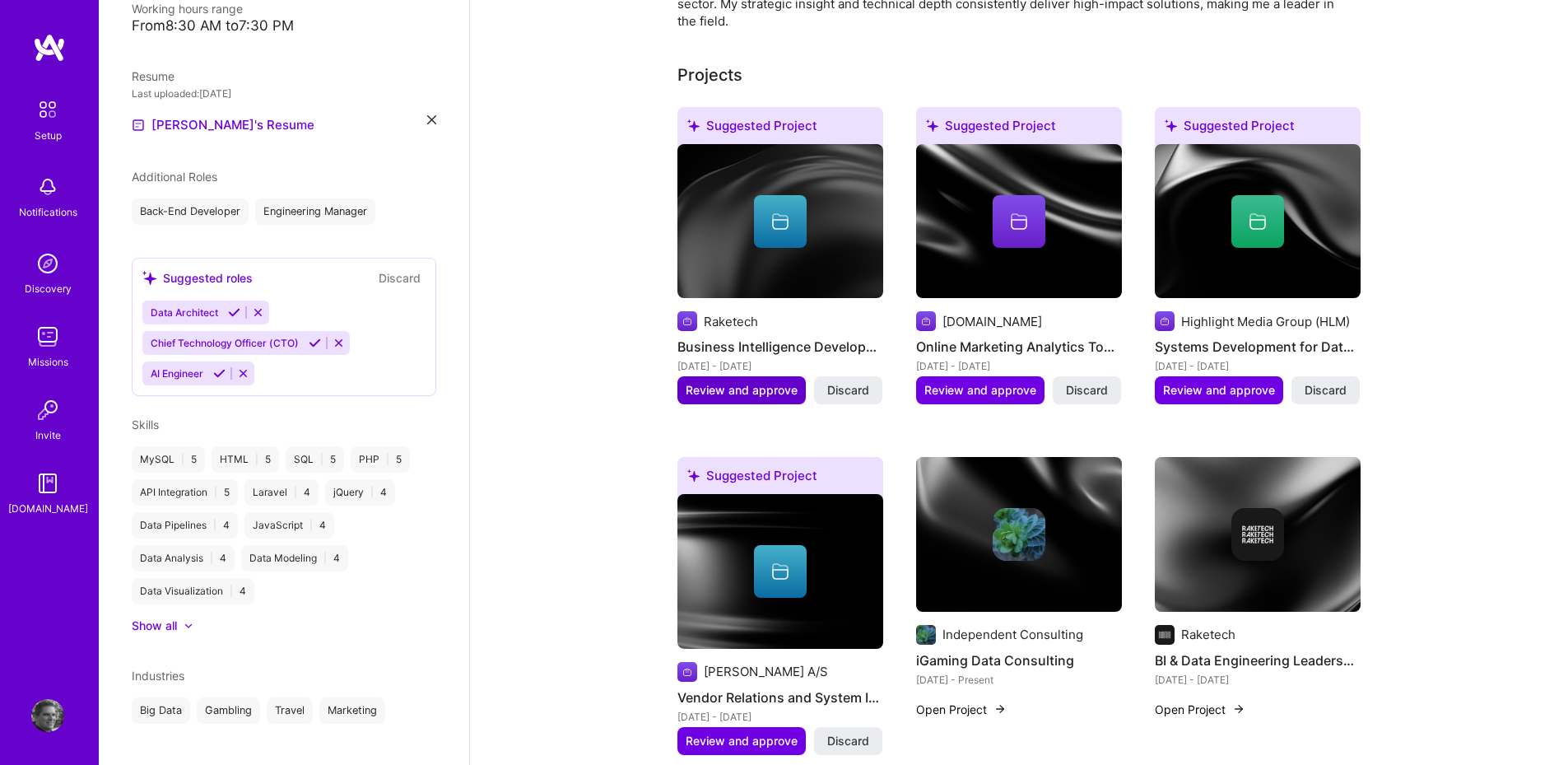
click at [714, 382] on span "Review and approve" at bounding box center [741, 391] width 112 height 17
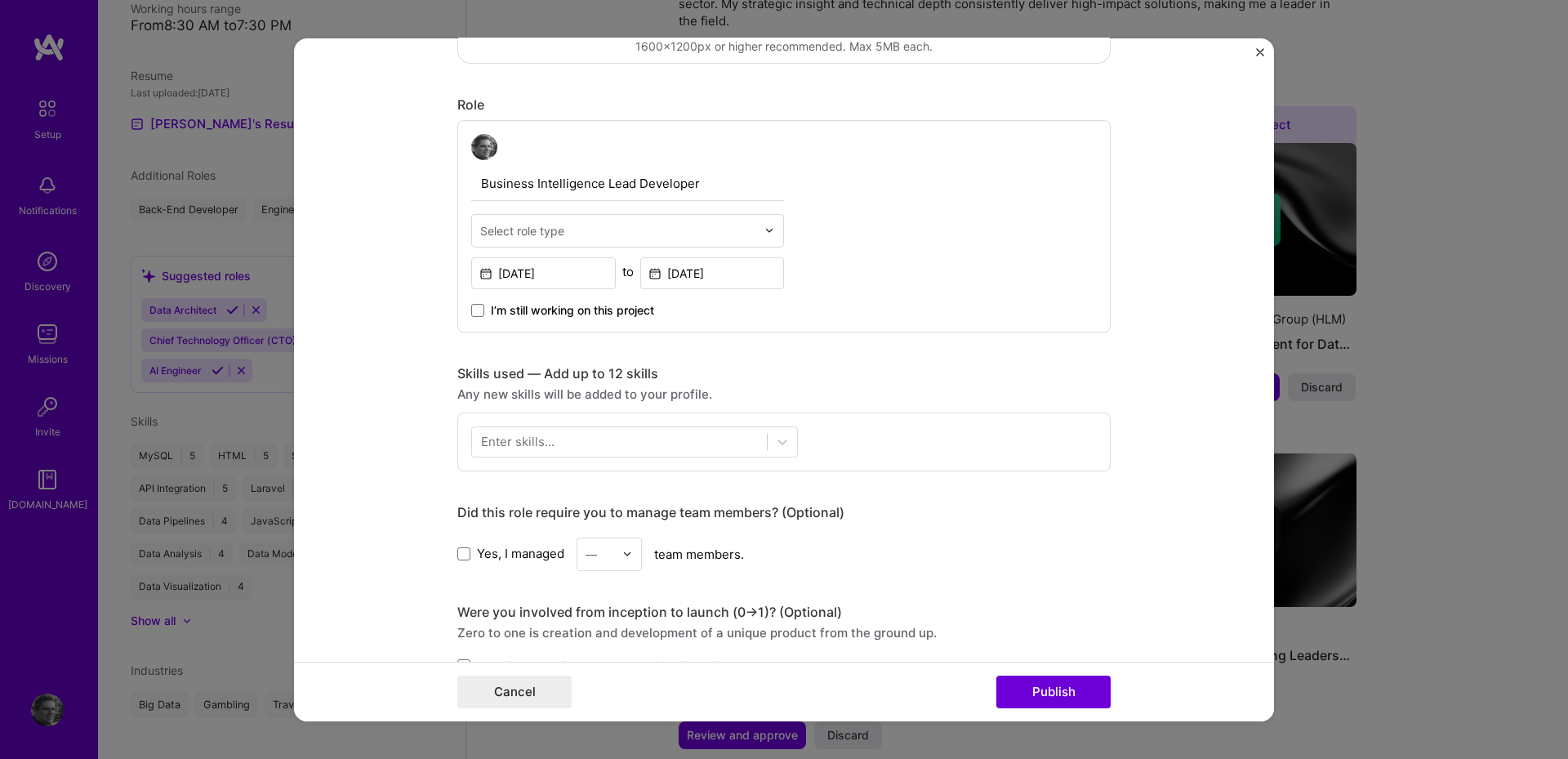
click at [563, 230] on input "text" at bounding box center [619, 229] width 276 height 18
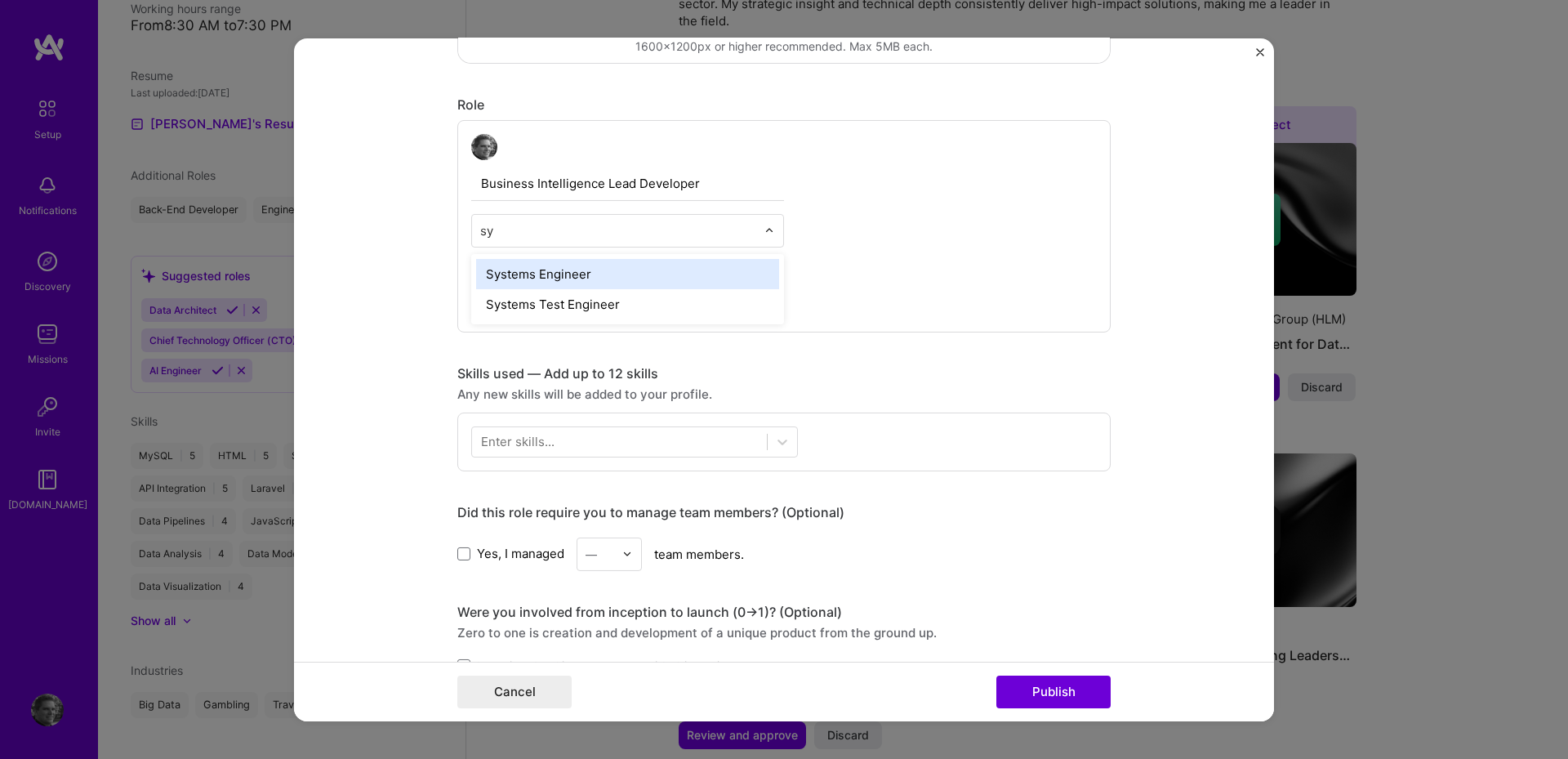
type input "sys"
click at [697, 272] on div "Systems Engineer" at bounding box center [627, 273] width 303 height 30
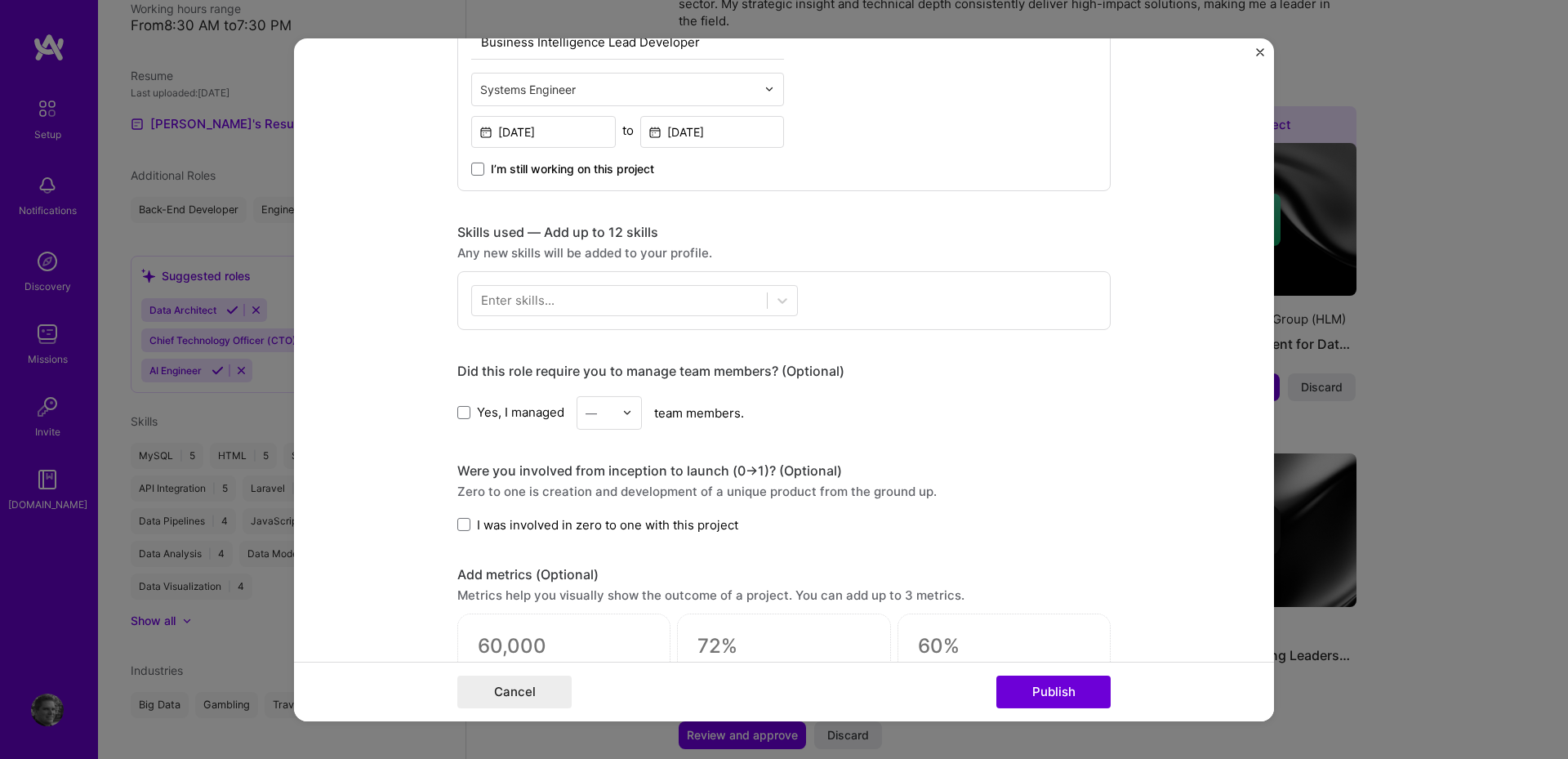
scroll to position [654, 0]
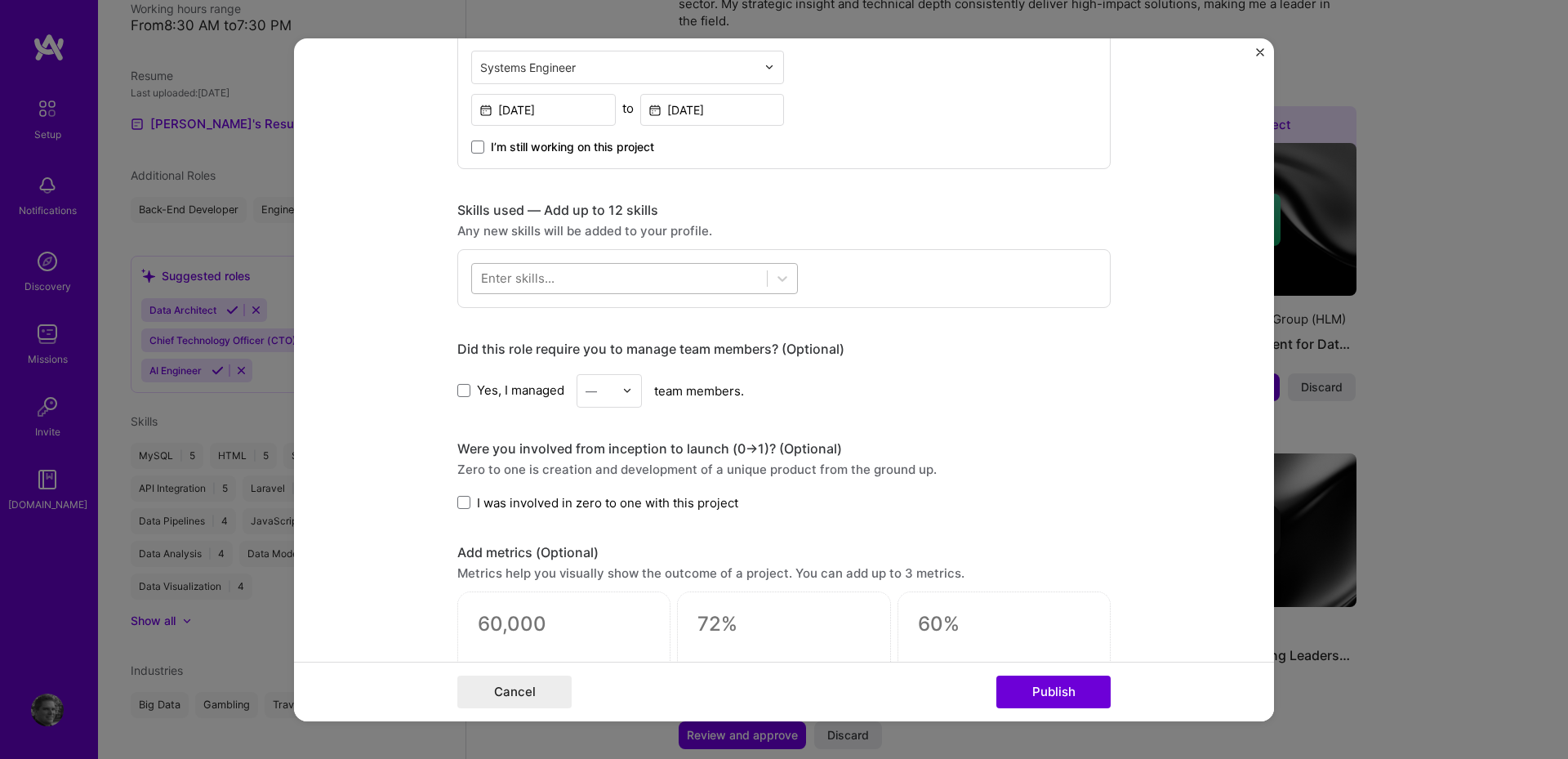
click at [698, 283] on div at bounding box center [620, 277] width 295 height 27
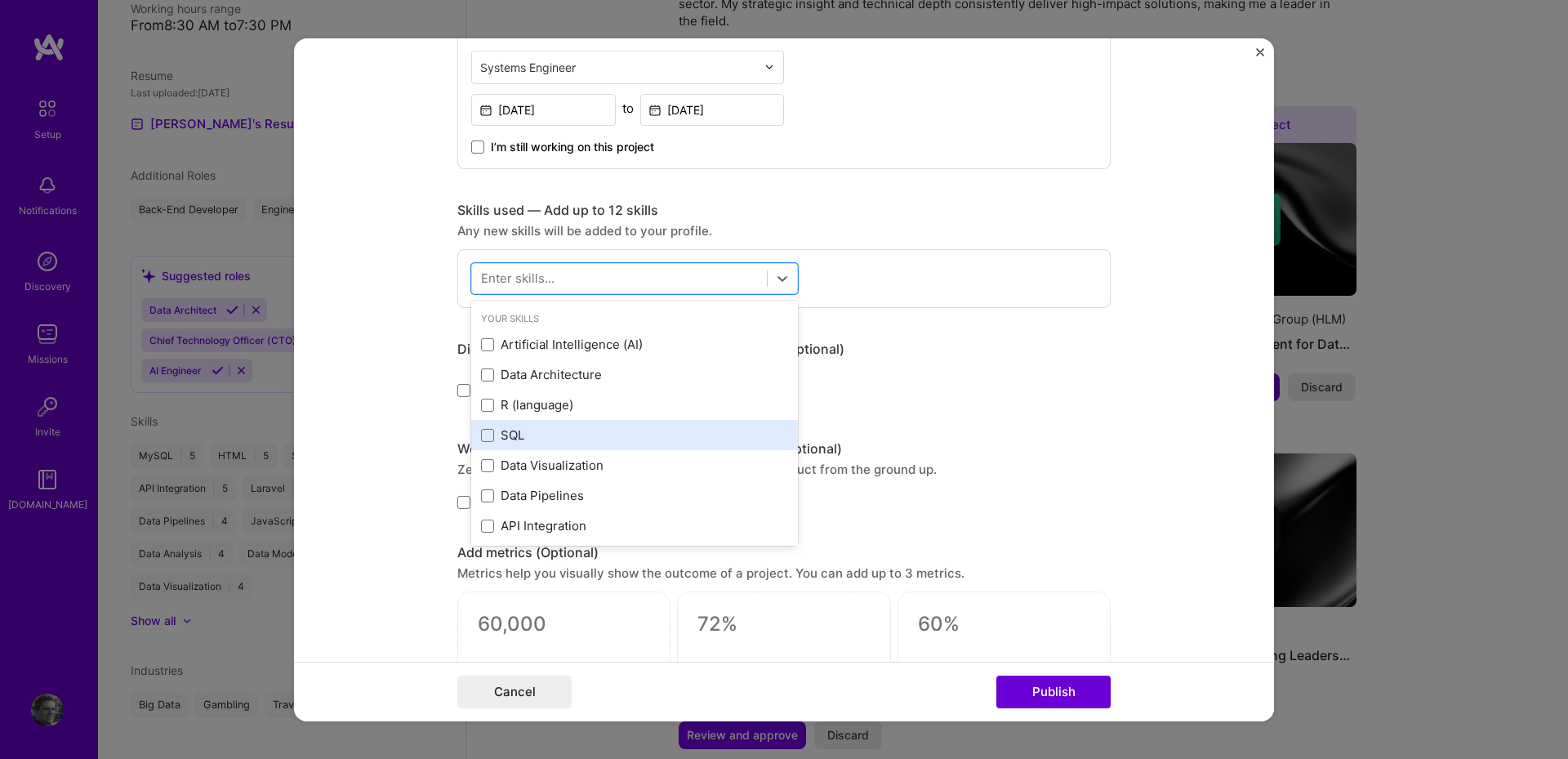
click at [505, 432] on div "SQL" at bounding box center [635, 435] width 308 height 18
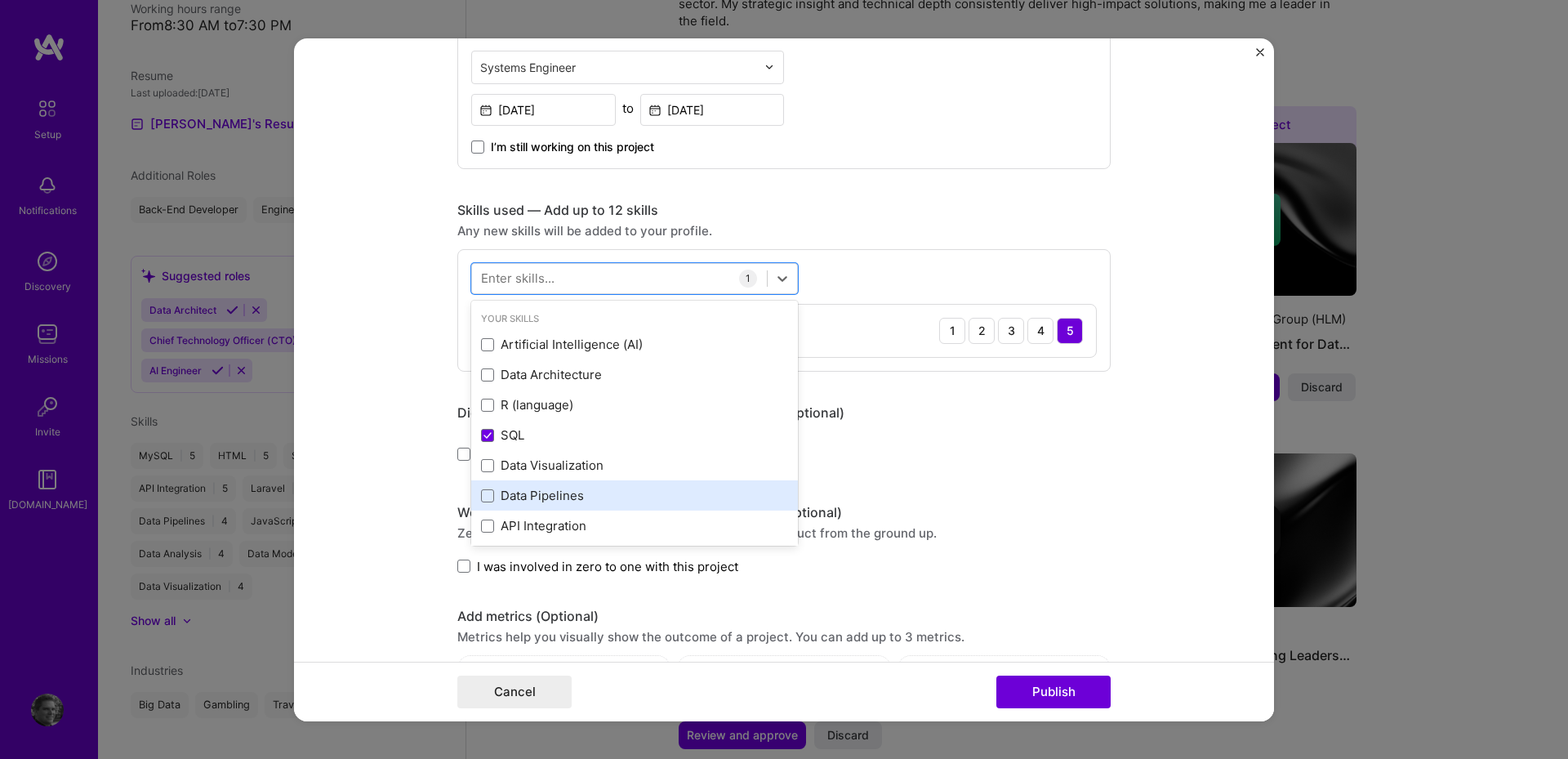
click at [546, 500] on div "Data Pipelines" at bounding box center [635, 496] width 308 height 18
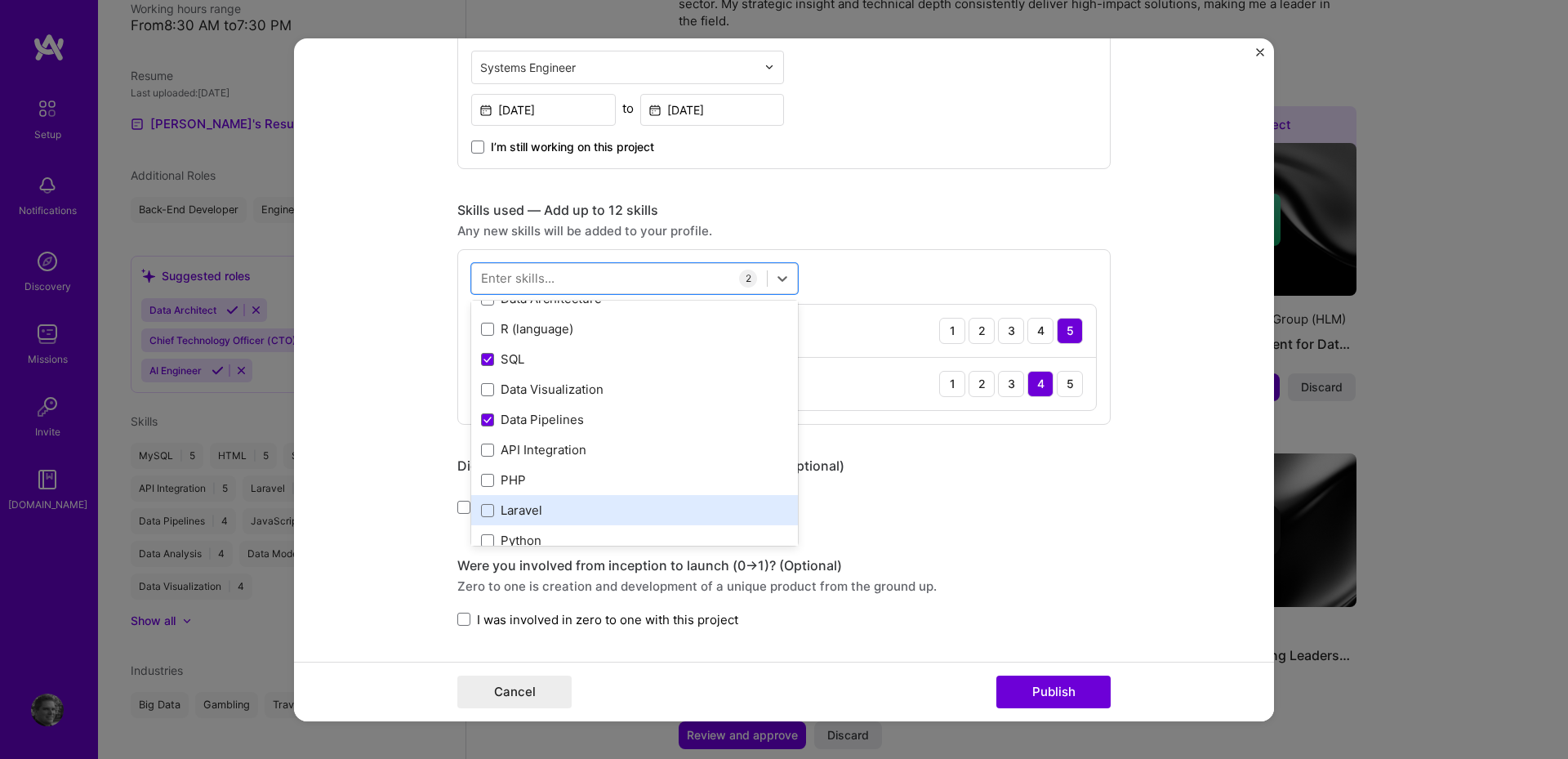
scroll to position [82, 0]
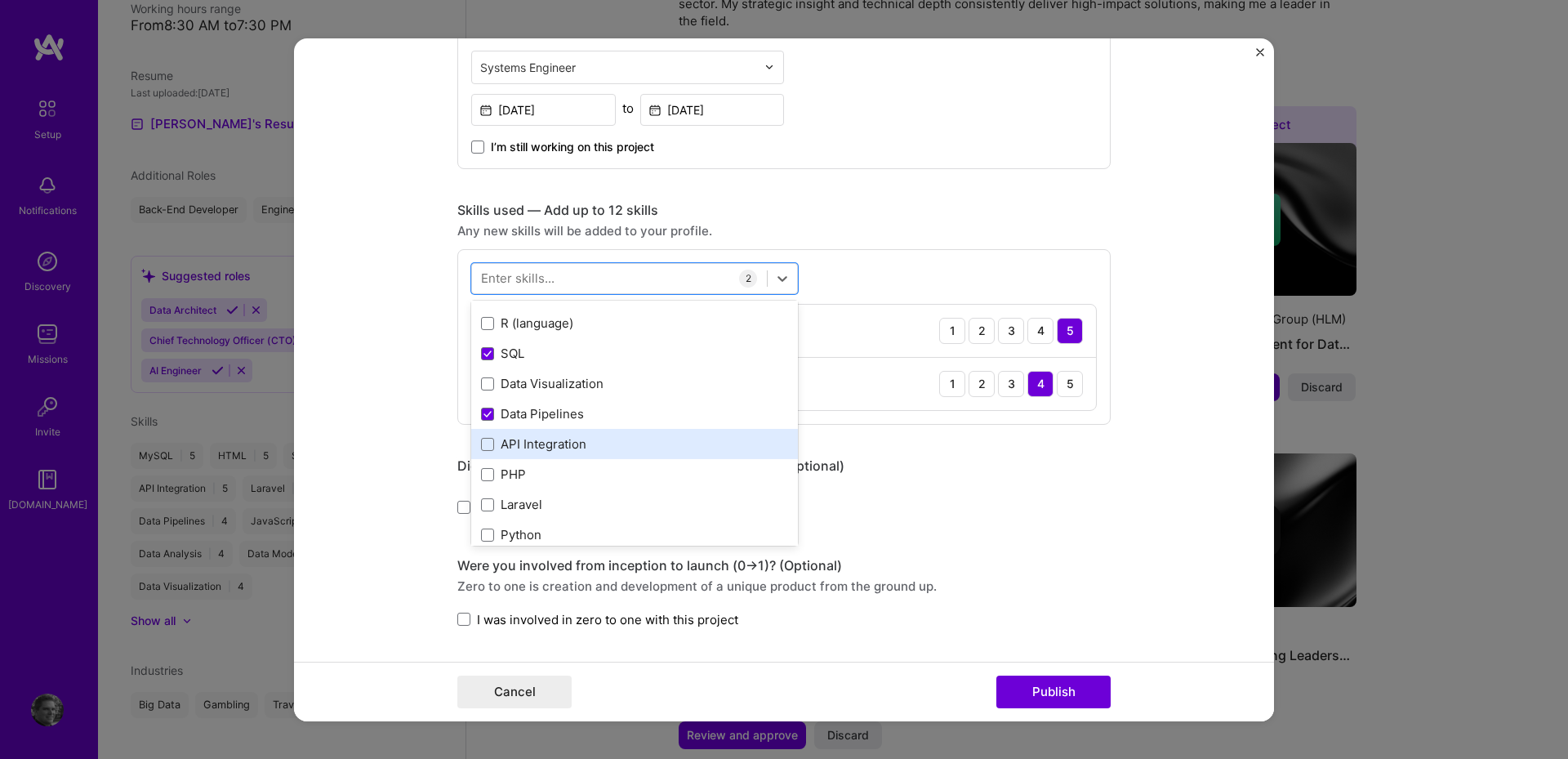
click at [564, 450] on div "API Integration" at bounding box center [635, 444] width 308 height 18
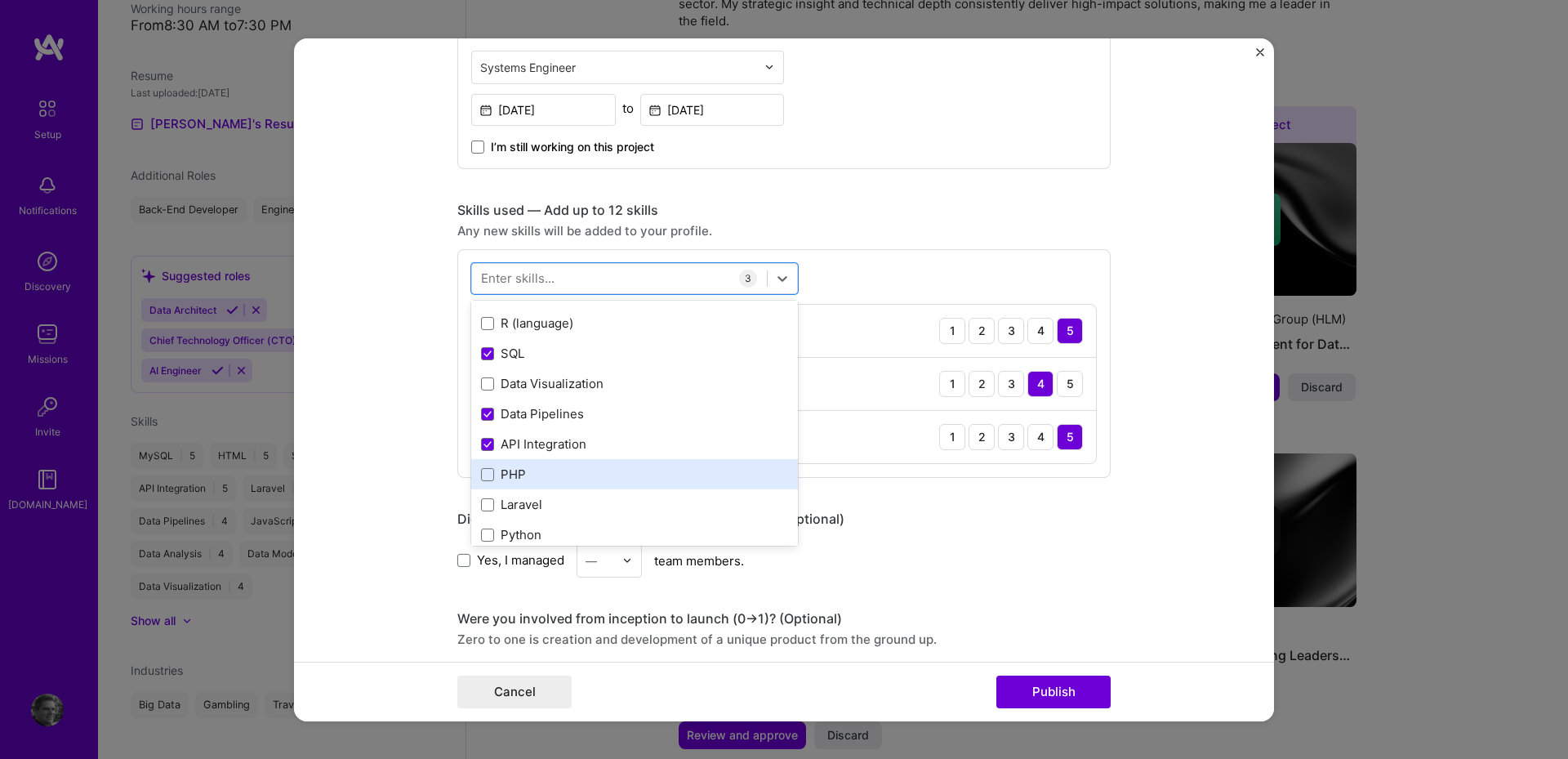
click at [502, 469] on div "PHP" at bounding box center [635, 474] width 308 height 18
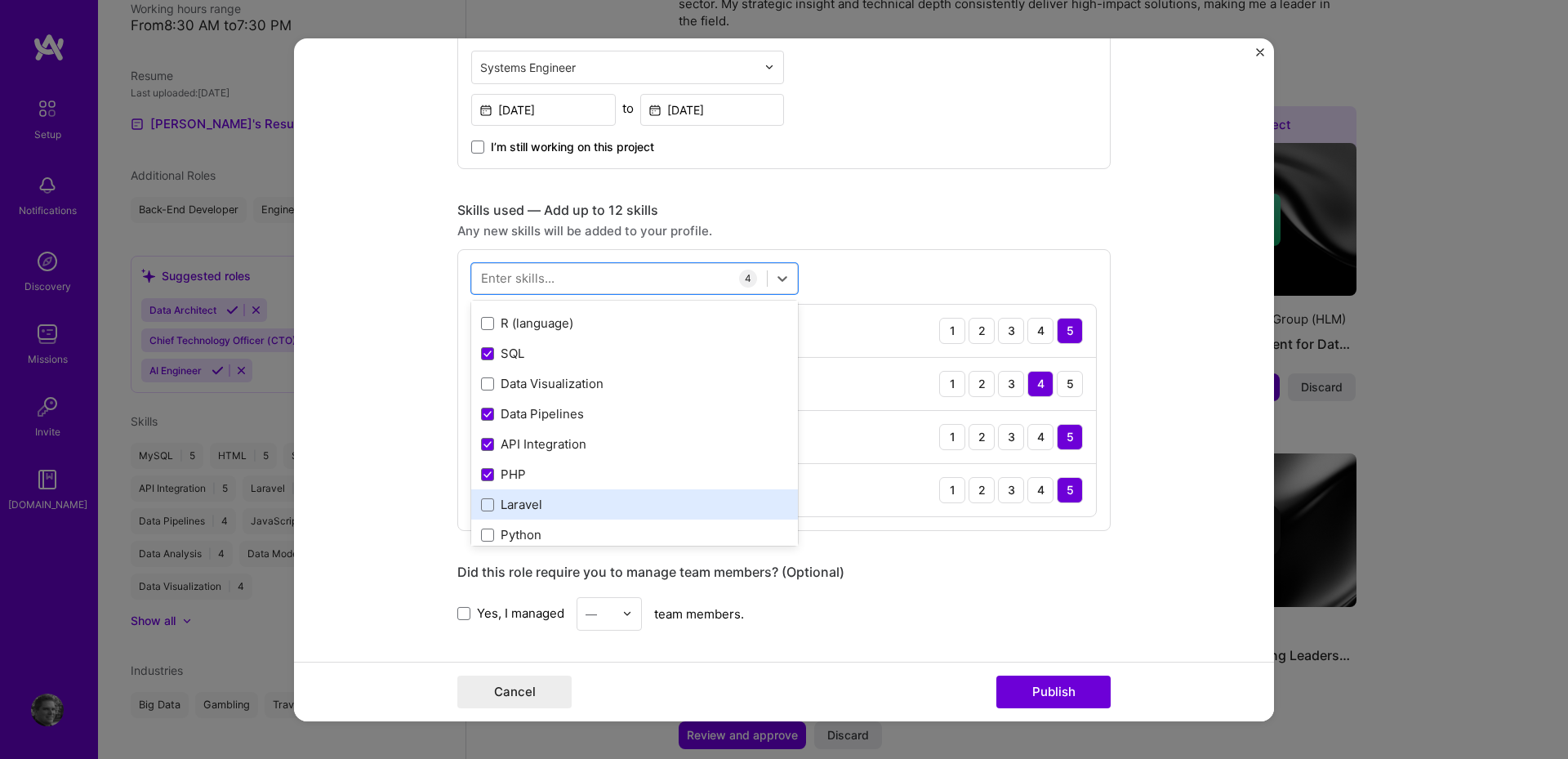
click at [521, 509] on div "Laravel" at bounding box center [635, 505] width 308 height 18
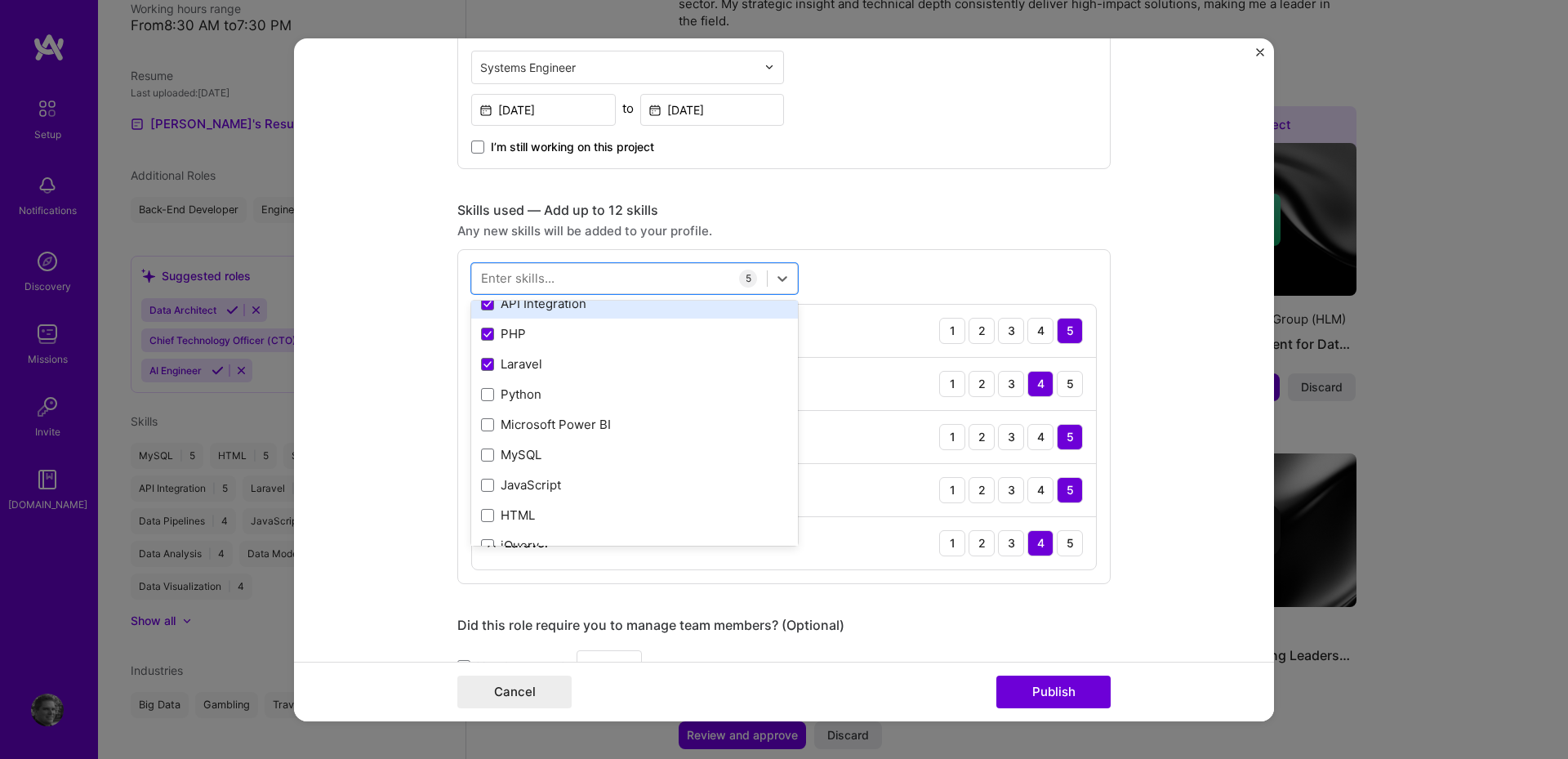
scroll to position [245, 0]
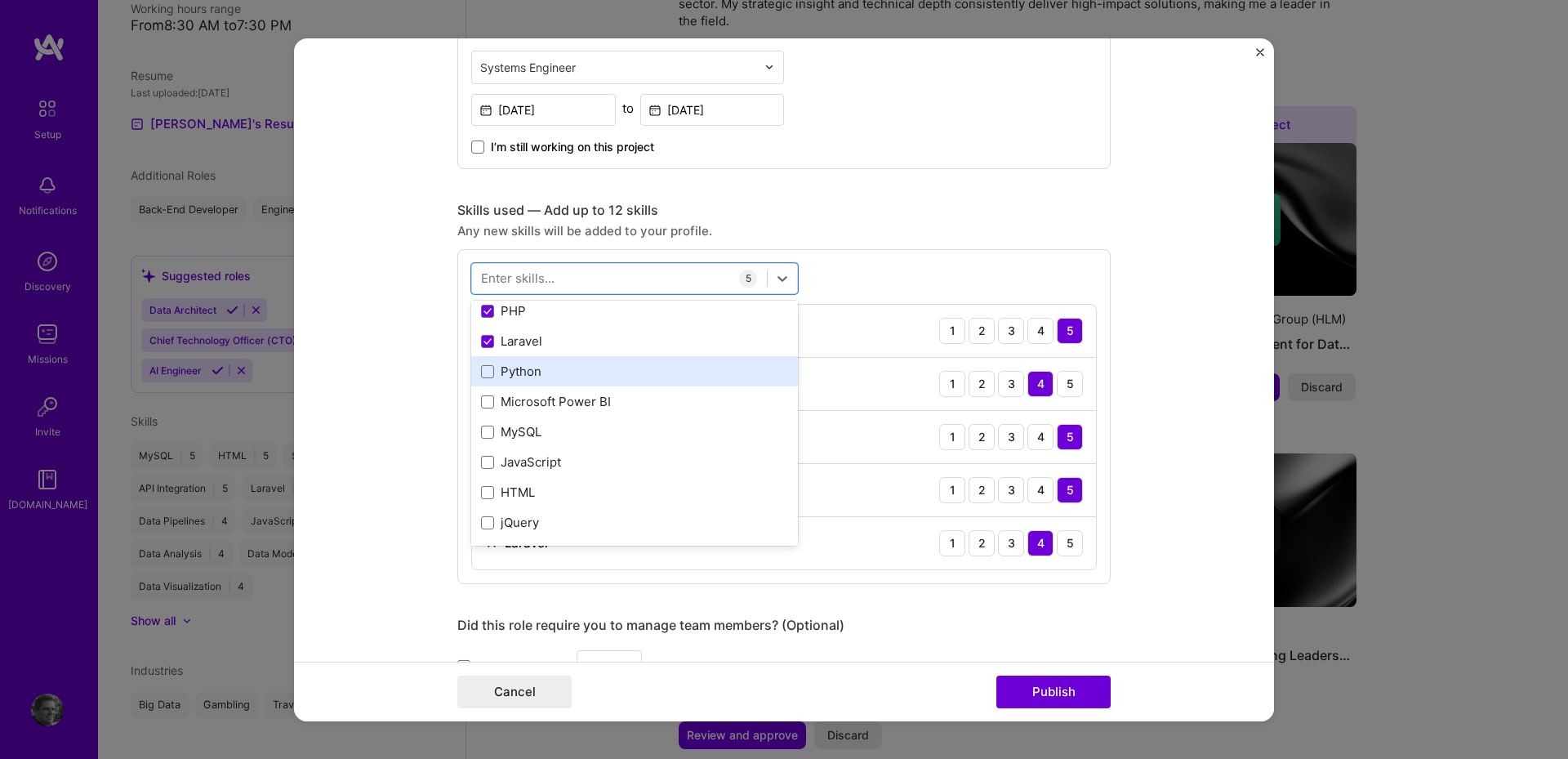
click at [522, 376] on div "Python" at bounding box center [635, 371] width 308 height 18
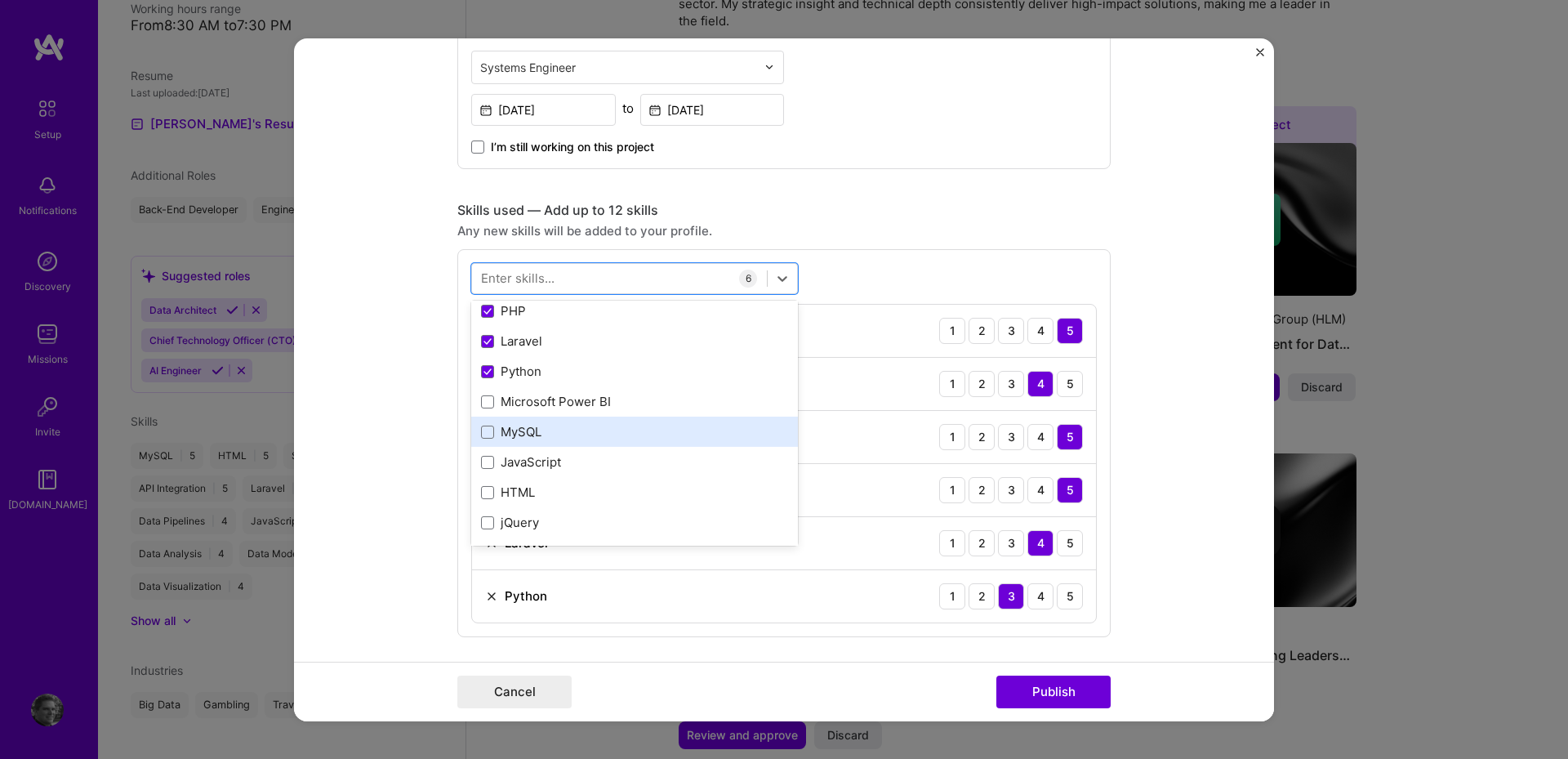
click at [517, 443] on div "MySQL" at bounding box center [634, 431] width 327 height 30
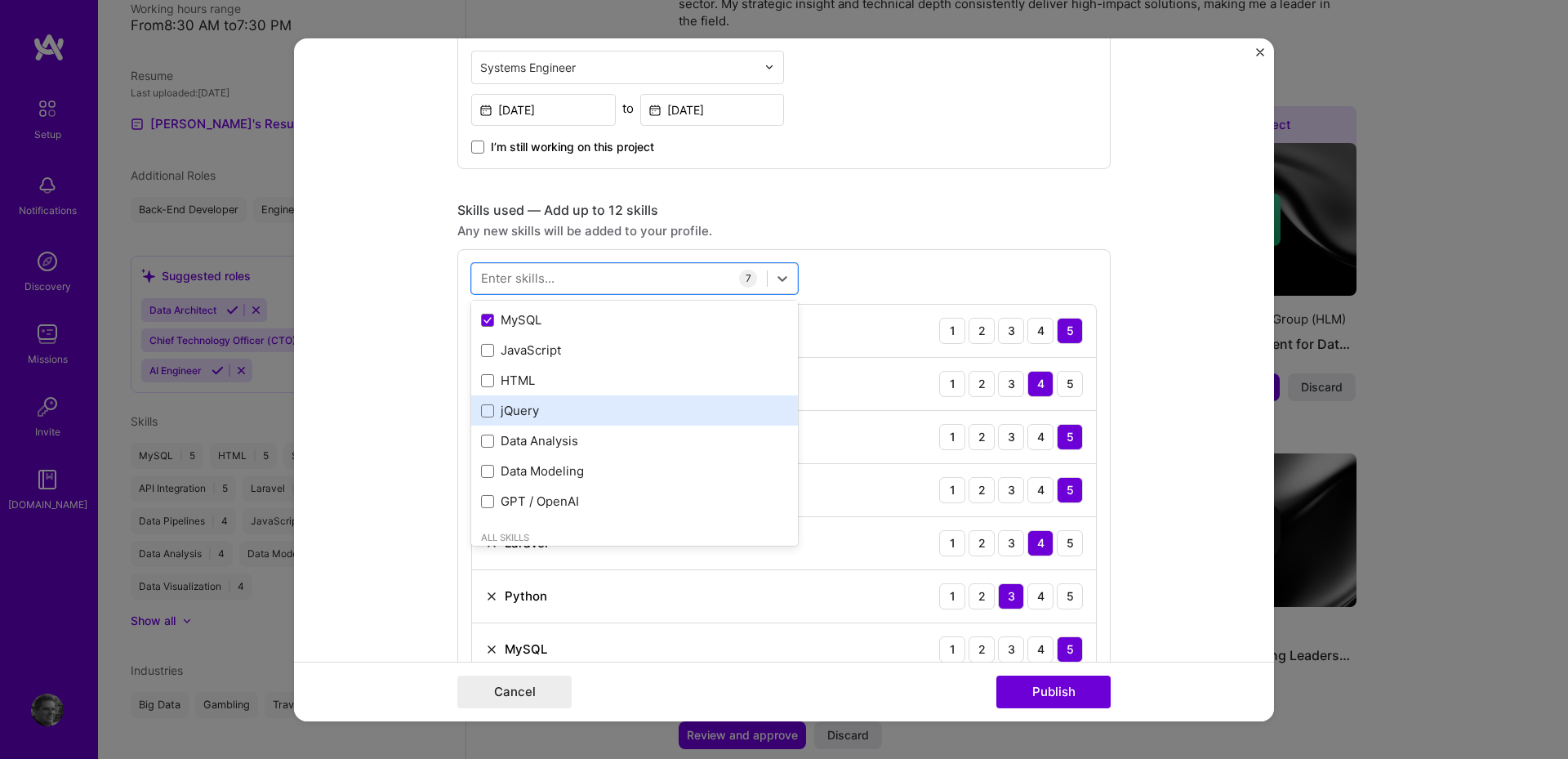
scroll to position [409, 0]
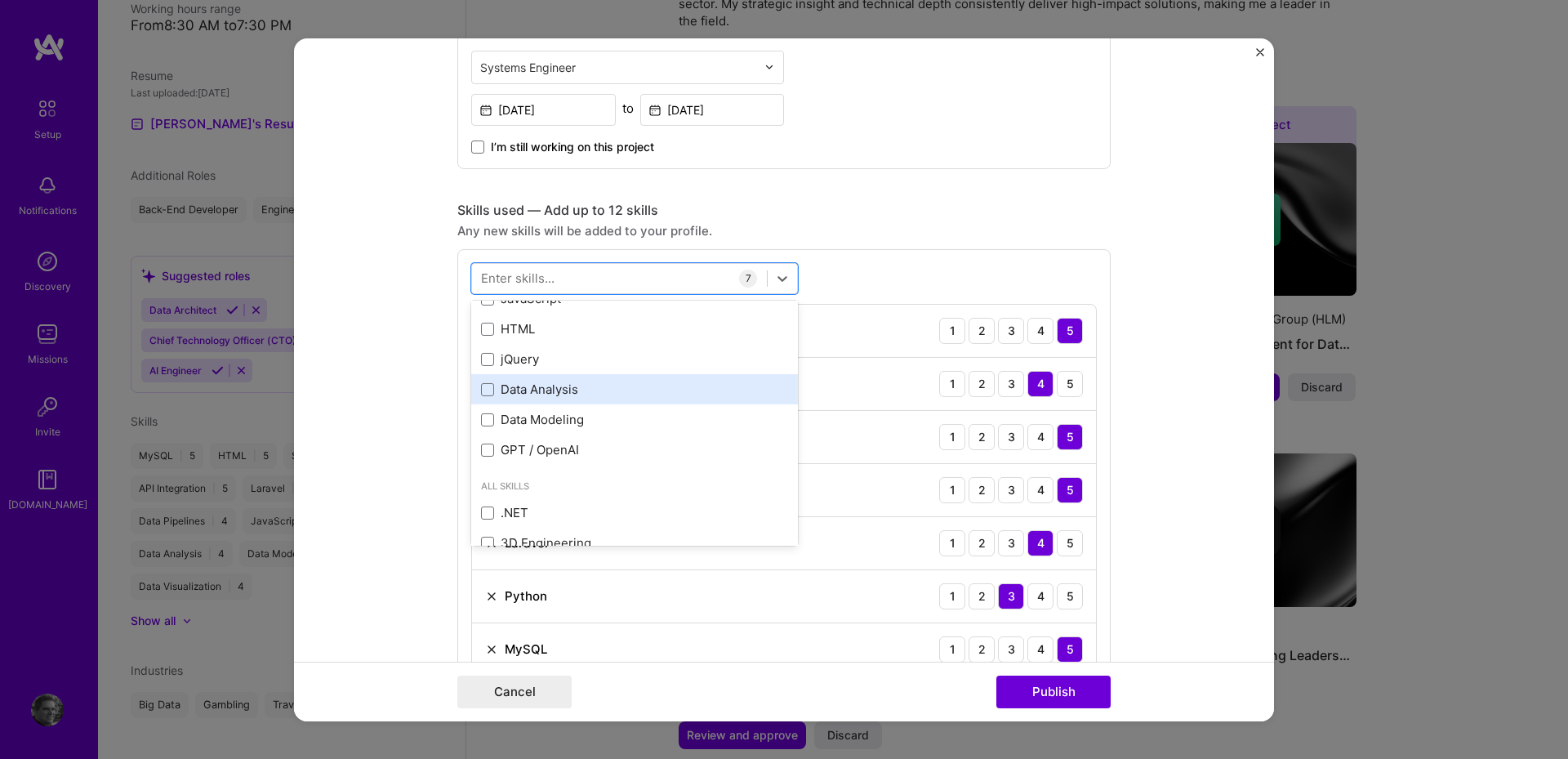
click at [614, 390] on div "Data Analysis" at bounding box center [635, 389] width 308 height 18
click at [370, 460] on form "Editing suggested project This project is suggested based on your LinkedIn, res…" at bounding box center [784, 380] width 981 height 683
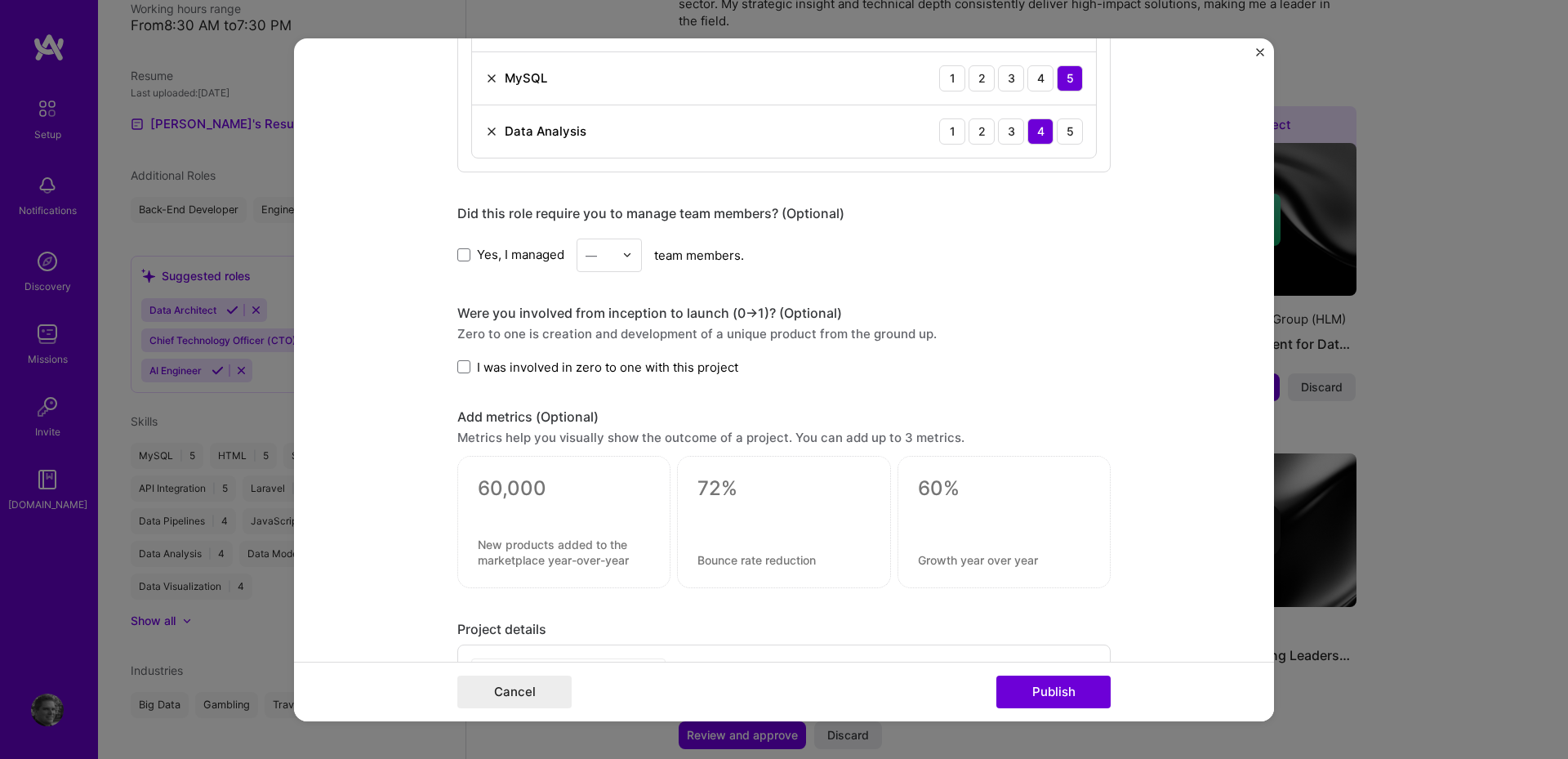
scroll to position [1226, 0]
click at [459, 366] on span at bounding box center [464, 366] width 13 height 13
click at [0, 0] on input "I was involved in zero to one with this project" at bounding box center [0, 0] width 0 height 0
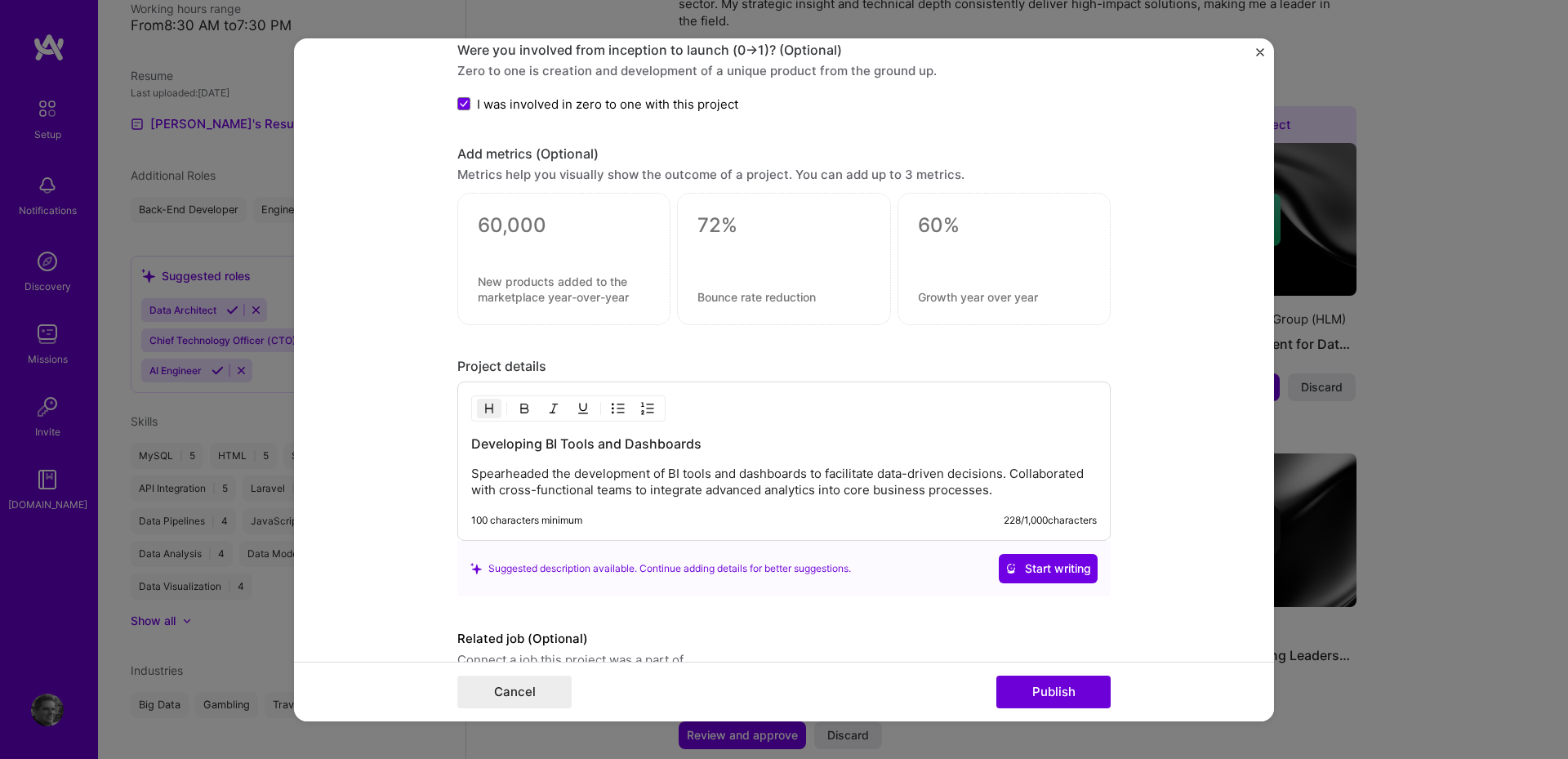
scroll to position [1570, 0]
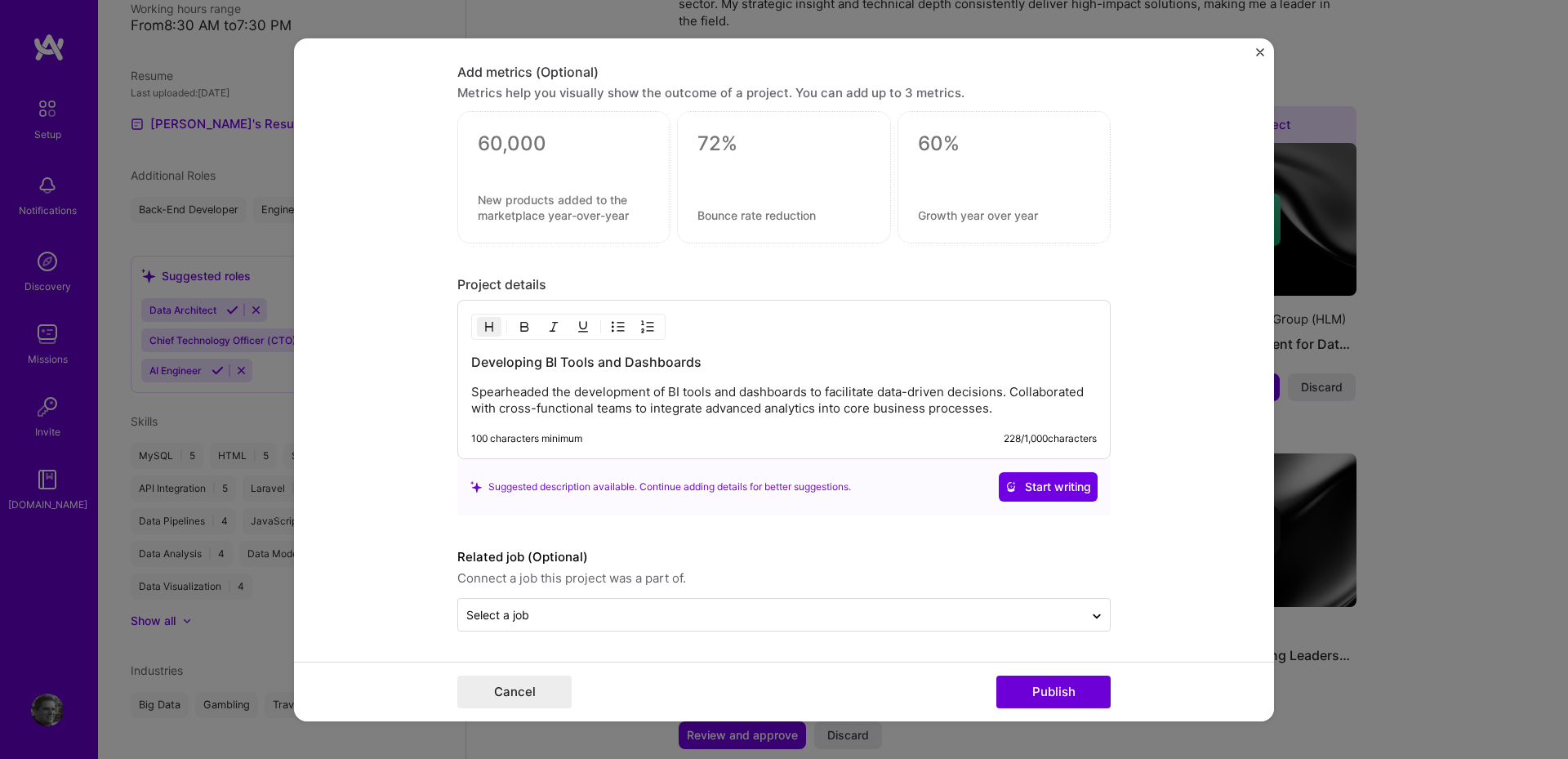
click at [666, 395] on p "Spearheaded the development of BI tools and dashboards to facilitate data-drive…" at bounding box center [784, 400] width 626 height 32
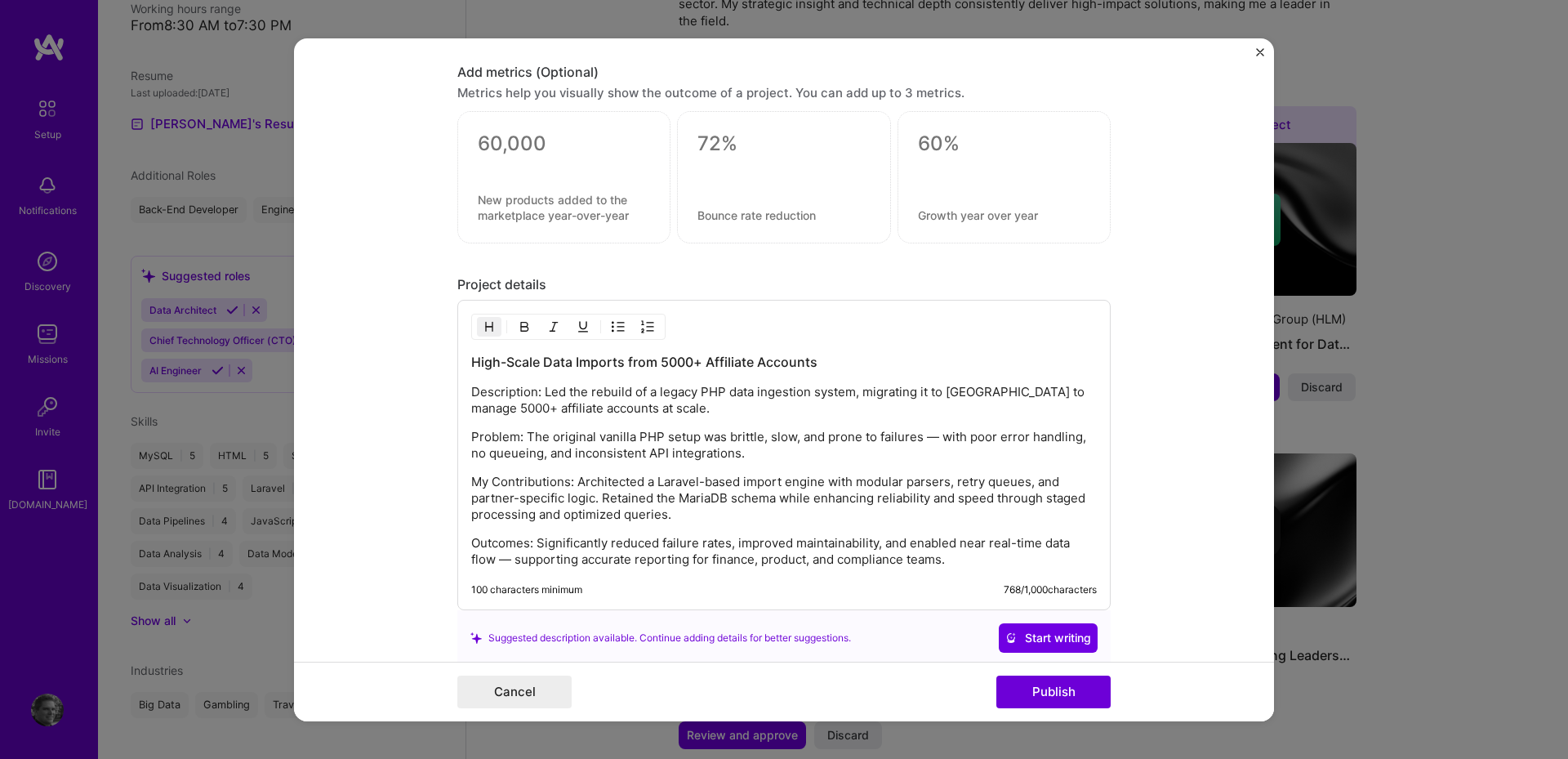
click at [512, 391] on p "Description: Led the rebuild of a legacy PHP data ingestion system, migrating i…" at bounding box center [784, 400] width 626 height 32
click at [480, 429] on p "Problem: The original vanilla PHP setup was brittle, slow, and prone to failure…" at bounding box center [784, 445] width 626 height 32
click at [480, 426] on div "High-Scale Data Imports from 5000+ Affiliate Accounts Led the rebuild of a lega…" at bounding box center [784, 460] width 626 height 215
drag, startPoint x: 465, startPoint y: 482, endPoint x: 565, endPoint y: 480, distance: 100.0
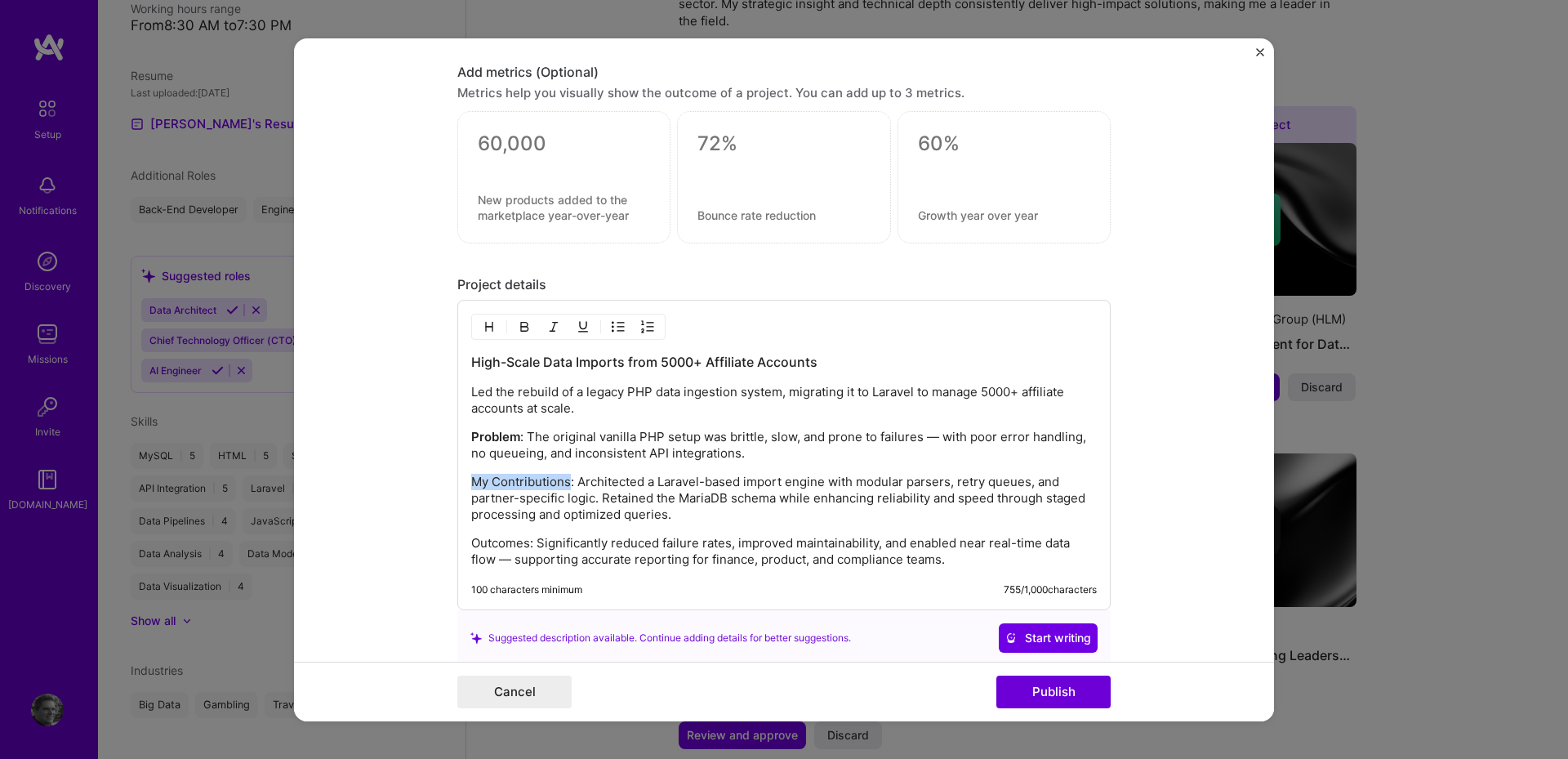
click at [565, 480] on p "My Contributions: Architected a Laravel-based import engine with modular parser…" at bounding box center [784, 498] width 626 height 49
click at [502, 533] on div "High-Scale Data Imports from 5000+ Affiliate Accounts Led the rebuild of a lega…" at bounding box center [784, 460] width 626 height 215
click at [619, 489] on p "My Contributions : Architected a Laravel-based import engine with modular parse…" at bounding box center [784, 498] width 626 height 49
click at [798, 524] on div "High-Scale Data Imports from 5000+ Affiliate Accounts Led the rebuild of a lega…" at bounding box center [784, 460] width 626 height 215
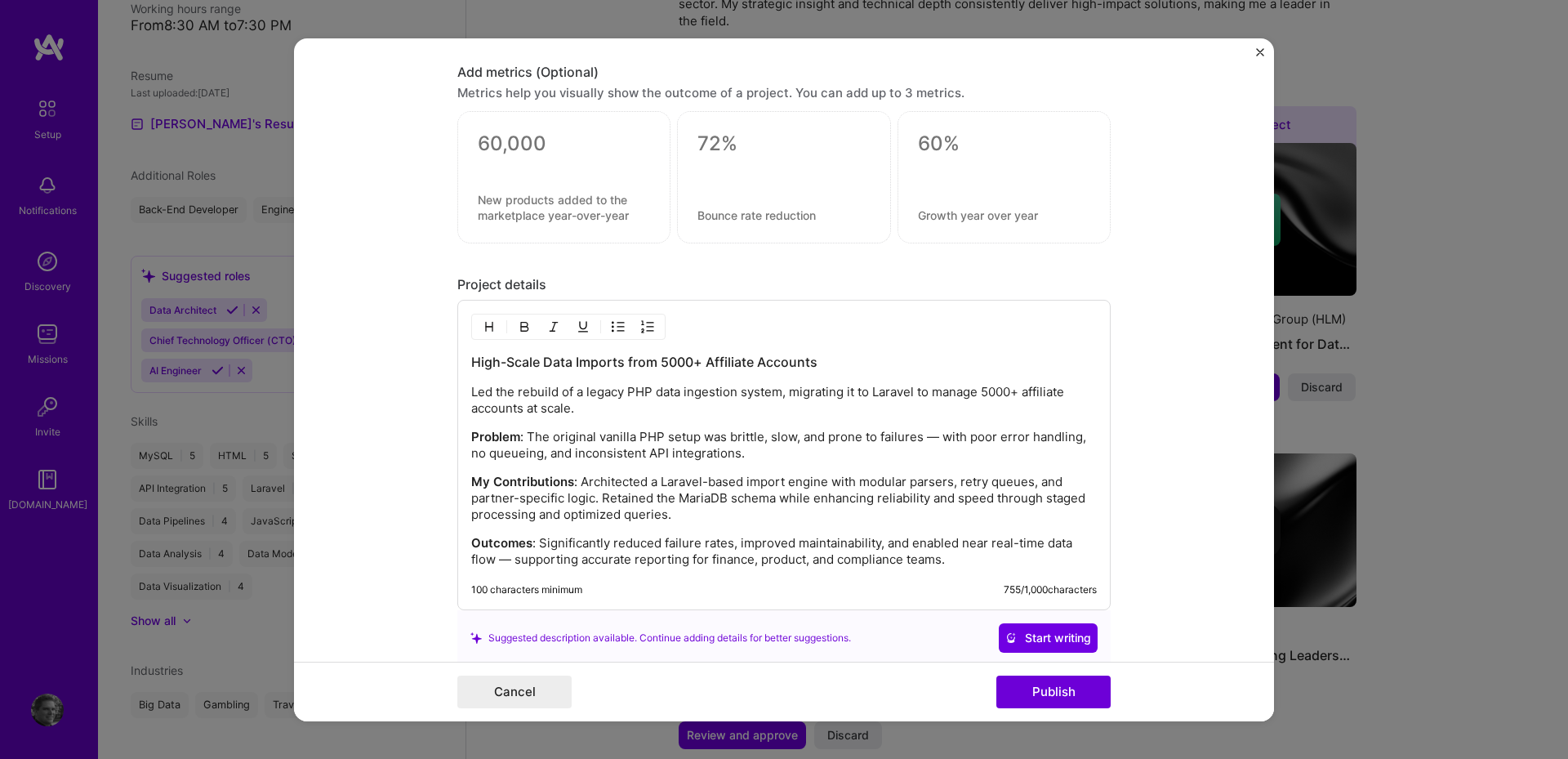
click at [787, 511] on p "My Contributions : Architected a Laravel-based import engine with modular parse…" at bounding box center [784, 498] width 626 height 49
click at [731, 545] on p "Outcomes : Significantly reduced failure rates, improved maintainability, and e…" at bounding box center [784, 551] width 626 height 32
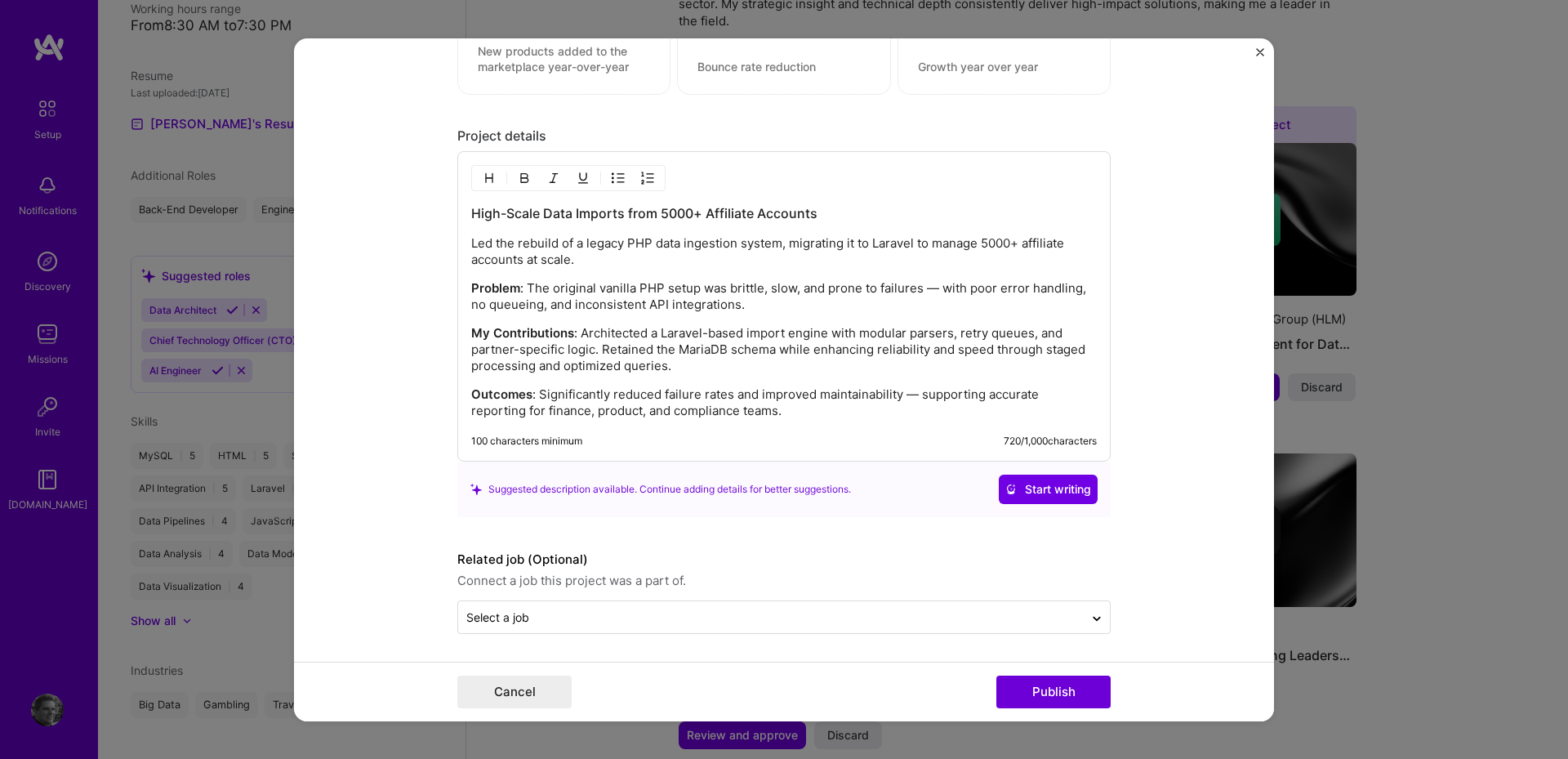
scroll to position [1721, 0]
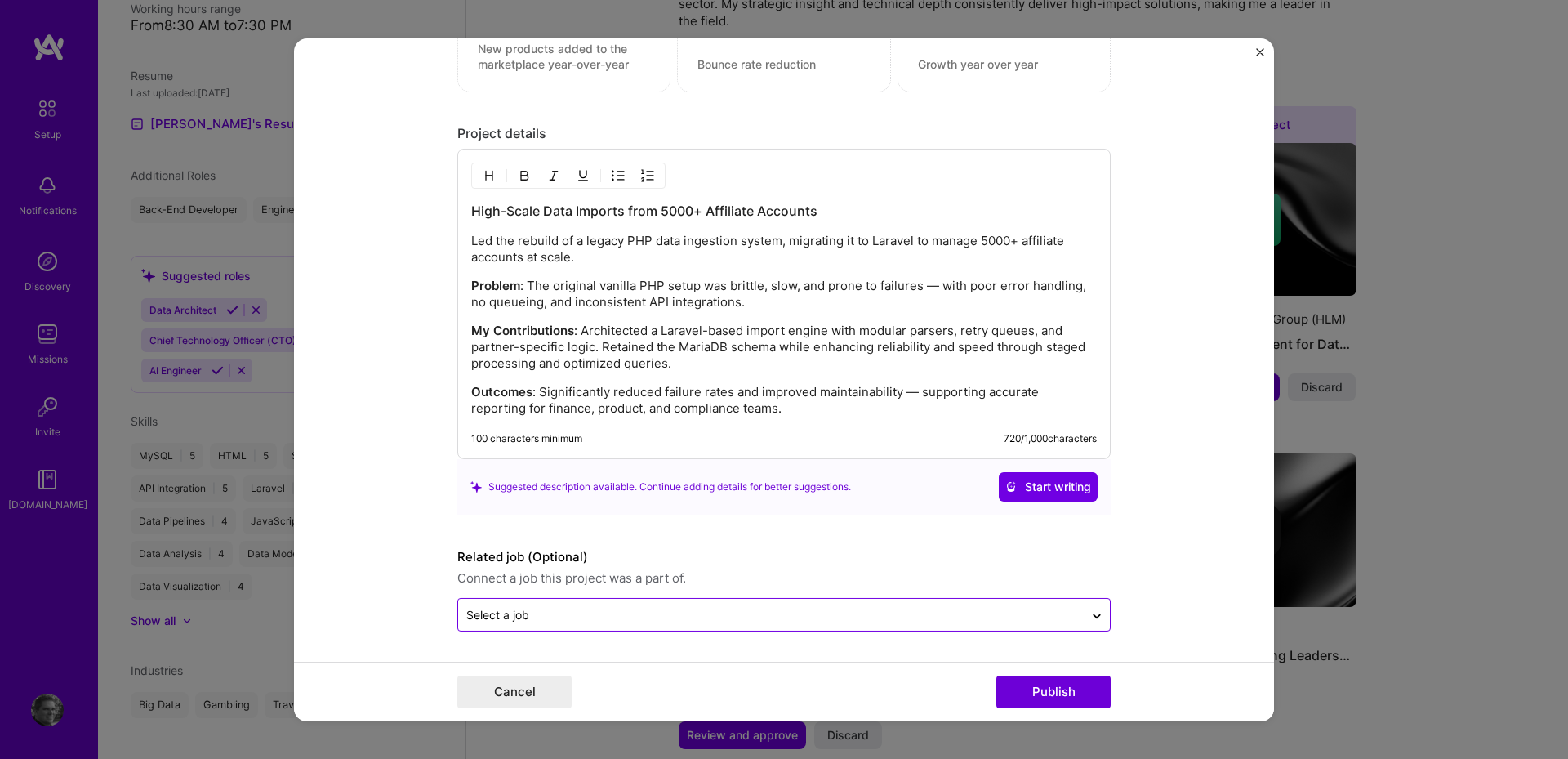
click at [1023, 619] on input "text" at bounding box center [772, 614] width 610 height 18
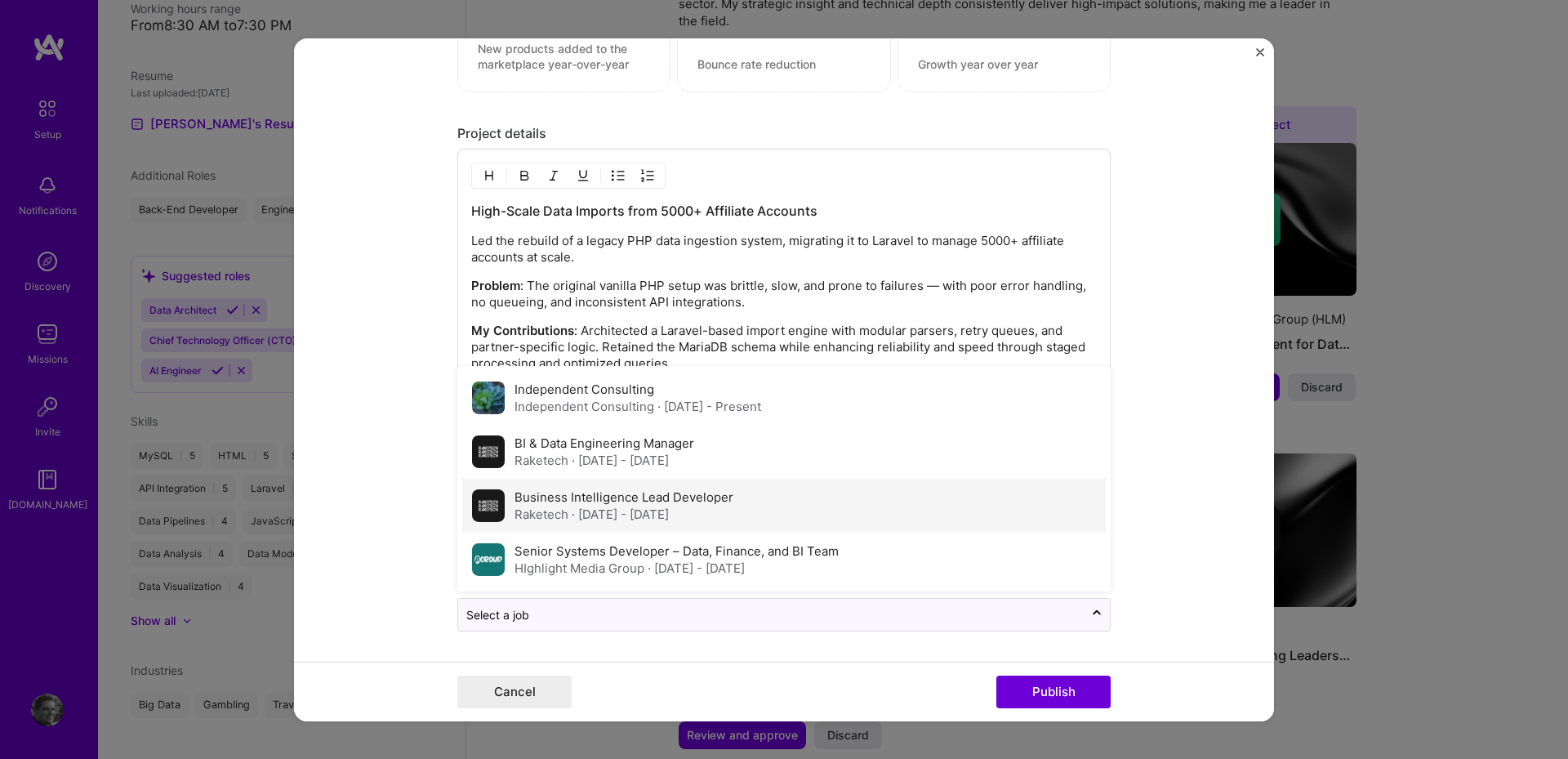
click at [994, 504] on div "Business Intelligence Lead Developer Raketech · [DATE] - [DATE]" at bounding box center [784, 506] width 644 height 54
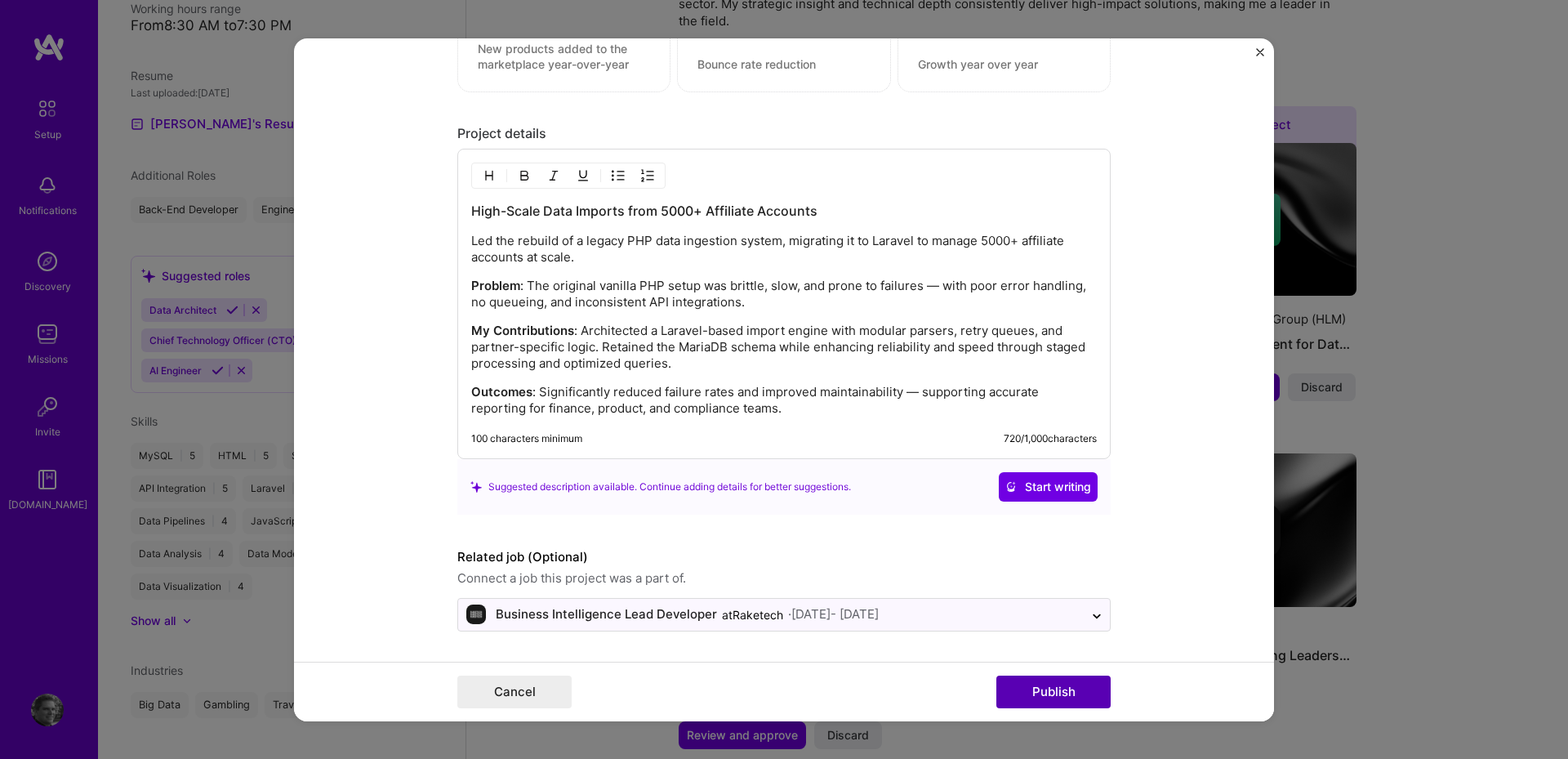
click at [1064, 693] on button "Publish" at bounding box center [1053, 692] width 114 height 32
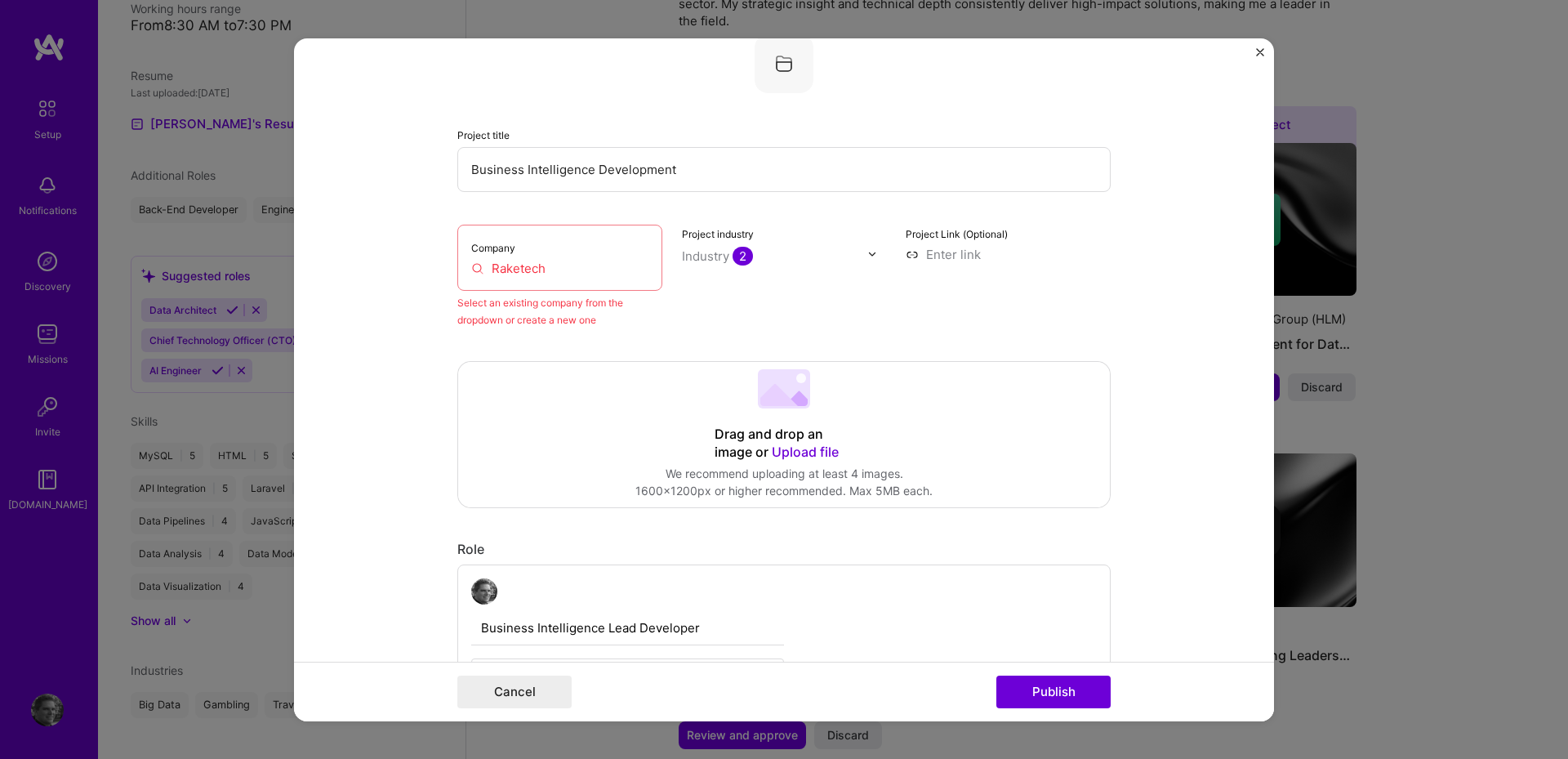
scroll to position [107, 0]
click at [514, 274] on input "Raketech" at bounding box center [560, 272] width 178 height 18
click at [532, 272] on input "Raketech" at bounding box center [560, 272] width 178 height 18
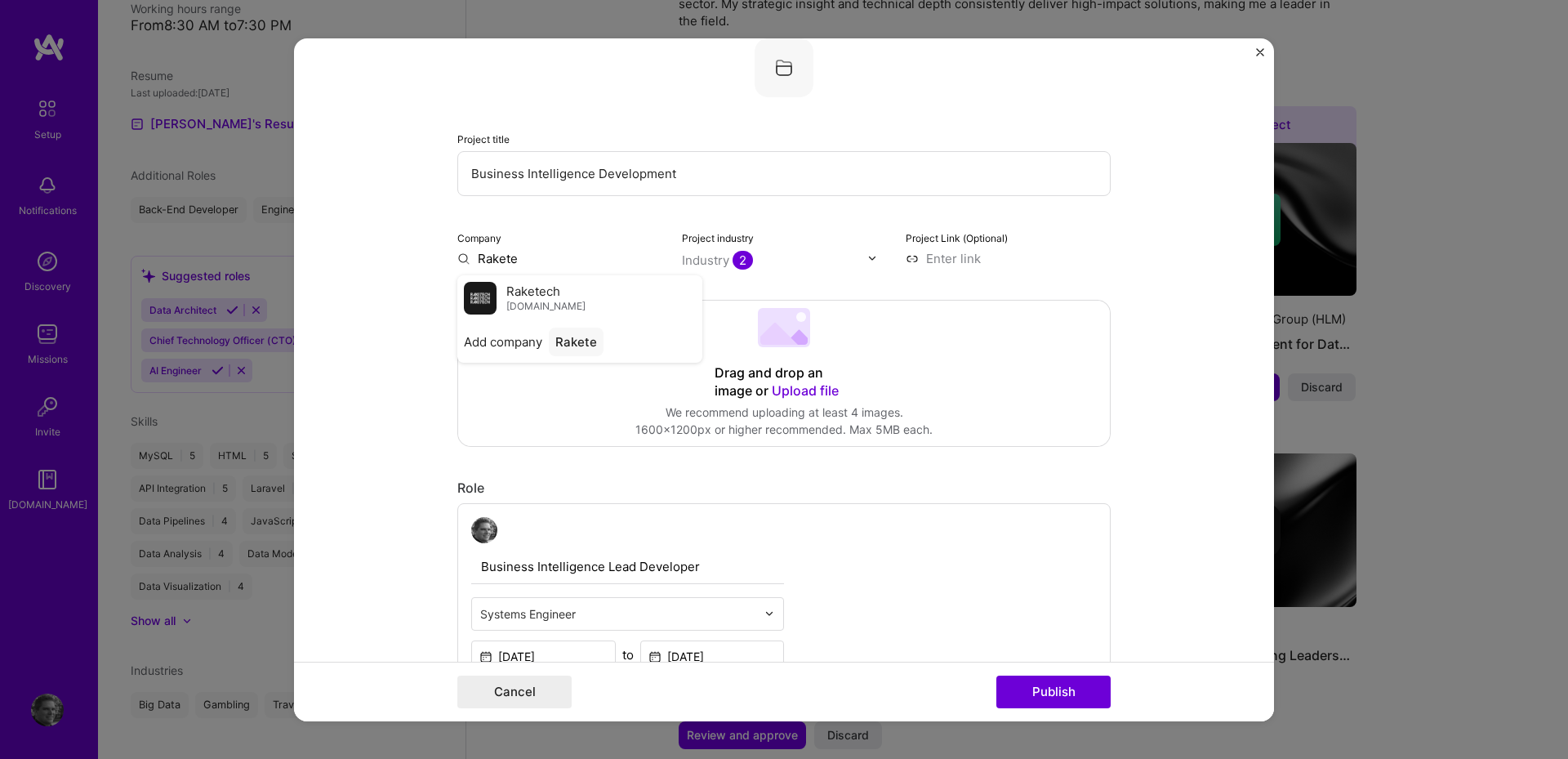
click at [539, 309] on span "[DOMAIN_NAME]" at bounding box center [546, 307] width 79 height 13
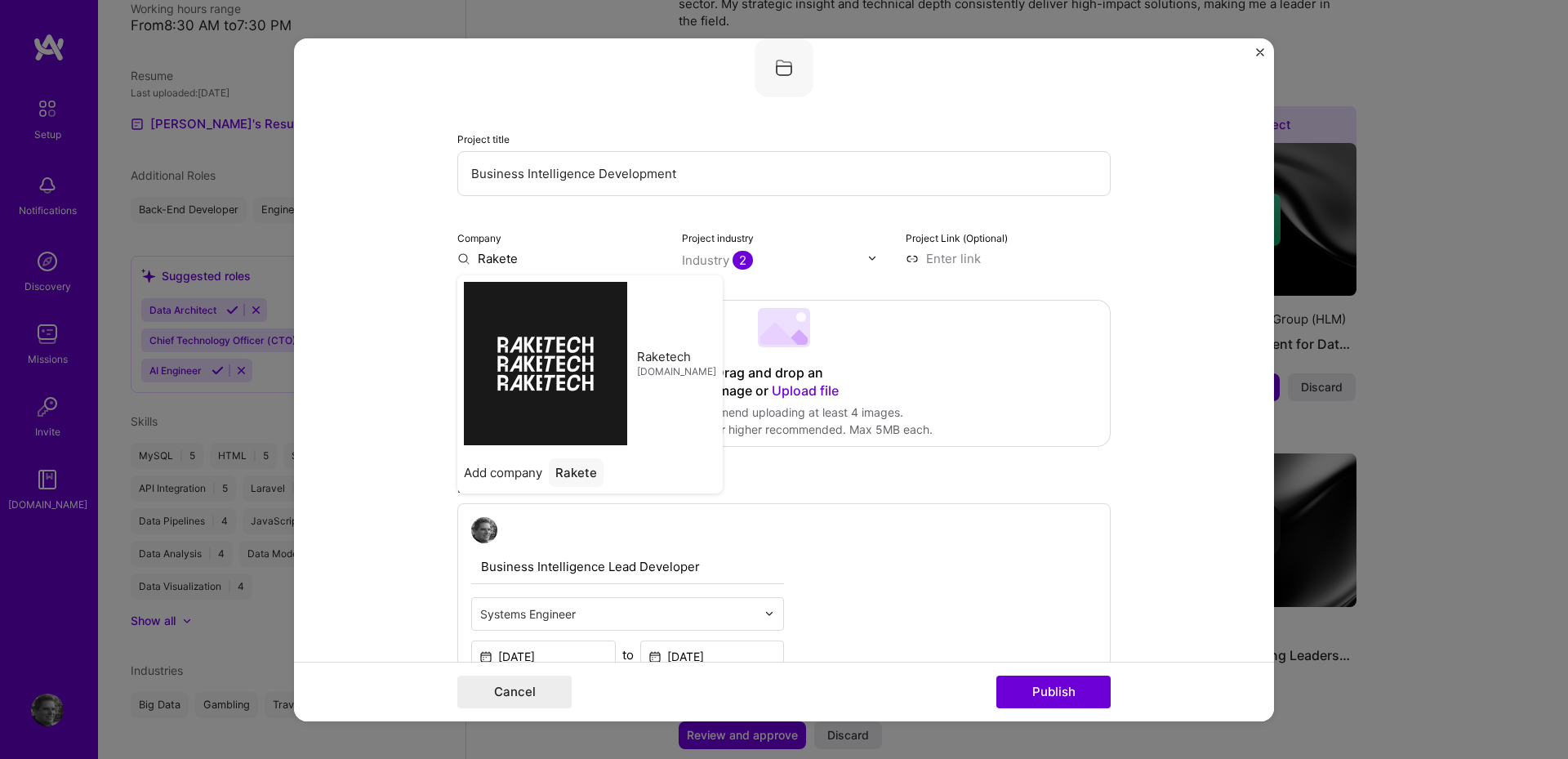
type input "Raketech"
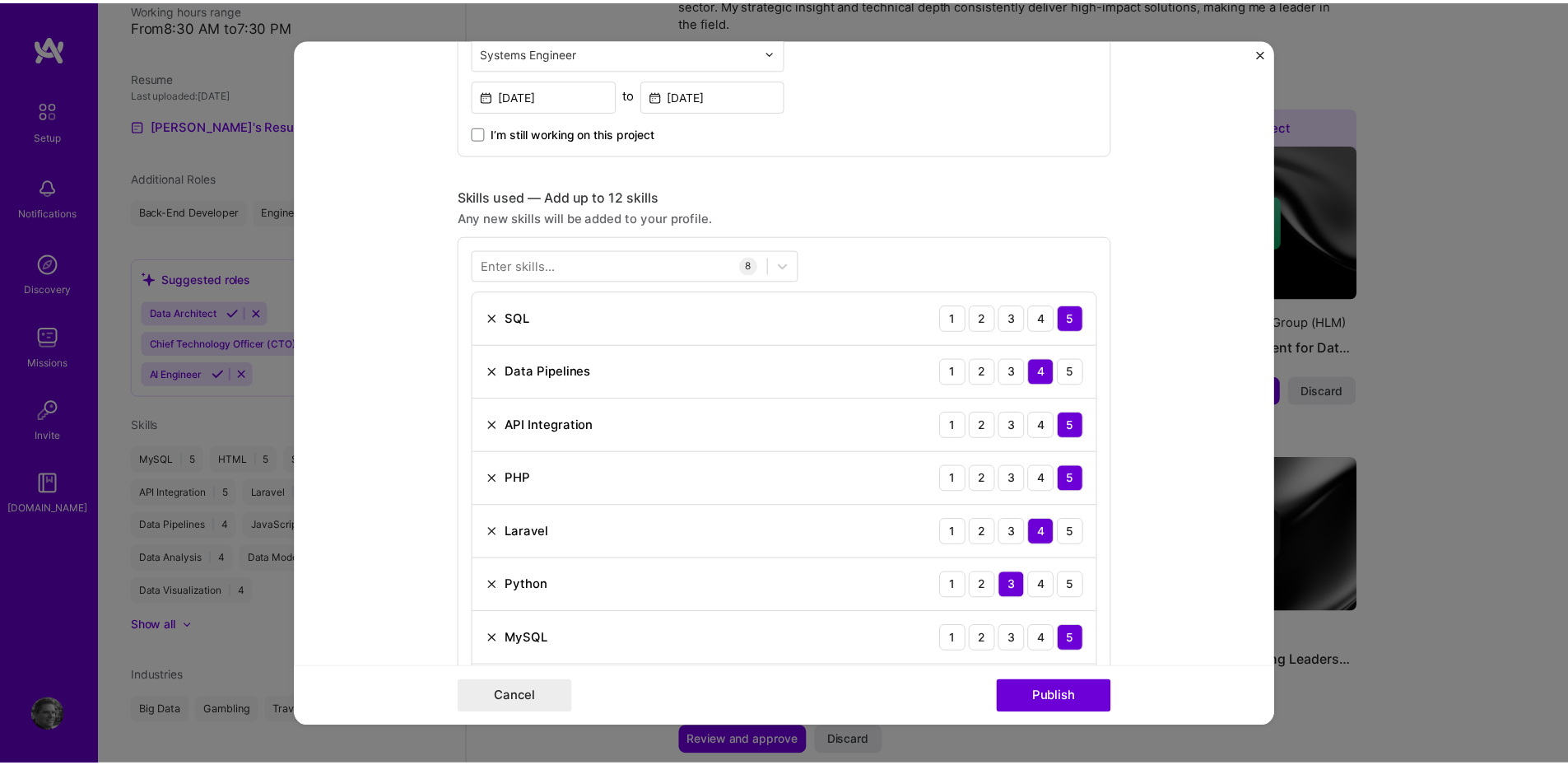
scroll to position [767, 0]
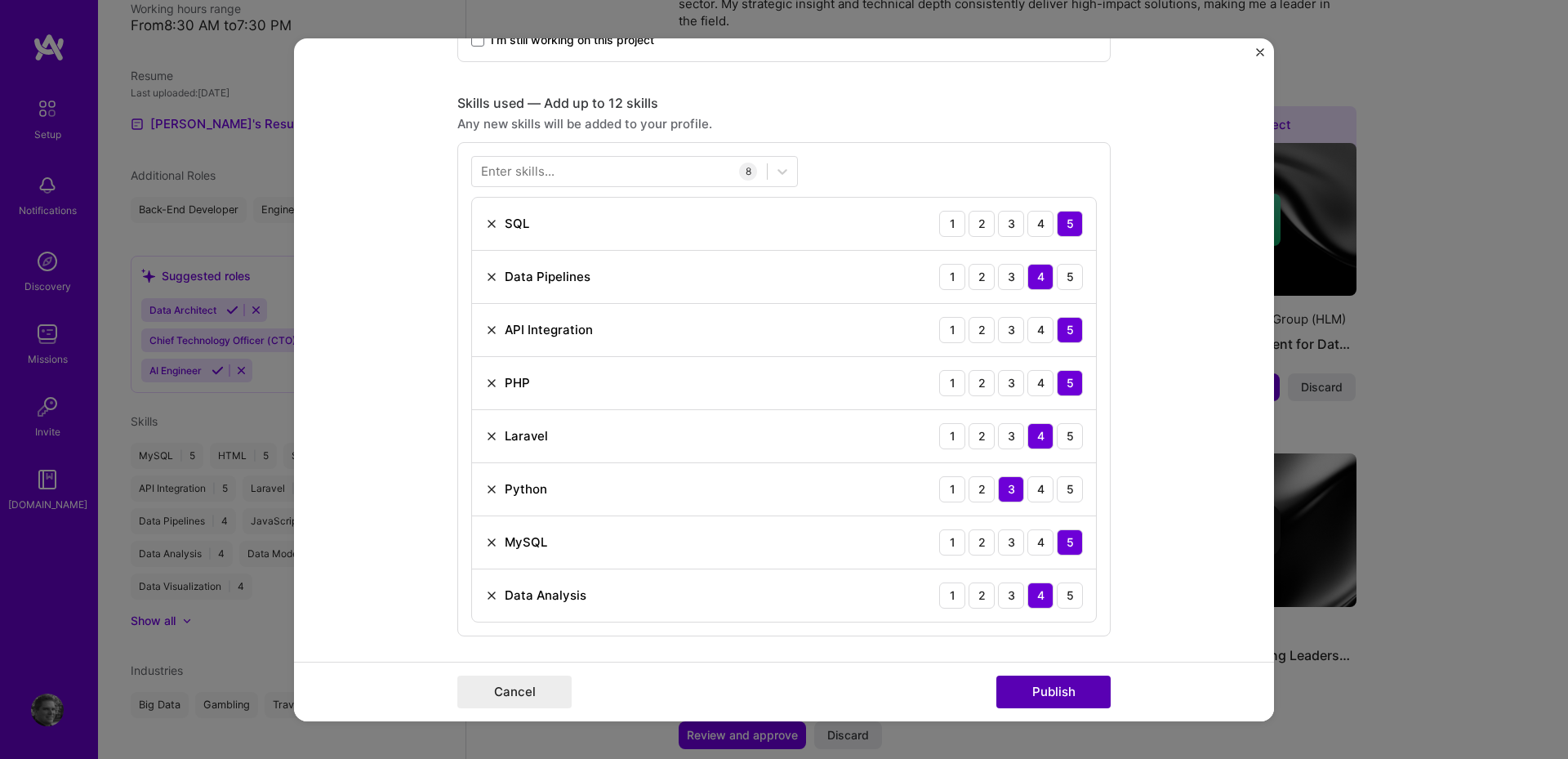
click at [1069, 678] on button "Publish" at bounding box center [1053, 692] width 114 height 32
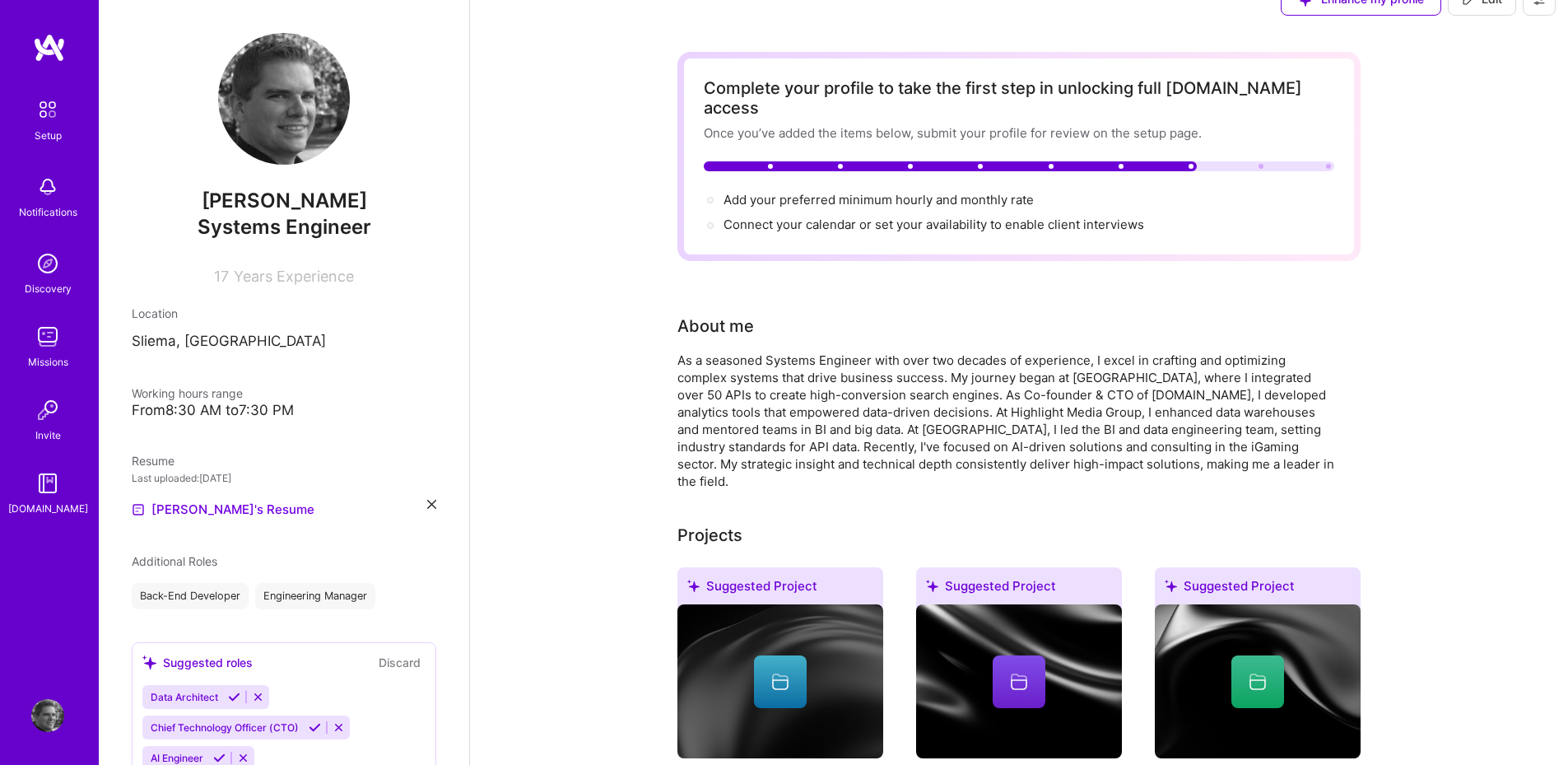
scroll to position [0, 0]
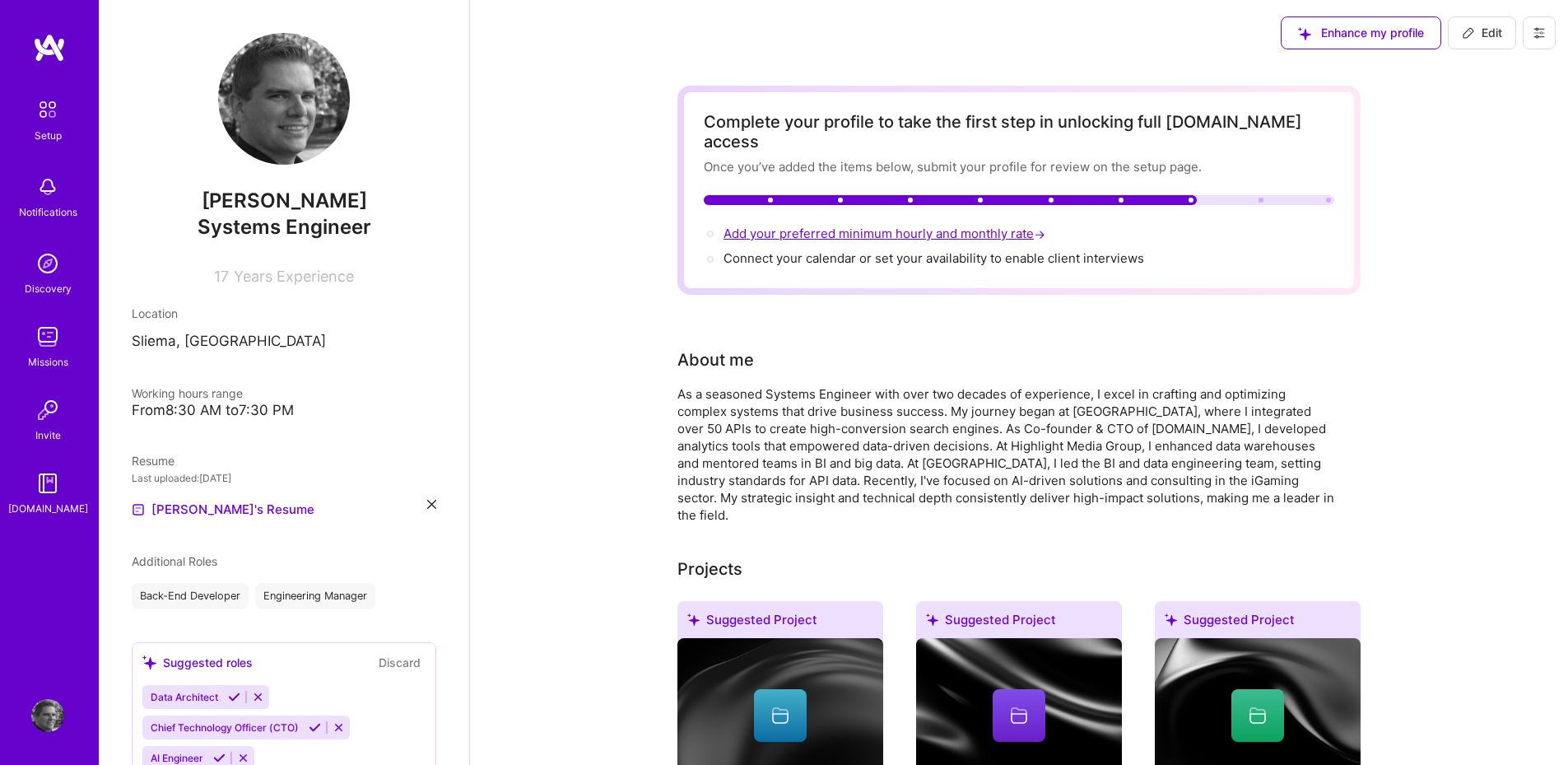
click at [845, 226] on span "Add your preferred minimum hourly and monthly rate →" at bounding box center [886, 233] width 325 height 16
select select "US"
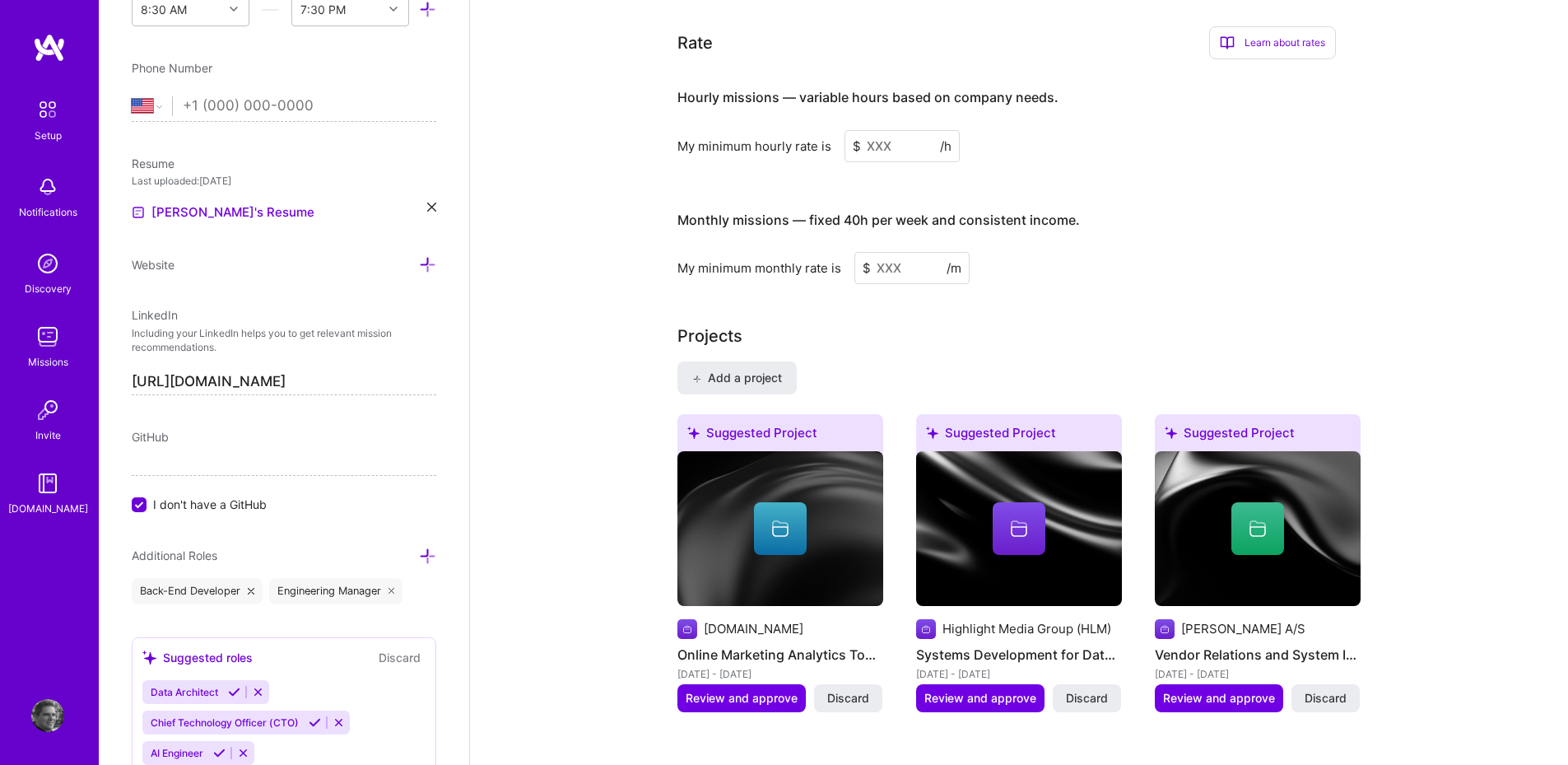
scroll to position [988, 0]
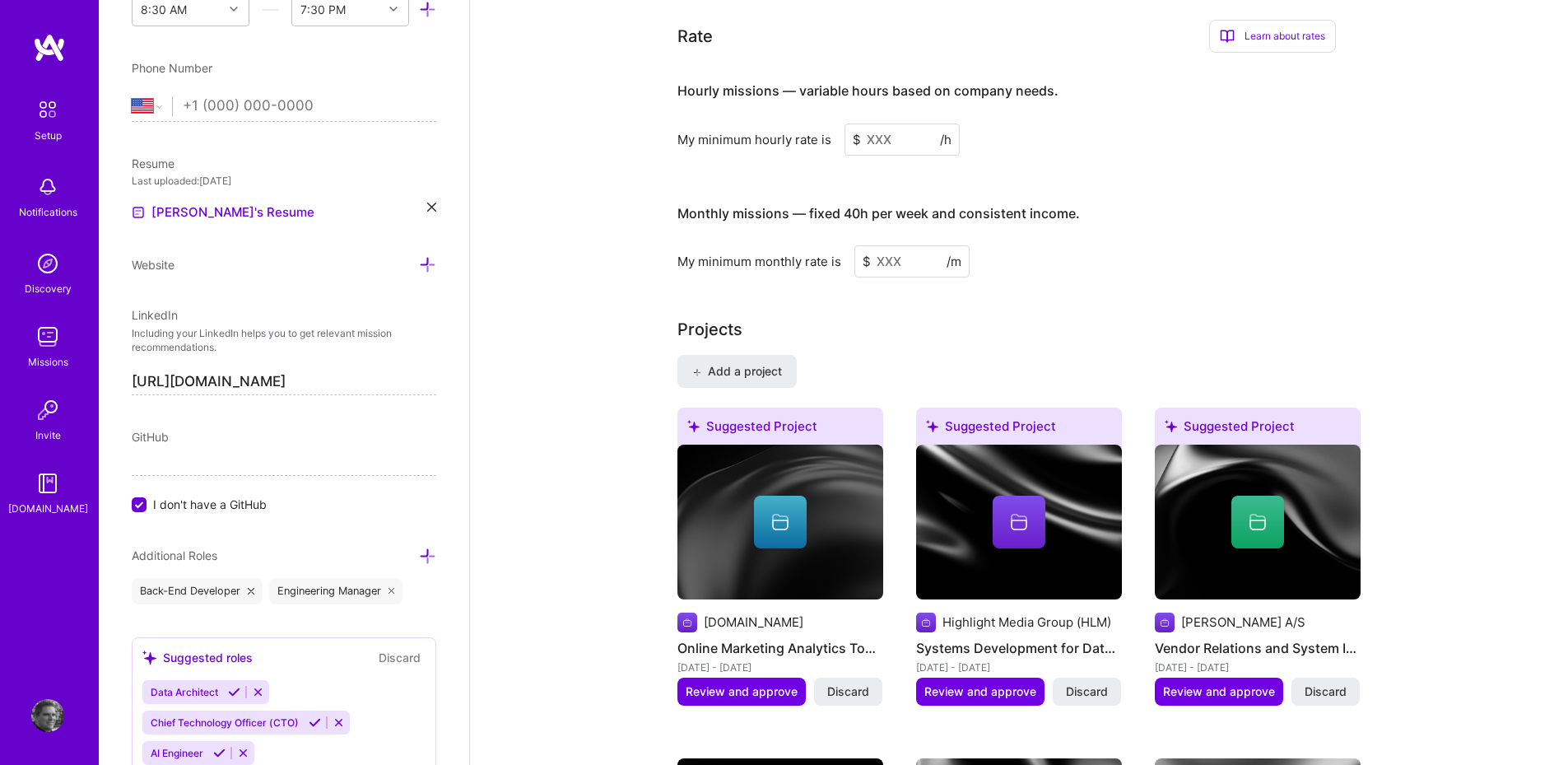
click at [916, 123] on input at bounding box center [902, 139] width 115 height 32
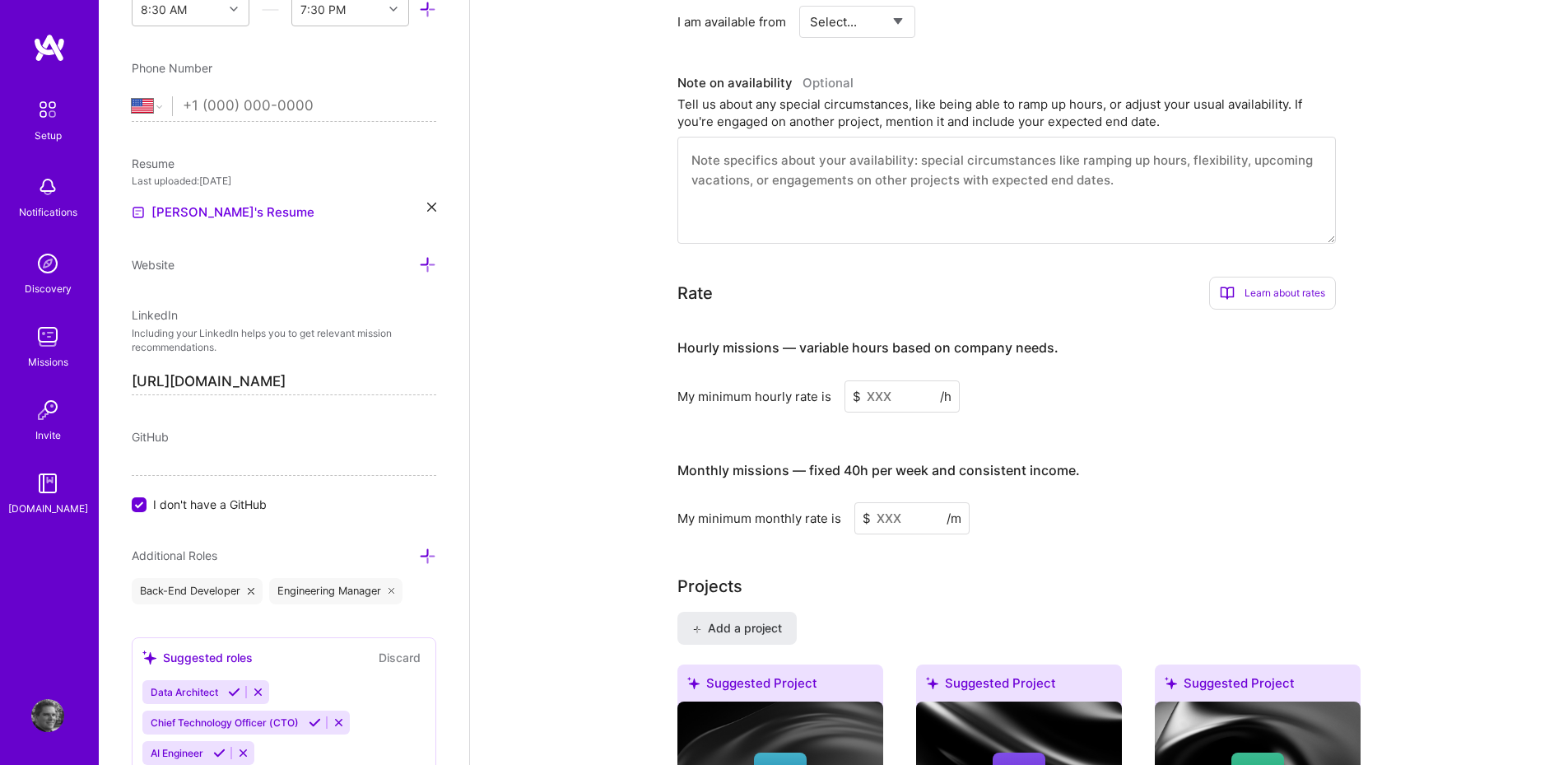
scroll to position [658, 0]
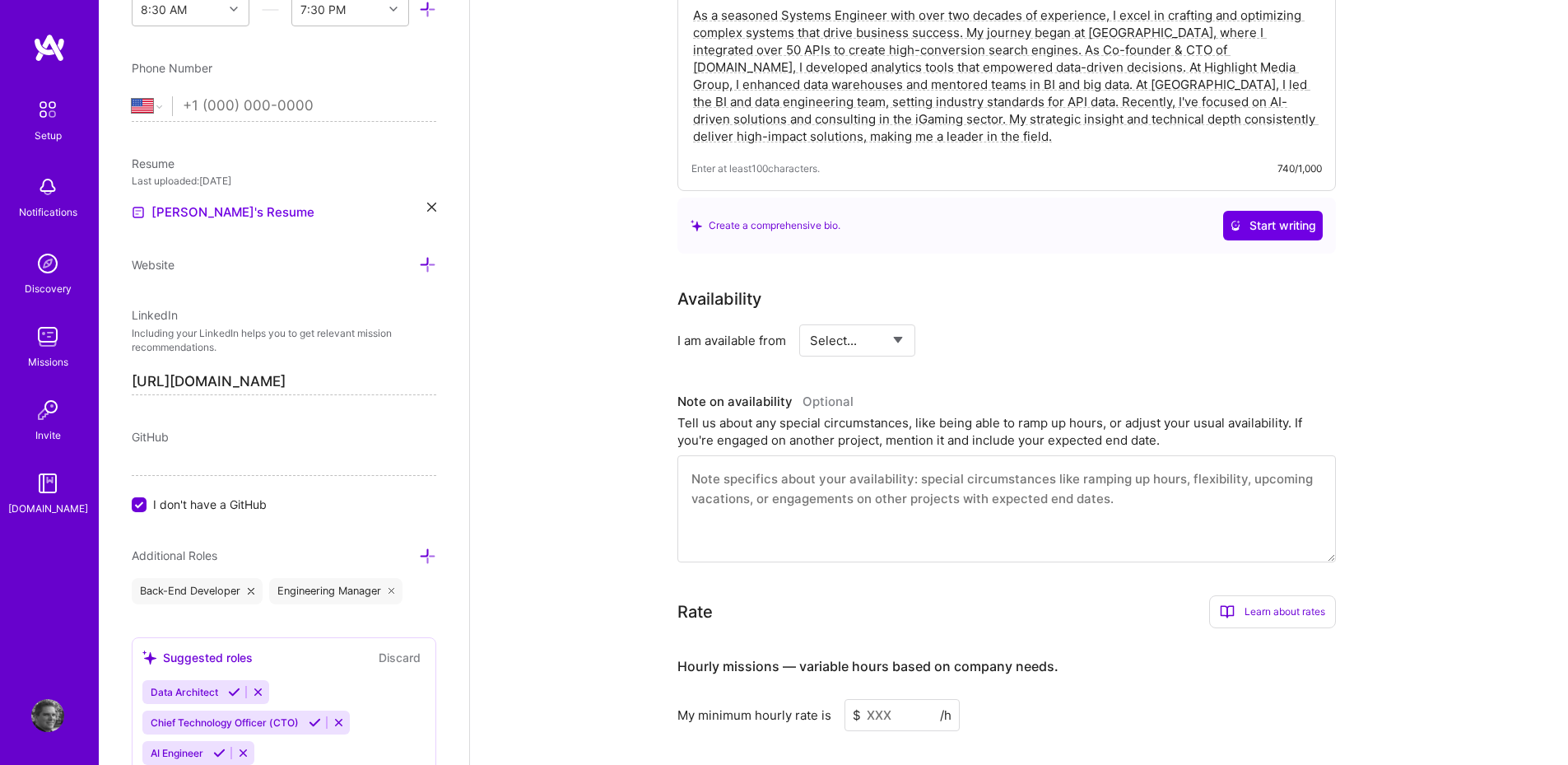
scroll to position [411, 0]
click at [887, 320] on select "Select... Right Now Future Date Not Available" at bounding box center [857, 341] width 95 height 42
select select "Right Now"
click at [810, 320] on select "Select... Right Now Future Date Not Available" at bounding box center [857, 341] width 95 height 42
click at [983, 325] on input at bounding box center [1008, 341] width 98 height 32
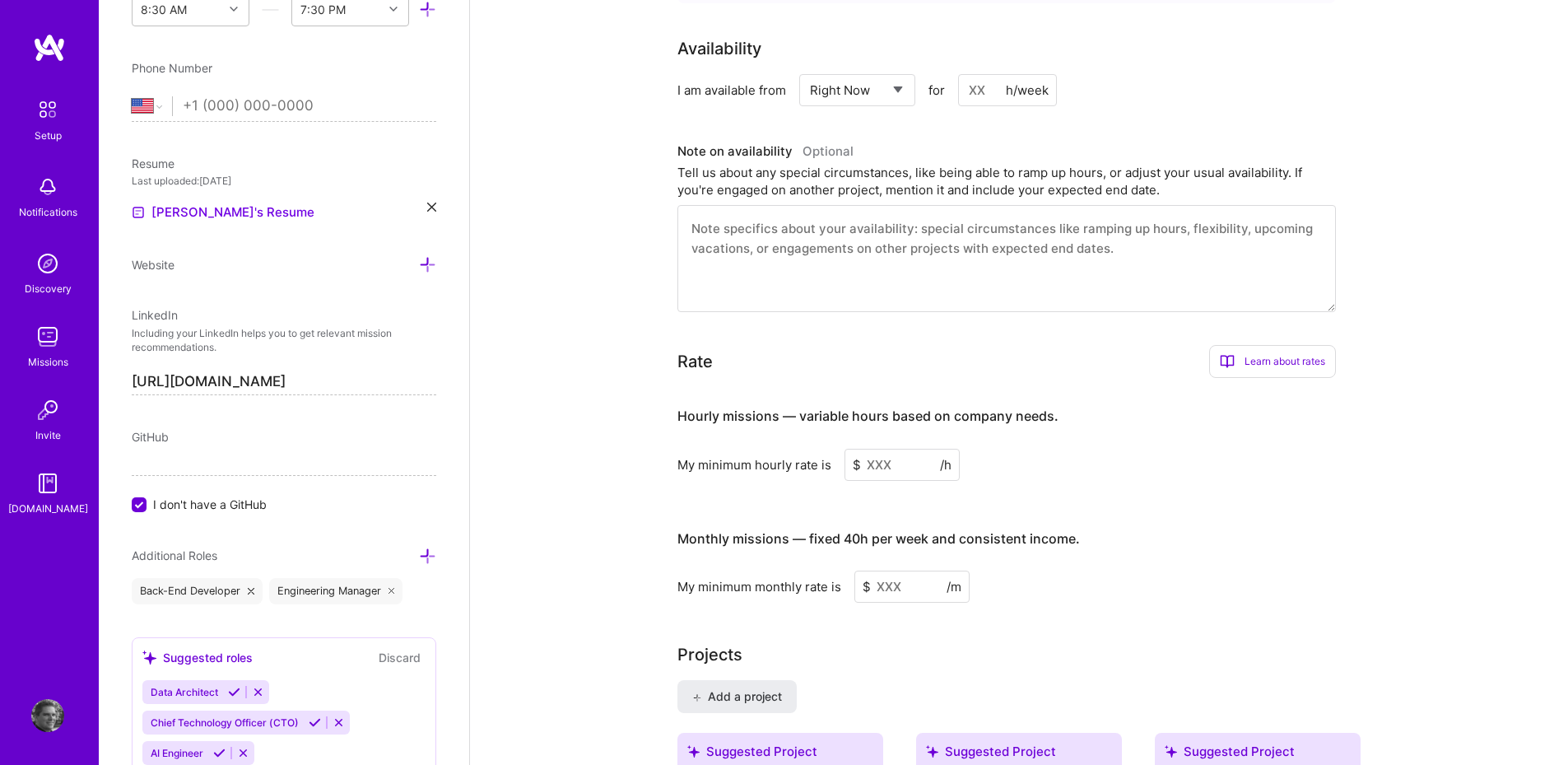
scroll to position [741, 0]
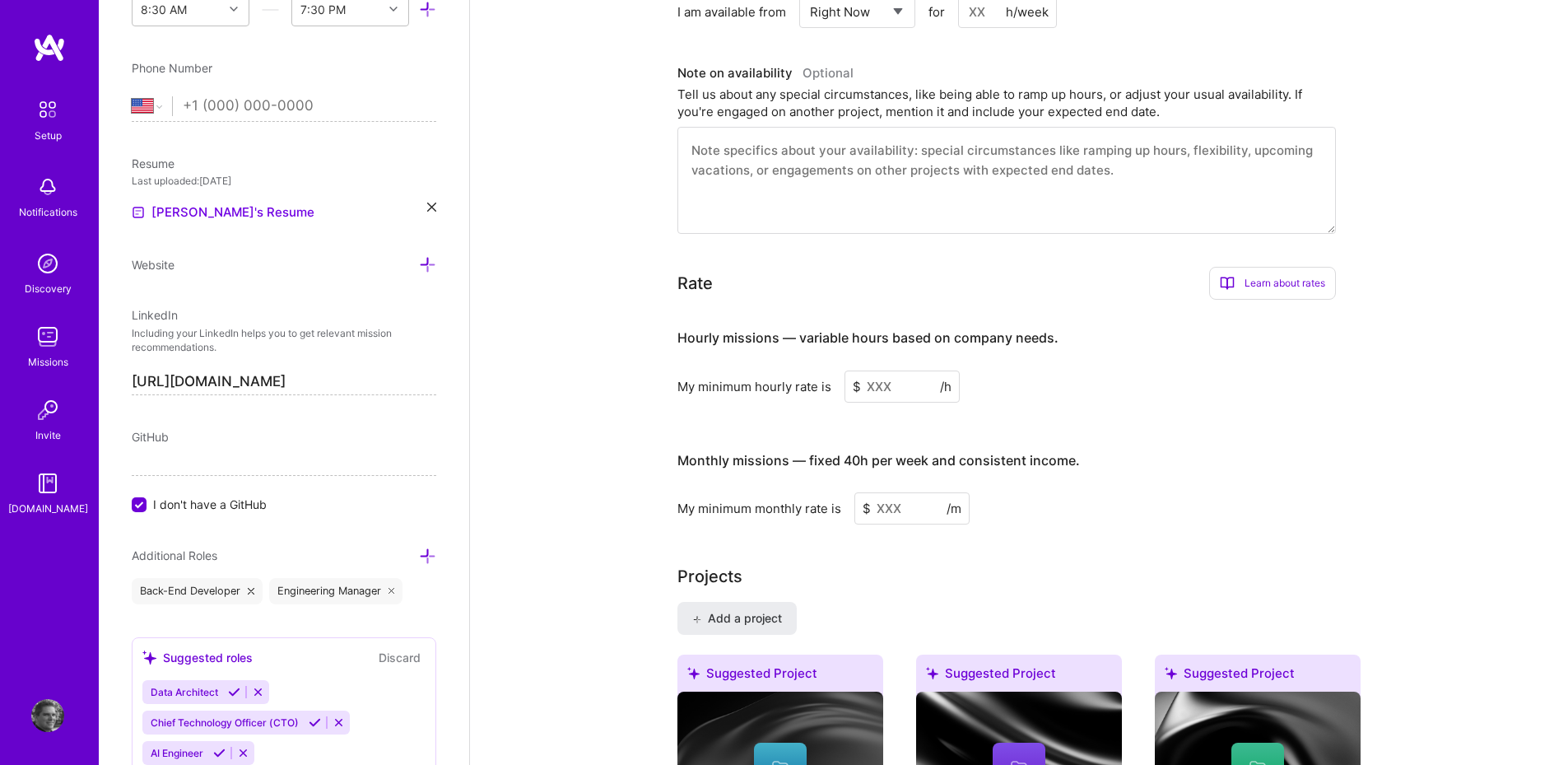
click at [916, 372] on input at bounding box center [902, 386] width 115 height 32
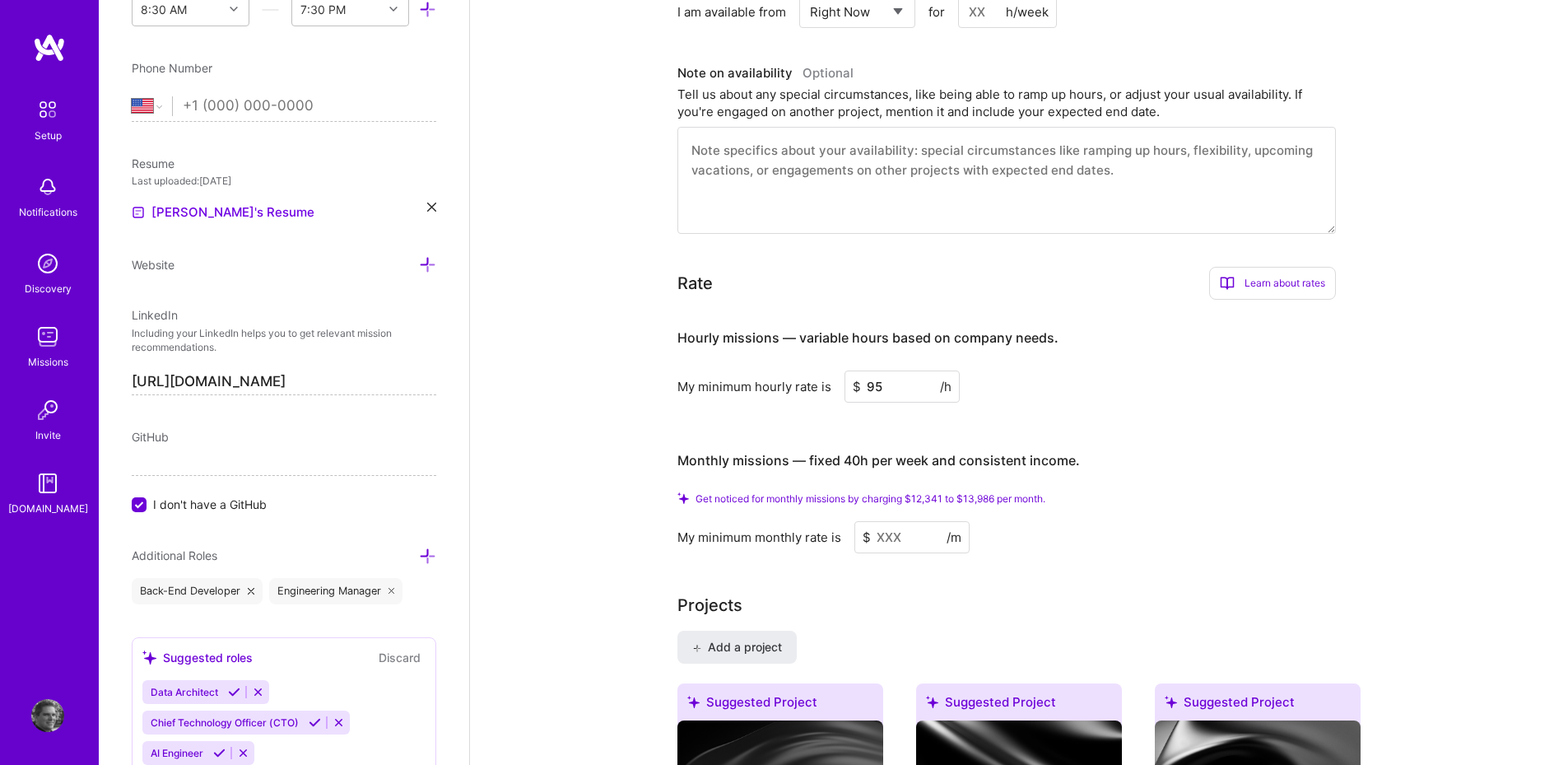
type input "95"
click at [894, 522] on input at bounding box center [912, 538] width 115 height 32
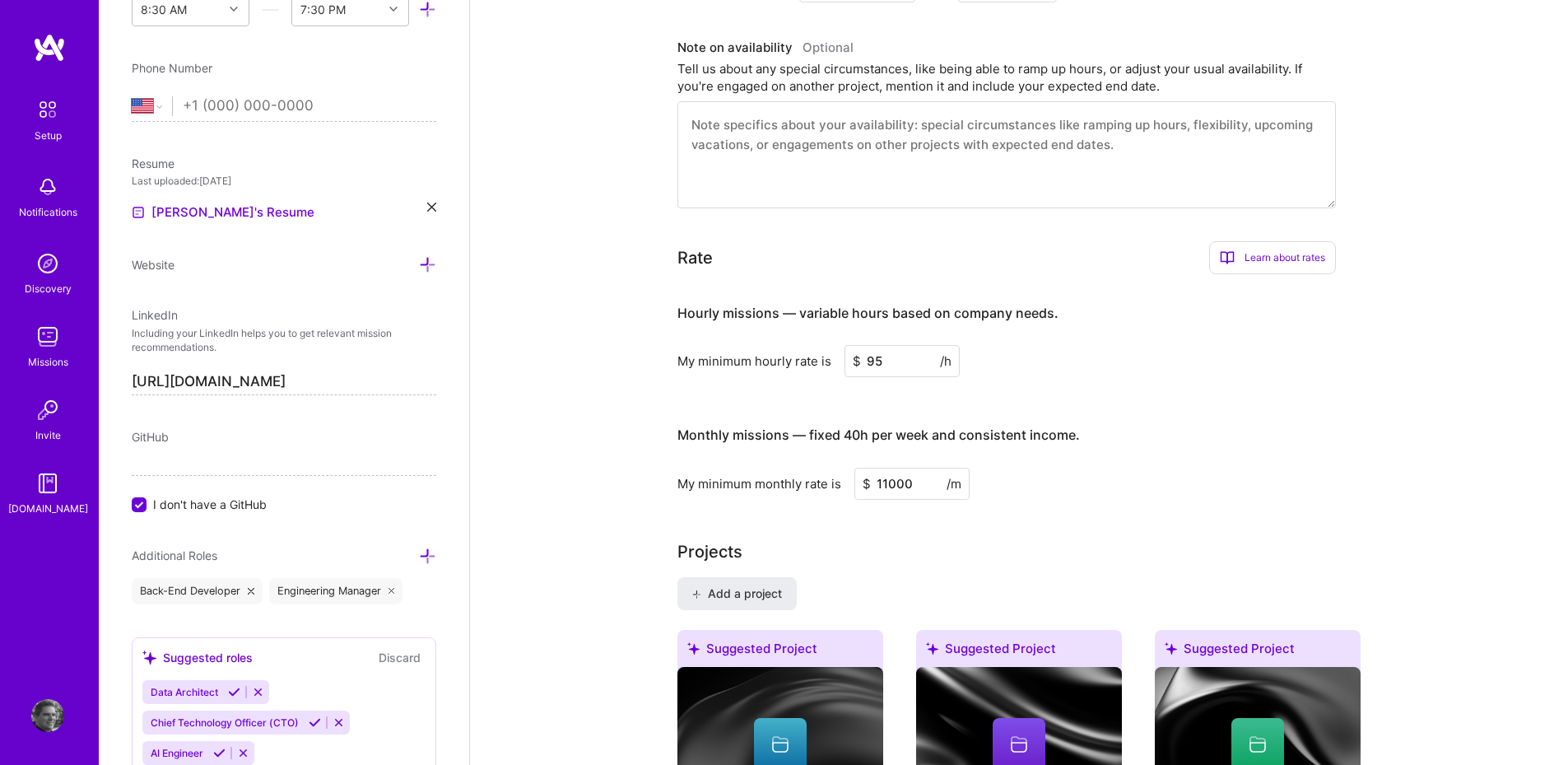
type input "11000"
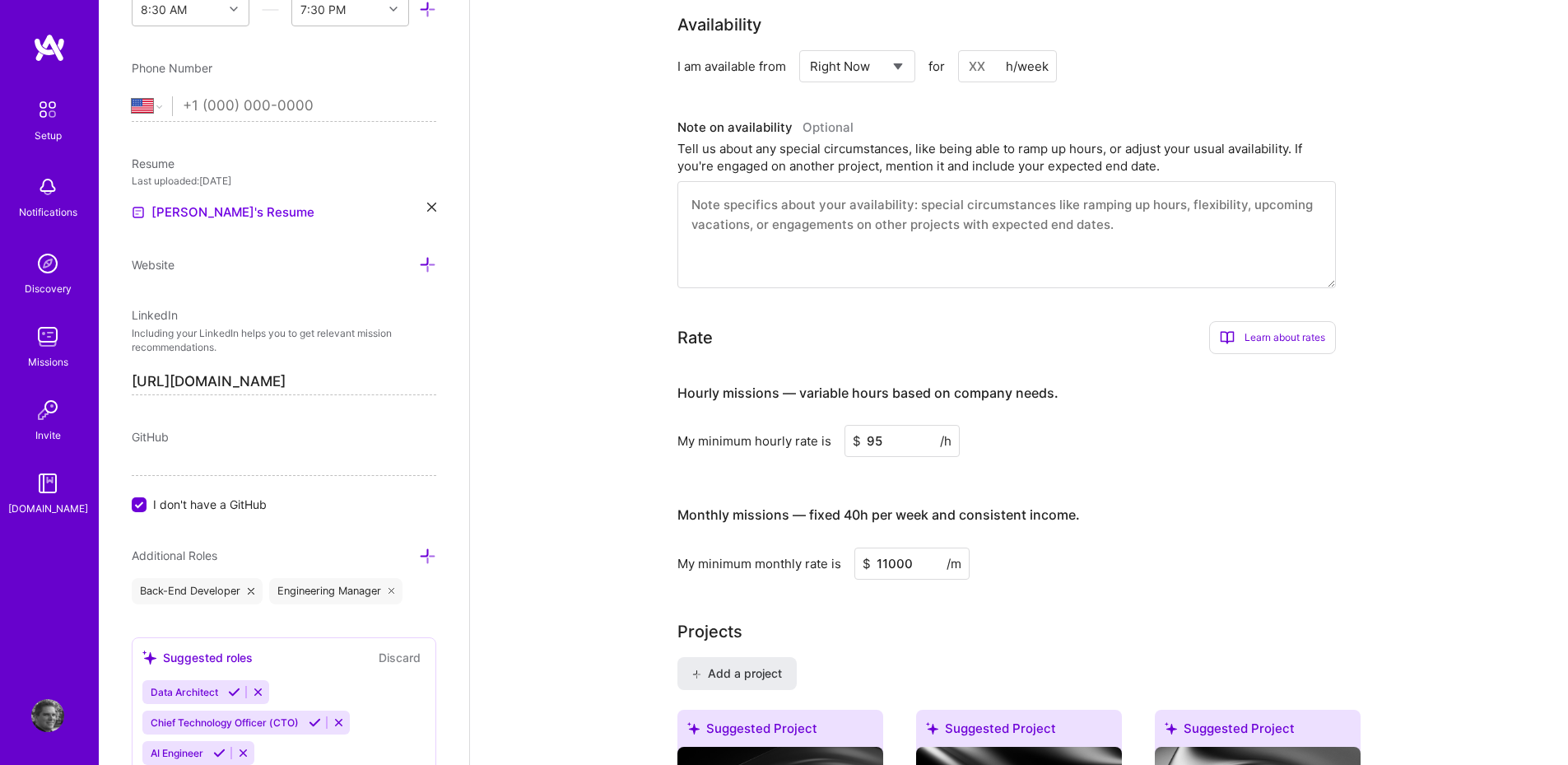
scroll to position [658, 0]
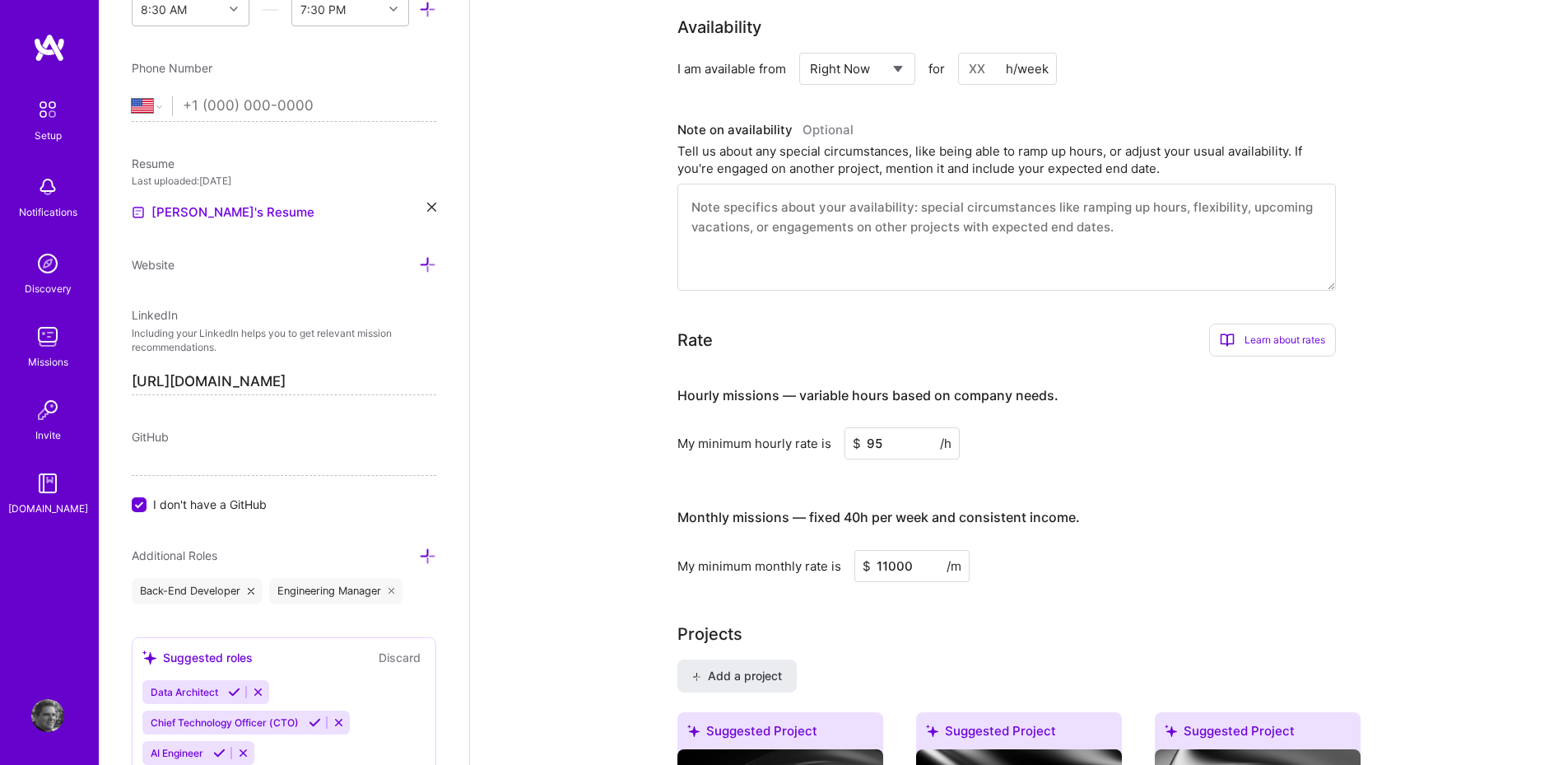
click at [1283, 324] on div "Learn about rates" at bounding box center [1272, 340] width 127 height 32
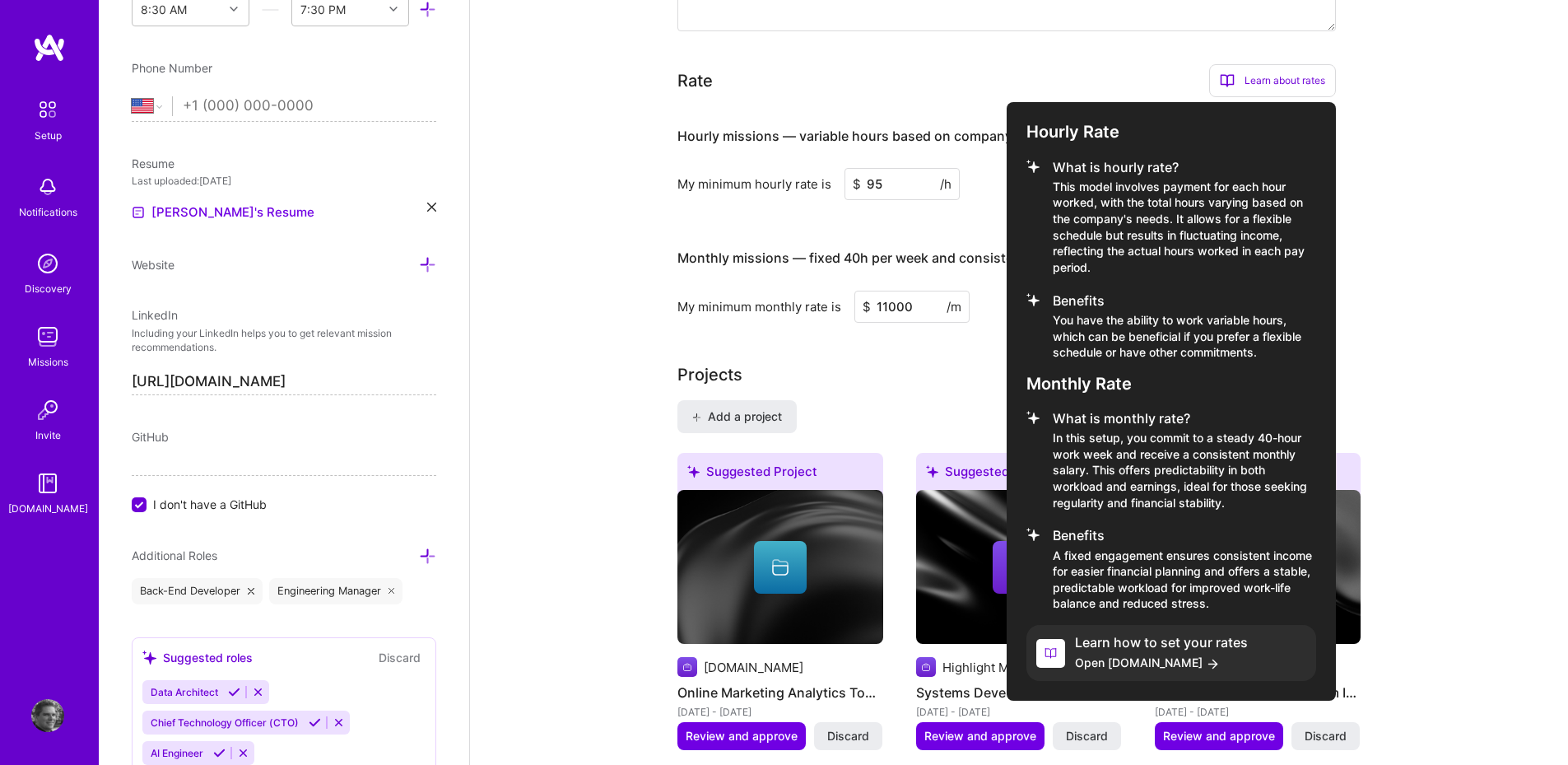
scroll to position [905, 0]
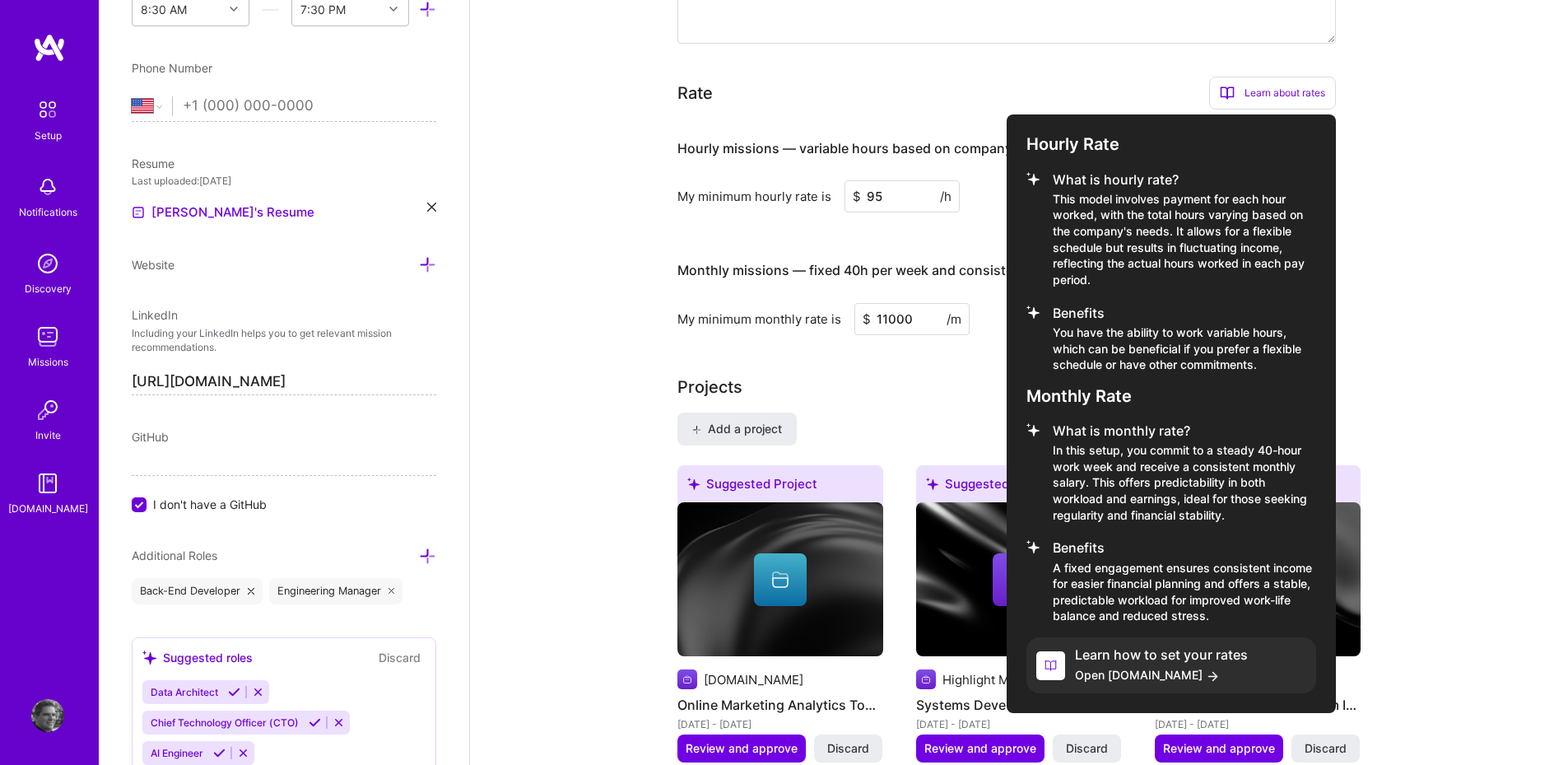
drag, startPoint x: 1459, startPoint y: 269, endPoint x: 1448, endPoint y: 280, distance: 15.6
click at [1459, 270] on div at bounding box center [784, 382] width 1568 height 765
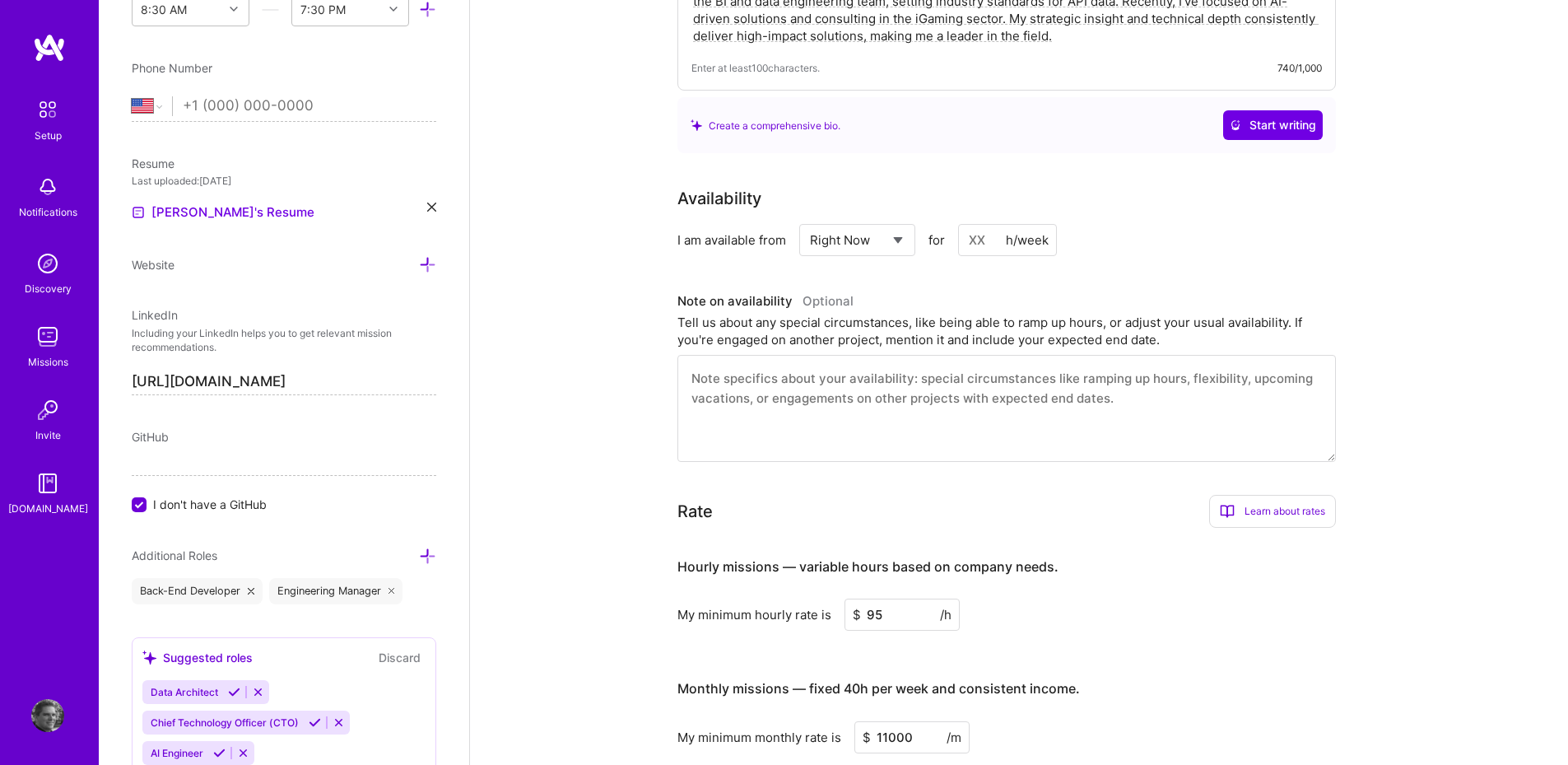
scroll to position [493, 0]
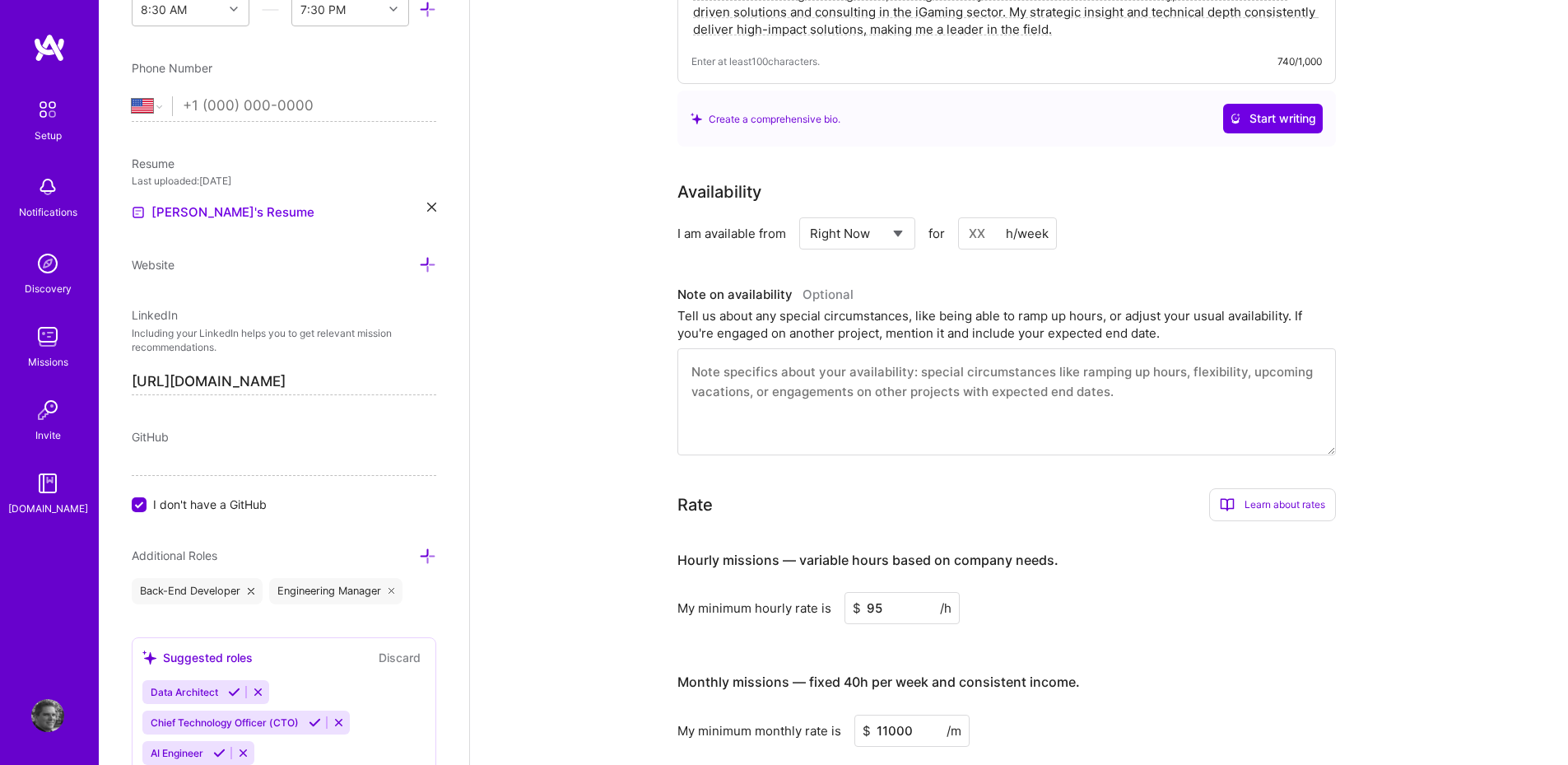
click at [981, 217] on input at bounding box center [1008, 233] width 98 height 32
type input "25"
click at [982, 352] on textarea at bounding box center [1007, 401] width 659 height 107
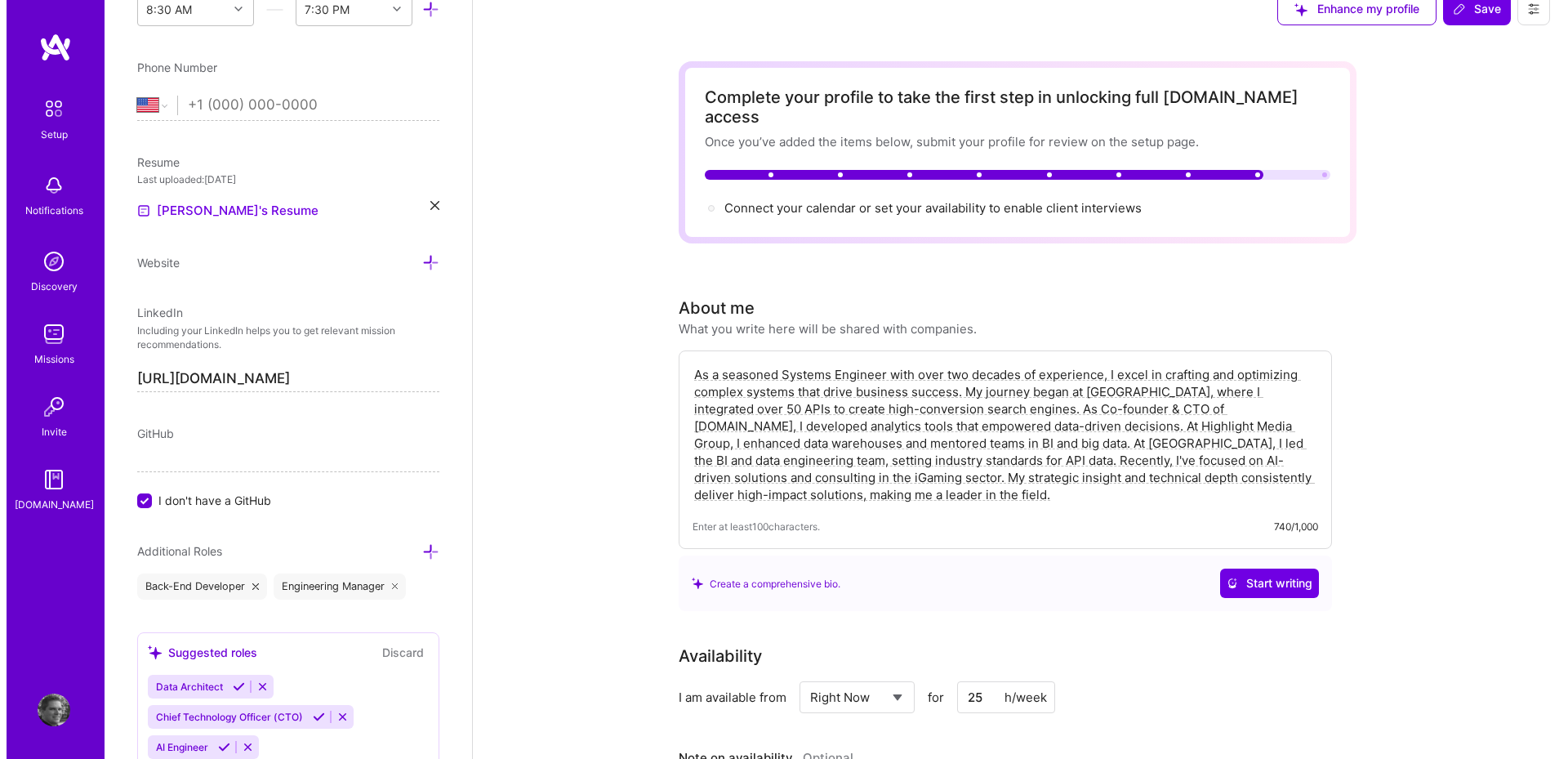
scroll to position [0, 0]
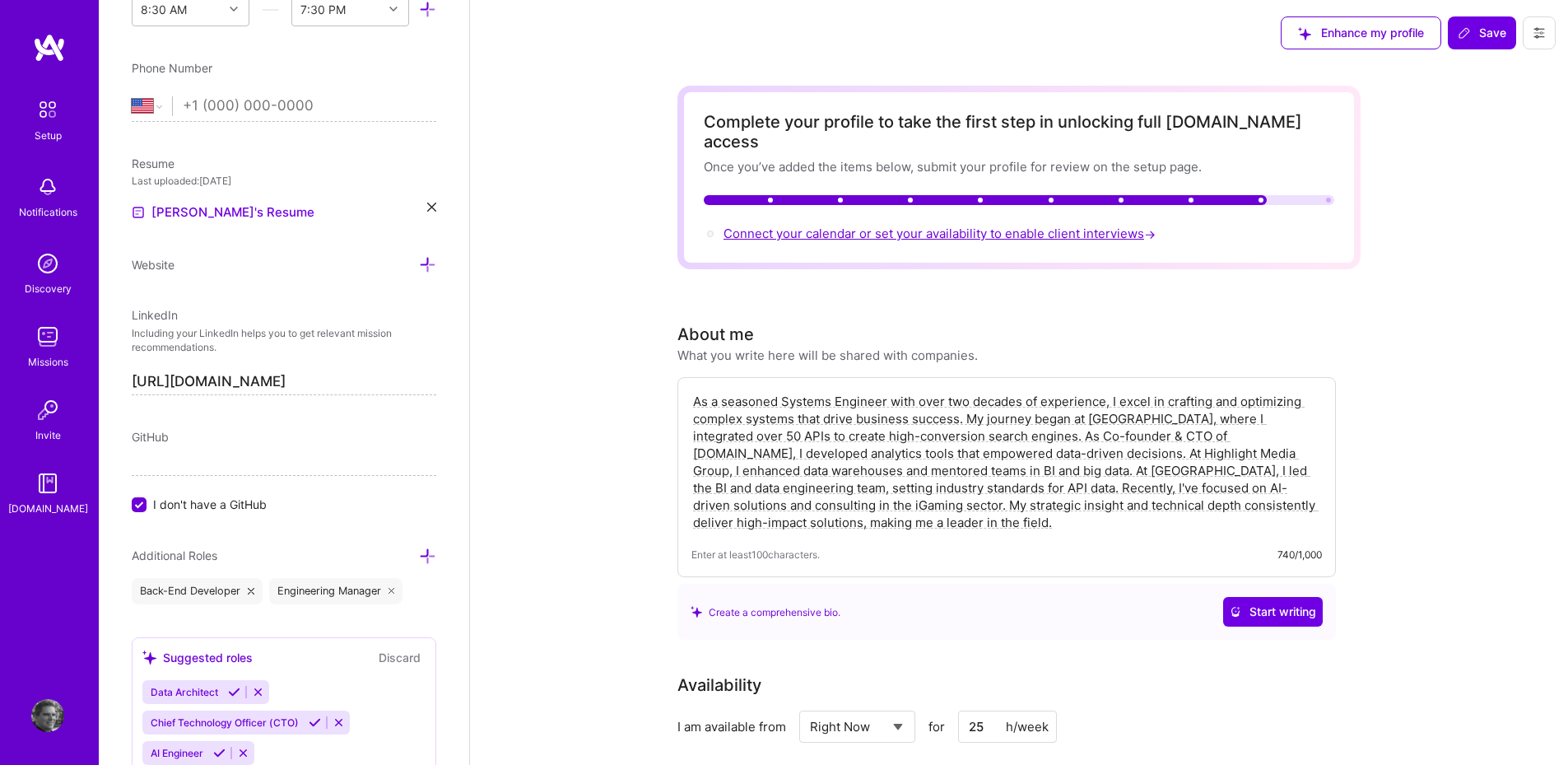
type textarea "I am currently engaged in a couple of other projects and also have scheduled wo…"
click at [1099, 226] on span "Connect your calendar or set your availability to enable client interviews →" at bounding box center [941, 233] width 435 height 16
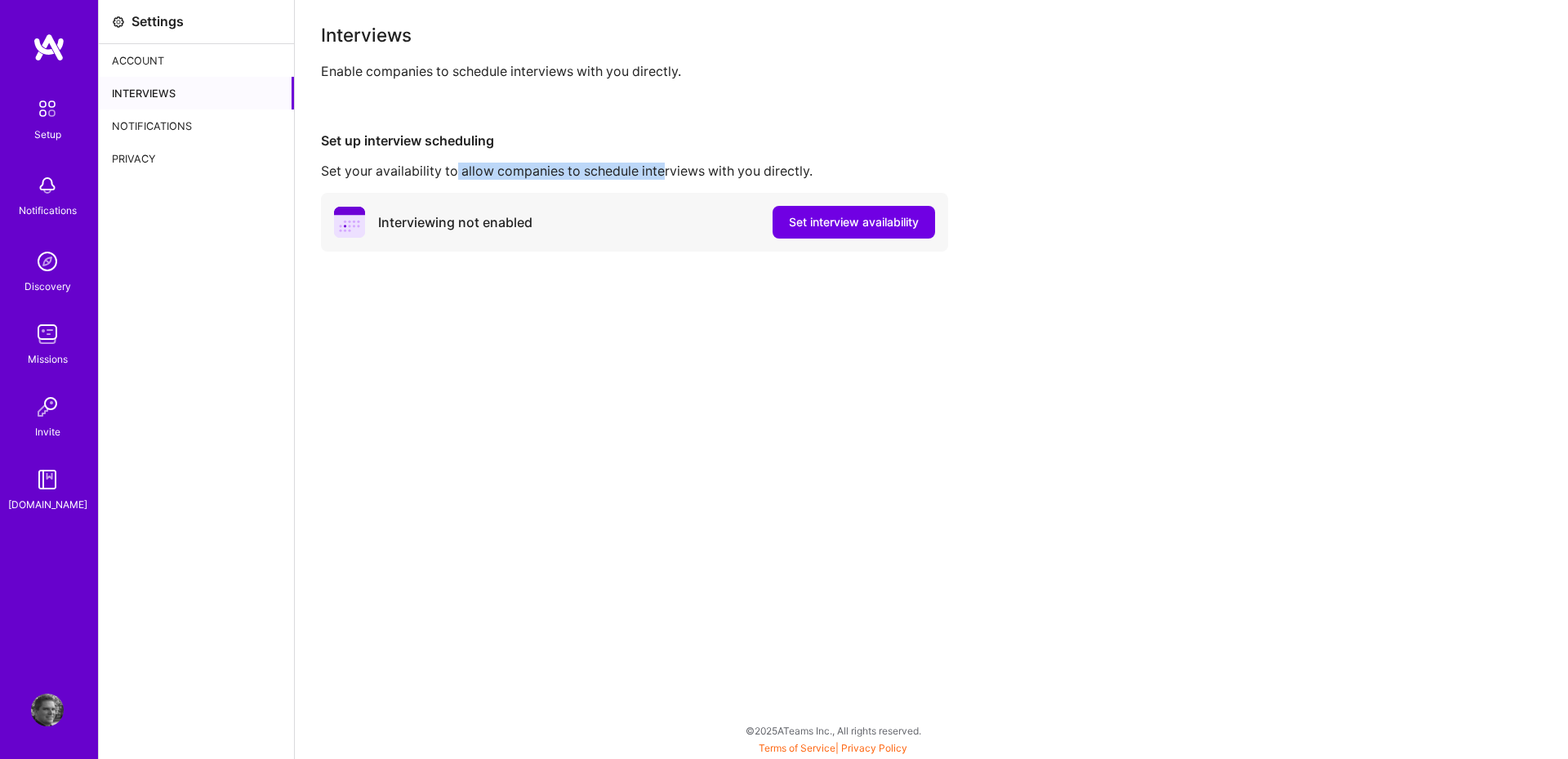
drag, startPoint x: 456, startPoint y: 170, endPoint x: 663, endPoint y: 166, distance: 207.0
click at [663, 166] on div "Set your availability to allow companies to schedule interviews with you direct…" at bounding box center [932, 171] width 1221 height 18
drag, startPoint x: 701, startPoint y: 172, endPoint x: 773, endPoint y: 166, distance: 72.2
click at [773, 166] on div "Set your availability to allow companies to schedule interviews with you direct…" at bounding box center [932, 171] width 1221 height 18
click at [848, 225] on span "Set interview availability" at bounding box center [854, 222] width 130 height 17
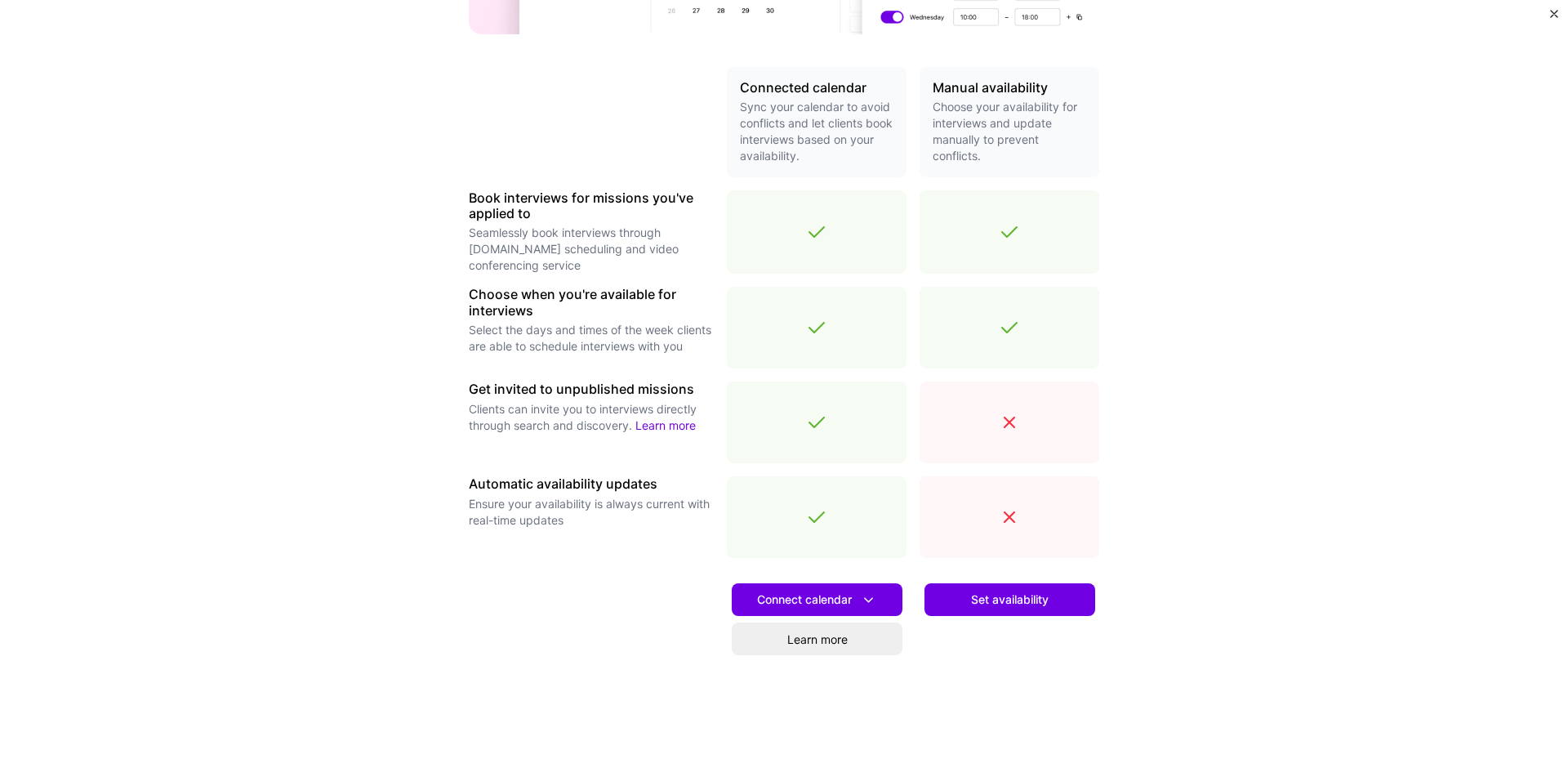
scroll to position [386, 0]
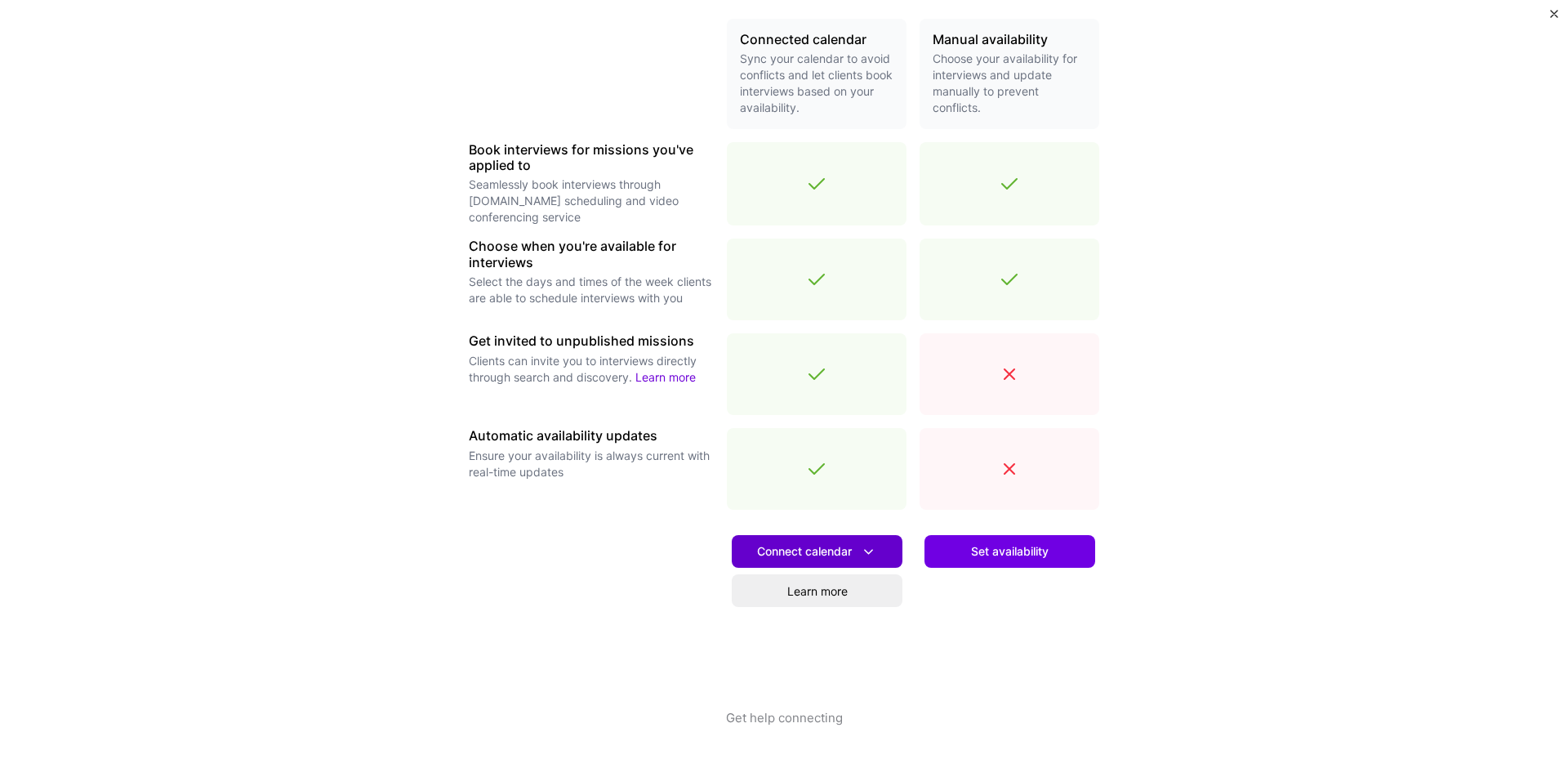
click at [782, 547] on span "Connect calendar" at bounding box center [817, 552] width 120 height 18
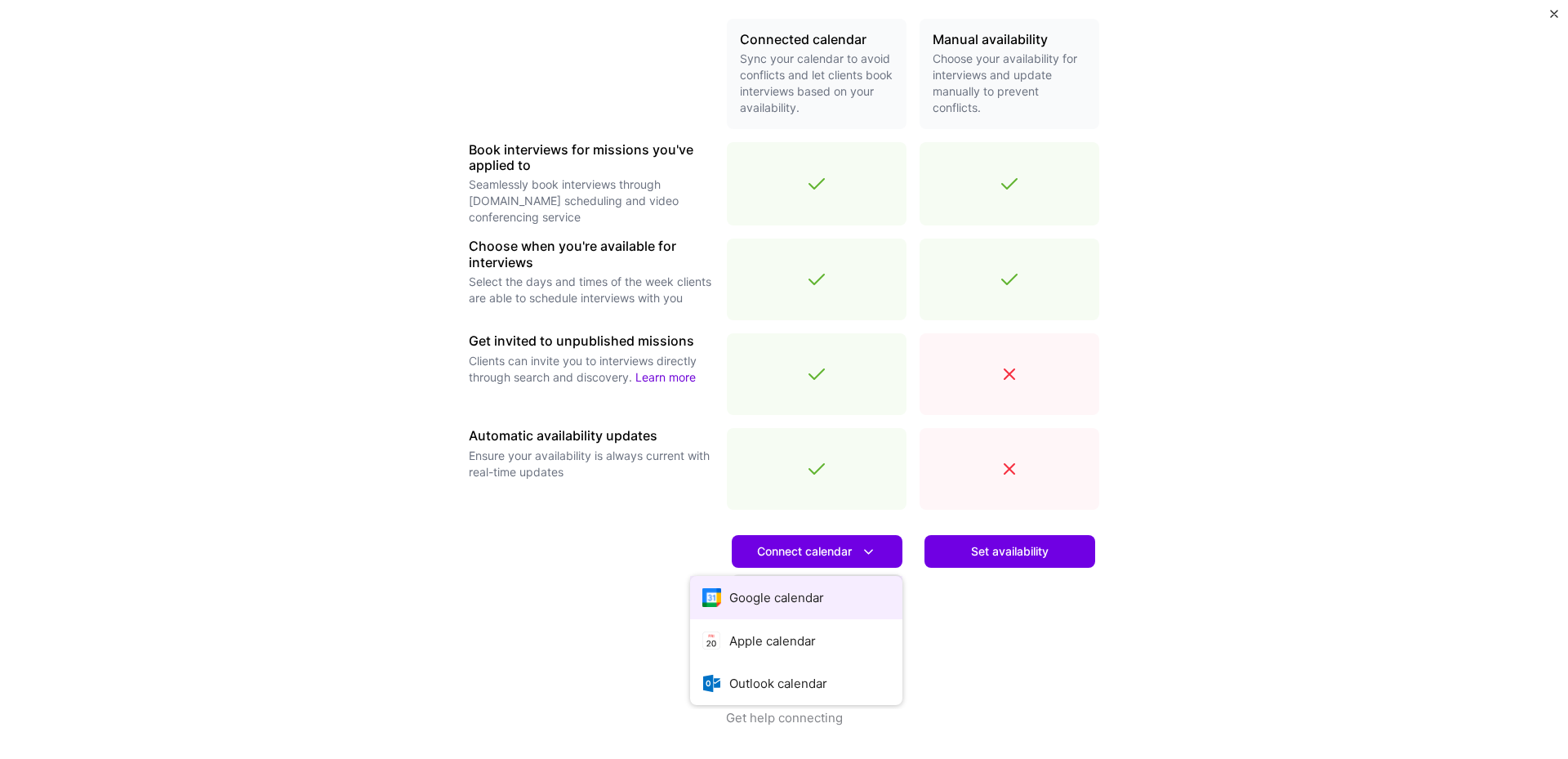
click at [761, 605] on button "Google calendar" at bounding box center [796, 597] width 213 height 43
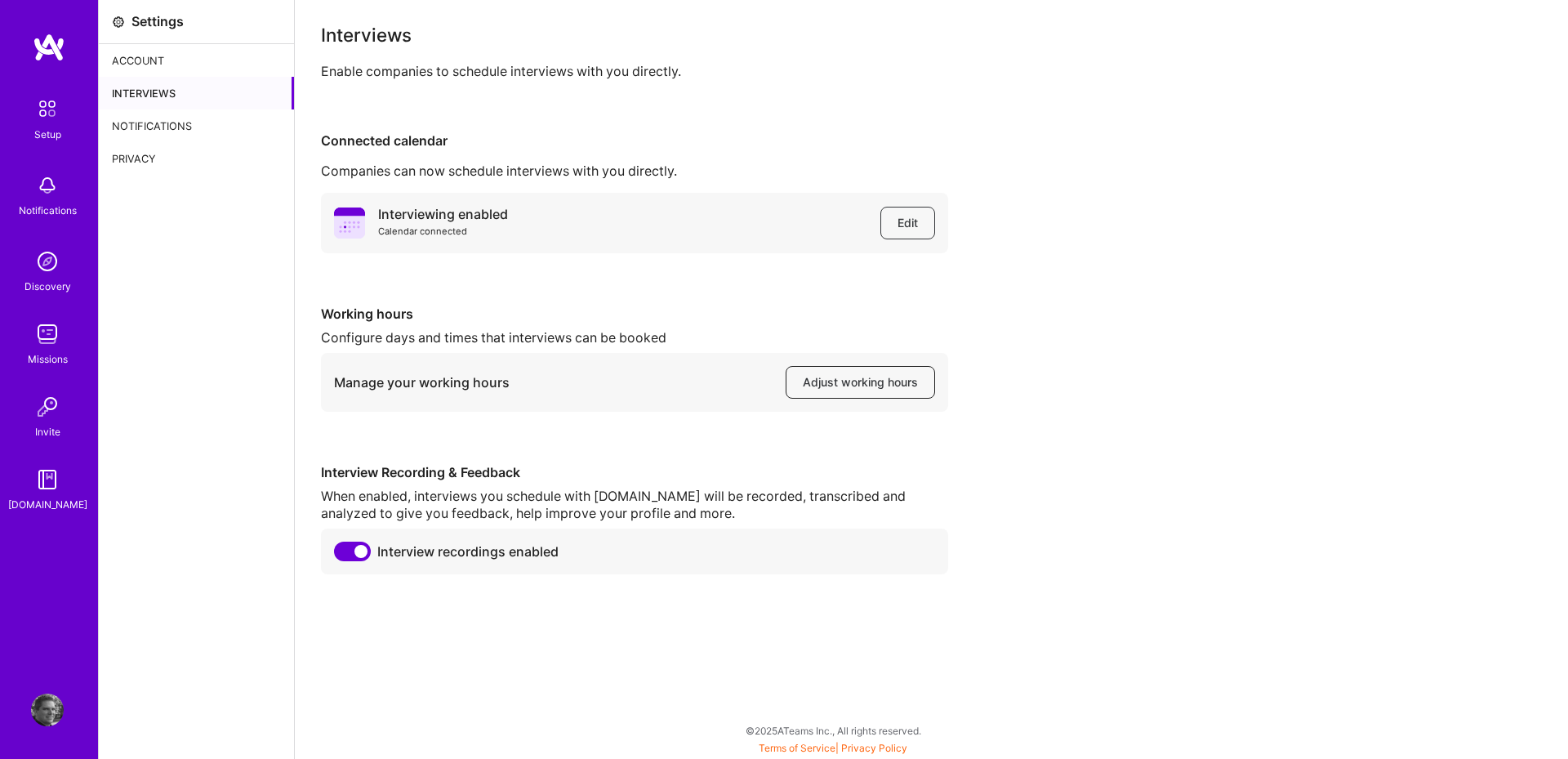
click at [869, 385] on span "Adjust working hours" at bounding box center [860, 382] width 115 height 17
click at [128, 61] on div "Account" at bounding box center [196, 60] width 195 height 32
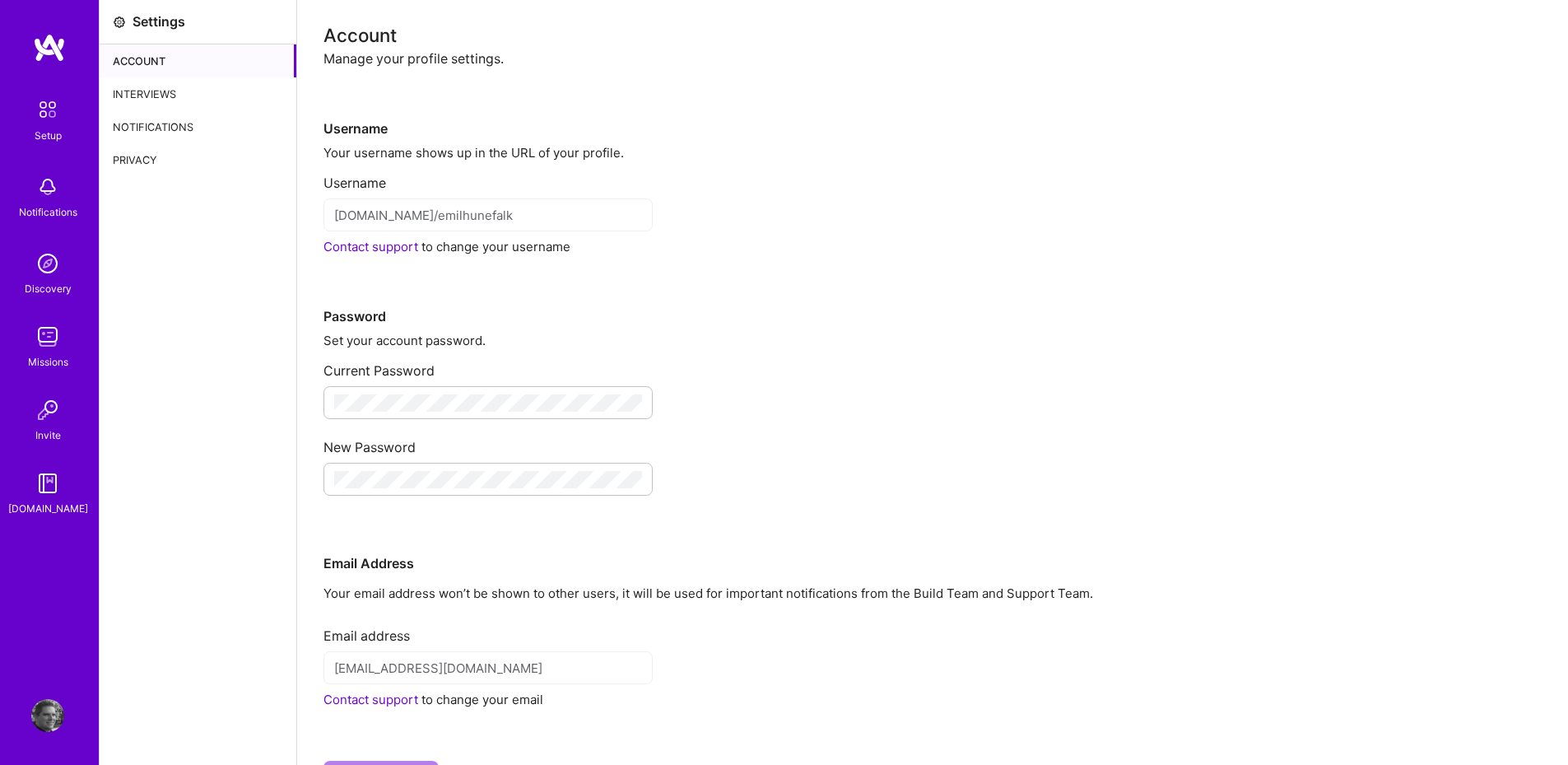
click at [136, 100] on div "Interviews" at bounding box center [198, 93] width 197 height 32
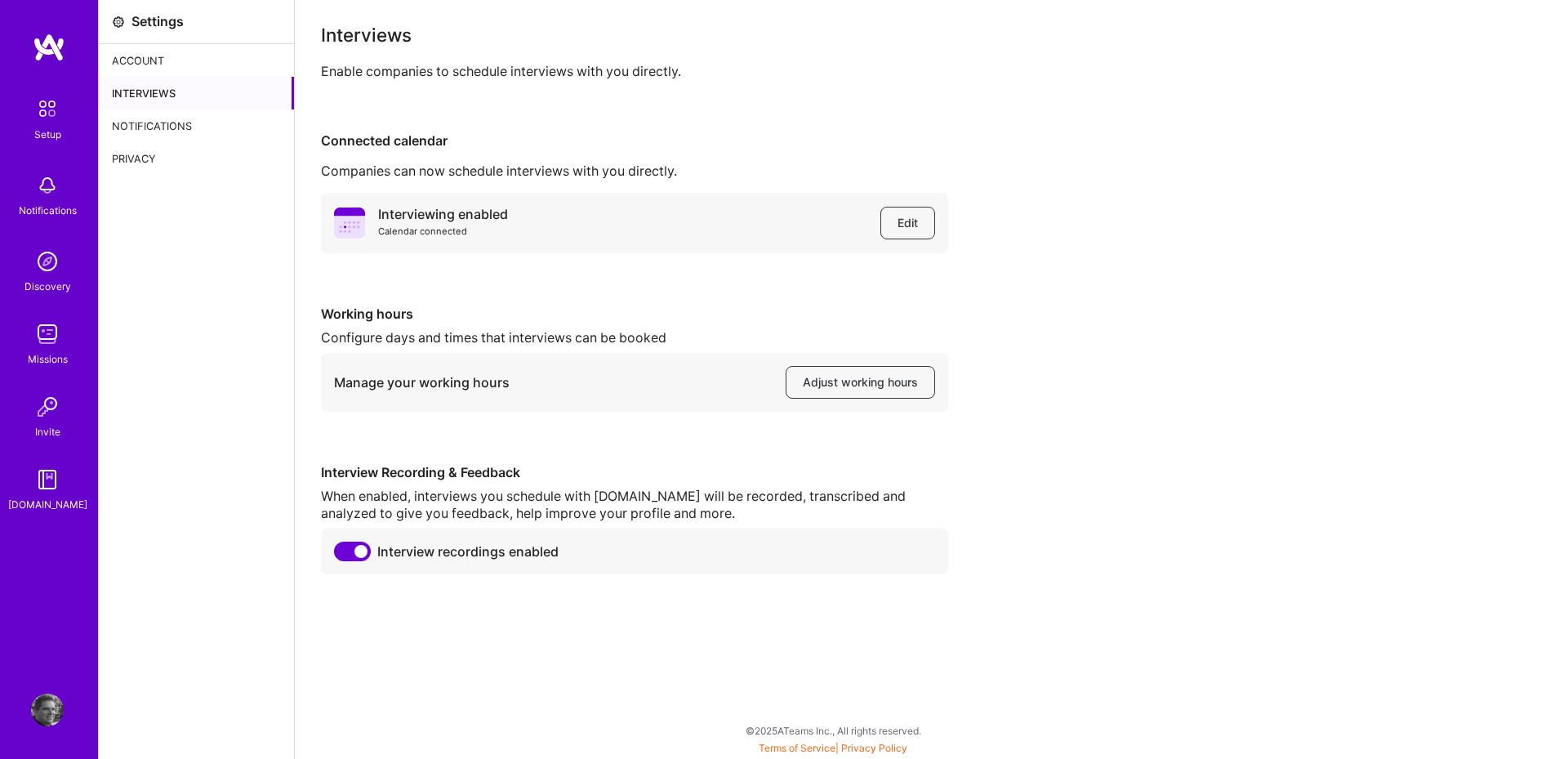
click at [179, 127] on div "Notifications" at bounding box center [196, 125] width 195 height 32
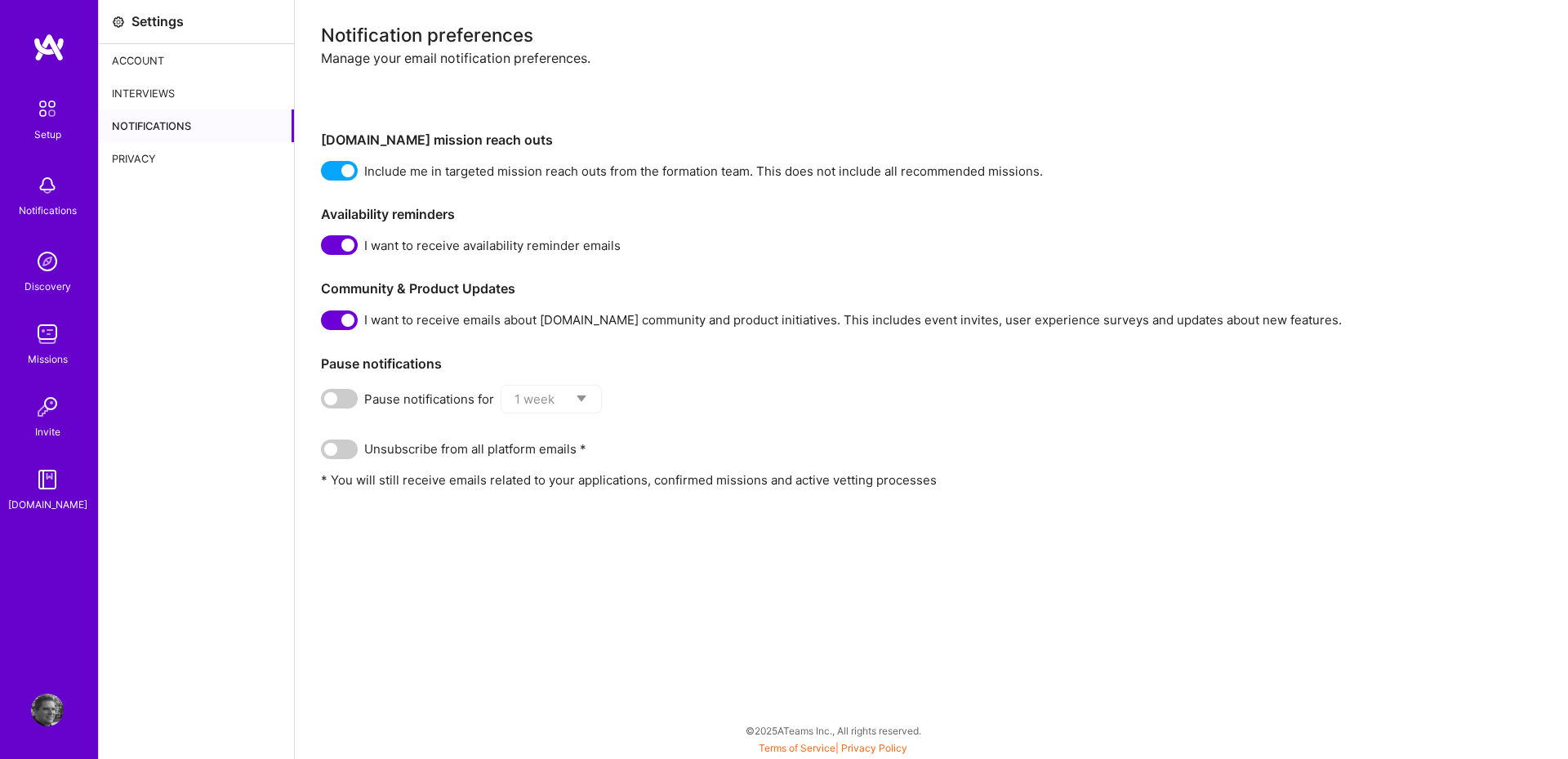
click at [147, 156] on div "Privacy" at bounding box center [196, 158] width 195 height 32
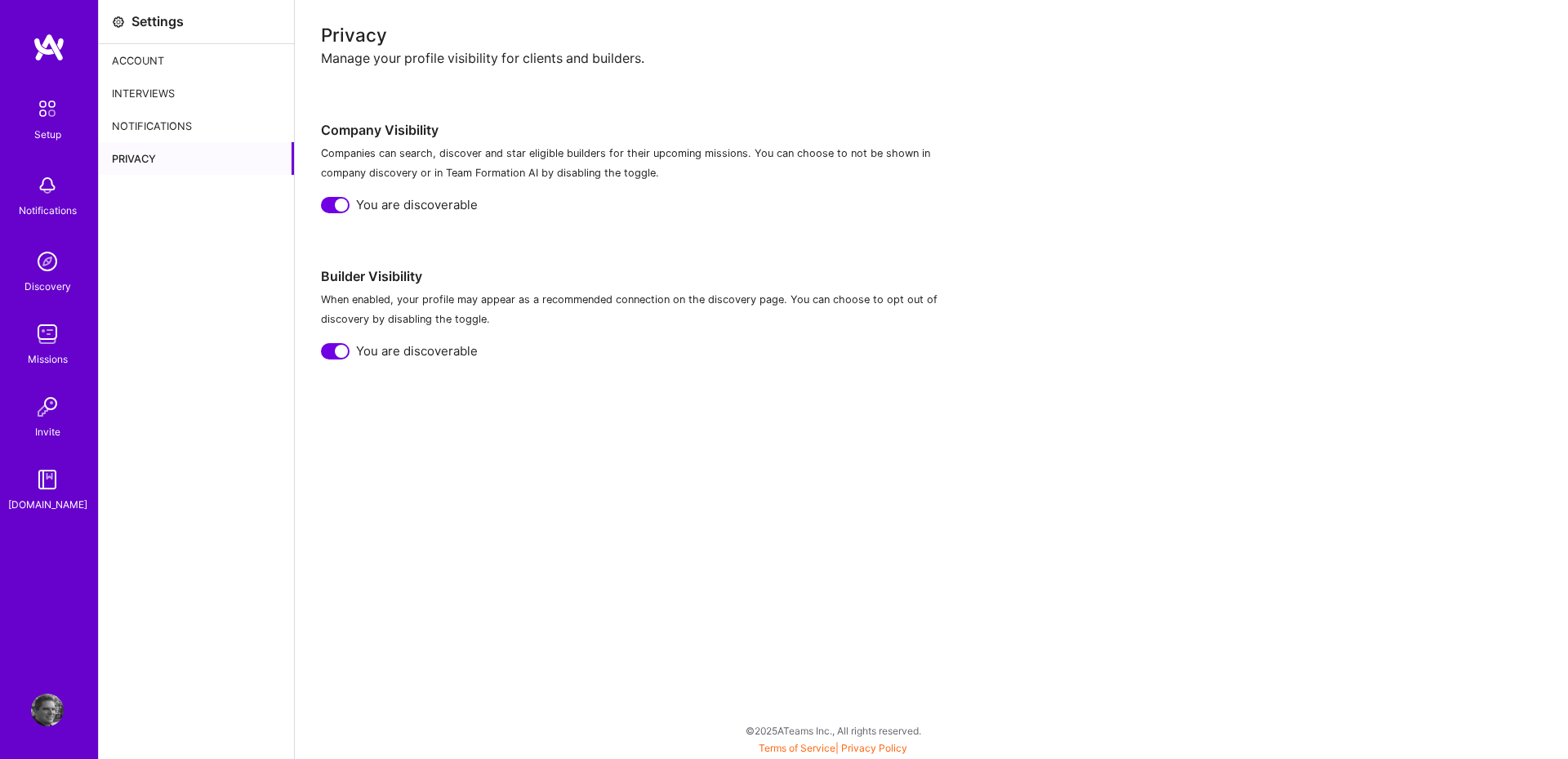
click at [40, 191] on img at bounding box center [47, 185] width 32 height 32
click at [29, 275] on link "Discovery" at bounding box center [47, 270] width 101 height 50
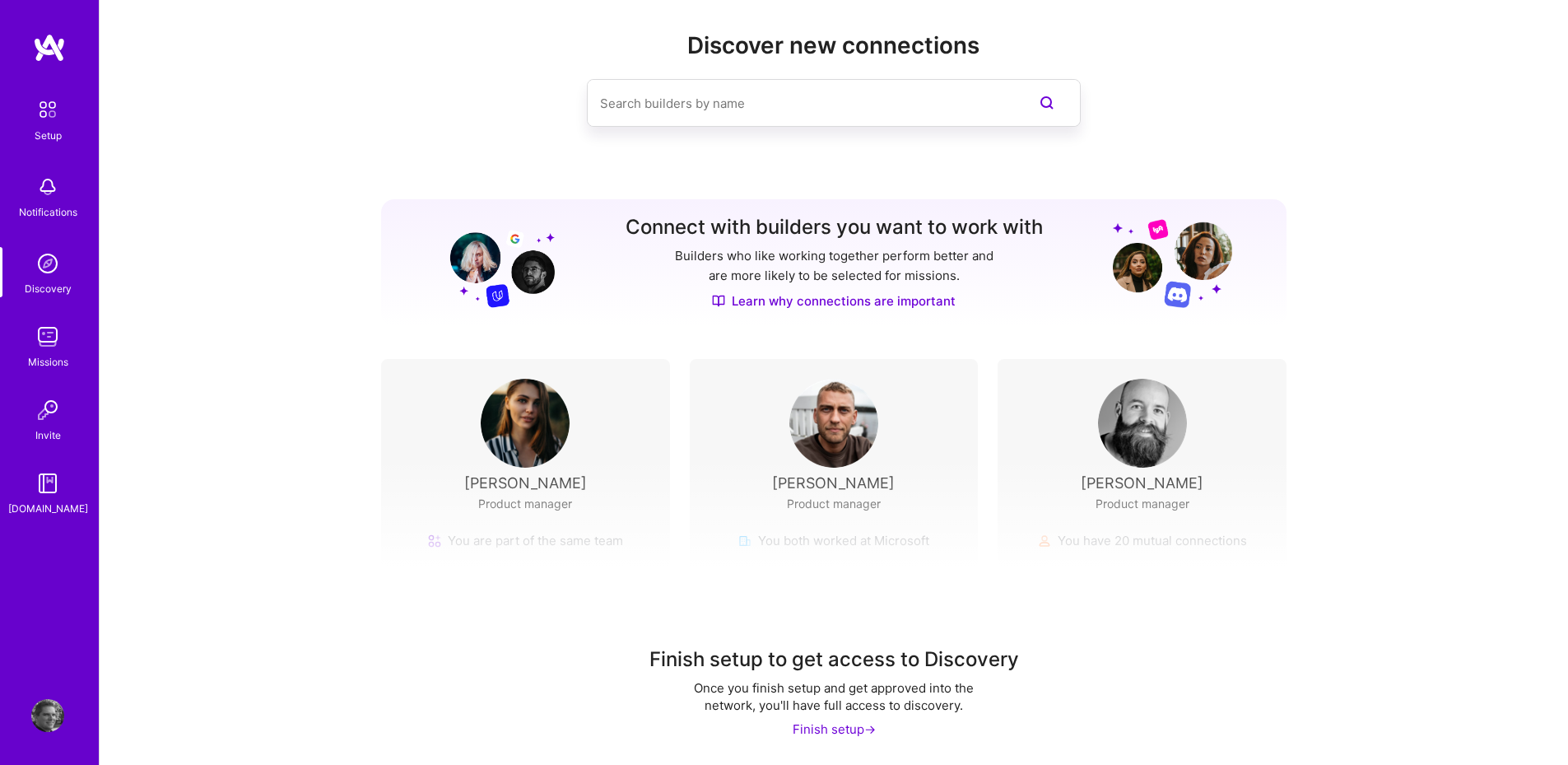
scroll to position [22, 0]
click at [839, 731] on div "Finish setup ->" at bounding box center [834, 728] width 84 height 18
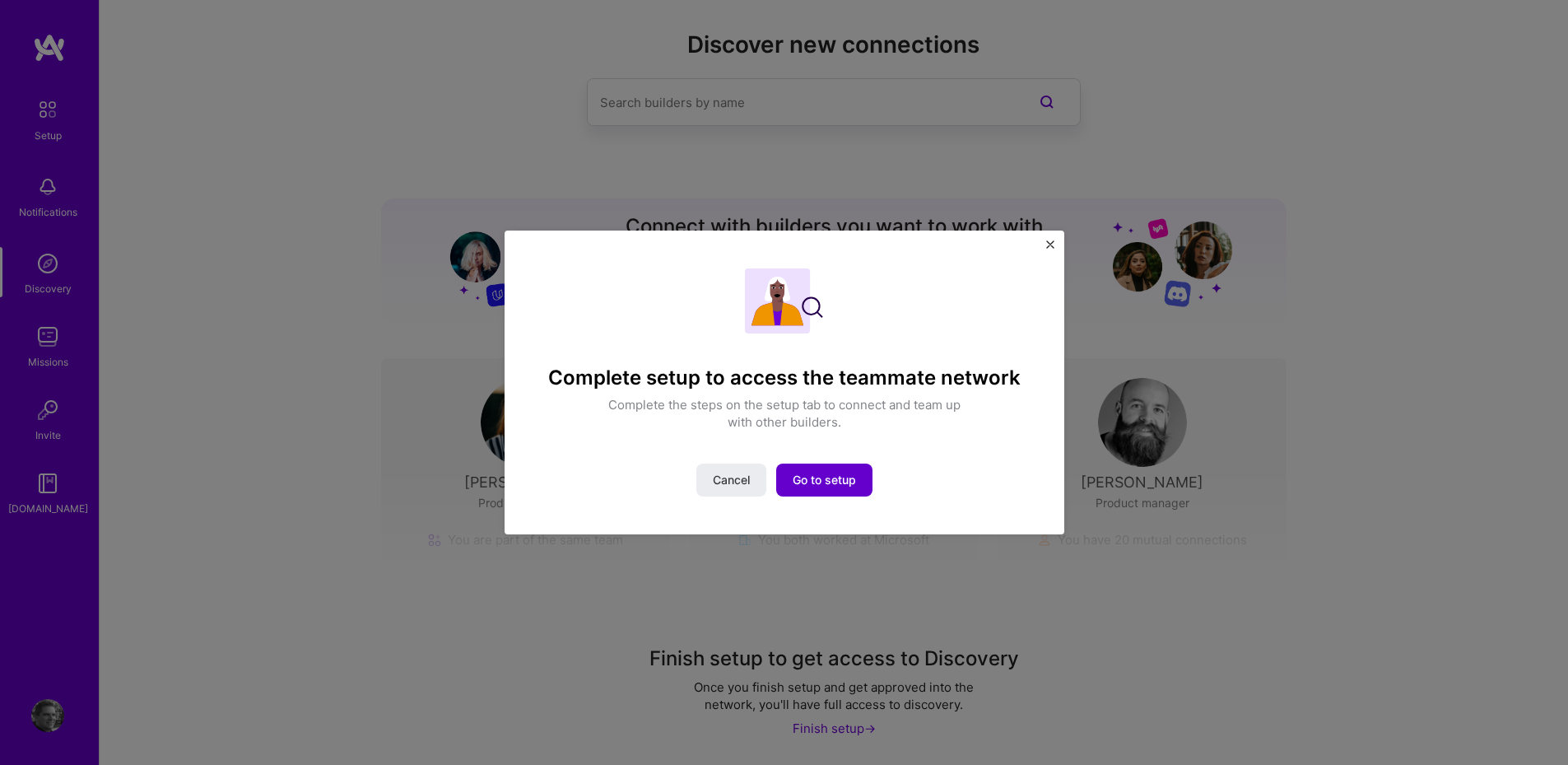
click at [826, 482] on span "Go to setup" at bounding box center [824, 480] width 63 height 17
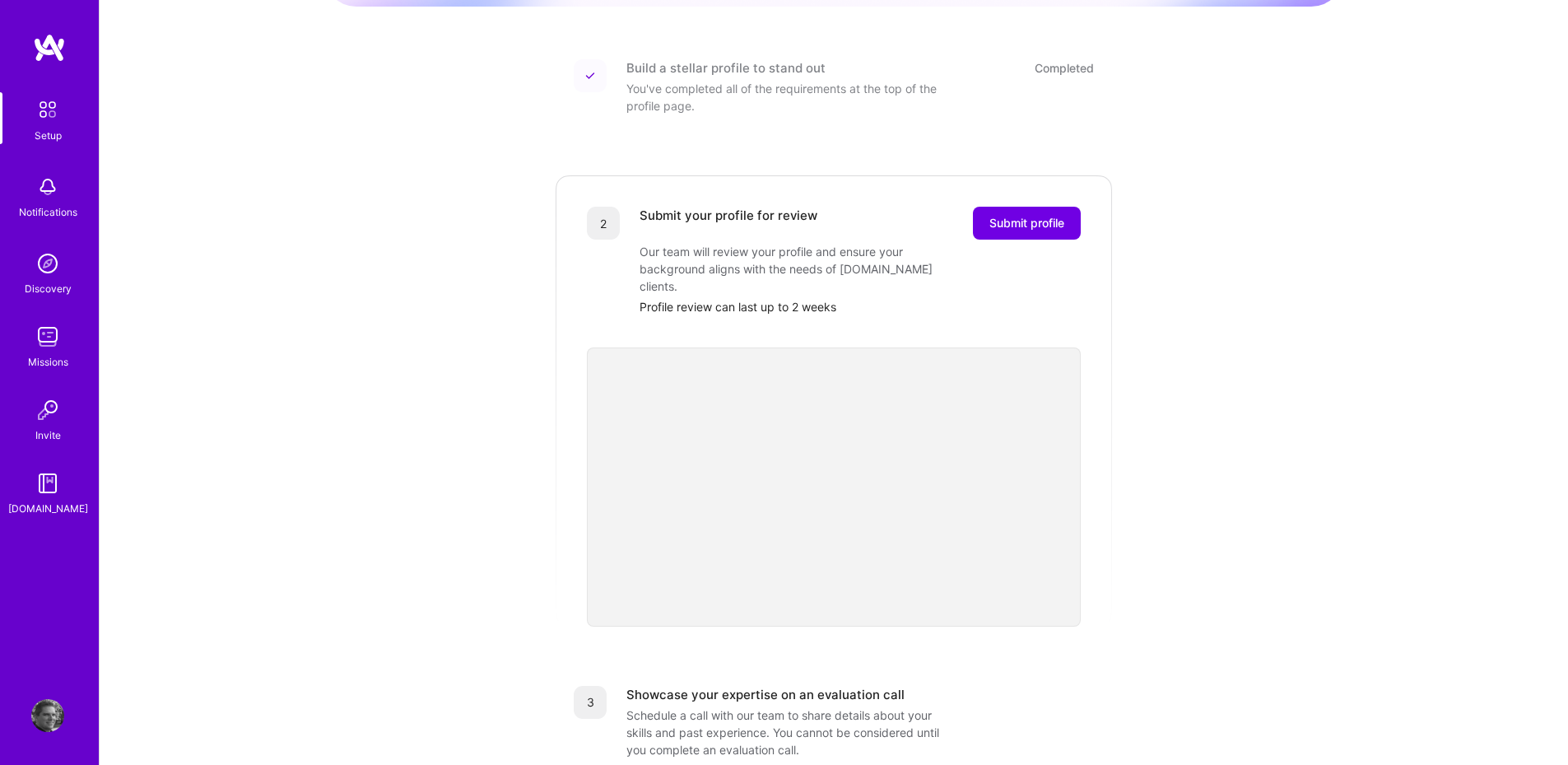
scroll to position [201, 0]
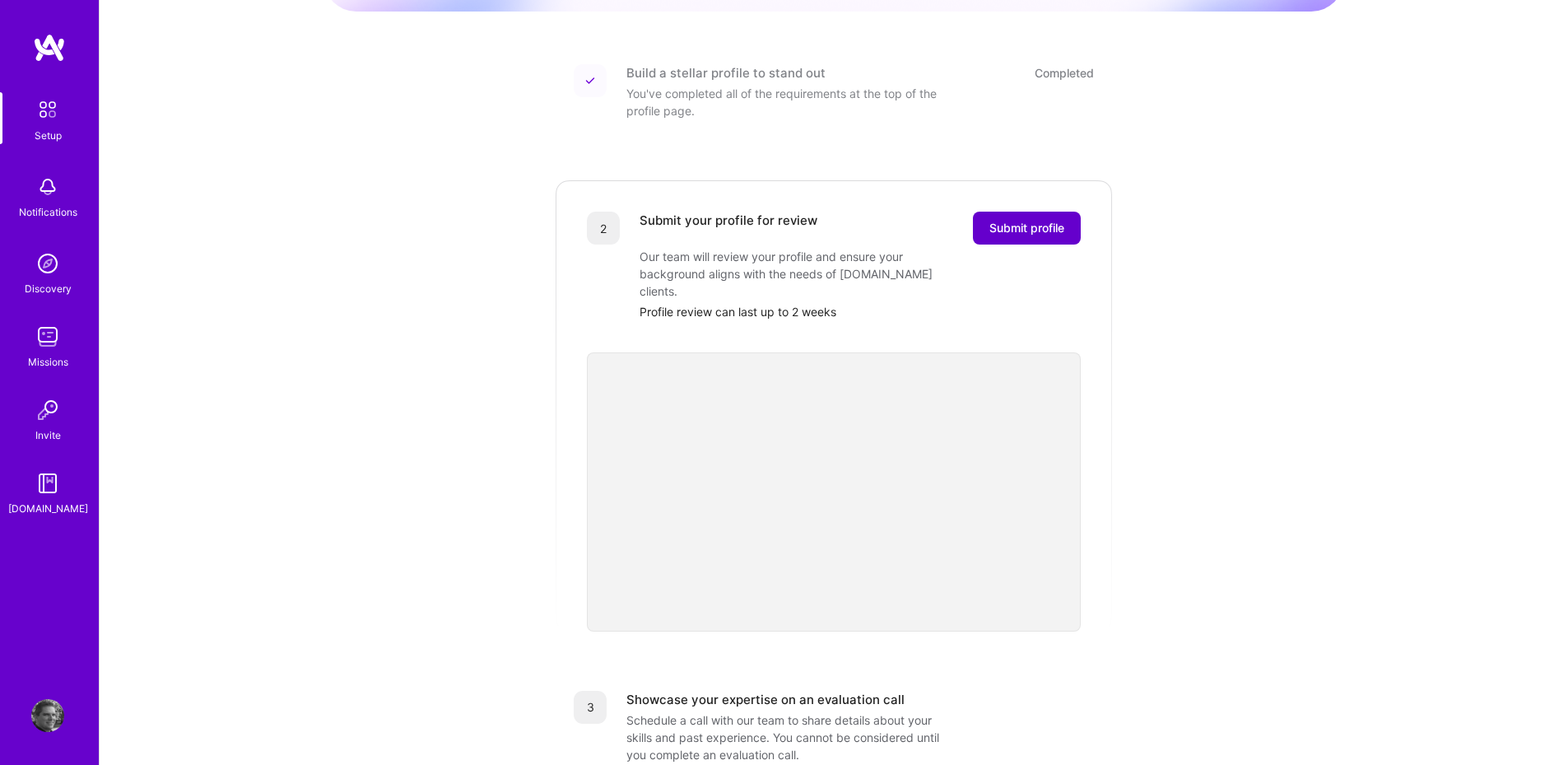
click at [999, 220] on span "Submit profile" at bounding box center [1026, 228] width 75 height 17
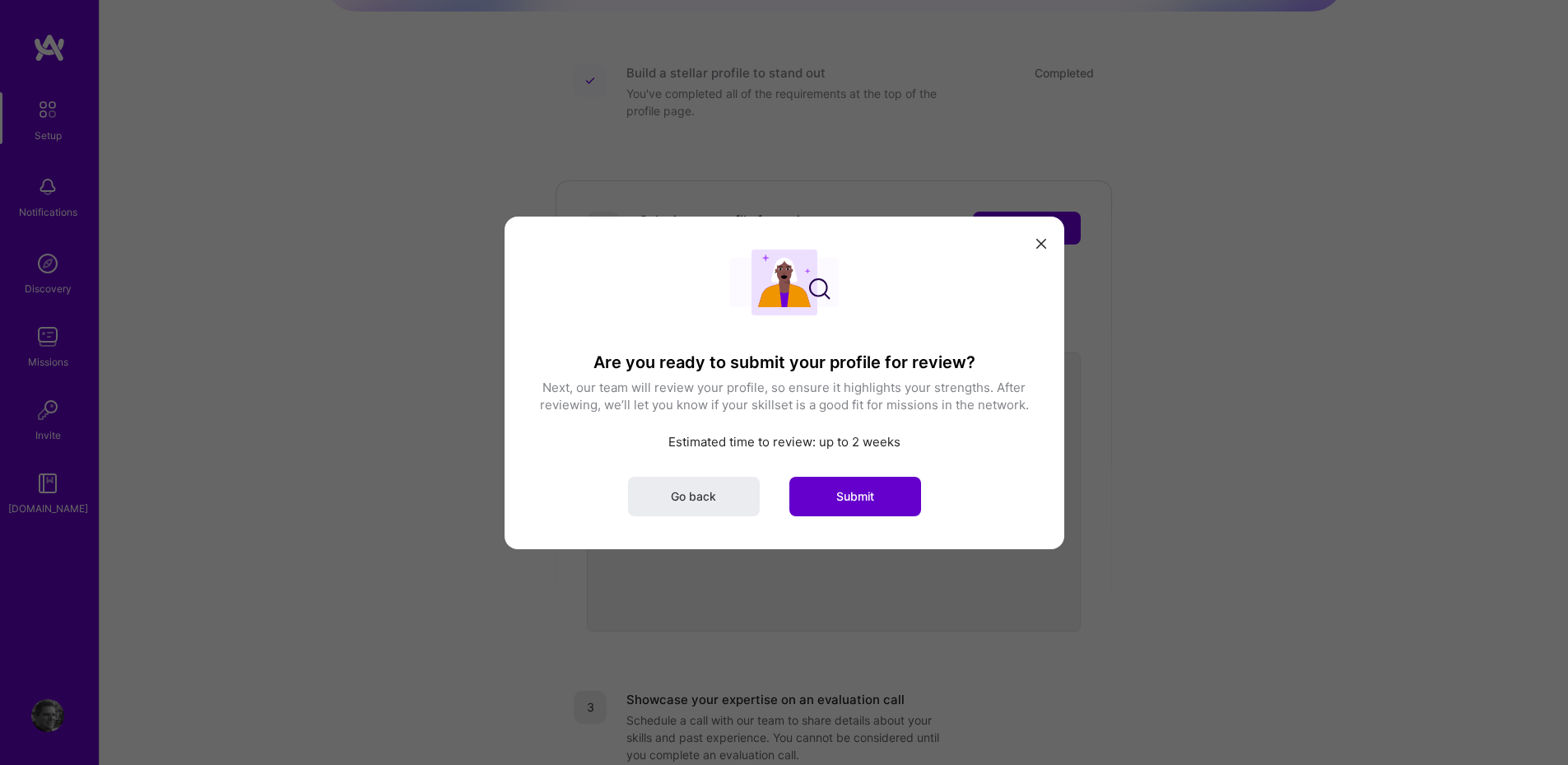
click at [847, 490] on span "Submit" at bounding box center [855, 496] width 38 height 17
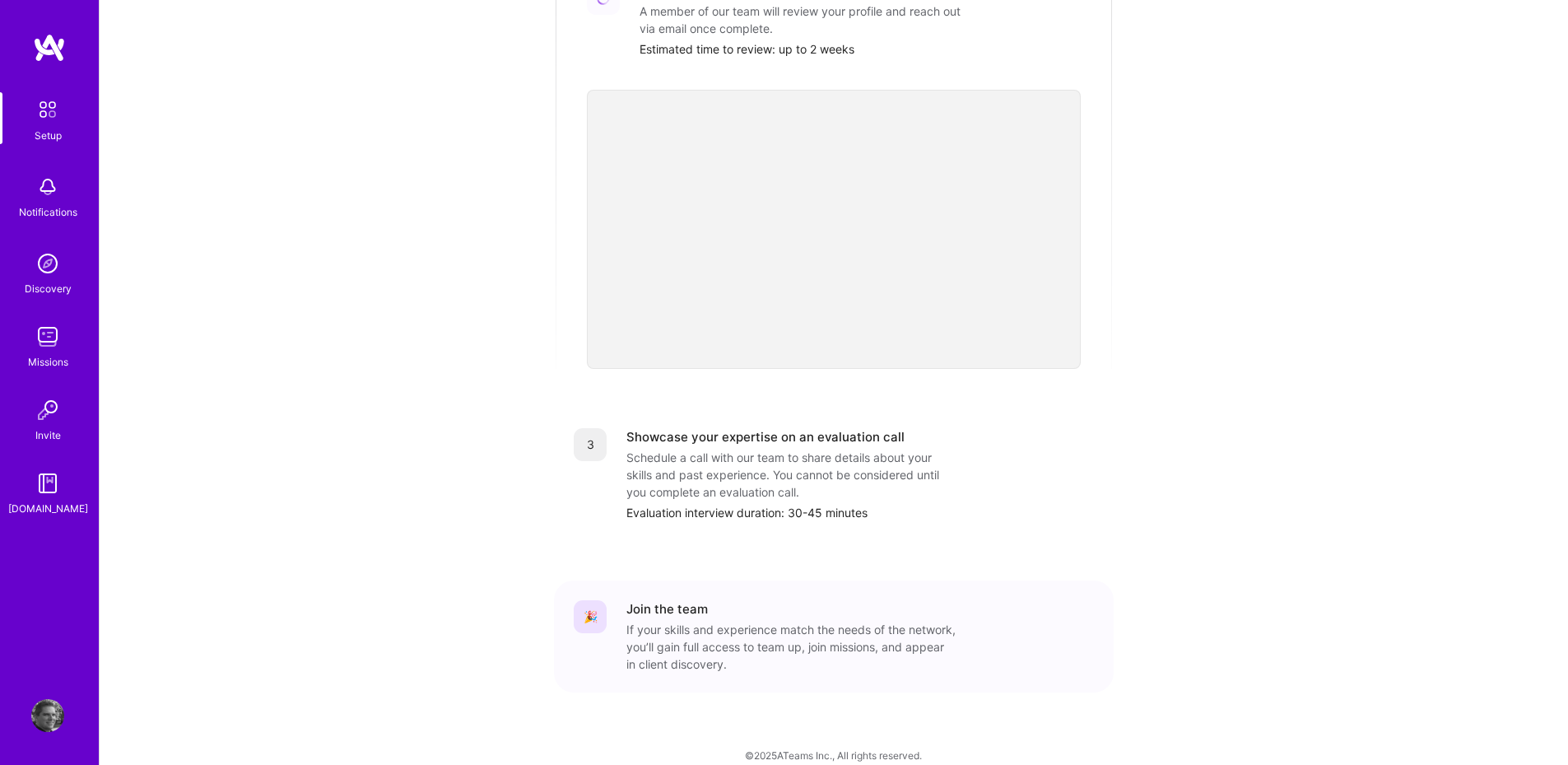
scroll to position [434, 0]
click at [52, 47] on img at bounding box center [48, 47] width 32 height 30
